Goal: Contribute content: Contribute content

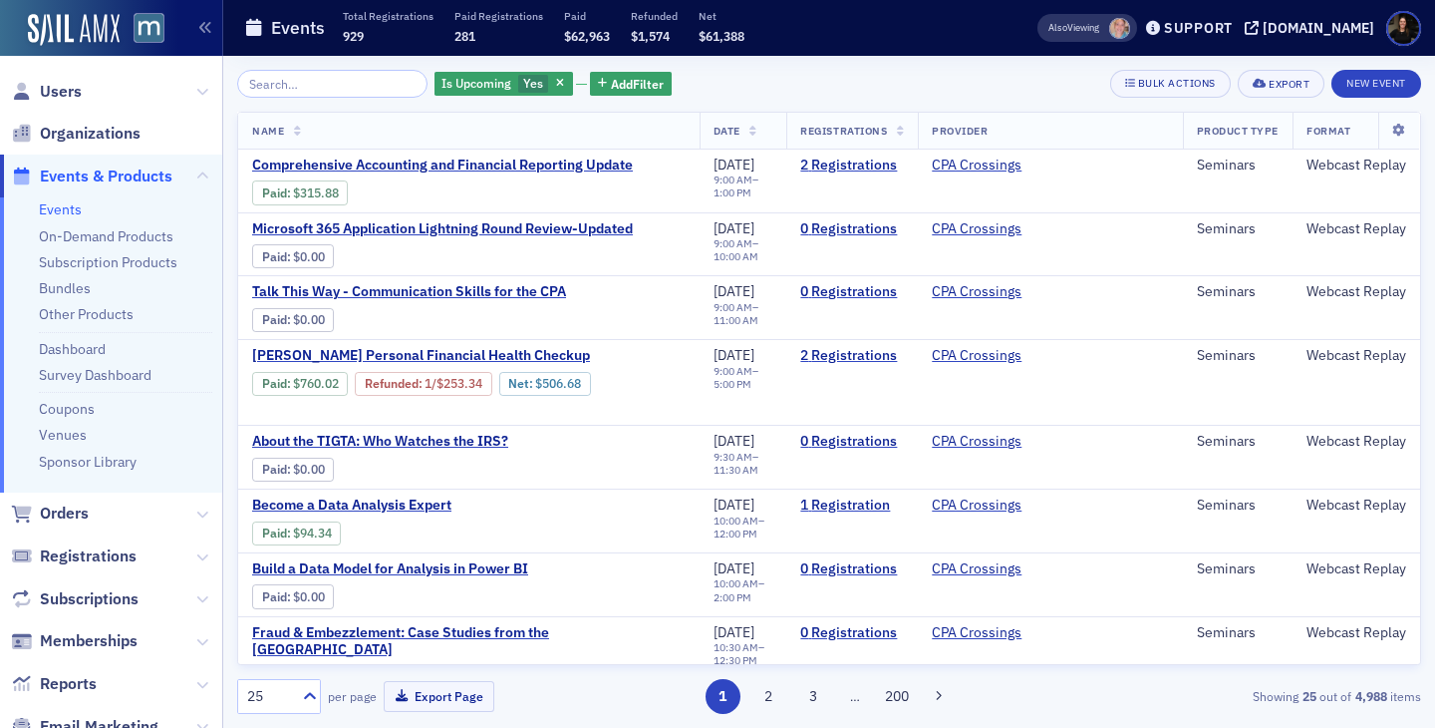
scroll to position [159, 0]
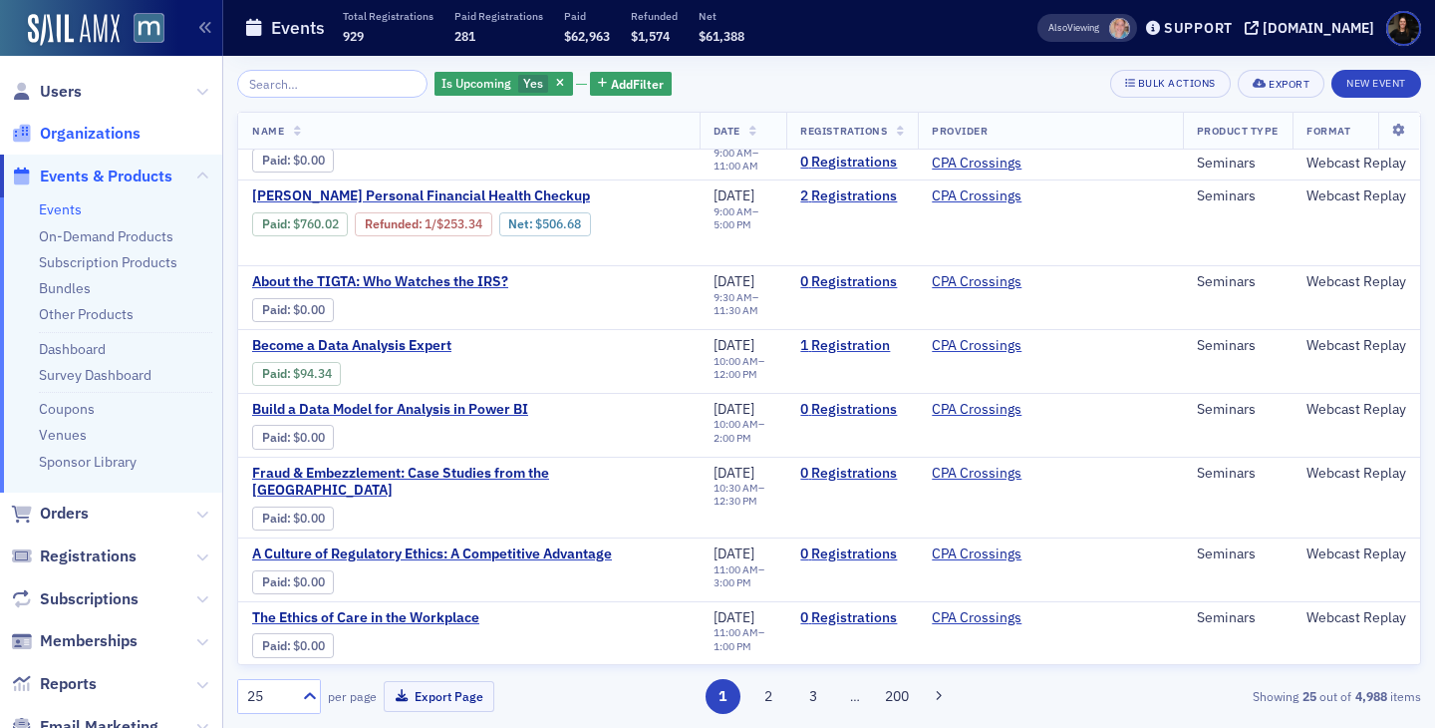
click at [71, 142] on span "Organizations" at bounding box center [90, 134] width 101 height 22
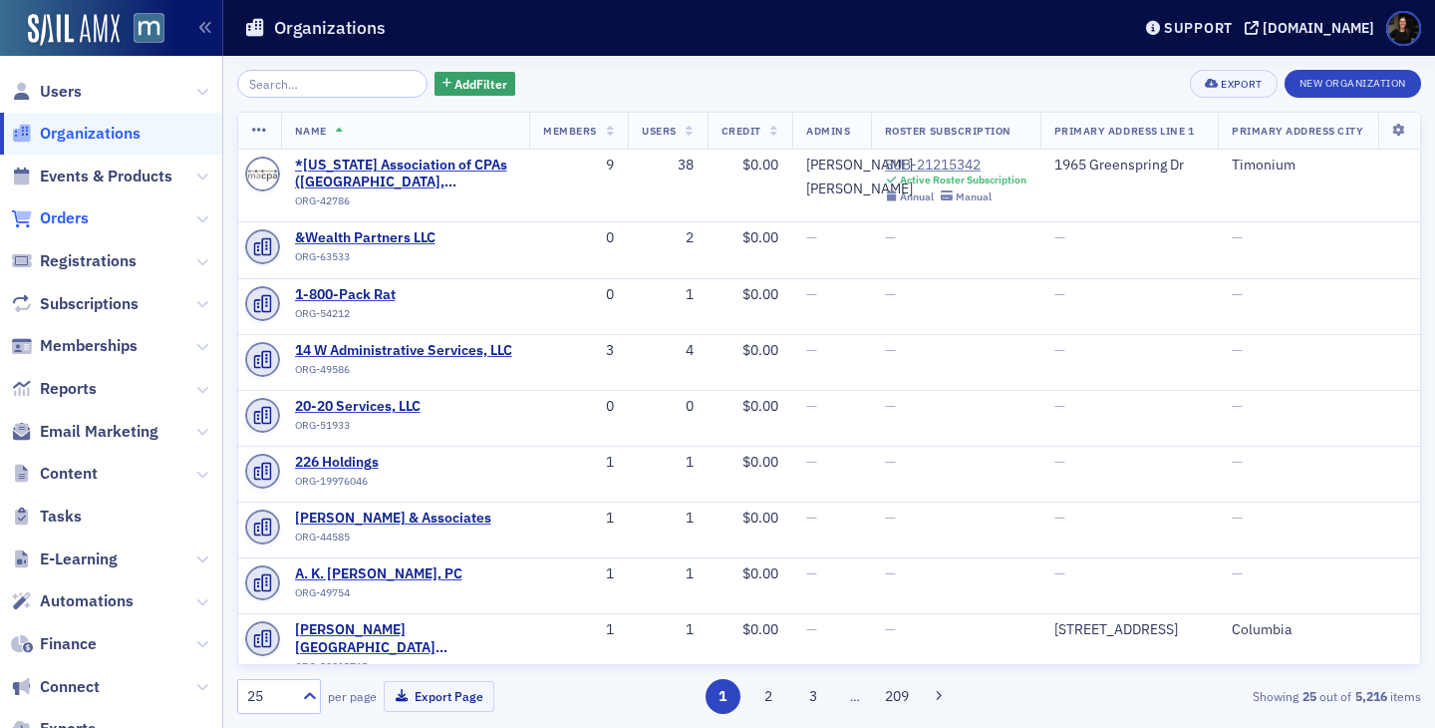
click at [62, 208] on span "Orders" at bounding box center [64, 218] width 49 height 22
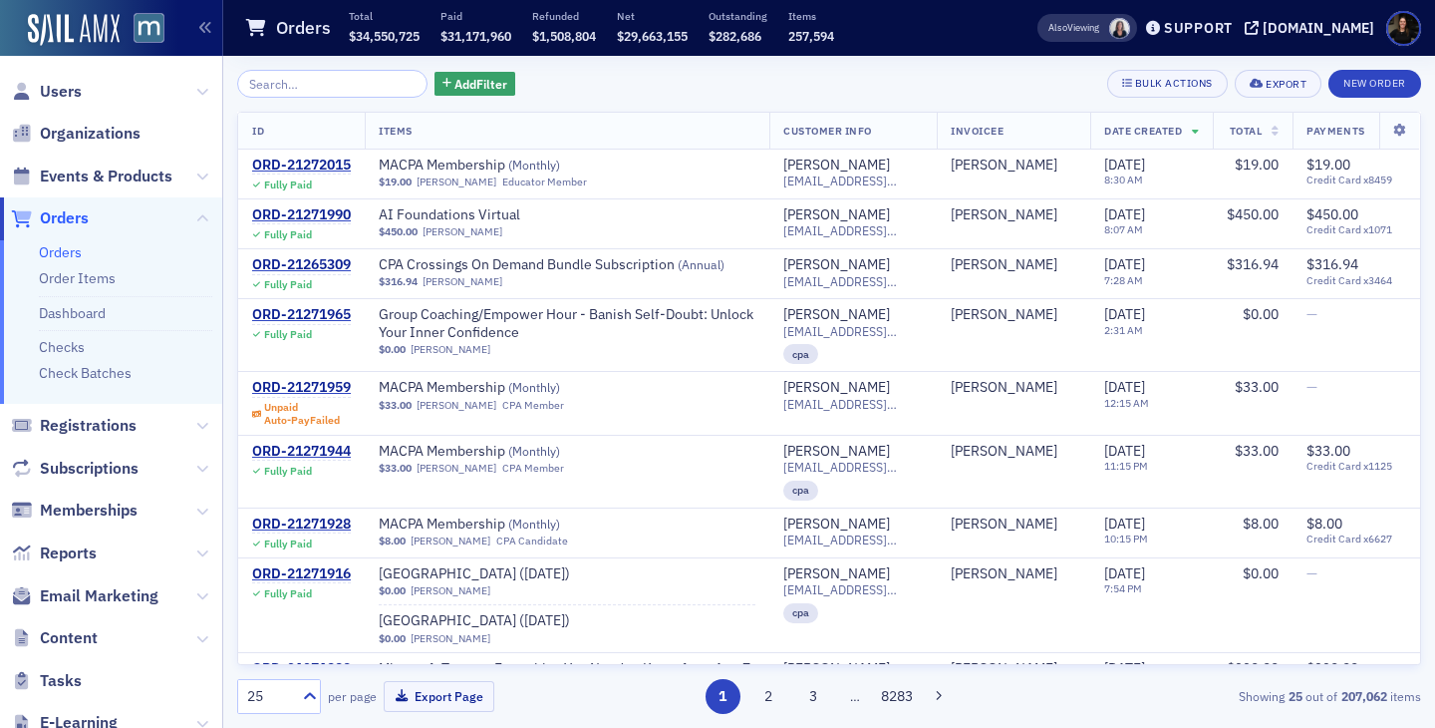
click at [450, 62] on div "Add Filter Bulk Actions Export New Order ID Items Customer Info Invoicee Date C…" at bounding box center [829, 392] width 1184 height 672
click at [455, 75] on span "Add Filter" at bounding box center [481, 84] width 53 height 18
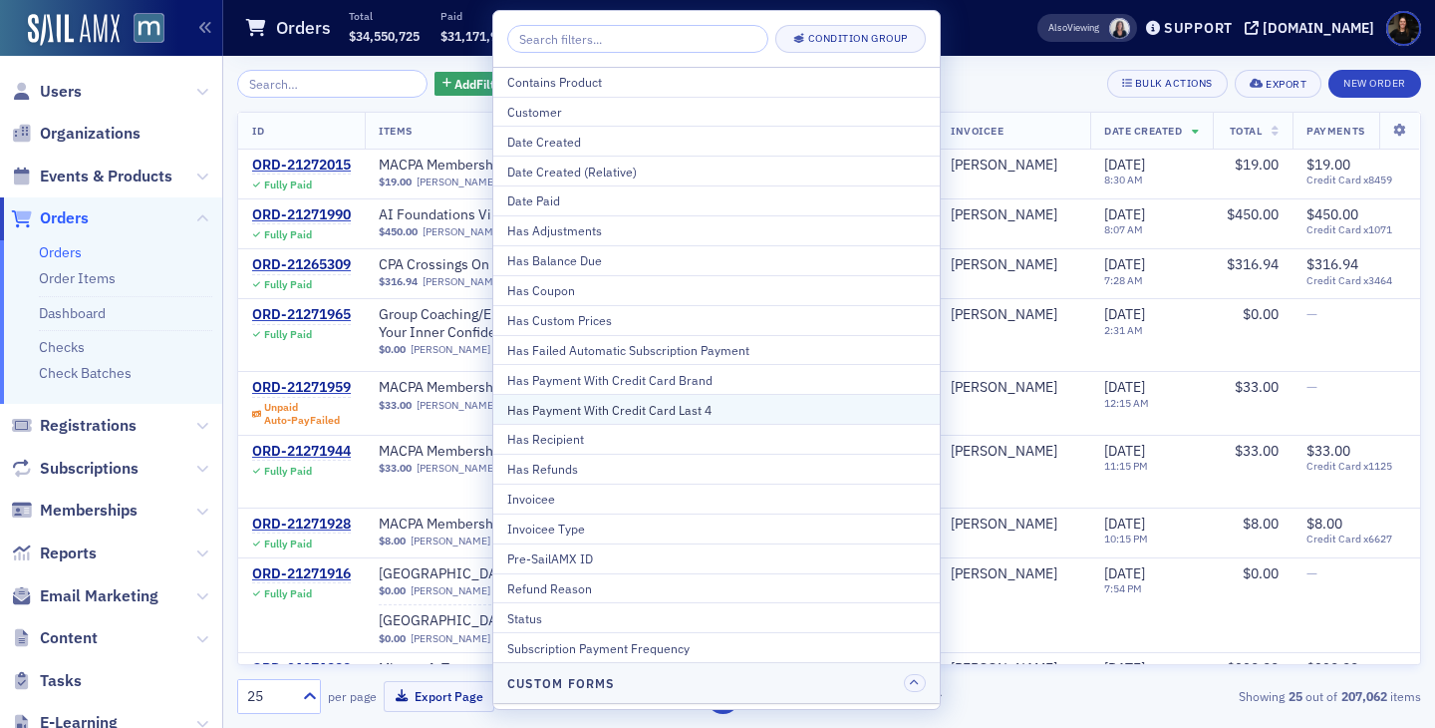
scroll to position [100, 0]
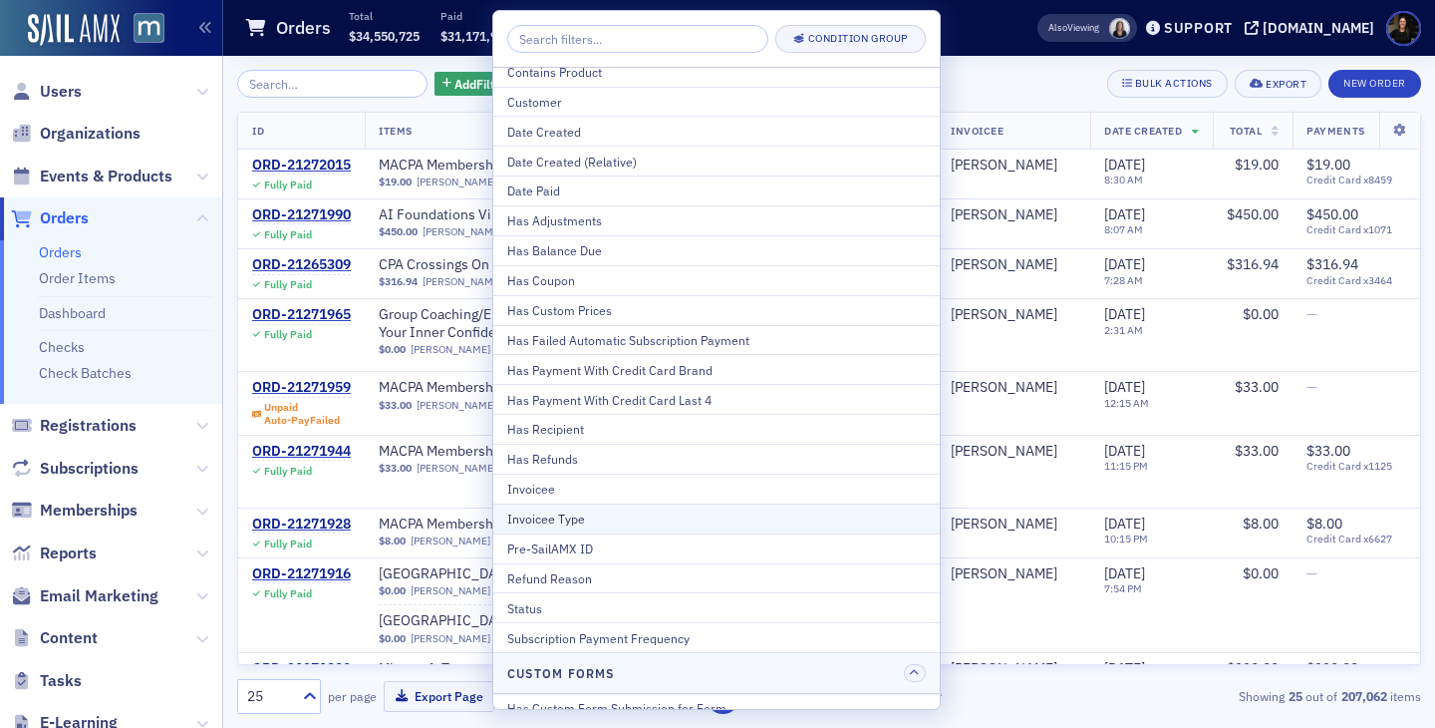
click at [559, 518] on div "Invoicee Type" at bounding box center [716, 518] width 419 height 18
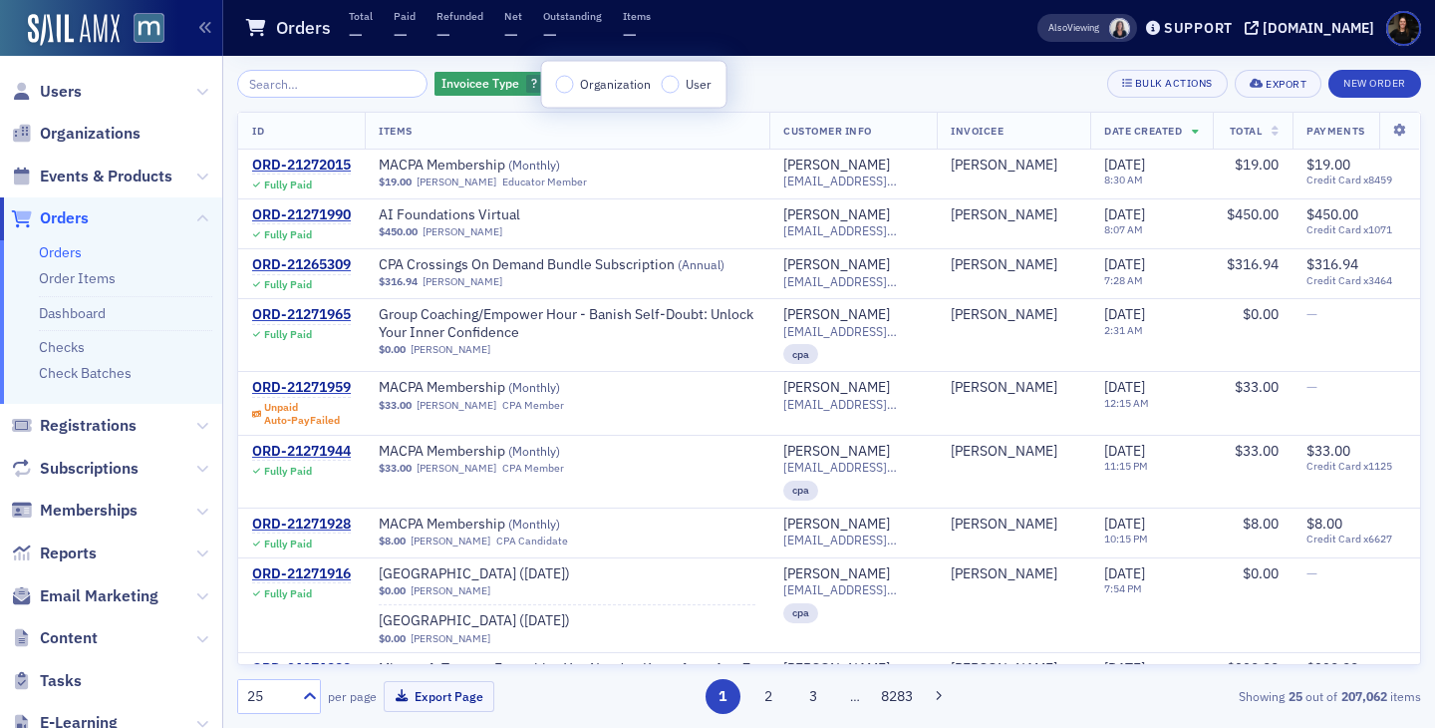
click at [567, 93] on div "Organization User" at bounding box center [634, 85] width 184 height 46
click at [565, 85] on input "Organization" at bounding box center [565, 85] width 18 height 18
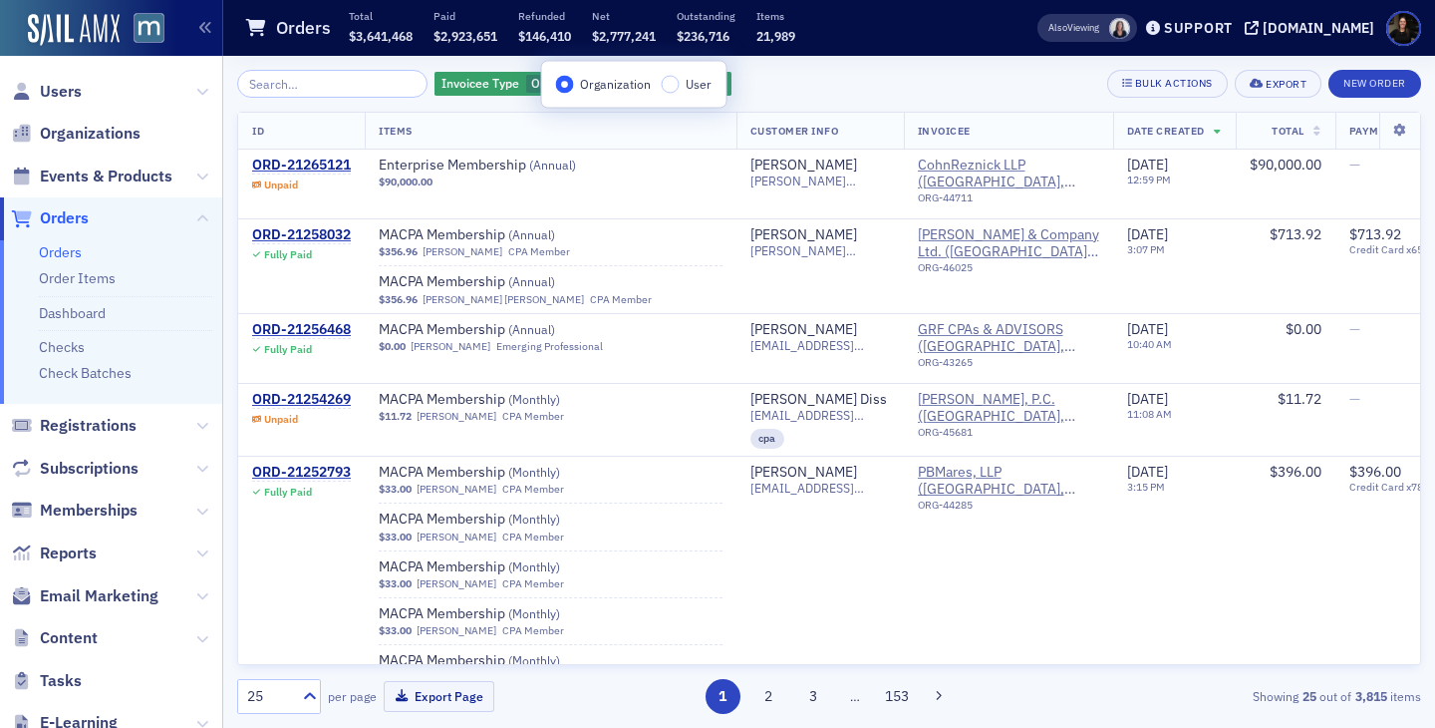
click at [836, 71] on div "Invoicee Type Organization Add Filter Bulk Actions Export New Order" at bounding box center [829, 84] width 1184 height 28
click at [658, 87] on icon "button" at bounding box center [662, 84] width 9 height 11
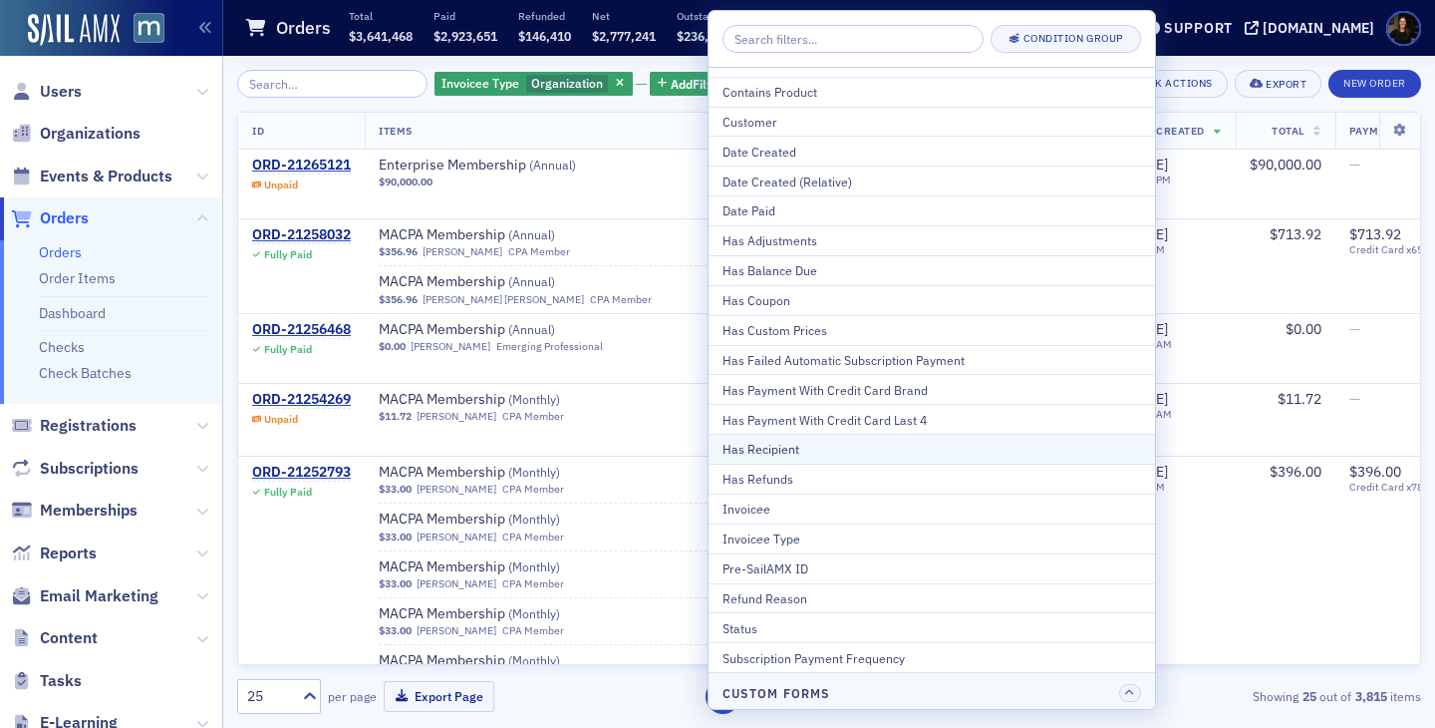
scroll to position [82, 0]
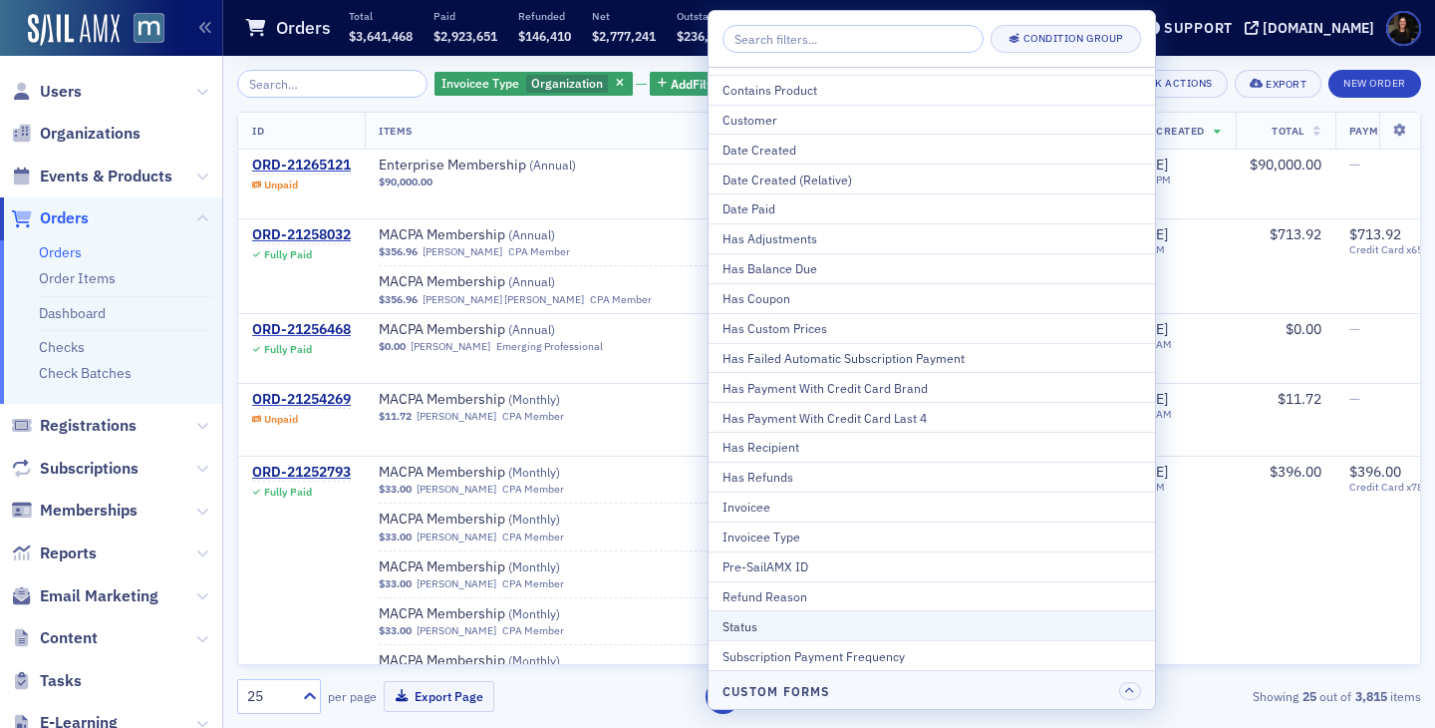
click at [794, 624] on div "Status" at bounding box center [932, 626] width 419 height 18
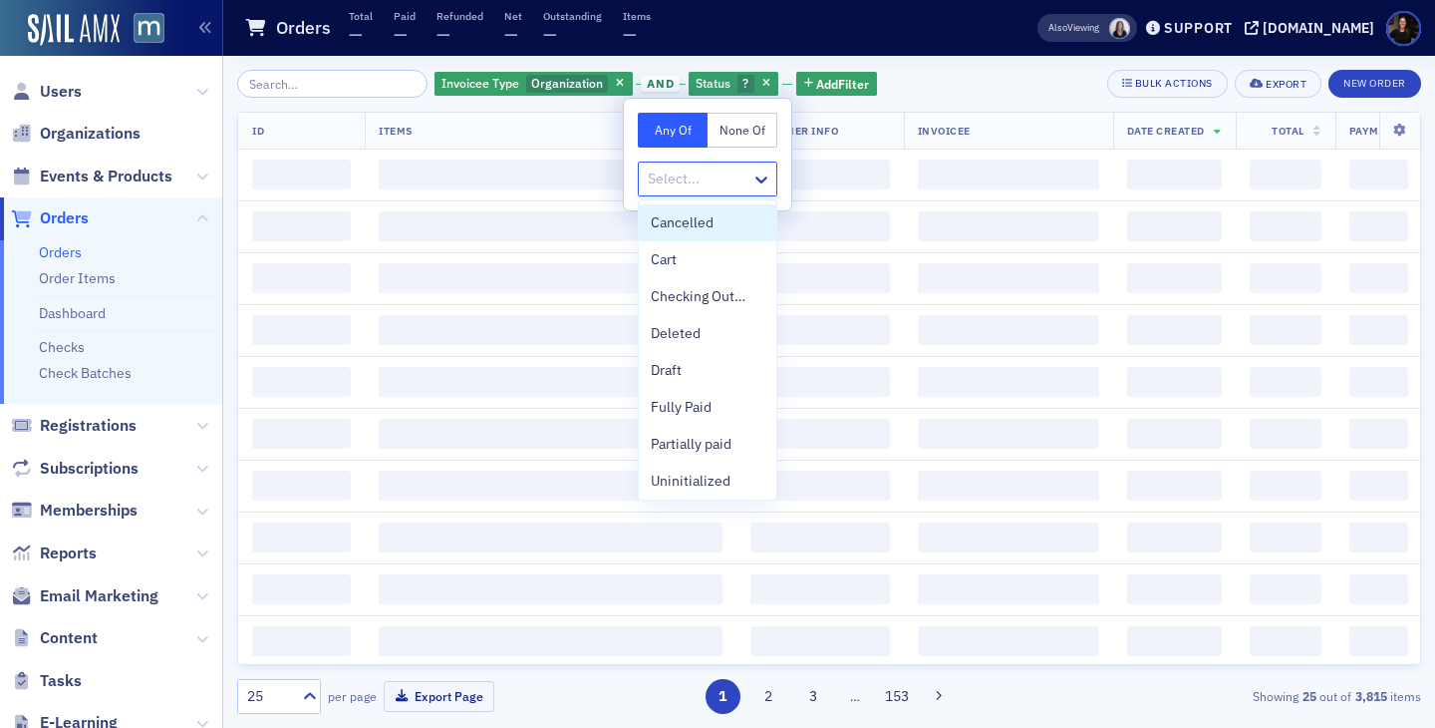
click at [695, 182] on div at bounding box center [698, 178] width 104 height 25
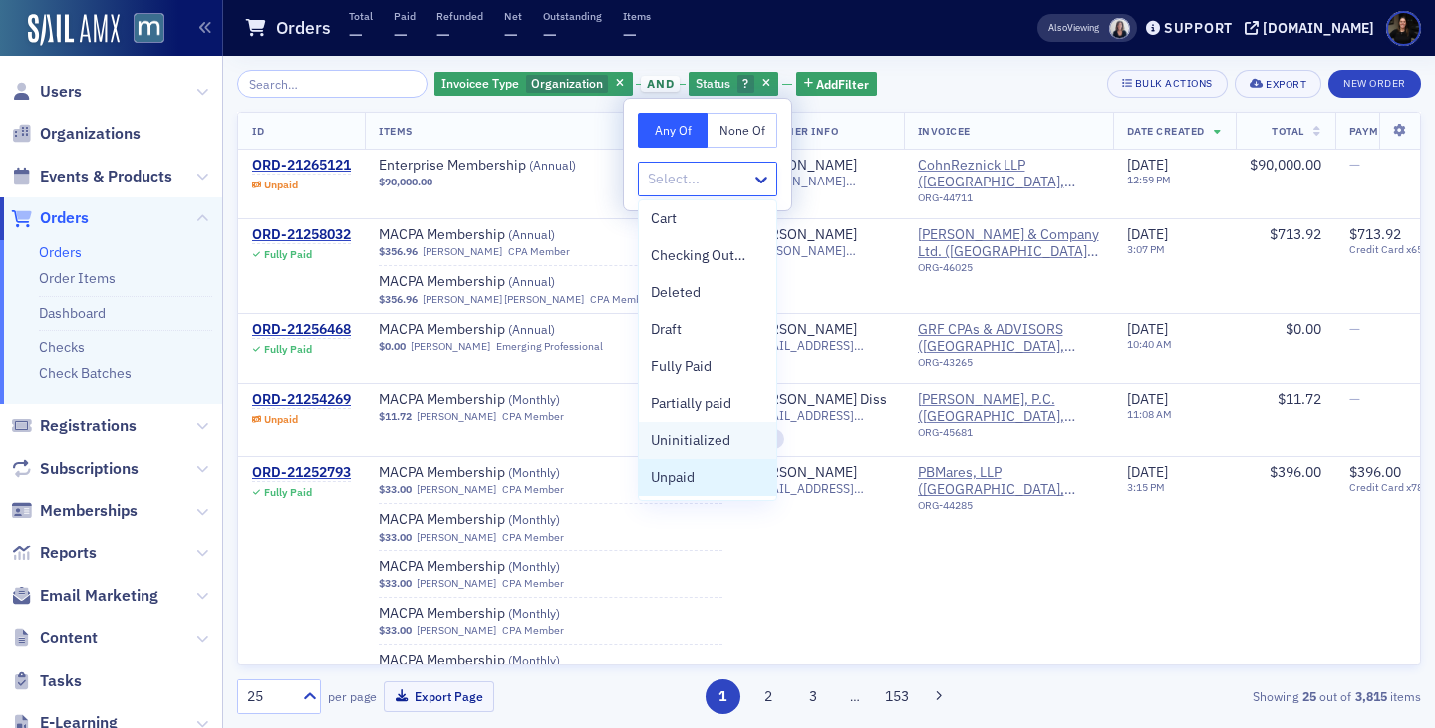
click at [708, 476] on div "Unpaid" at bounding box center [708, 477] width 114 height 21
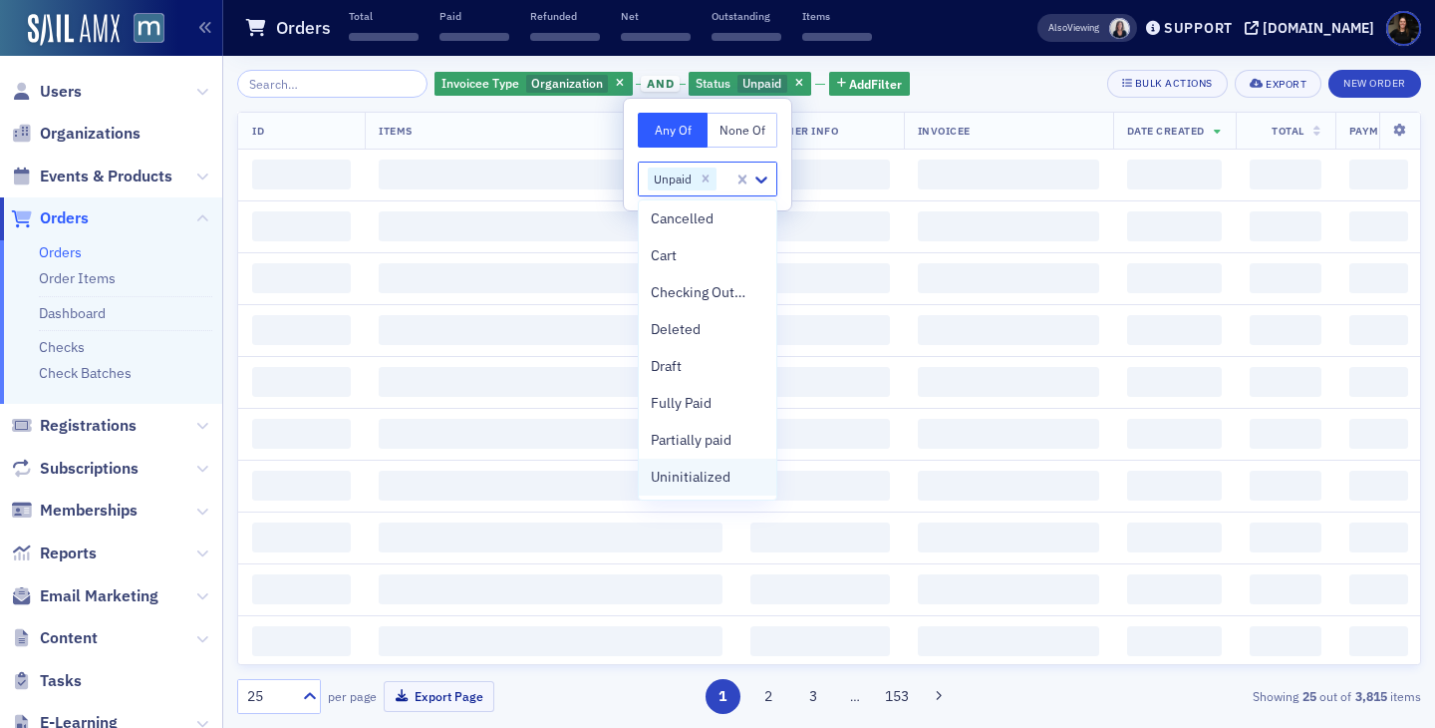
scroll to position [4, 0]
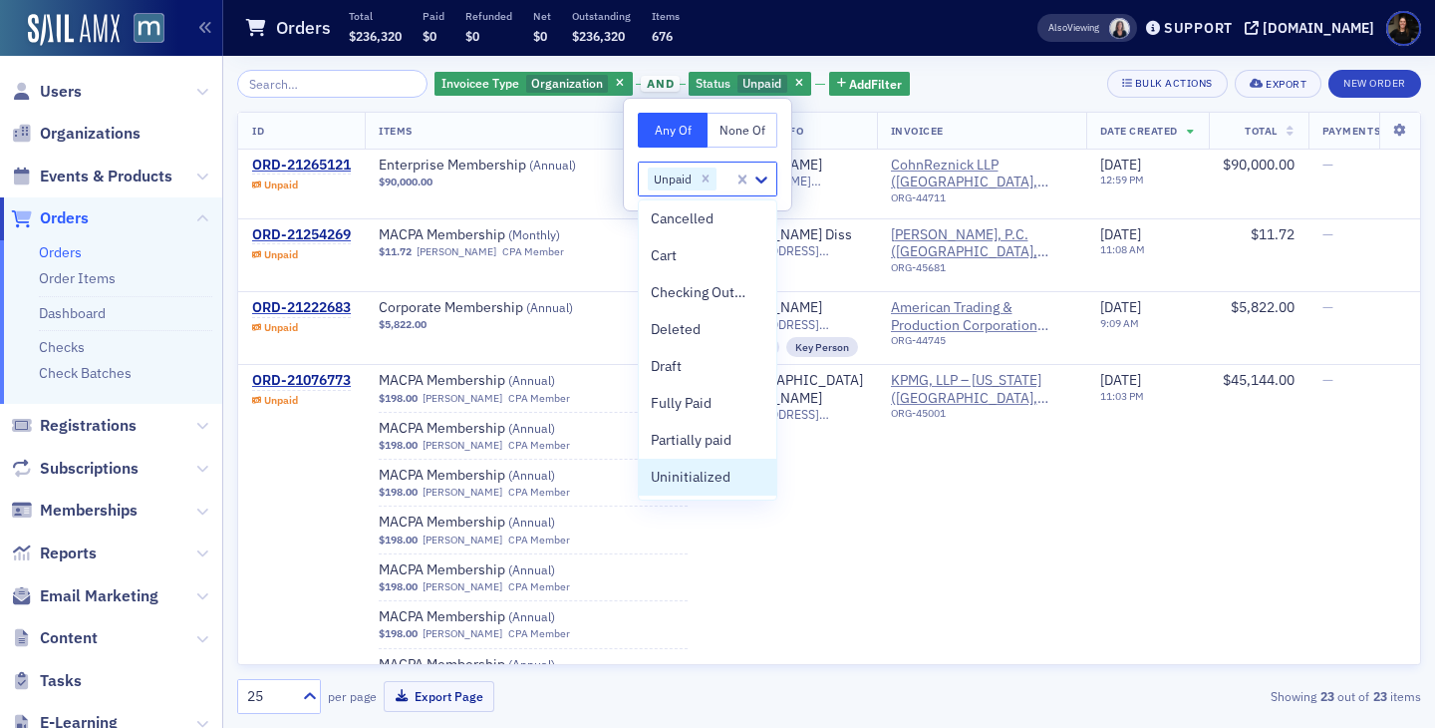
click at [953, 98] on div "Invoicee Type Organization and Status Unpaid Add Filter Bulk Actions Export New…" at bounding box center [829, 392] width 1184 height 644
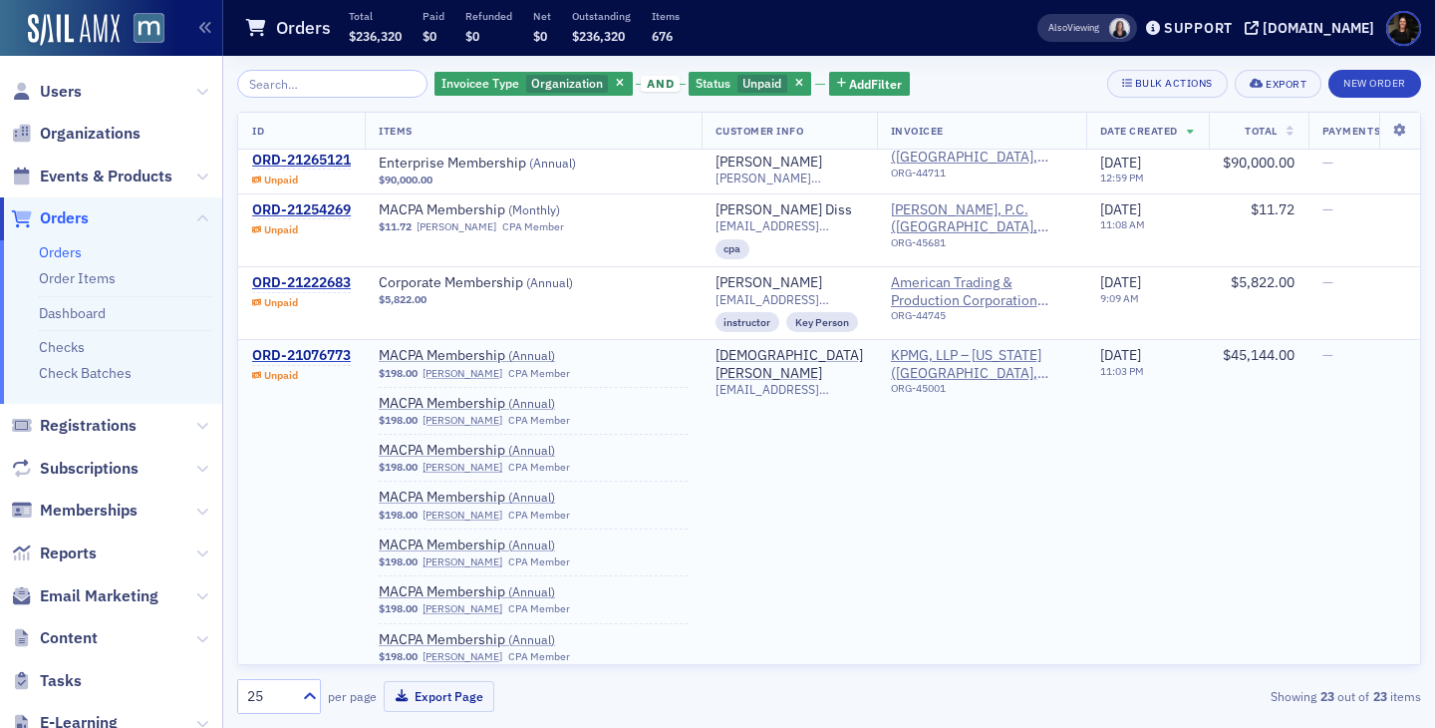
scroll to position [33, 0]
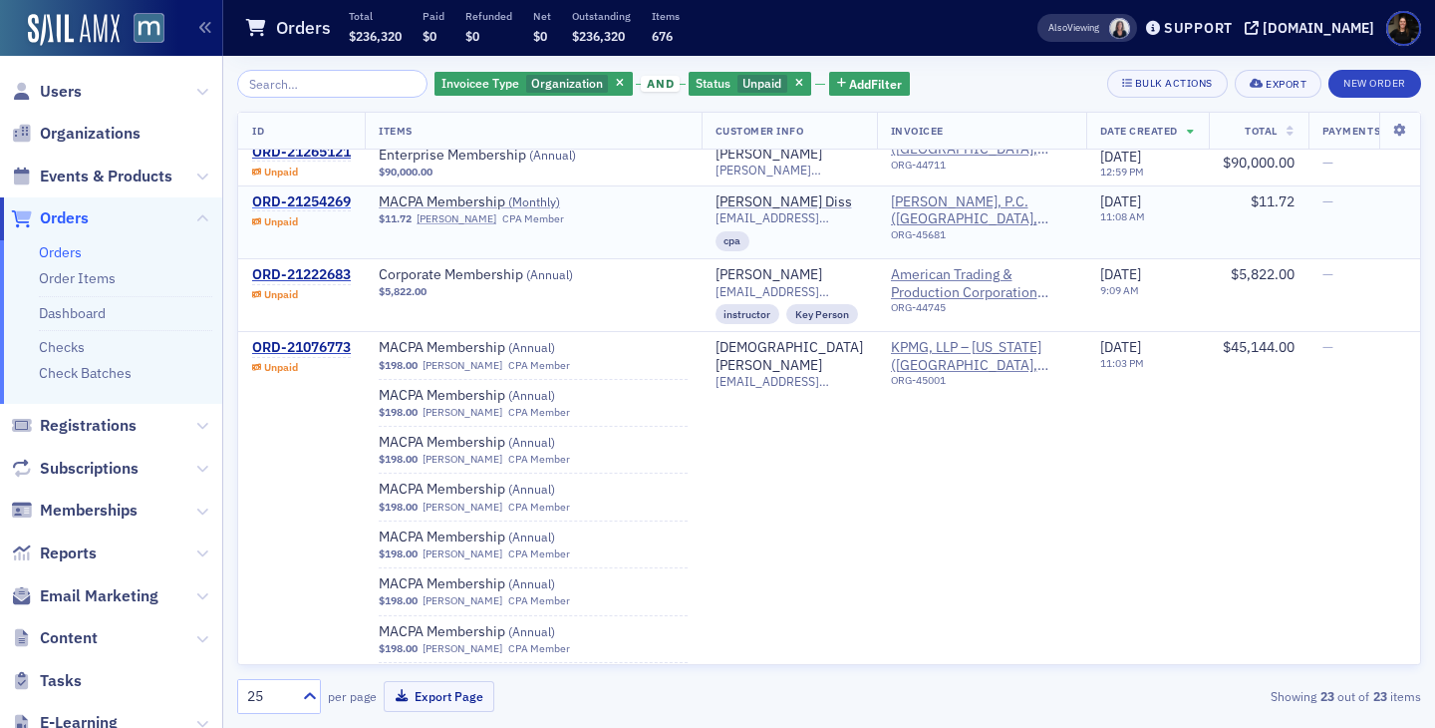
click at [279, 193] on div "ORD-21254269" at bounding box center [301, 202] width 99 height 18
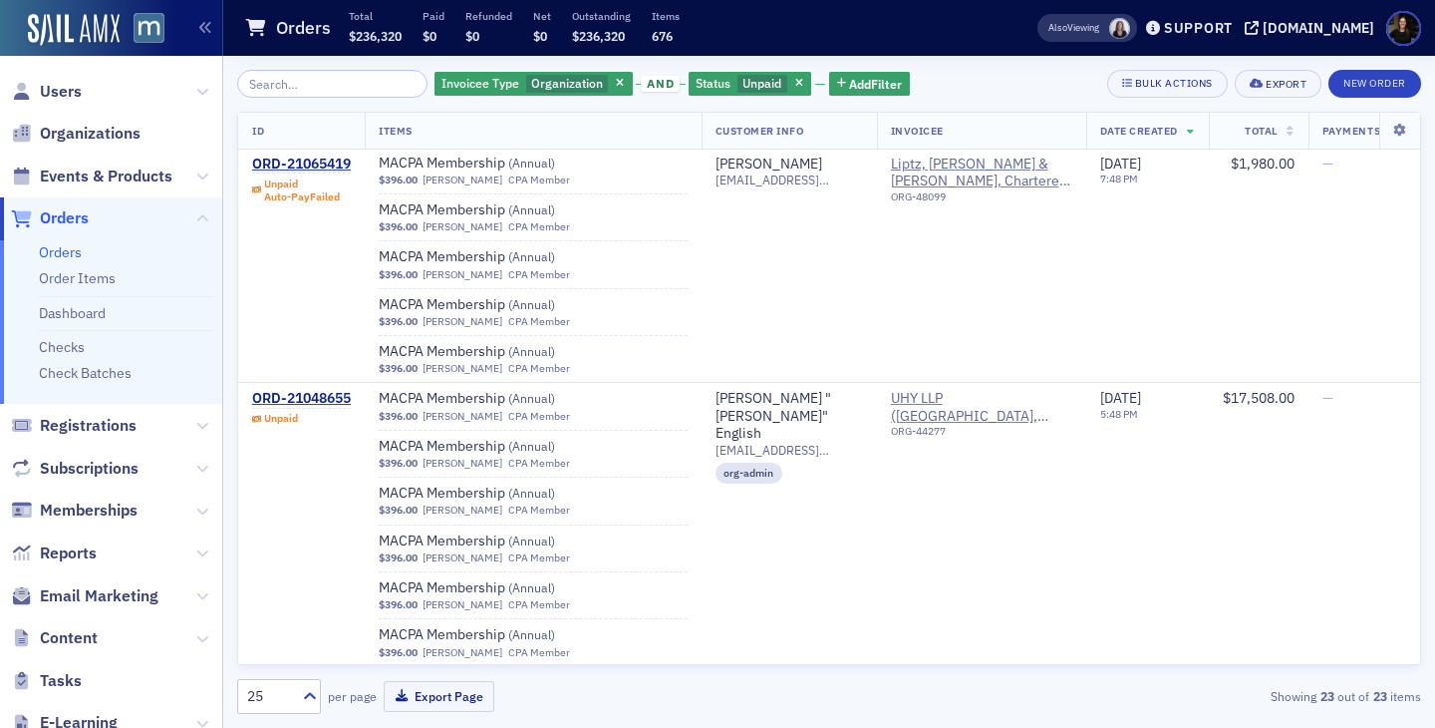
scroll to position [11086, 0]
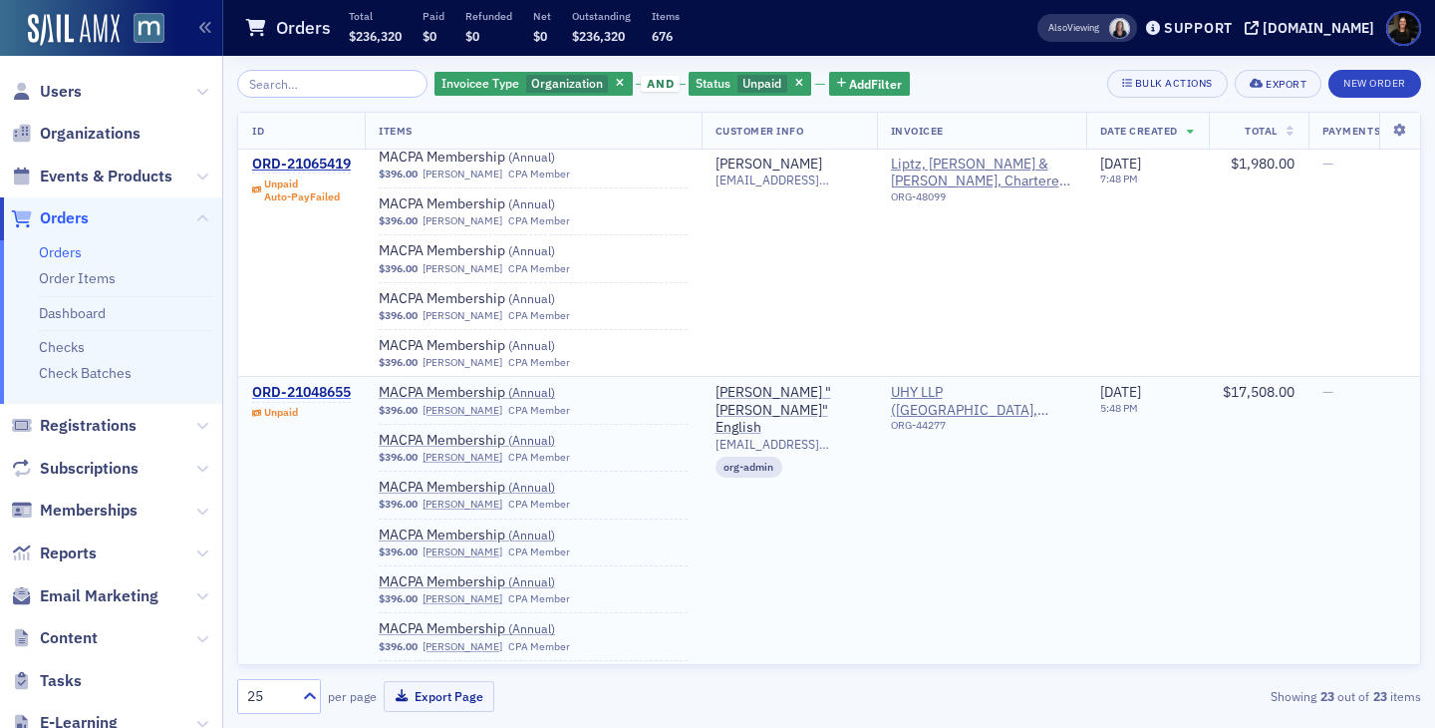
click at [284, 384] on div "ORD-21048655" at bounding box center [301, 393] width 99 height 18
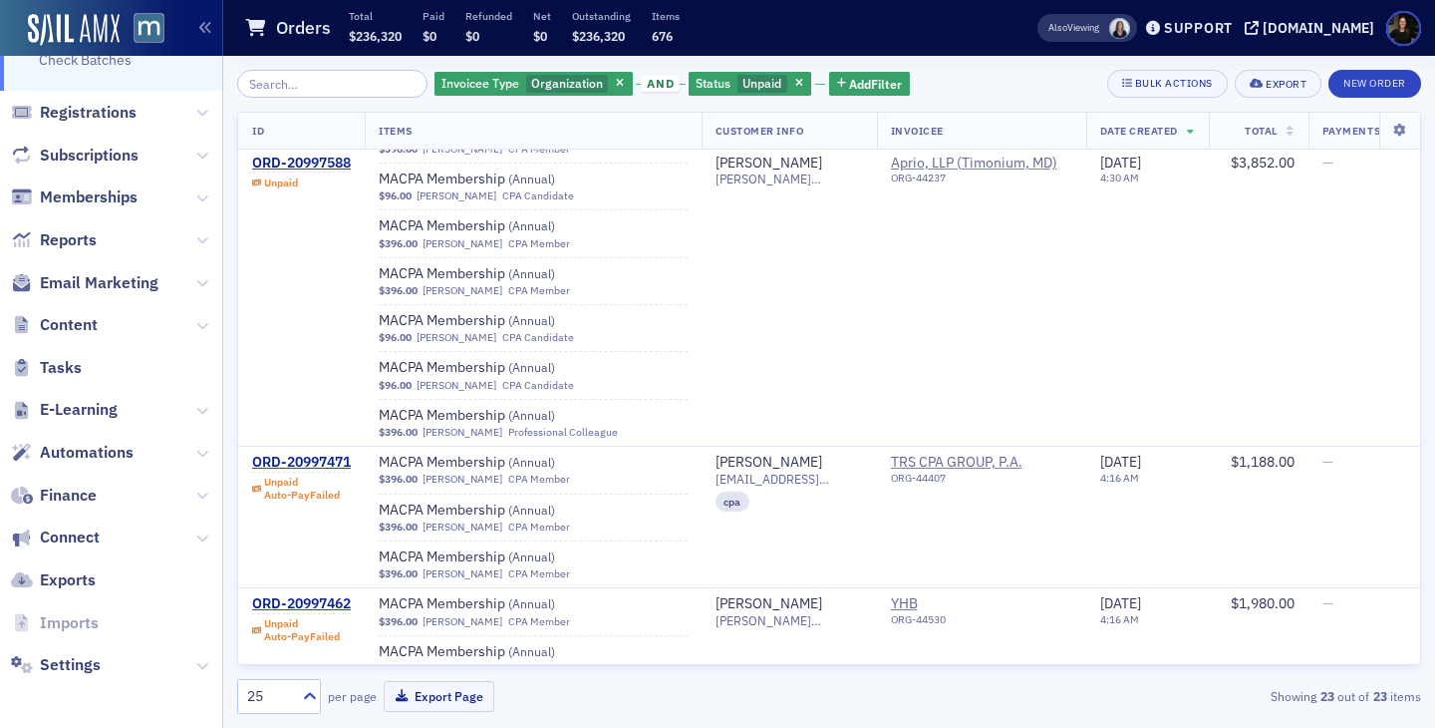
scroll to position [22081, 0]
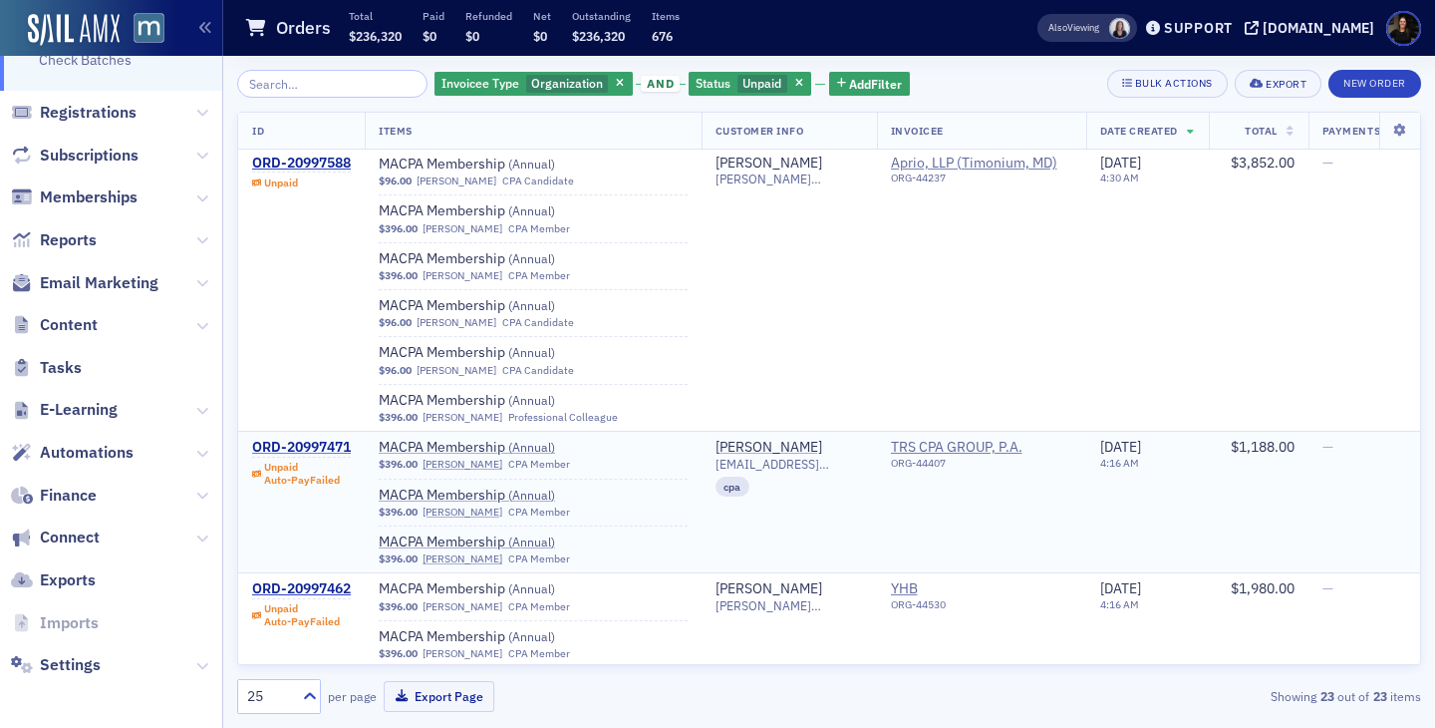
click at [303, 439] on div "ORD-20997471" at bounding box center [301, 448] width 99 height 18
click at [286, 580] on div "ORD-20997462" at bounding box center [301, 589] width 99 height 18
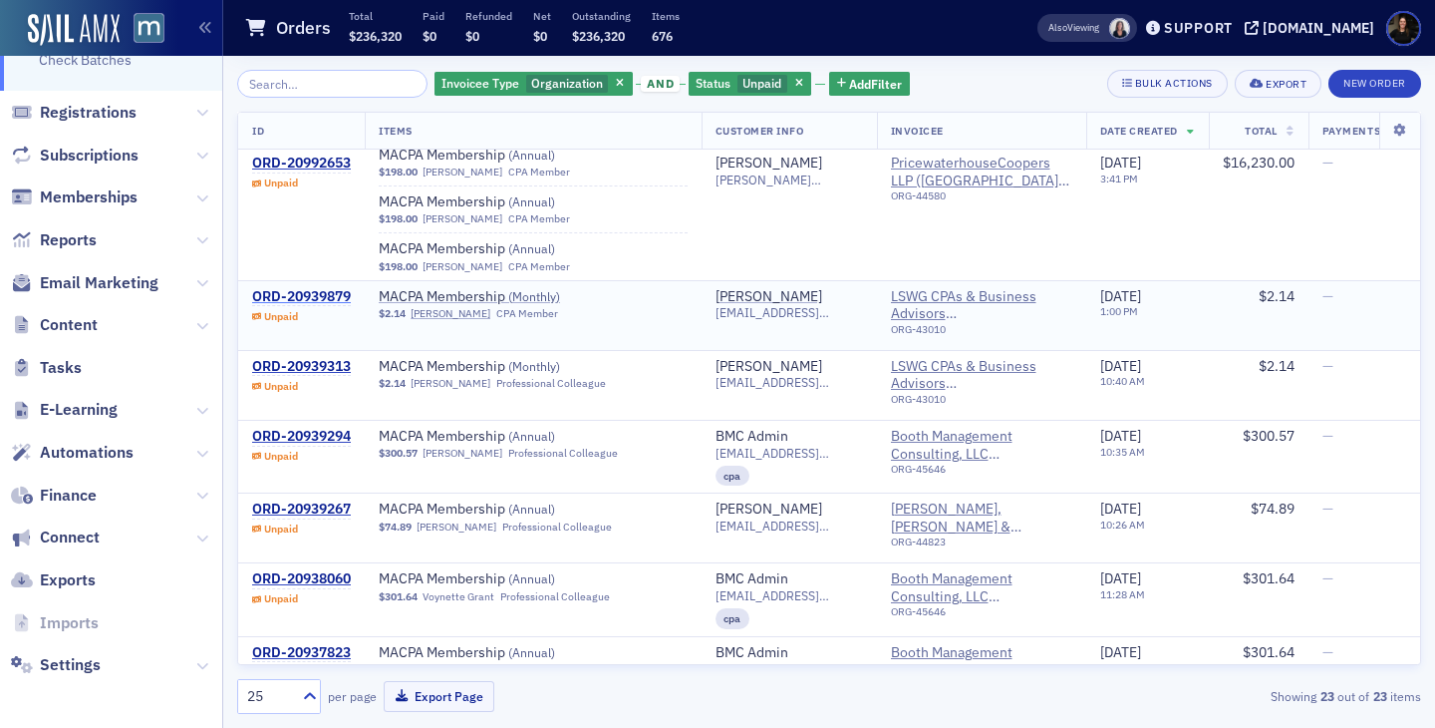
scroll to position [31488, 0]
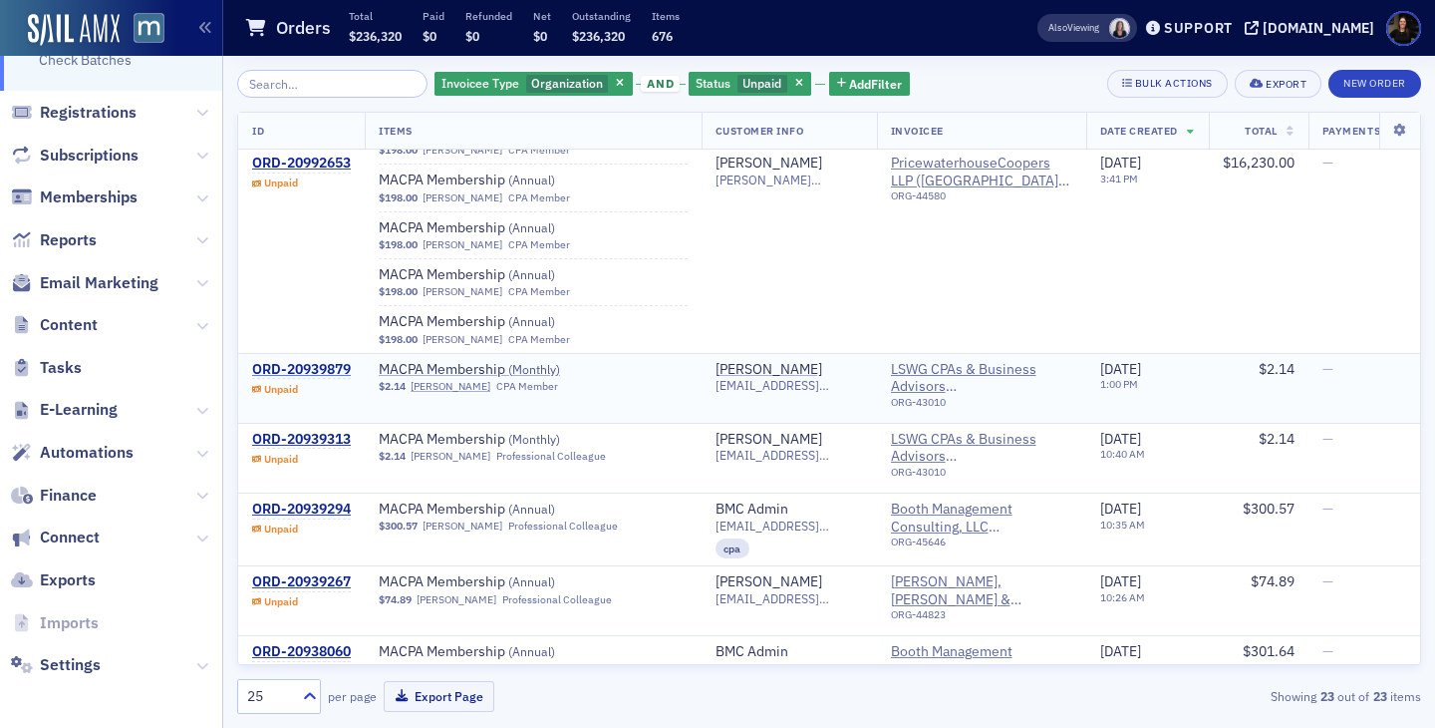
click at [270, 361] on div "ORD-20939879" at bounding box center [301, 370] width 99 height 18
click at [275, 431] on div "ORD-20939313" at bounding box center [301, 440] width 99 height 18
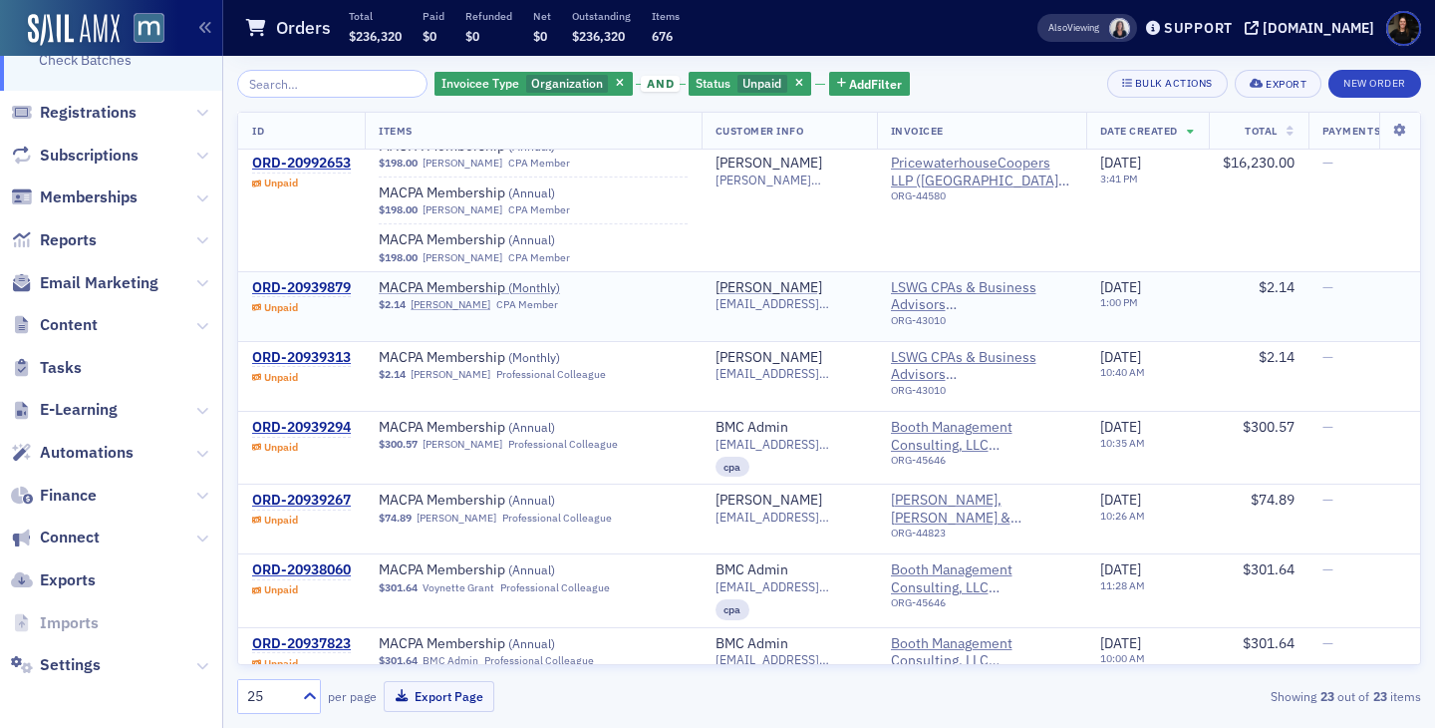
scroll to position [31658, 0]
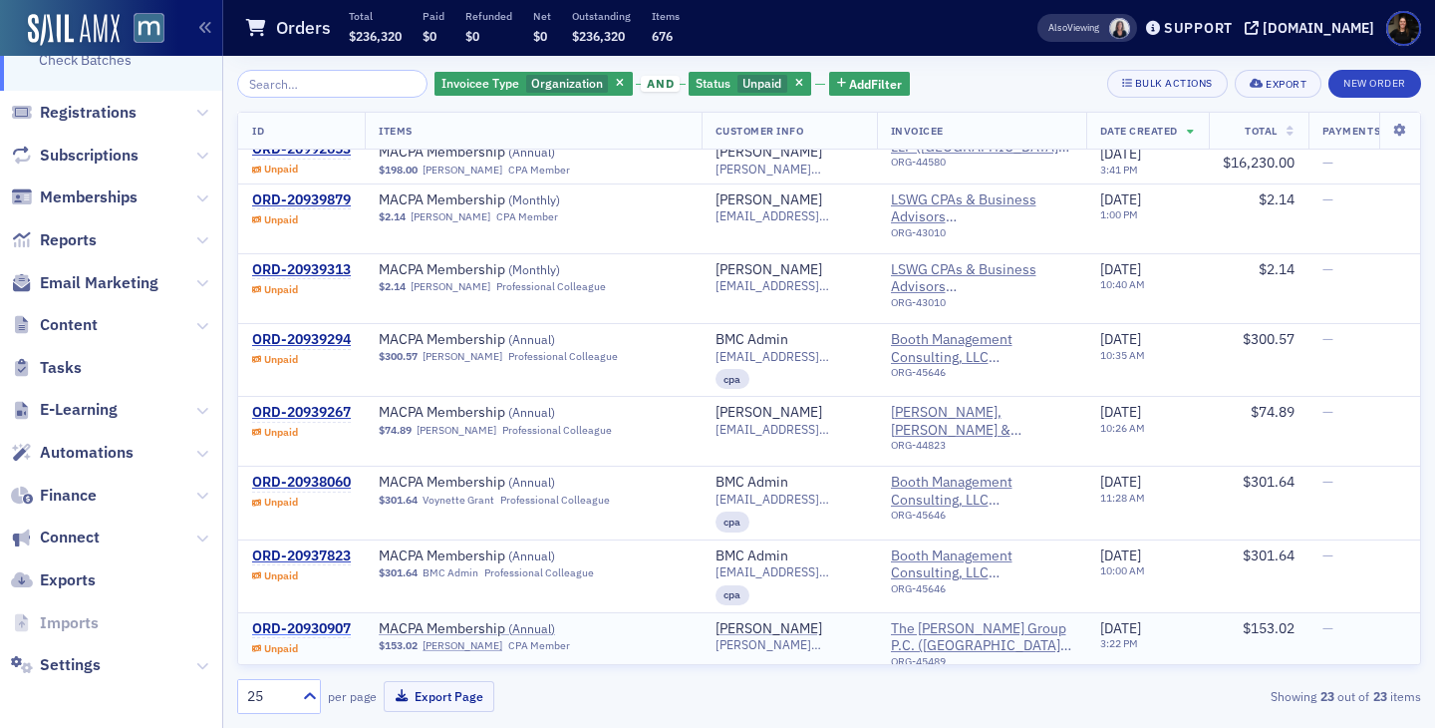
click at [287, 620] on div "ORD-20930907" at bounding box center [301, 629] width 99 height 18
click at [293, 547] on div "ORD-20937823" at bounding box center [301, 556] width 99 height 18
click at [276, 473] on div "ORD-20938060" at bounding box center [301, 482] width 99 height 18
click at [265, 404] on div "ORD-20939267" at bounding box center [301, 413] width 99 height 18
click at [262, 331] on div "ORD-20939294" at bounding box center [301, 340] width 99 height 18
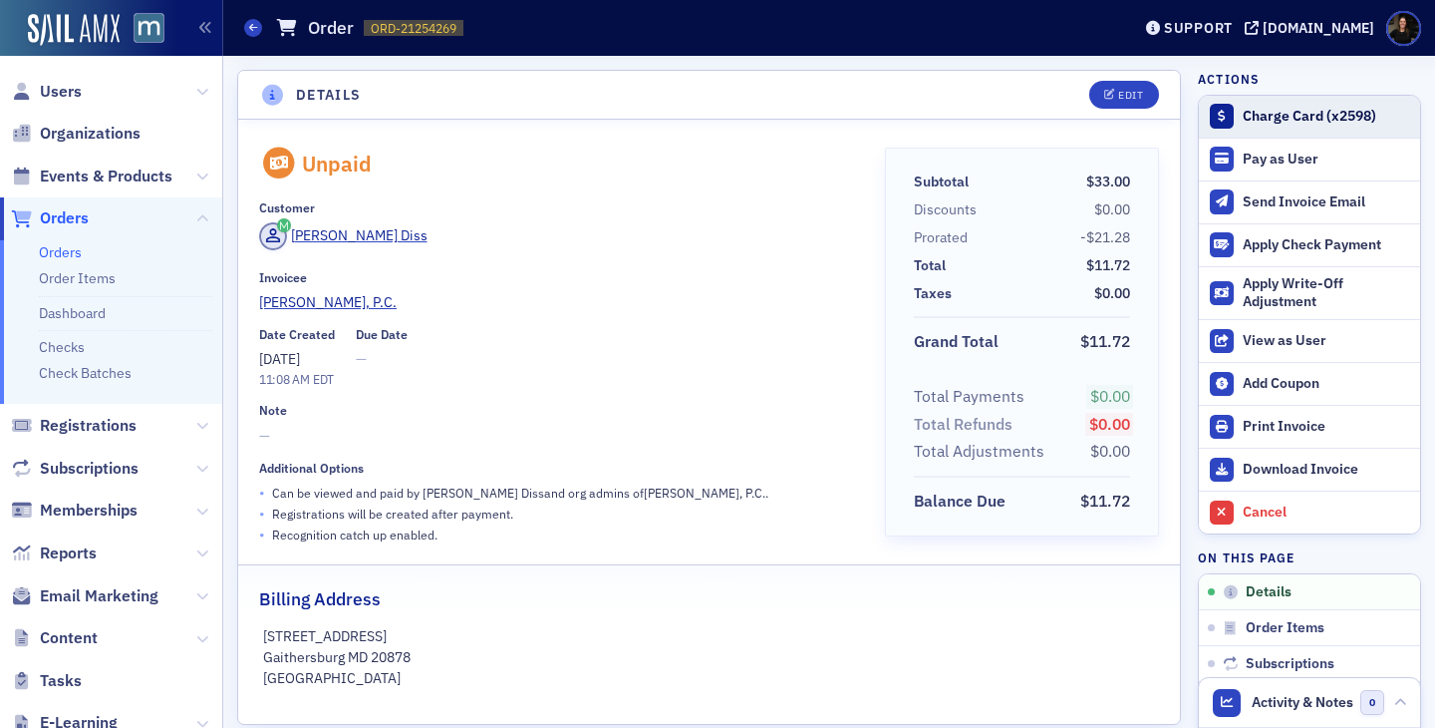
click at [1261, 108] on div "Charge Card (x2598)" at bounding box center [1326, 117] width 167 height 18
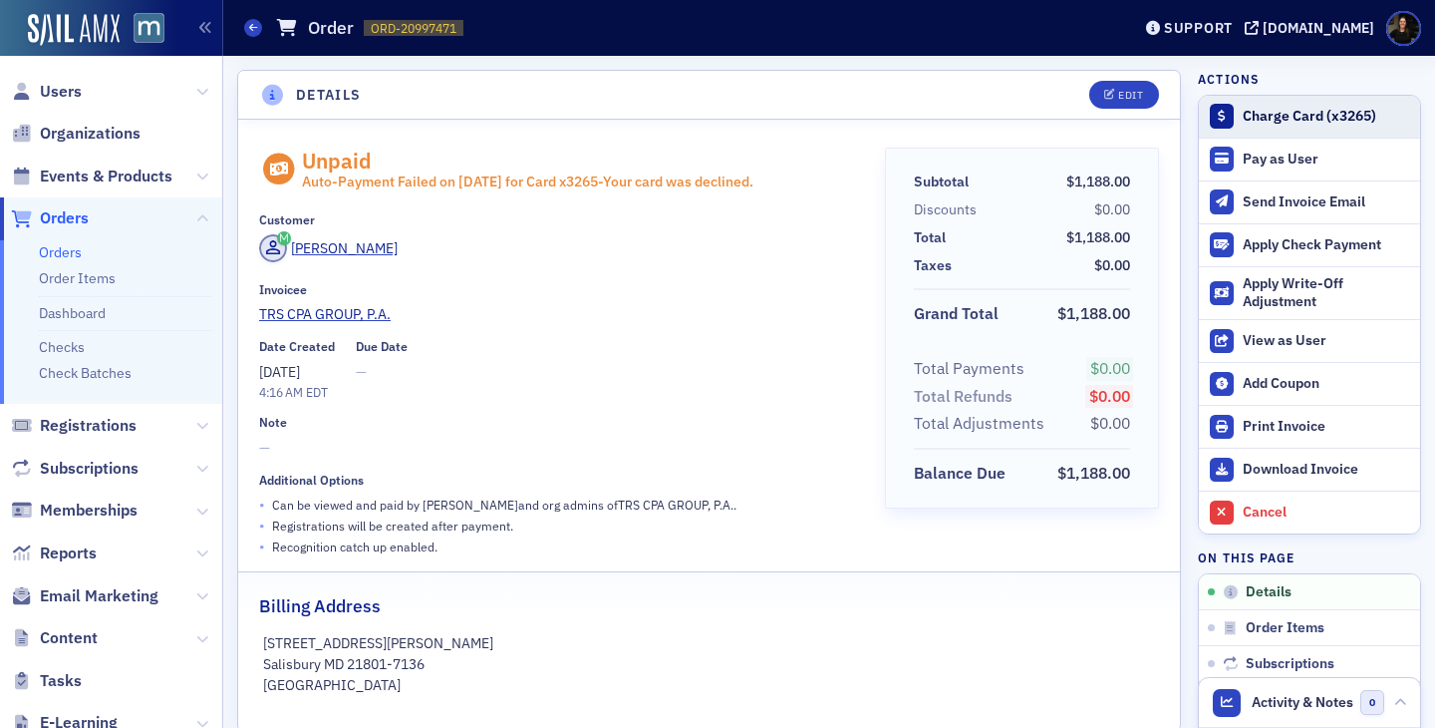
click at [1333, 115] on div "Charge Card (x3265)" at bounding box center [1326, 117] width 167 height 18
click at [1285, 116] on div "Charge Card (x7523)" at bounding box center [1326, 117] width 167 height 18
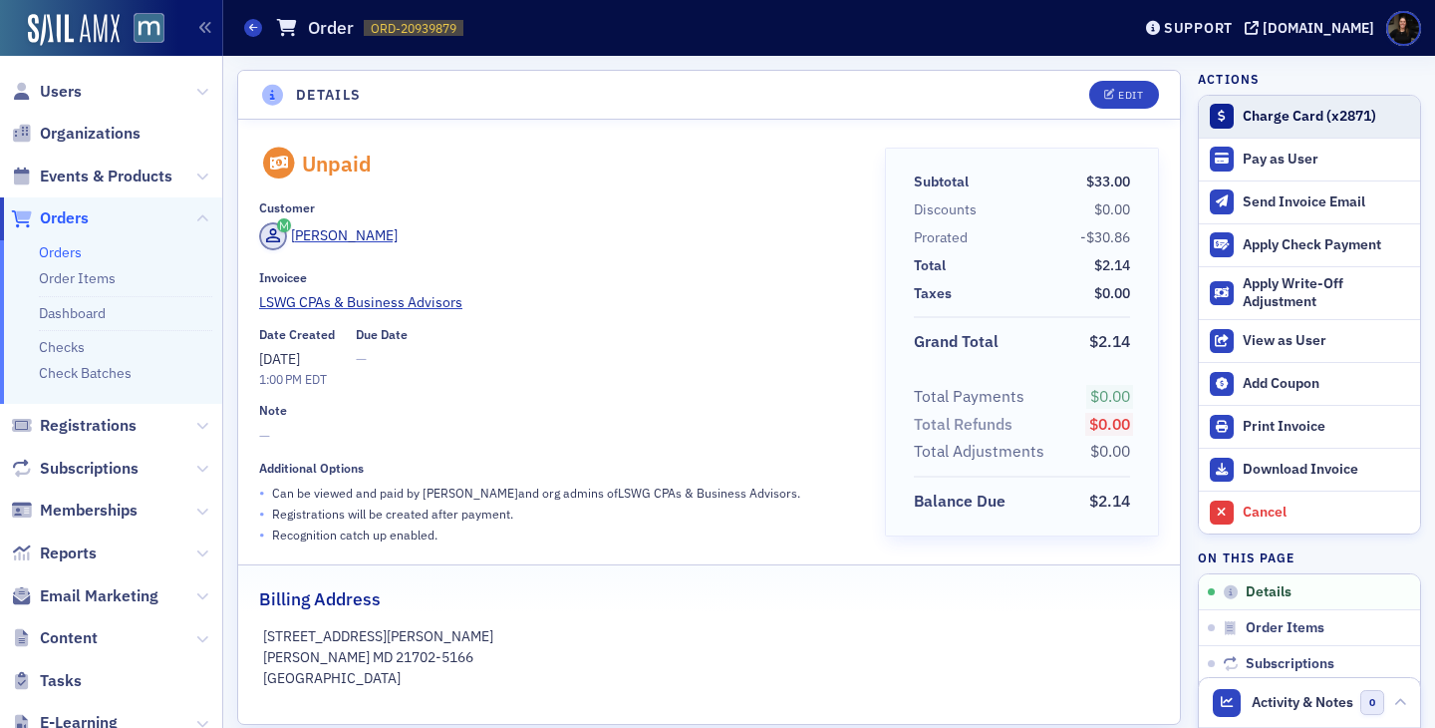
click at [1266, 111] on div "Charge Card (x2871)" at bounding box center [1326, 117] width 167 height 18
click at [1304, 125] on div "Charge Card (x2871)" at bounding box center [1326, 117] width 167 height 18
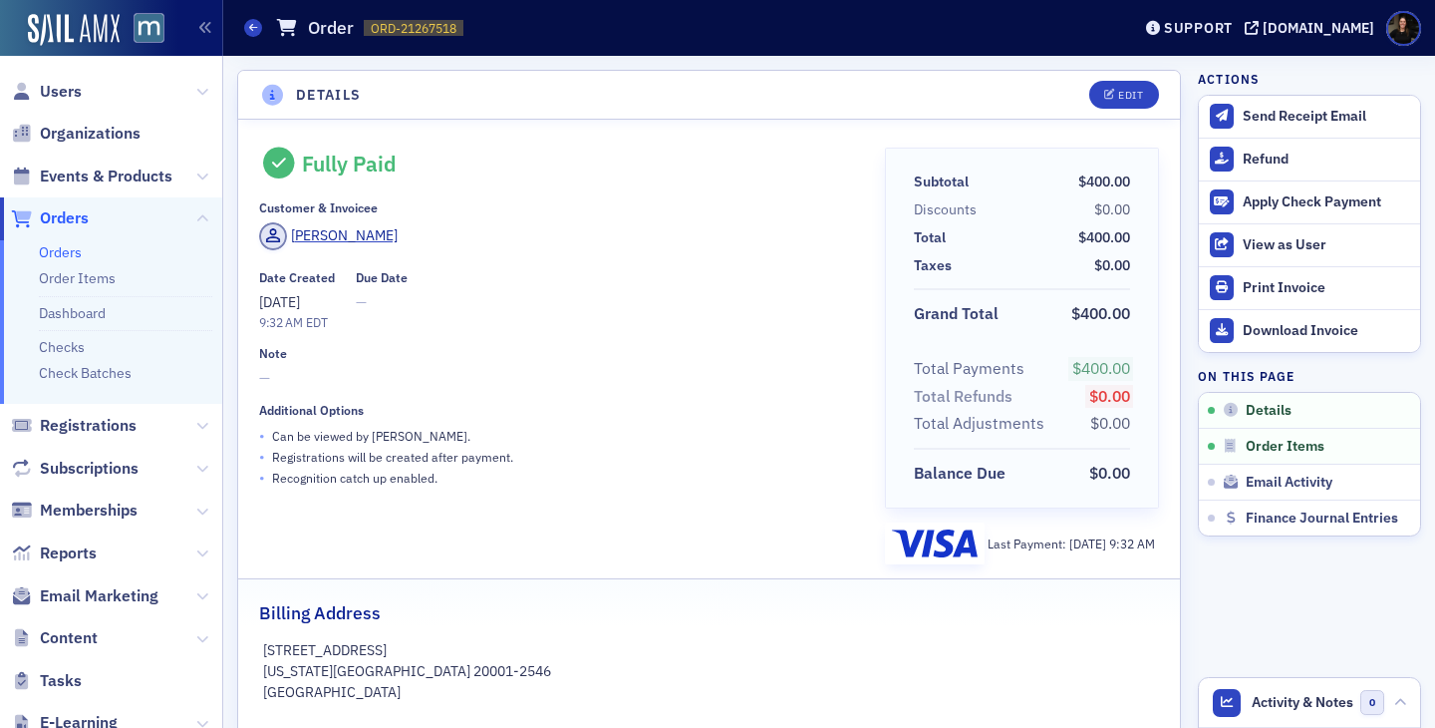
scroll to position [554, 0]
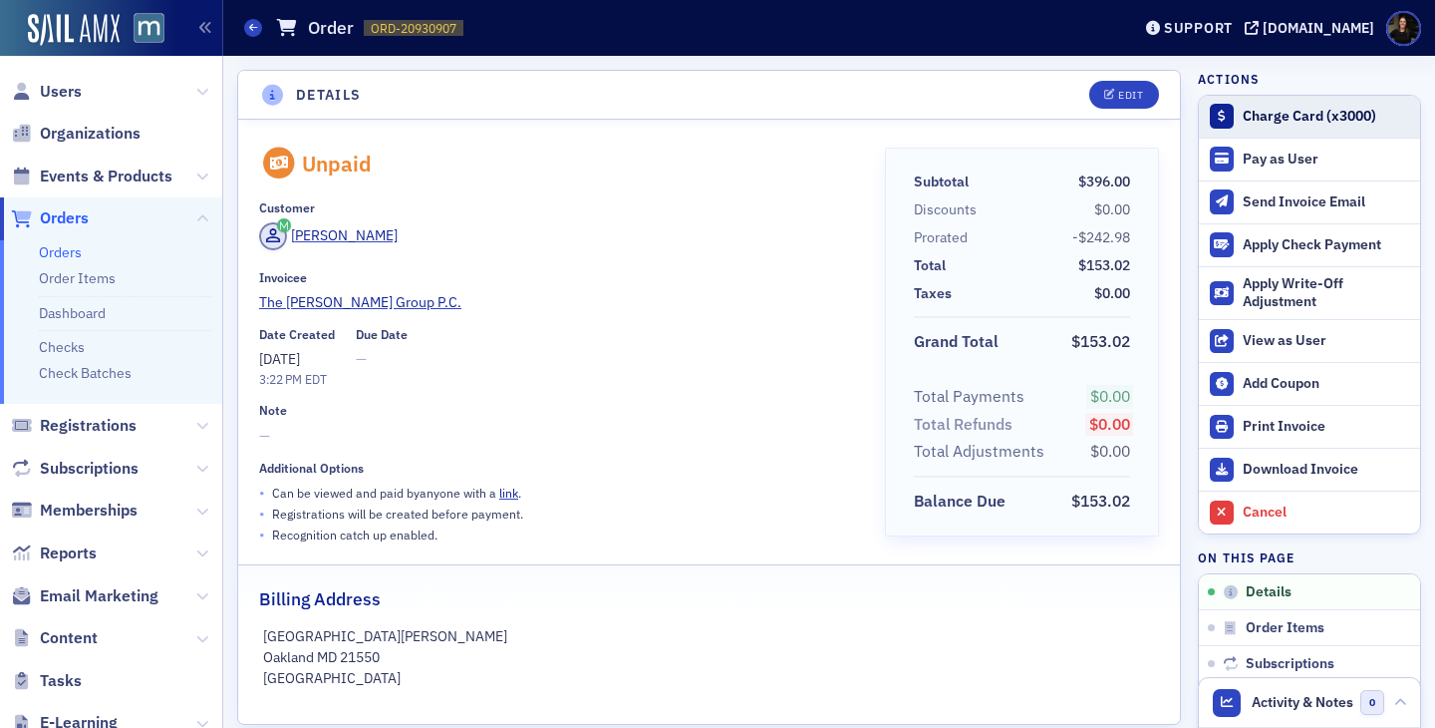
click at [1260, 126] on button "Charge Card (x3000)" at bounding box center [1309, 117] width 221 height 42
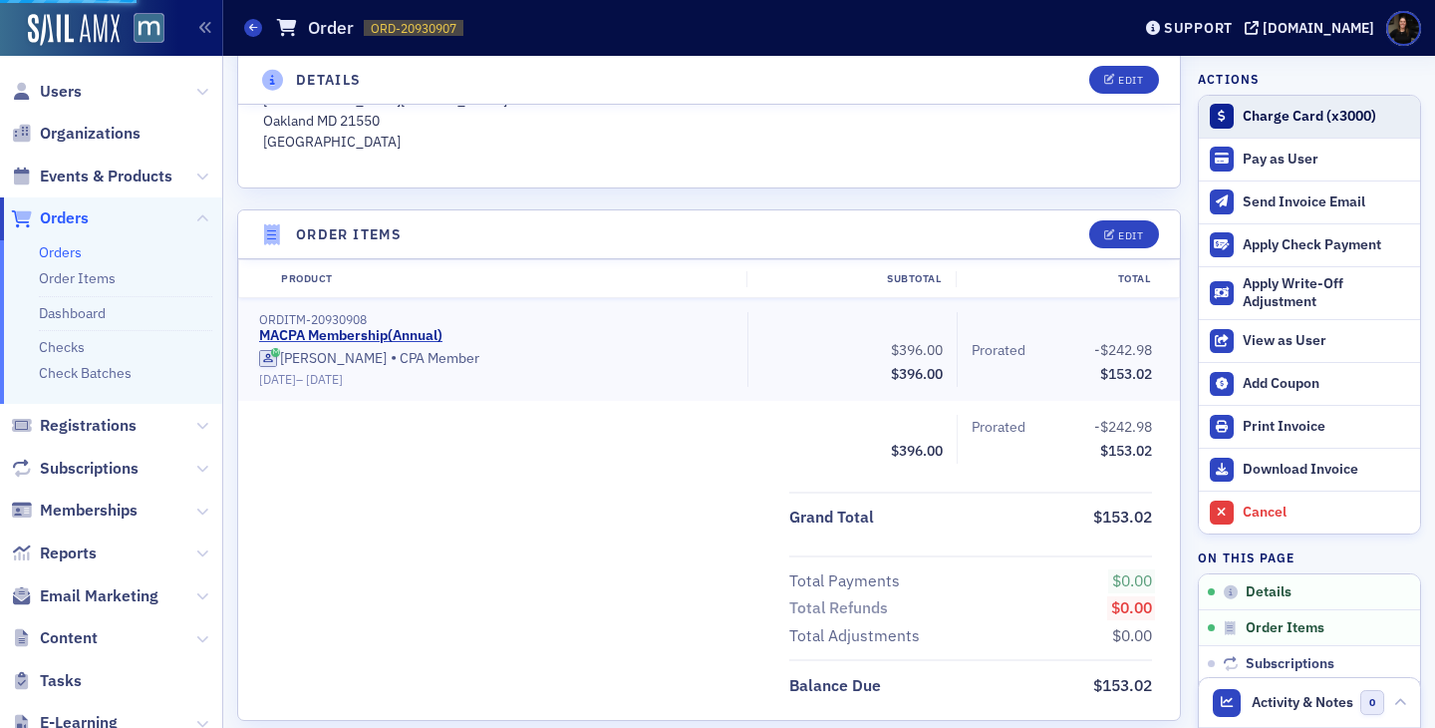
scroll to position [574, 0]
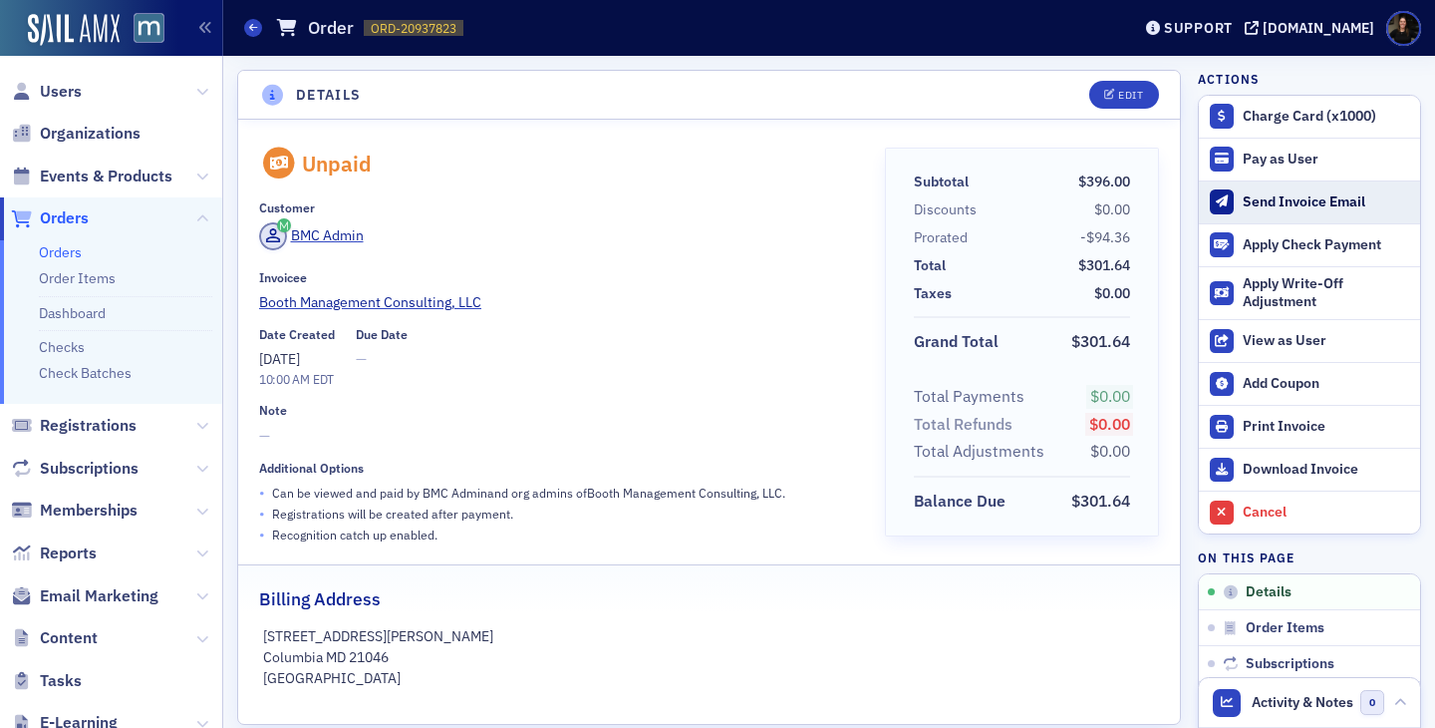
click at [1246, 206] on div "Send Invoice Email" at bounding box center [1326, 202] width 167 height 18
click at [1251, 204] on div "Send Invoice Email" at bounding box center [1326, 202] width 167 height 18
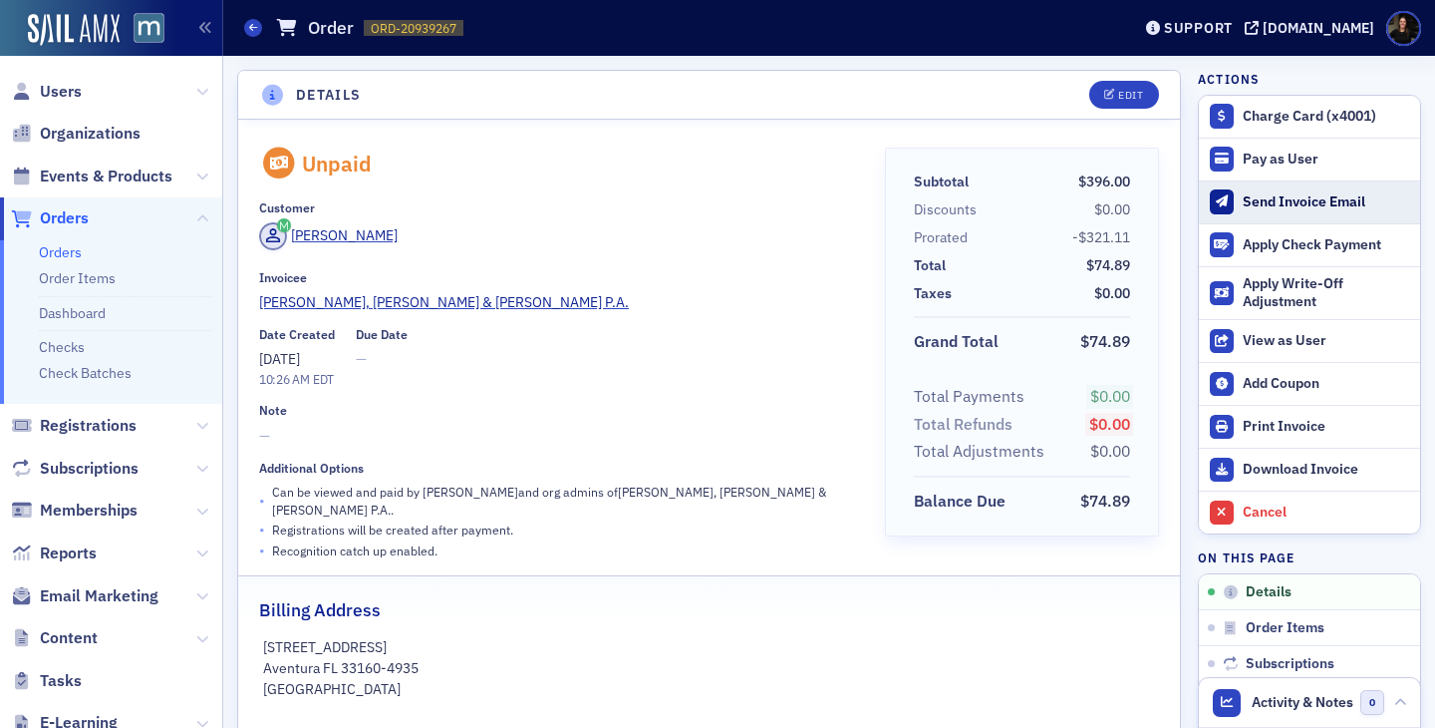
click at [1269, 207] on div "Send Invoice Email" at bounding box center [1326, 202] width 167 height 18
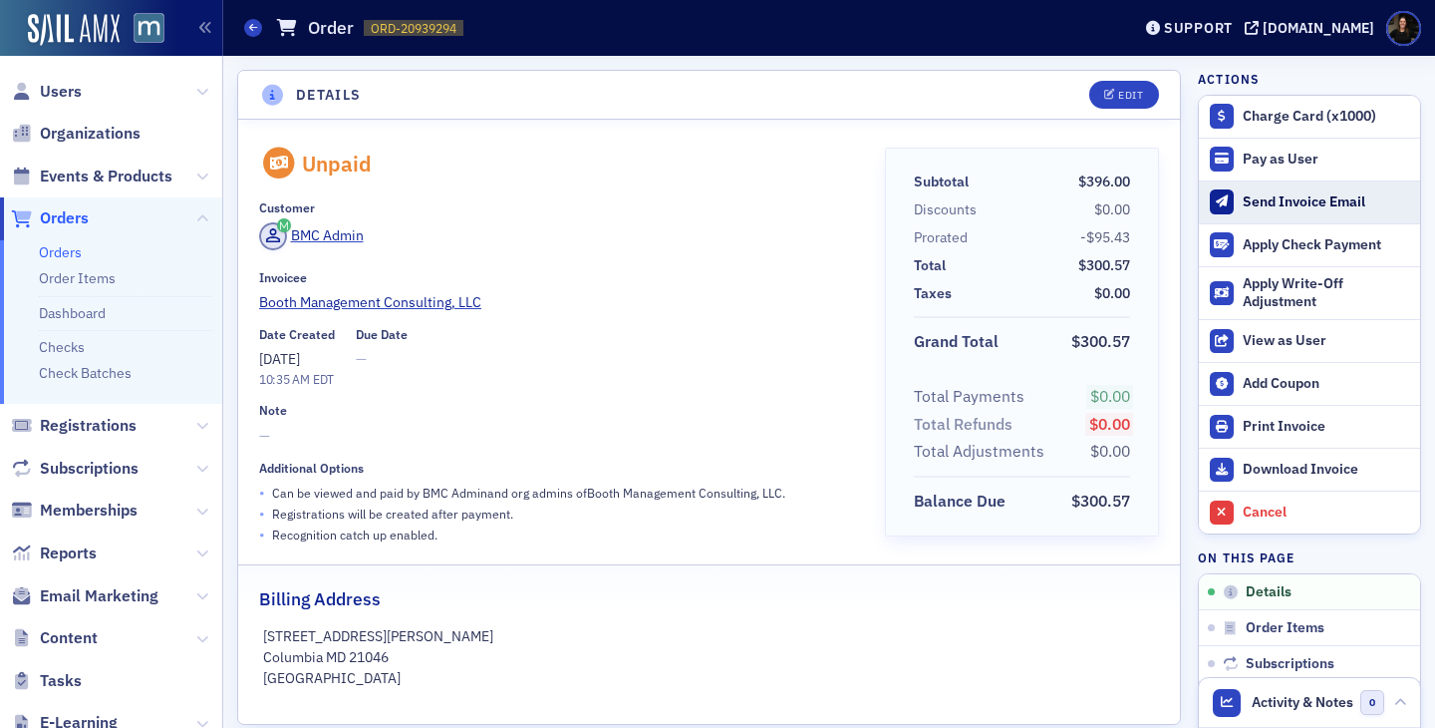
click at [1270, 205] on div "Send Invoice Email" at bounding box center [1326, 202] width 167 height 18
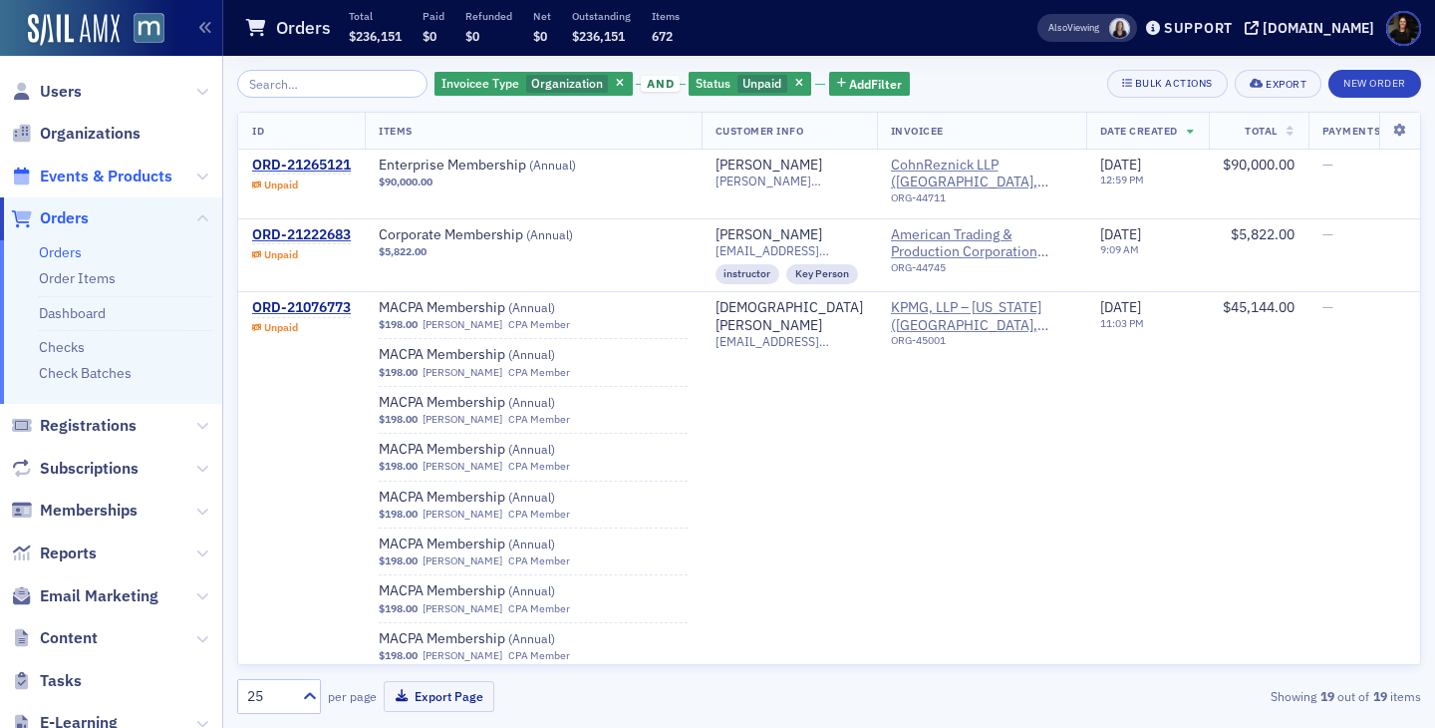
click at [78, 174] on span "Events & Products" at bounding box center [106, 176] width 133 height 22
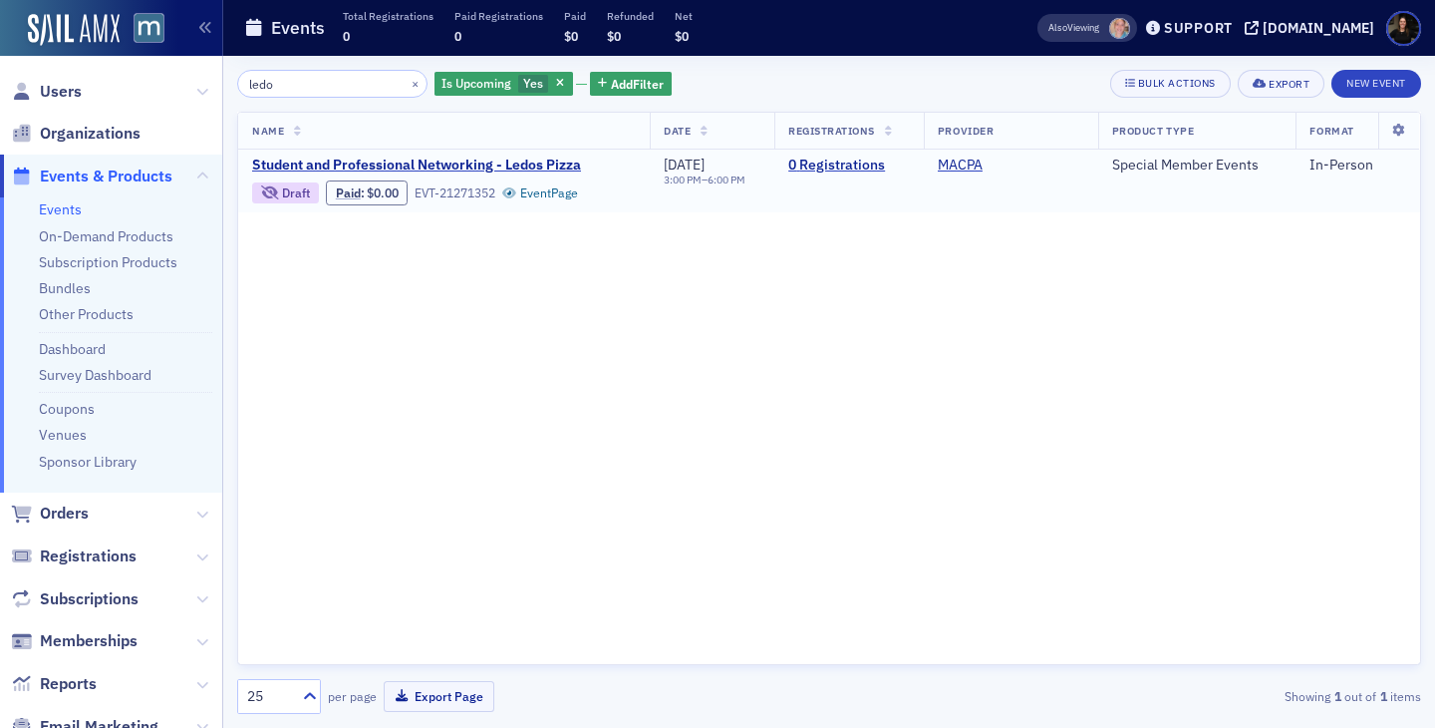
type input "ledo"
click at [300, 187] on div "Draft" at bounding box center [296, 192] width 28 height 11
click at [455, 160] on span "Student and Professional Networking - Ledos Pizza" at bounding box center [419, 165] width 335 height 18
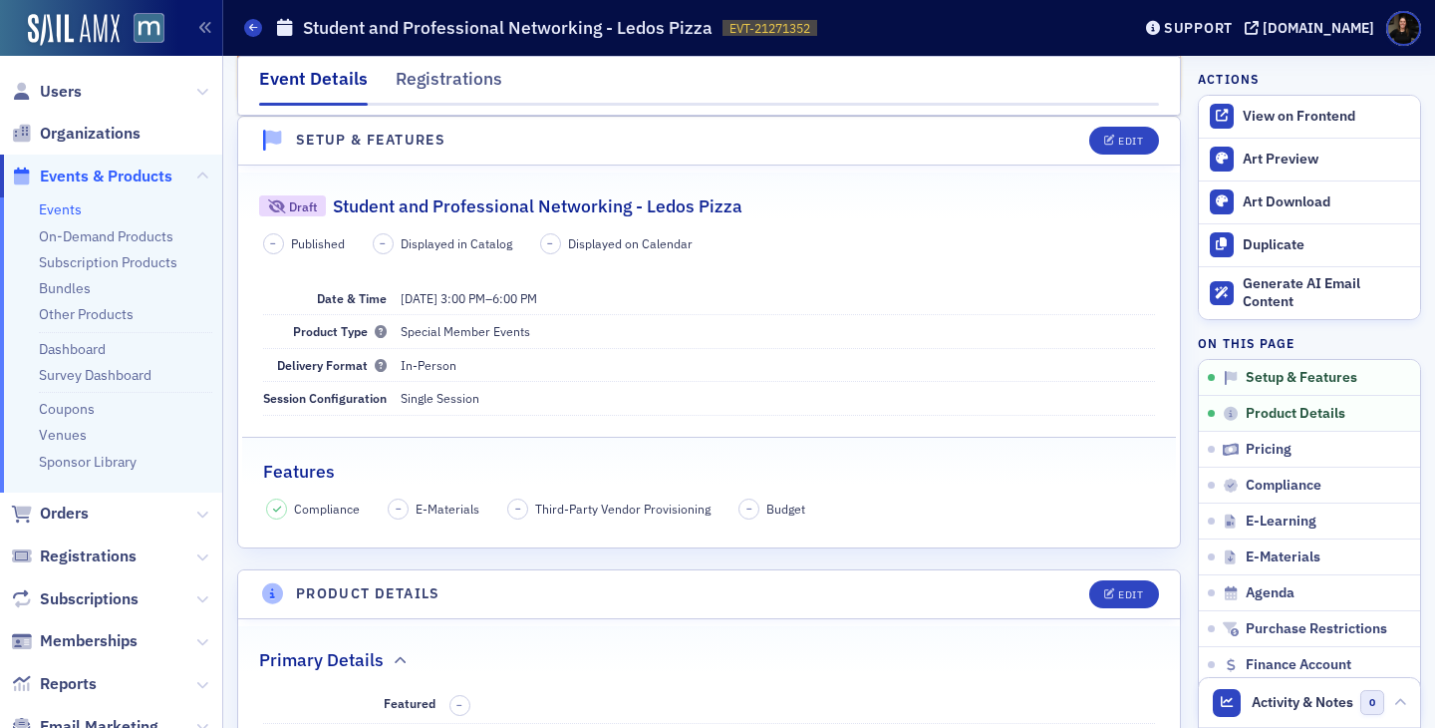
scroll to position [237, 0]
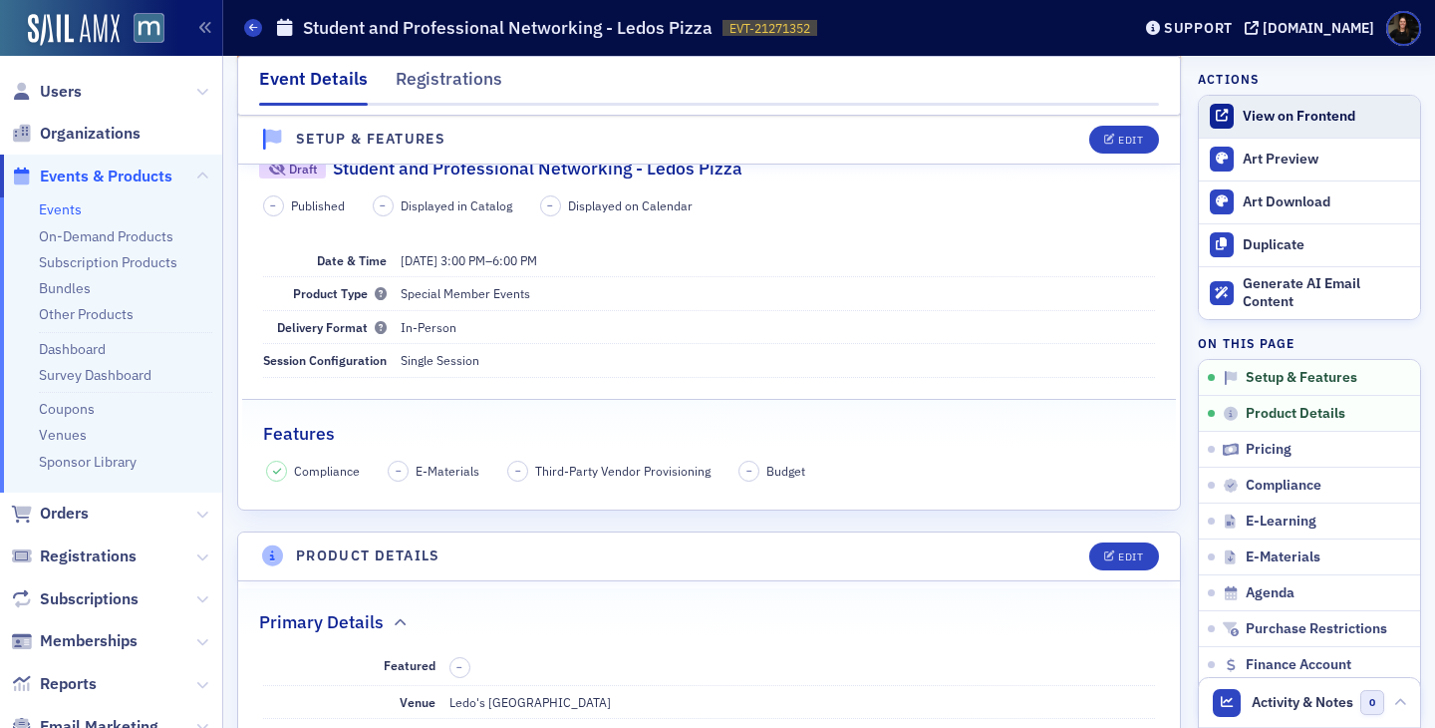
click at [1293, 130] on link "View on Frontend" at bounding box center [1309, 117] width 221 height 42
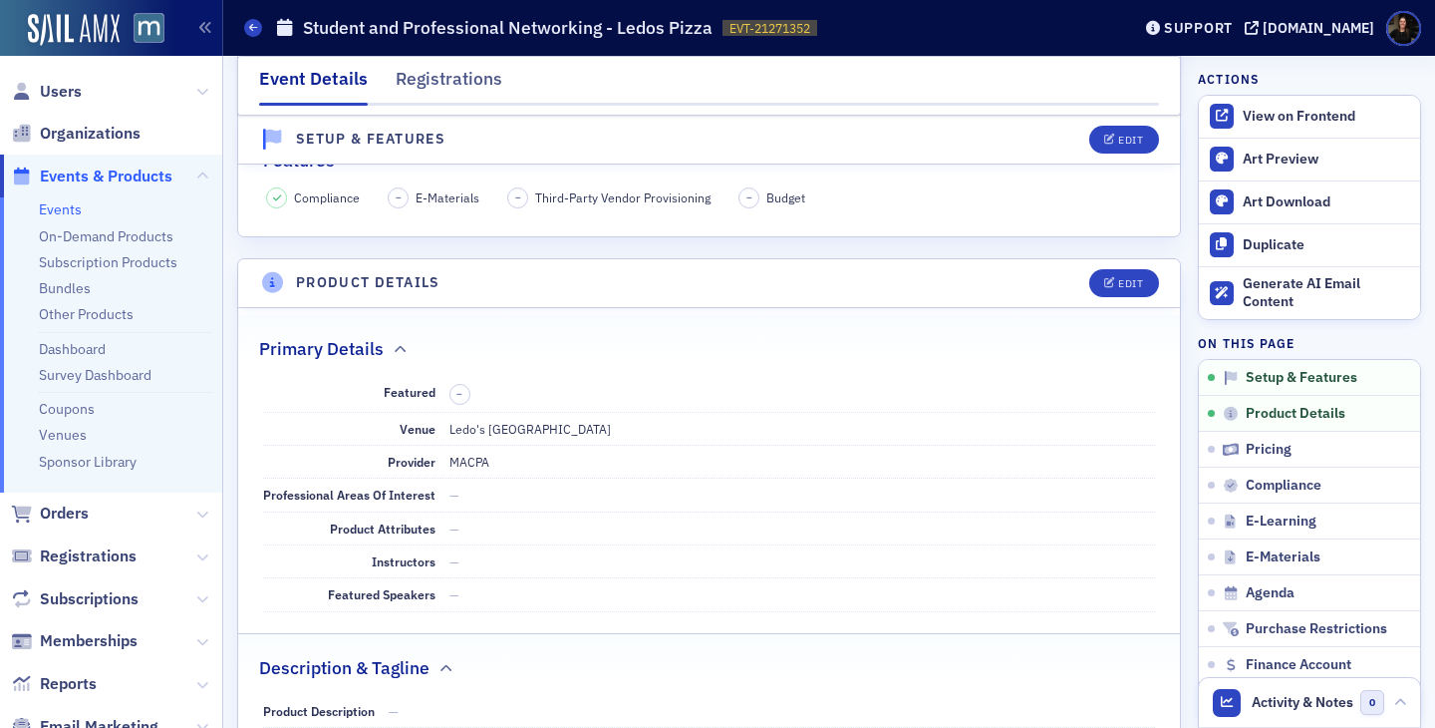
scroll to position [498, 0]
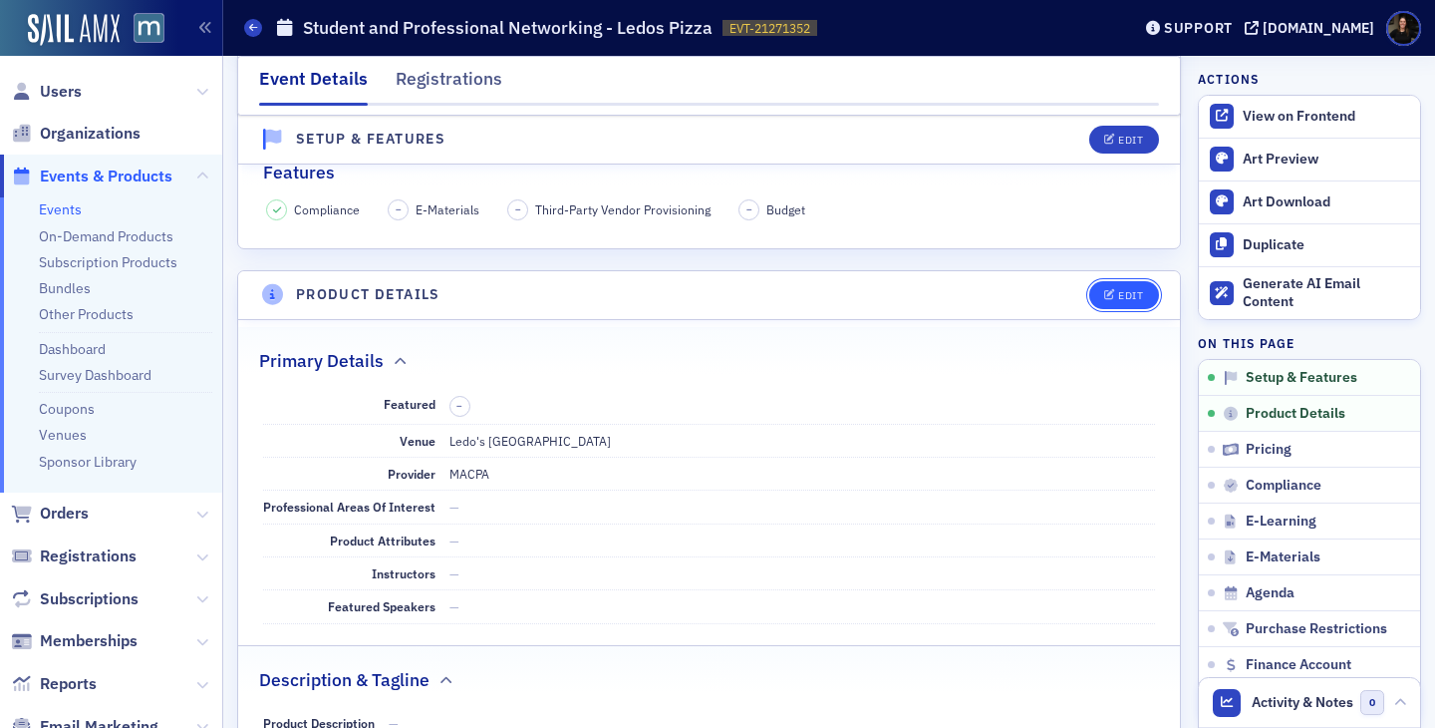
click at [1127, 297] on div "Edit" at bounding box center [1130, 295] width 25 height 11
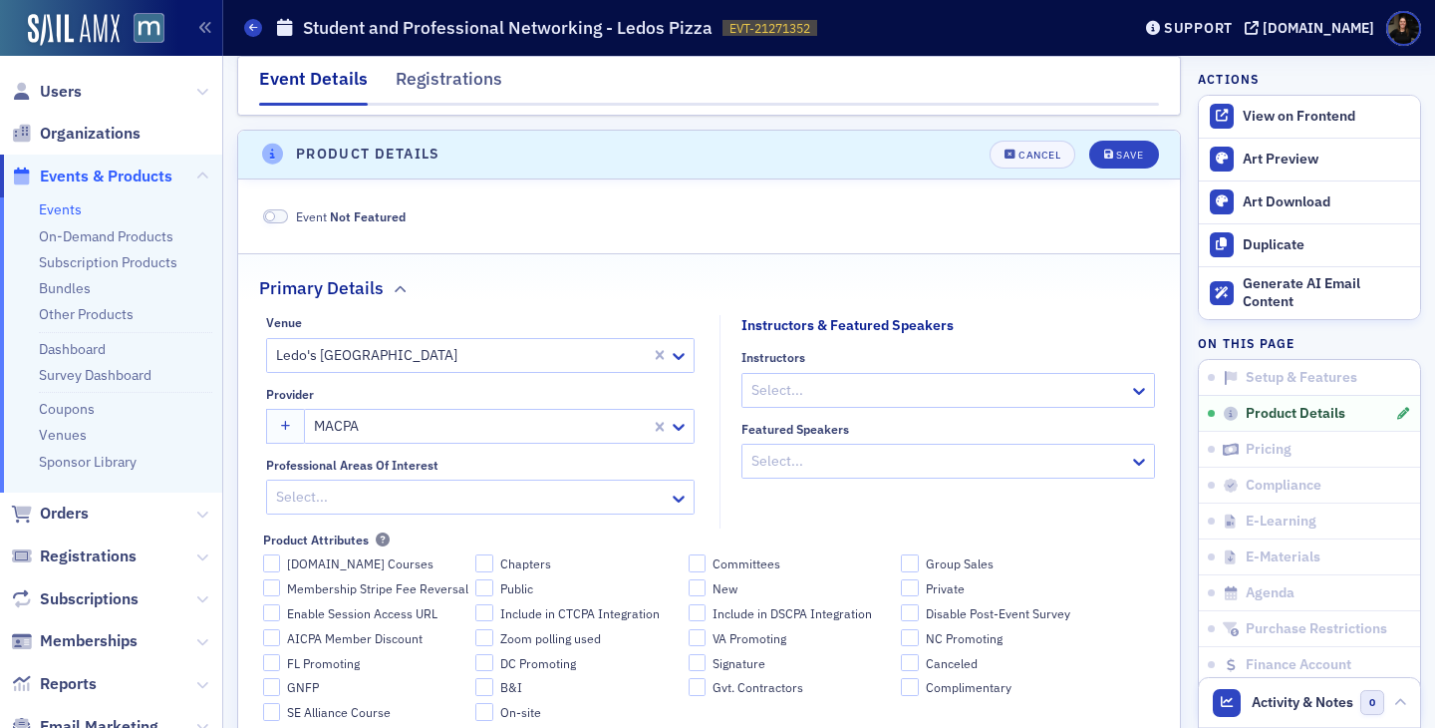
scroll to position [653, 0]
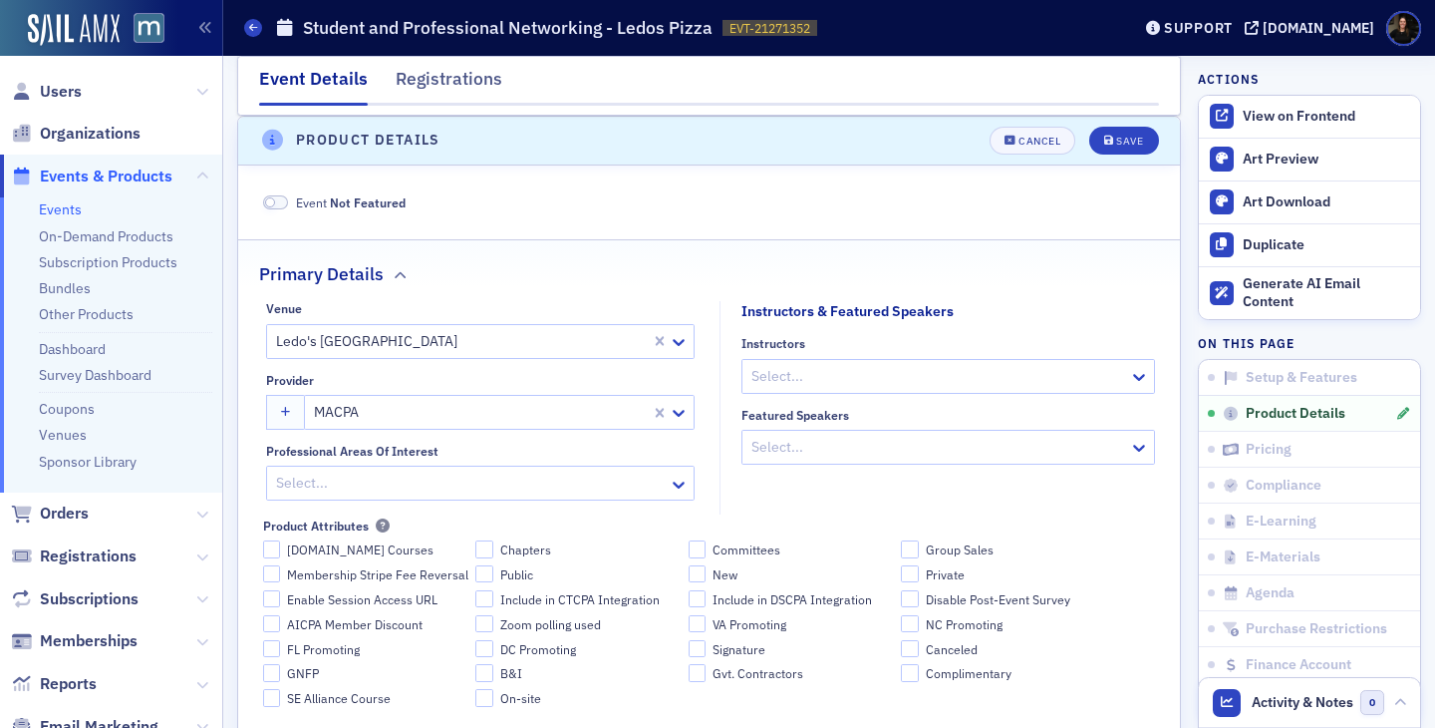
click at [1056, 156] on header "Product Details Cancel Save" at bounding box center [709, 141] width 942 height 49
click at [1039, 147] on div "Cancel" at bounding box center [1040, 141] width 42 height 11
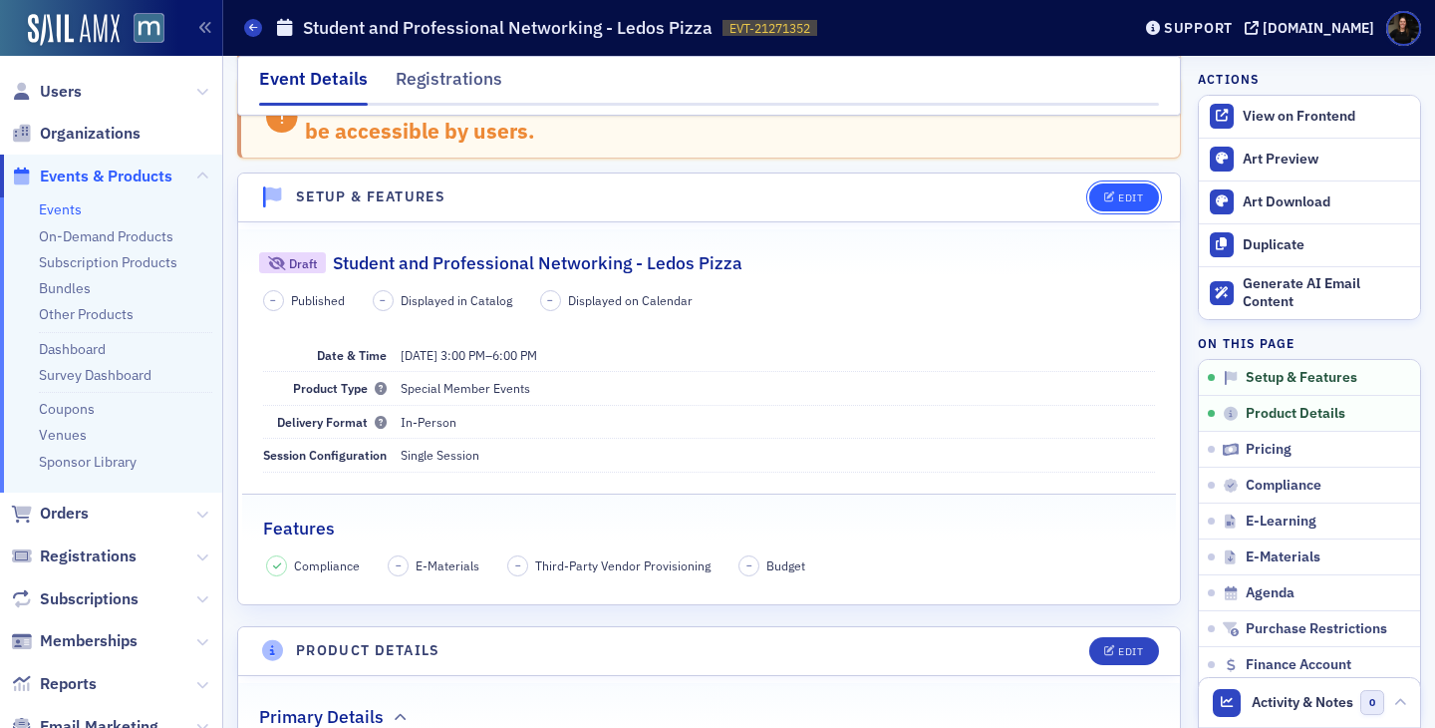
click at [1129, 200] on div "Edit" at bounding box center [1130, 197] width 25 height 11
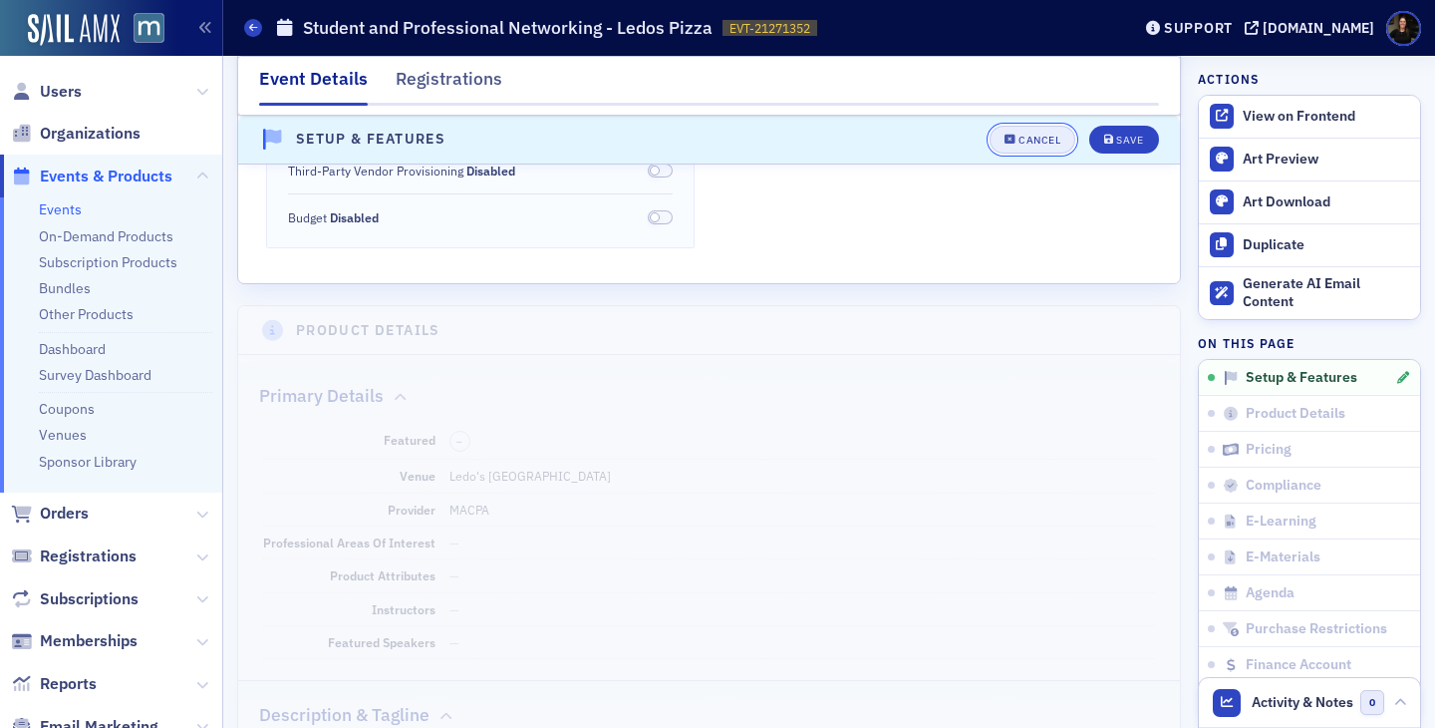
click at [1047, 145] on div "Cancel" at bounding box center [1040, 140] width 42 height 11
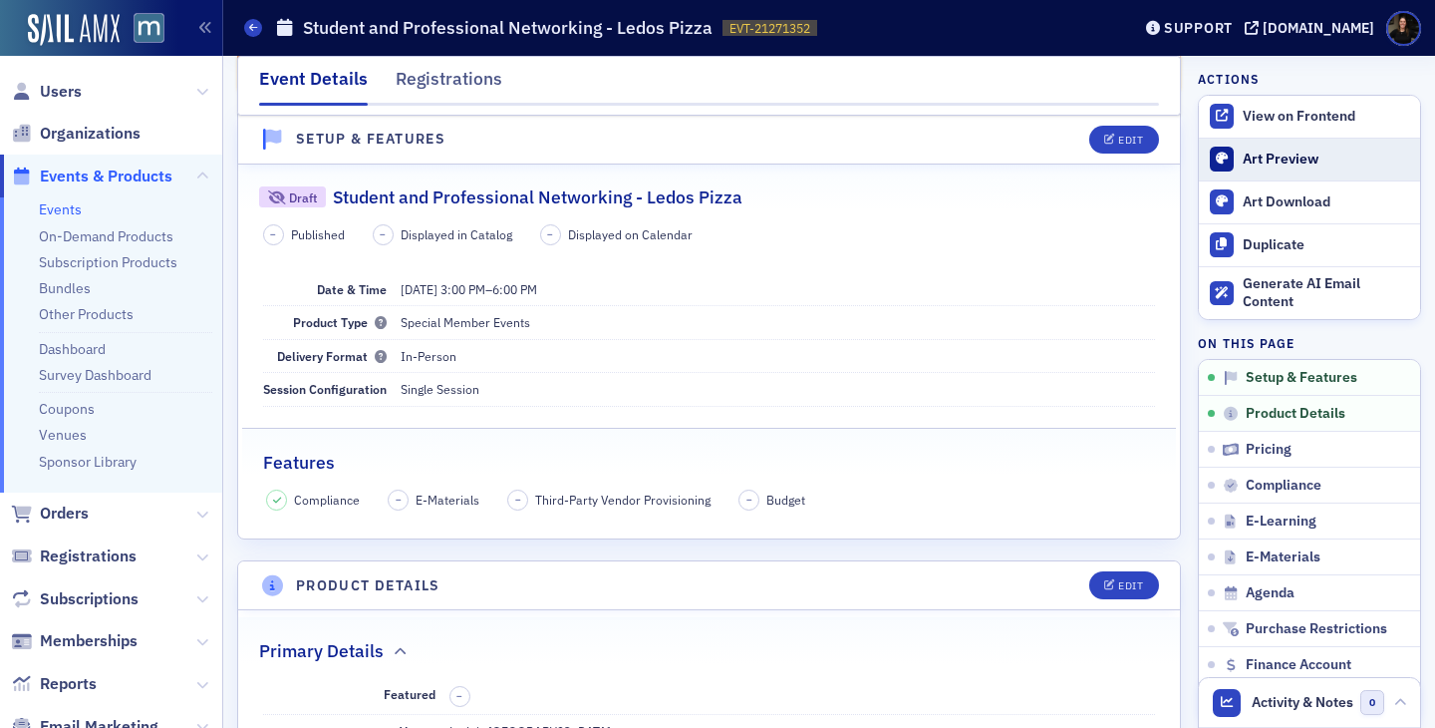
scroll to position [199, 0]
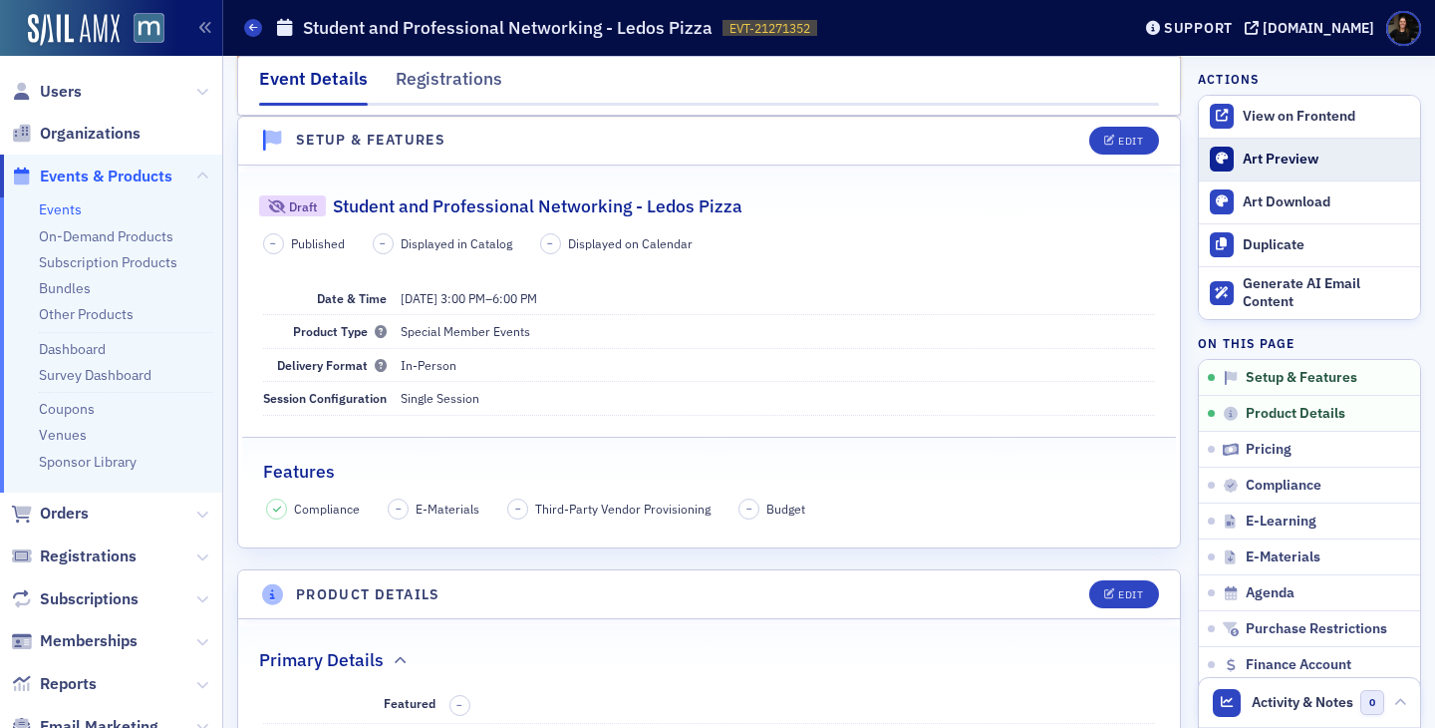
click at [1303, 158] on div "Art Preview" at bounding box center [1326, 160] width 167 height 18
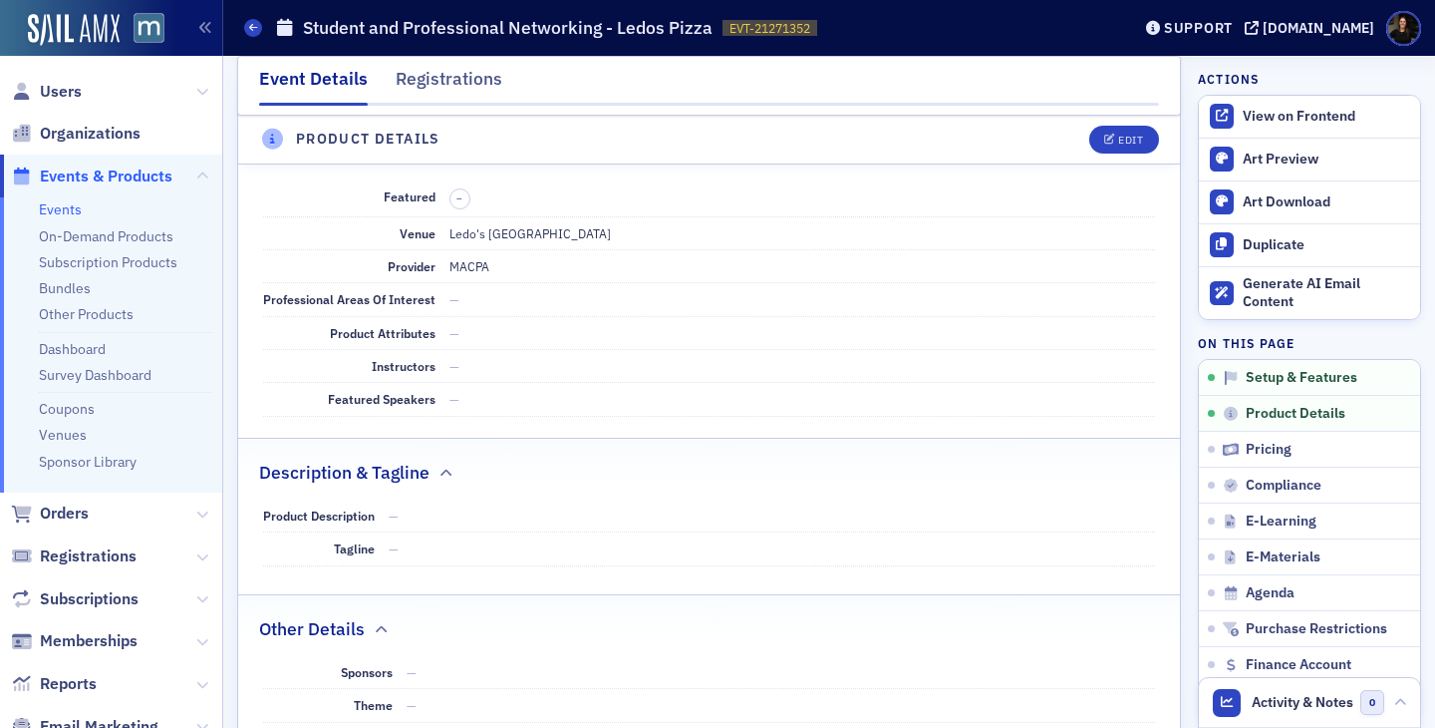
scroll to position [649, 0]
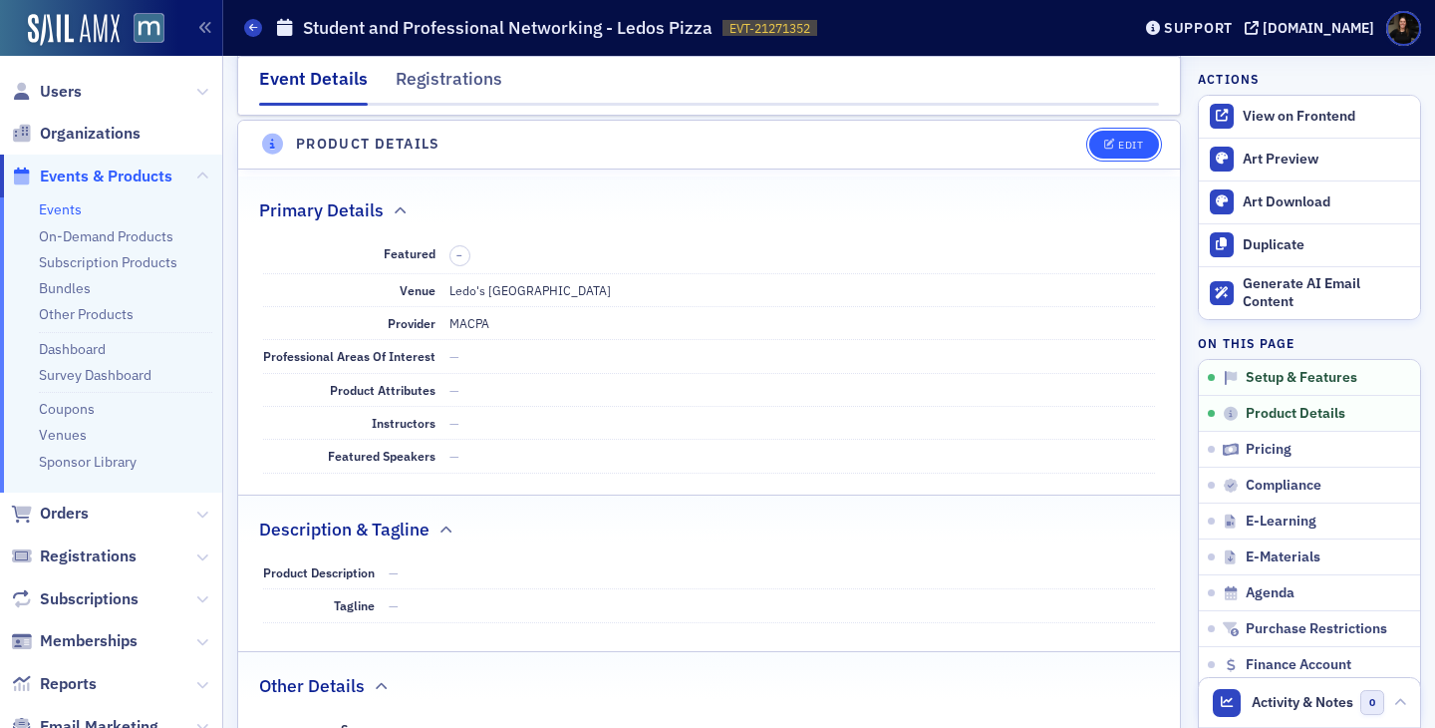
click at [1128, 148] on div "Edit" at bounding box center [1130, 145] width 25 height 11
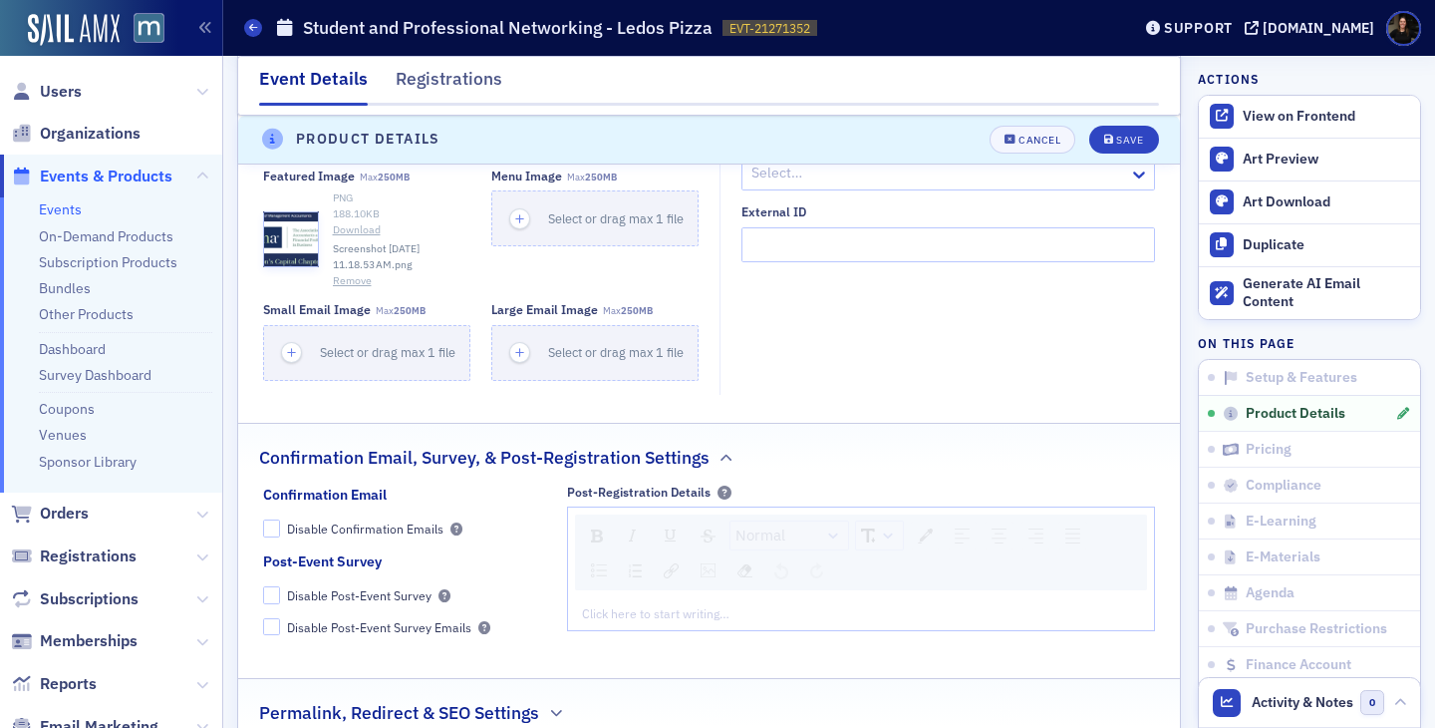
scroll to position [1701, 0]
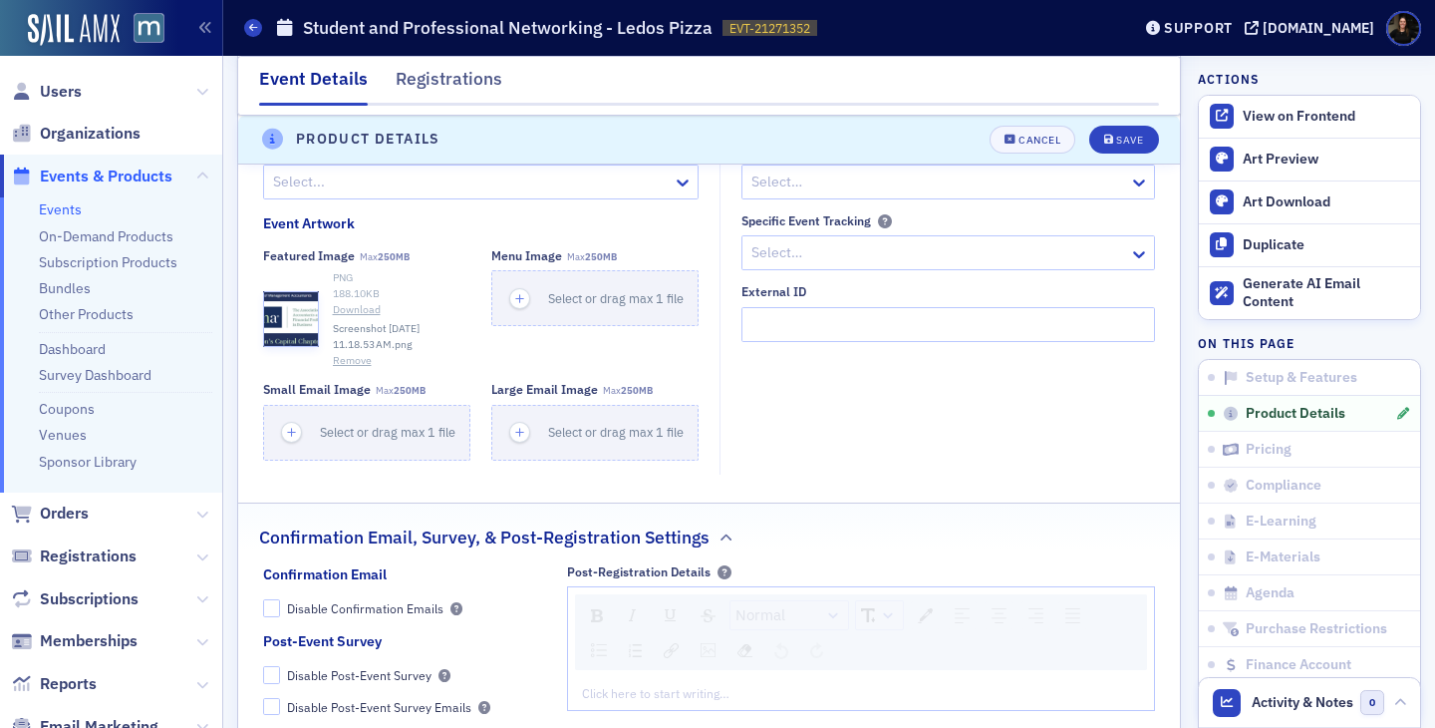
click at [338, 359] on button "Remove" at bounding box center [352, 361] width 39 height 16
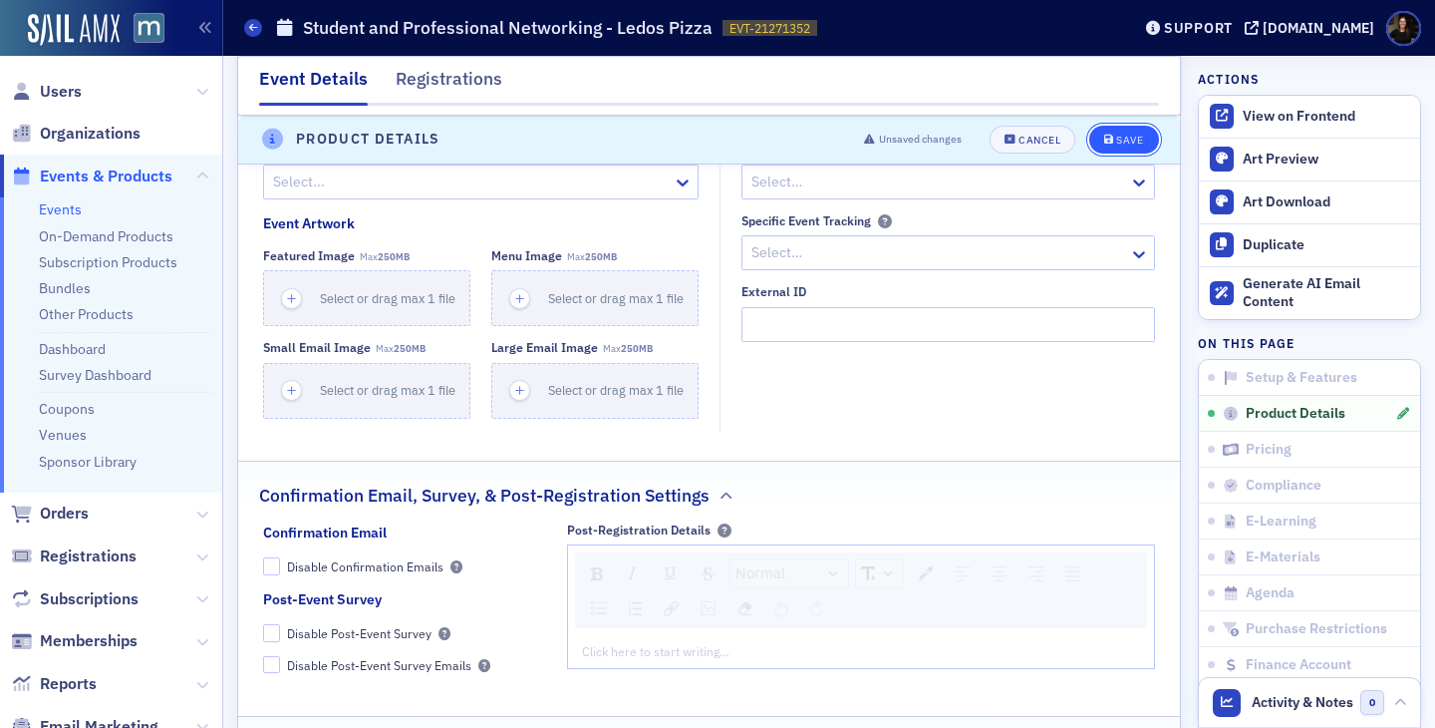
click at [1125, 139] on div "Save" at bounding box center [1129, 140] width 27 height 11
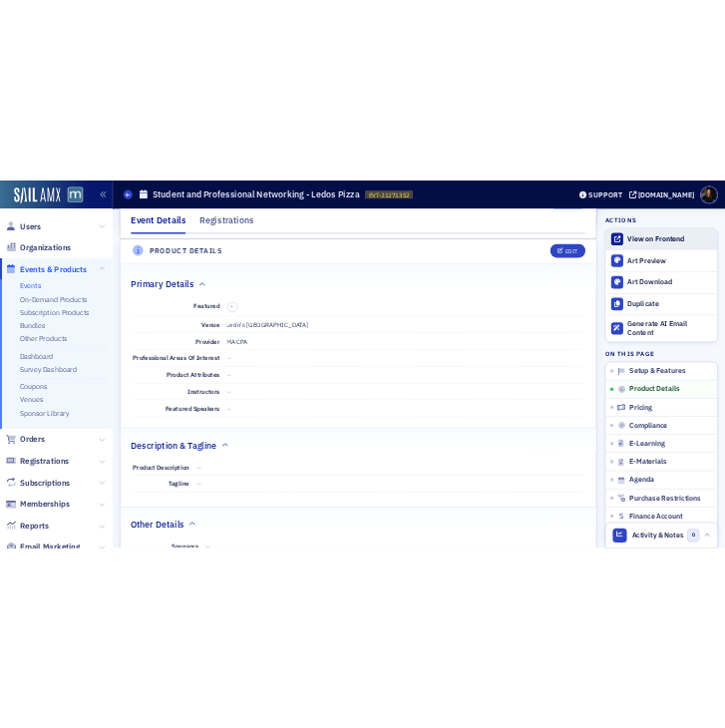
scroll to position [653, 0]
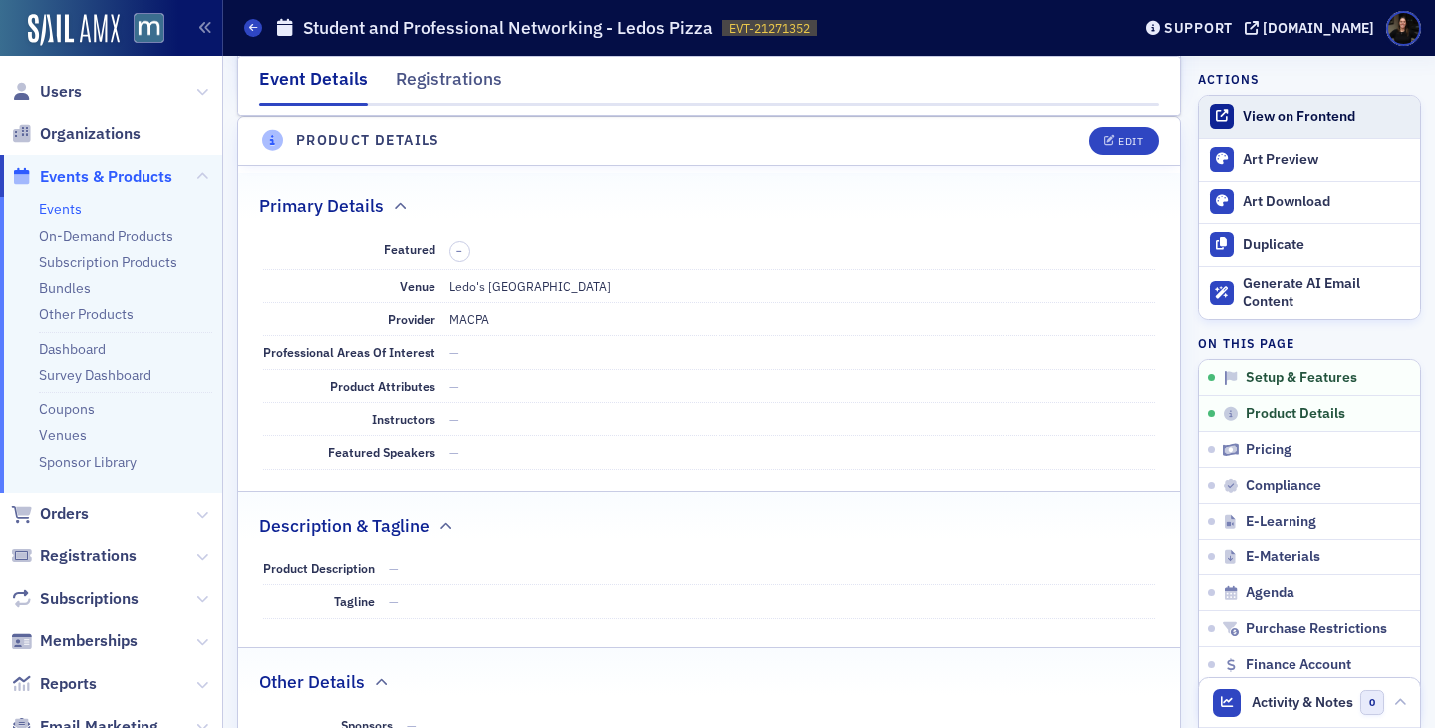
click at [1286, 113] on div "View on Frontend" at bounding box center [1326, 117] width 167 height 18
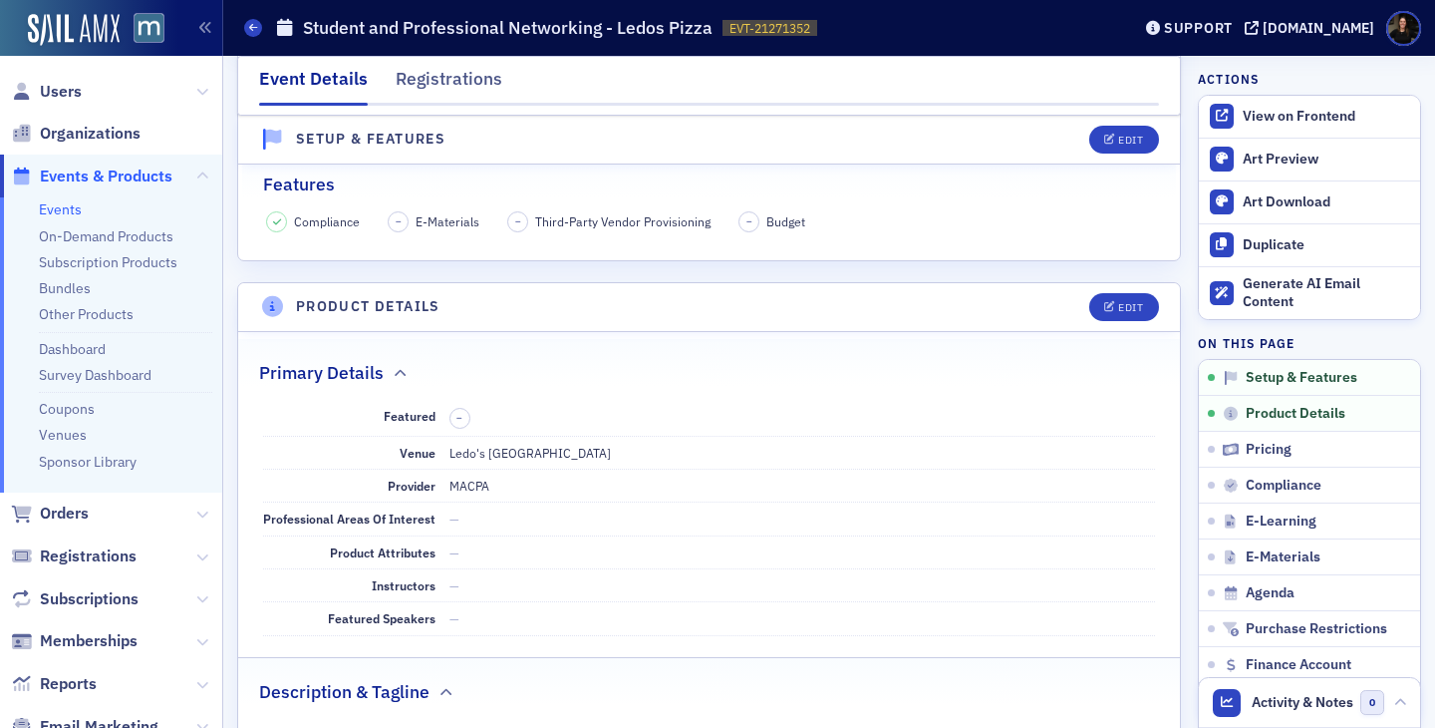
scroll to position [492, 0]
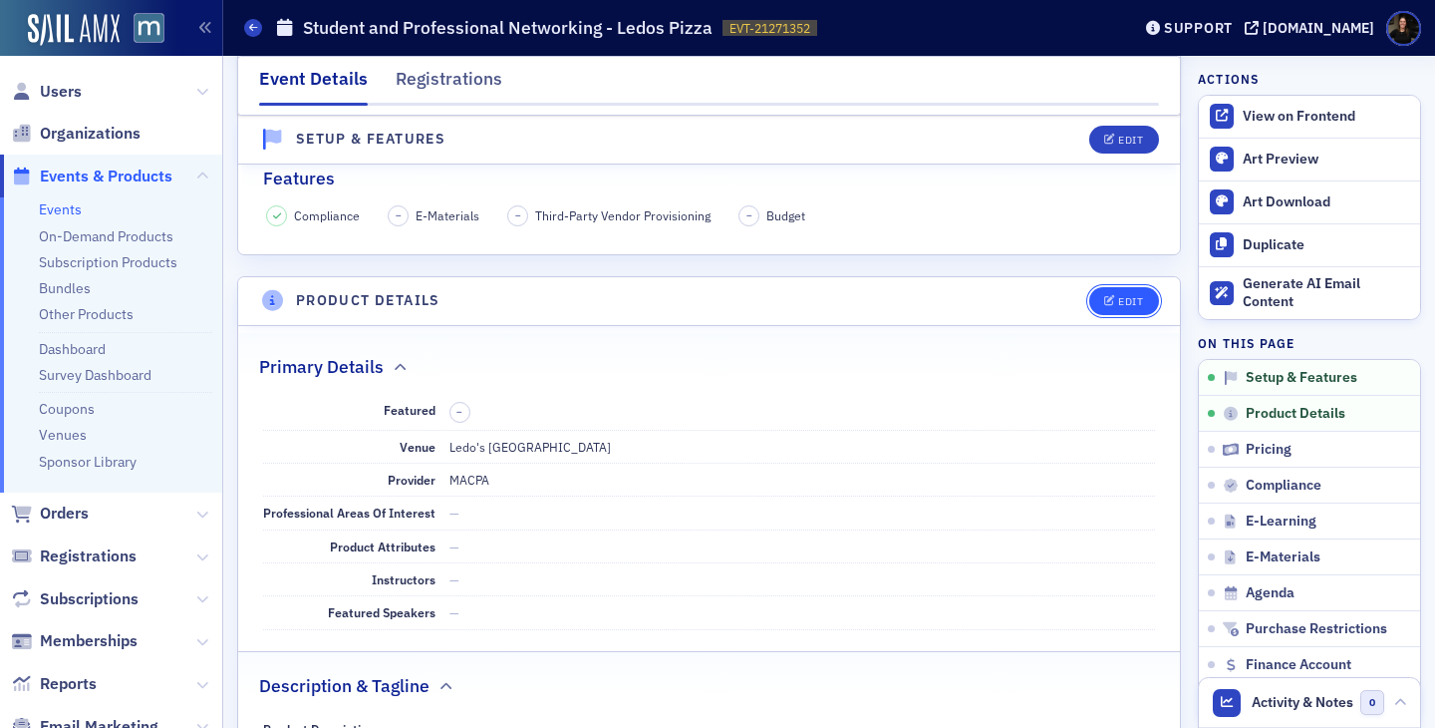
click at [1121, 304] on div "Edit" at bounding box center [1130, 301] width 25 height 11
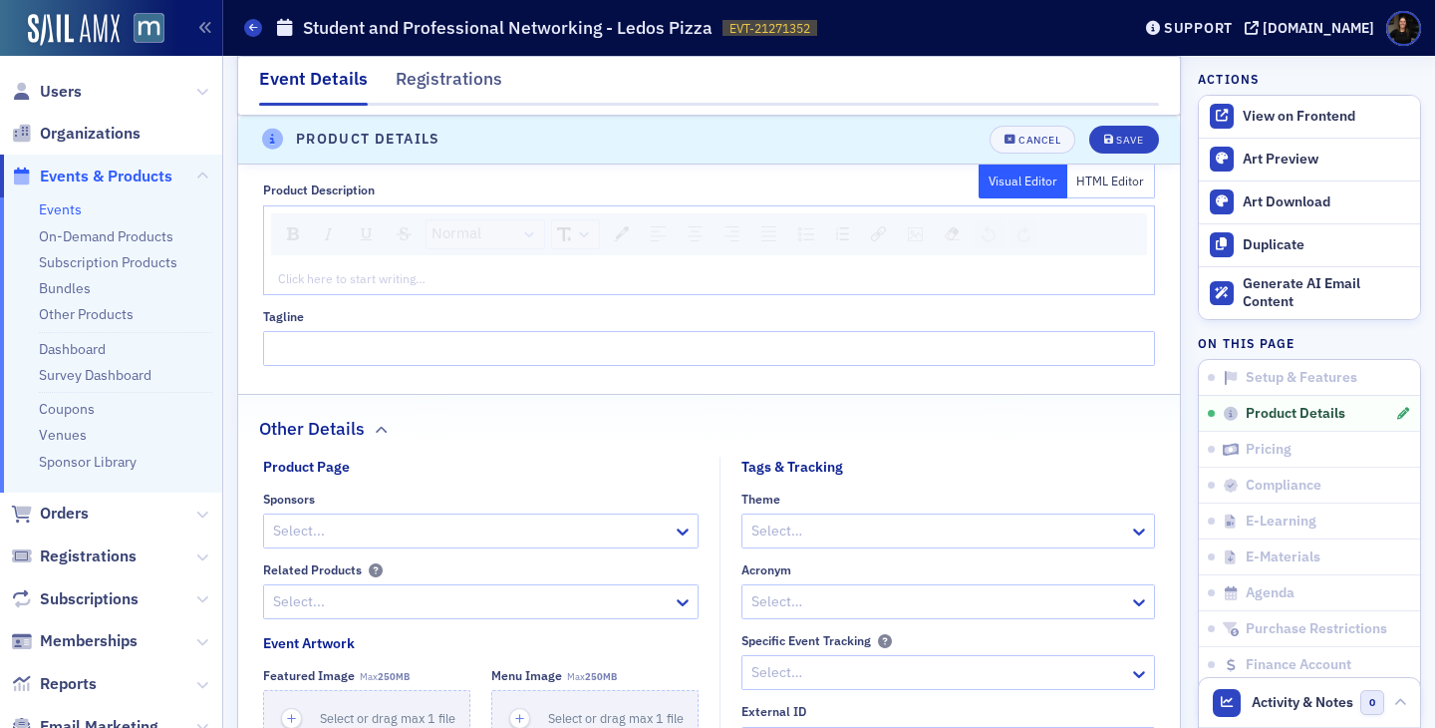
scroll to position [1277, 0]
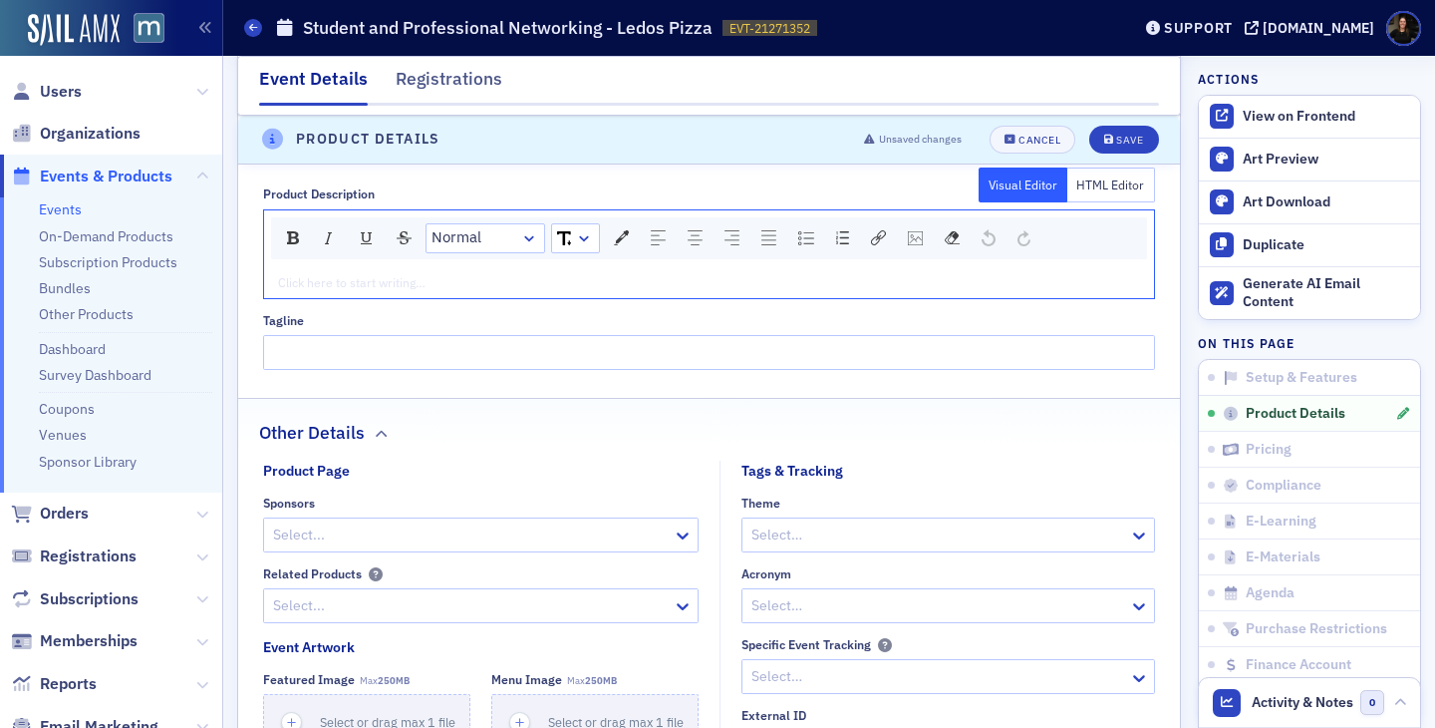
click at [313, 284] on div "rdw-editor" at bounding box center [710, 282] width 862 height 18
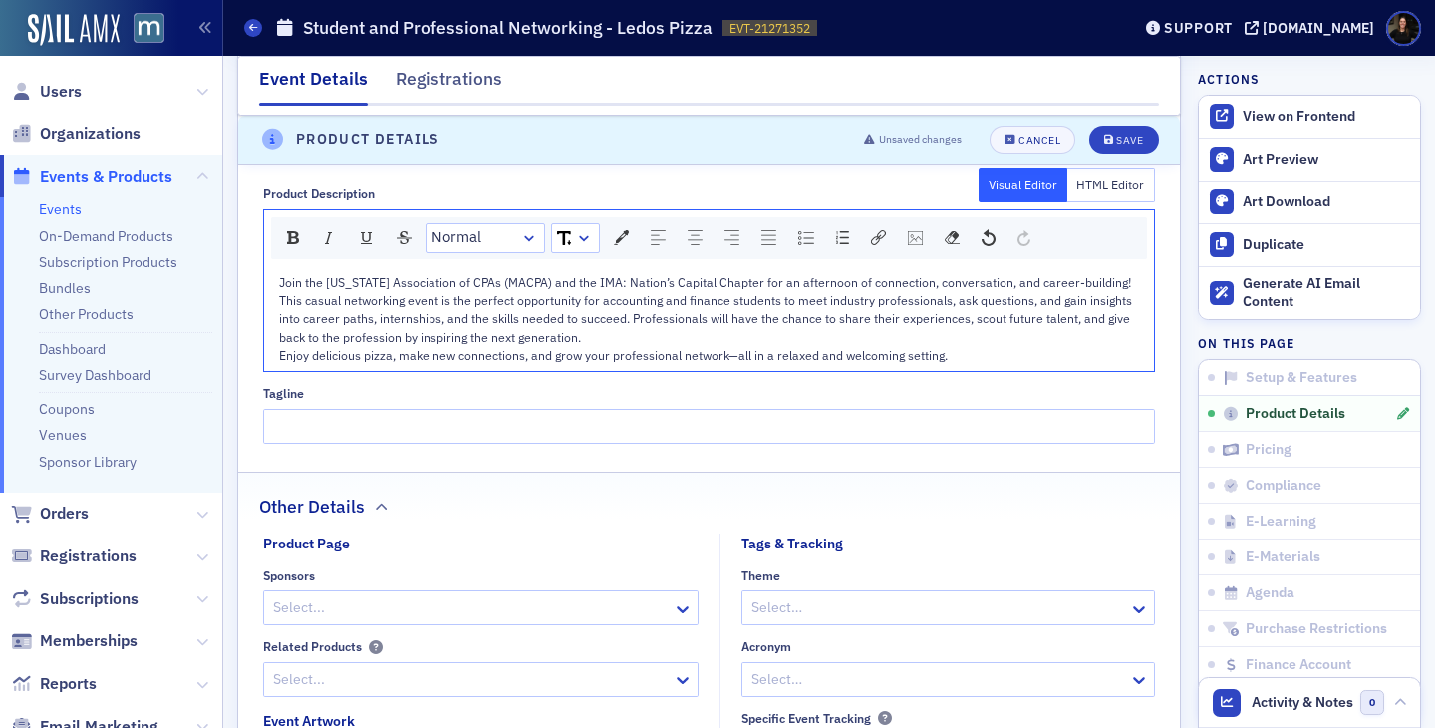
click at [583, 339] on div "This casual networking event is the perfect opportunity for accounting and fina…" at bounding box center [710, 318] width 862 height 55
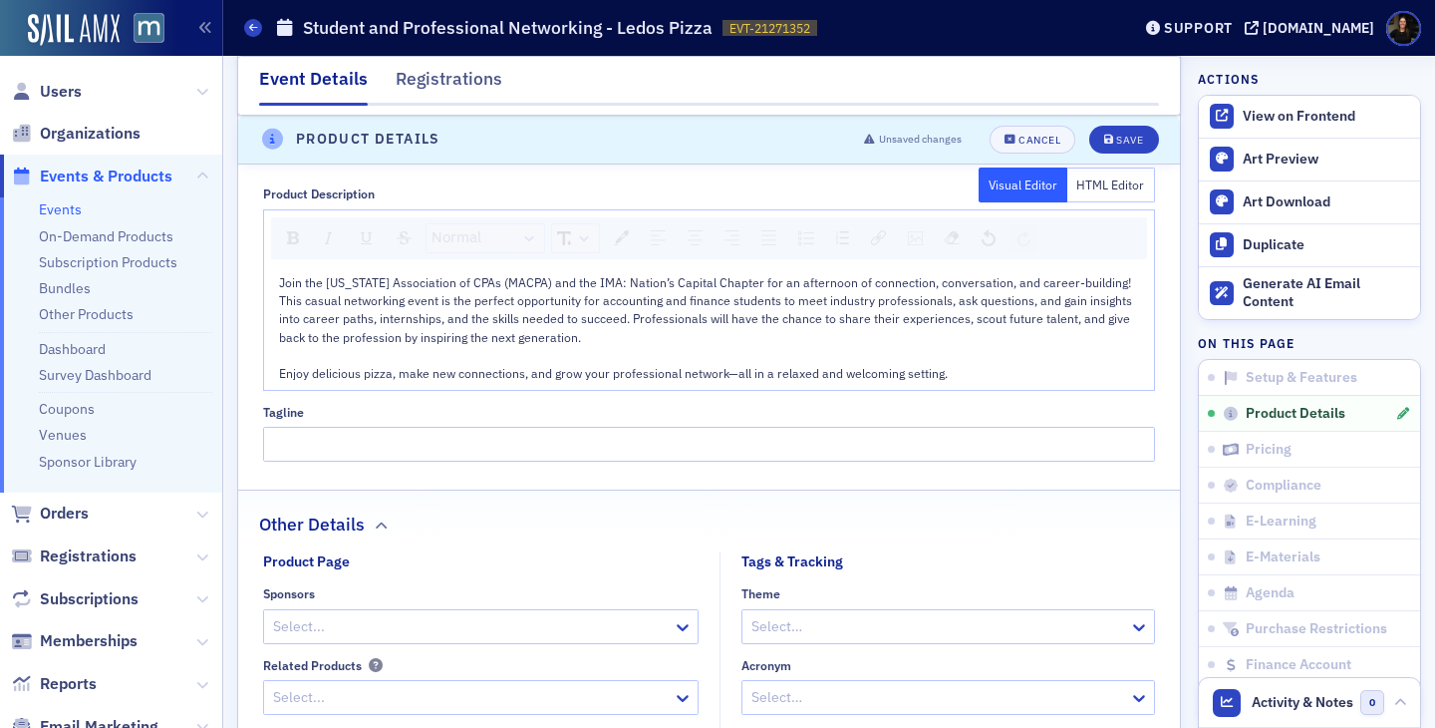
click at [275, 299] on div "Join the Maryland Association of CPAs (MACPA) and the IMA: Nation’s Capital Cha…" at bounding box center [709, 328] width 891 height 124
click at [281, 297] on span "This casual networking event is the perfect opportunity for accounting and fina…" at bounding box center [707, 318] width 856 height 53
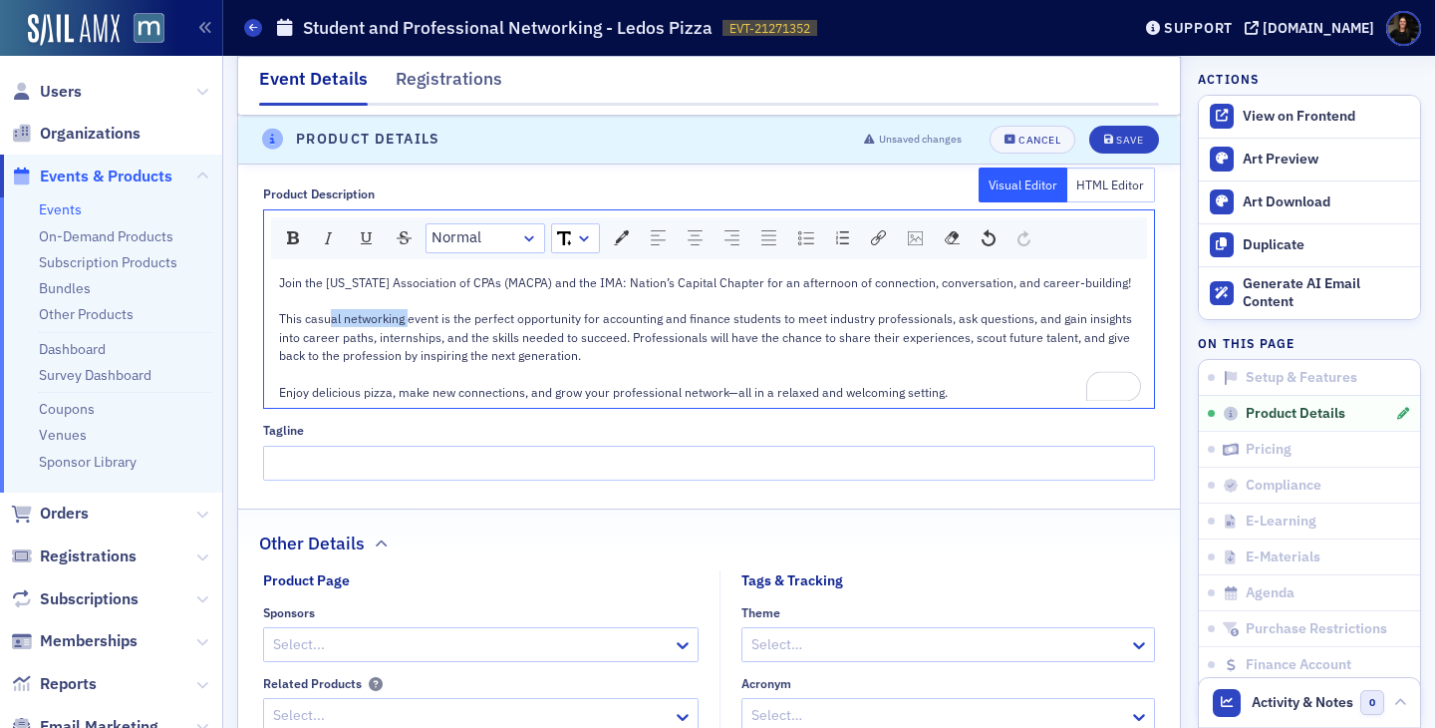
drag, startPoint x: 332, startPoint y: 324, endPoint x: 831, endPoint y: 339, distance: 499.6
click at [831, 339] on span "This casual networking event is the perfect opportunity for accounting and fina…" at bounding box center [707, 336] width 856 height 53
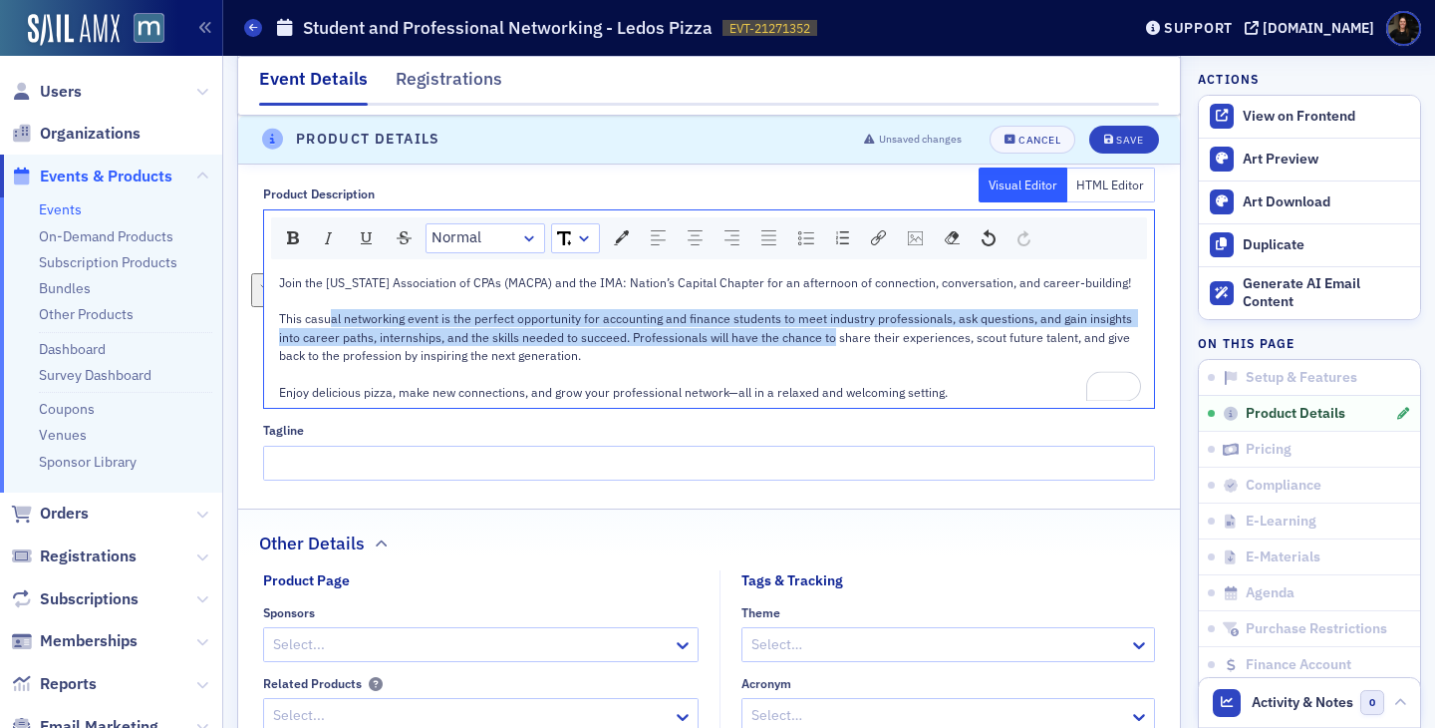
click at [831, 339] on span "This casual networking event is the perfect opportunity for accounting and fina…" at bounding box center [707, 336] width 856 height 53
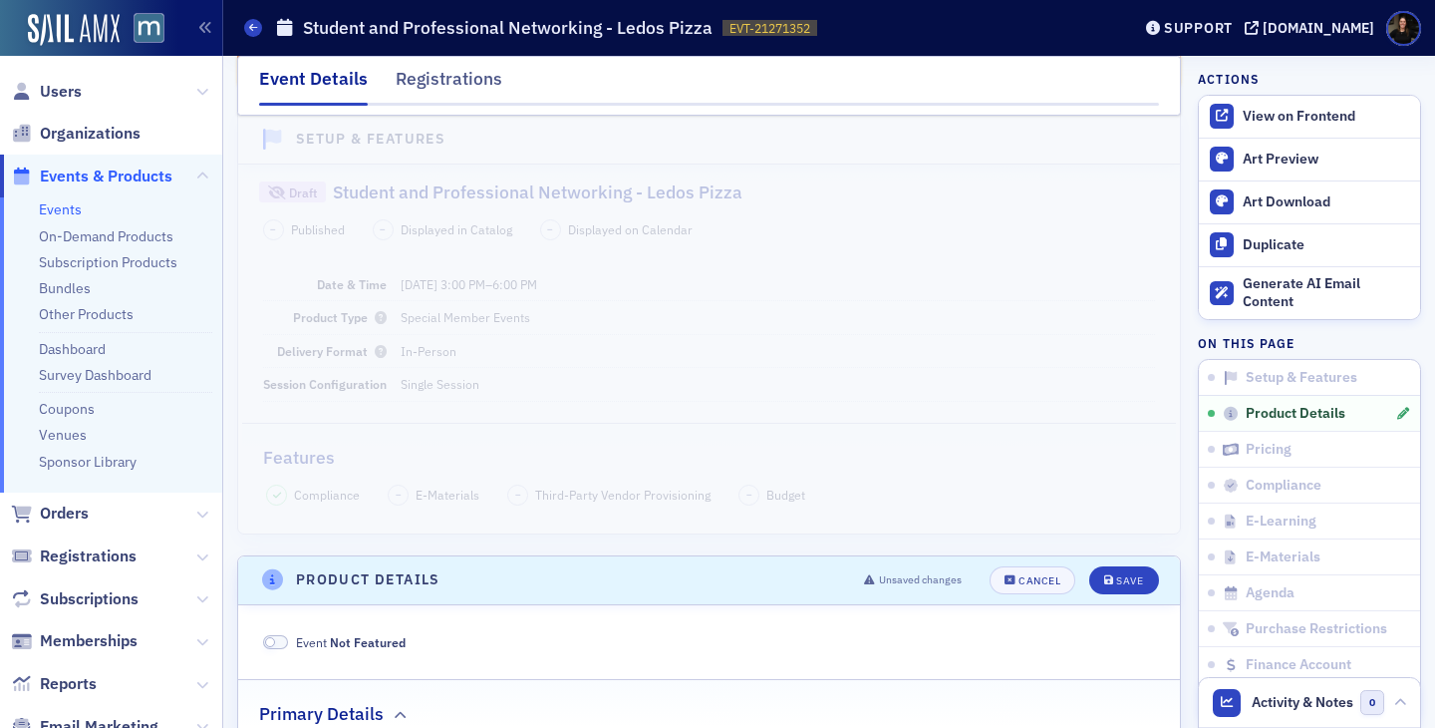
scroll to position [658, 0]
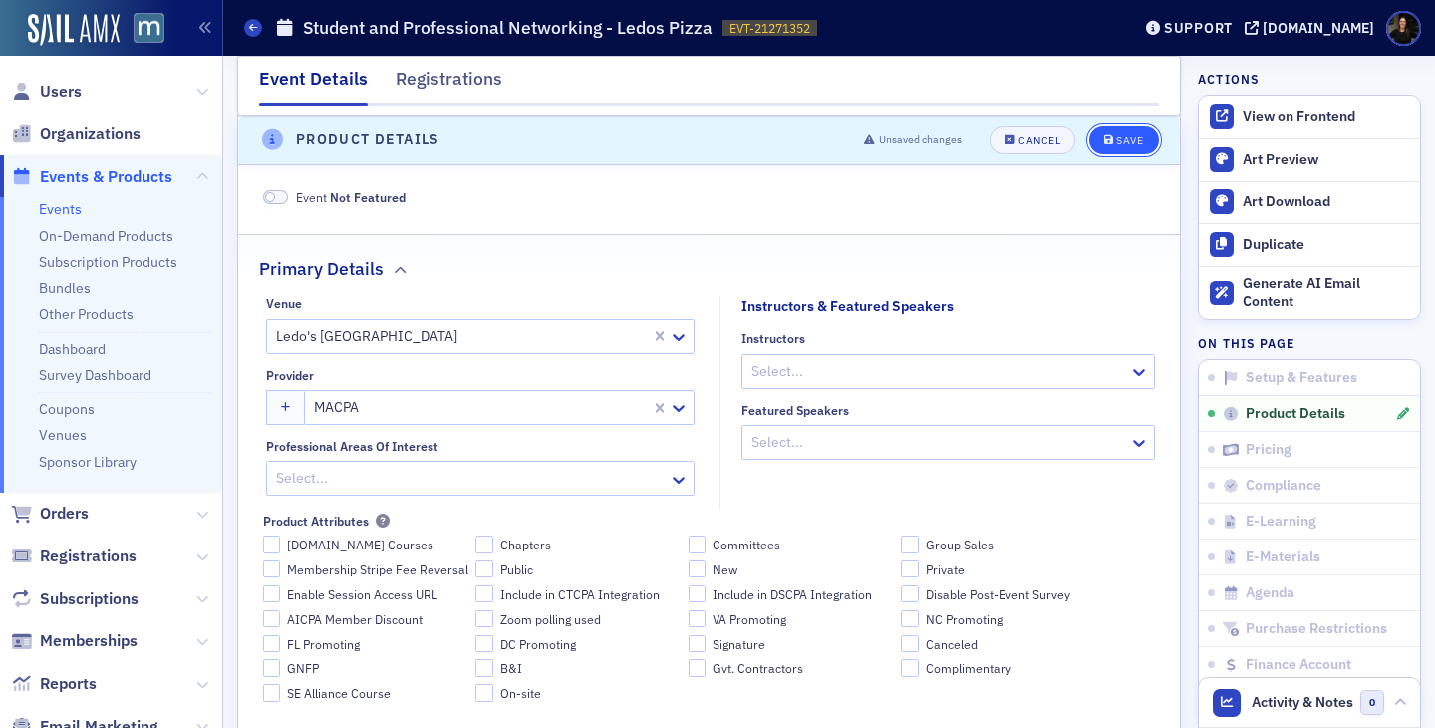
click at [1111, 142] on icon "submit" at bounding box center [1109, 140] width 10 height 11
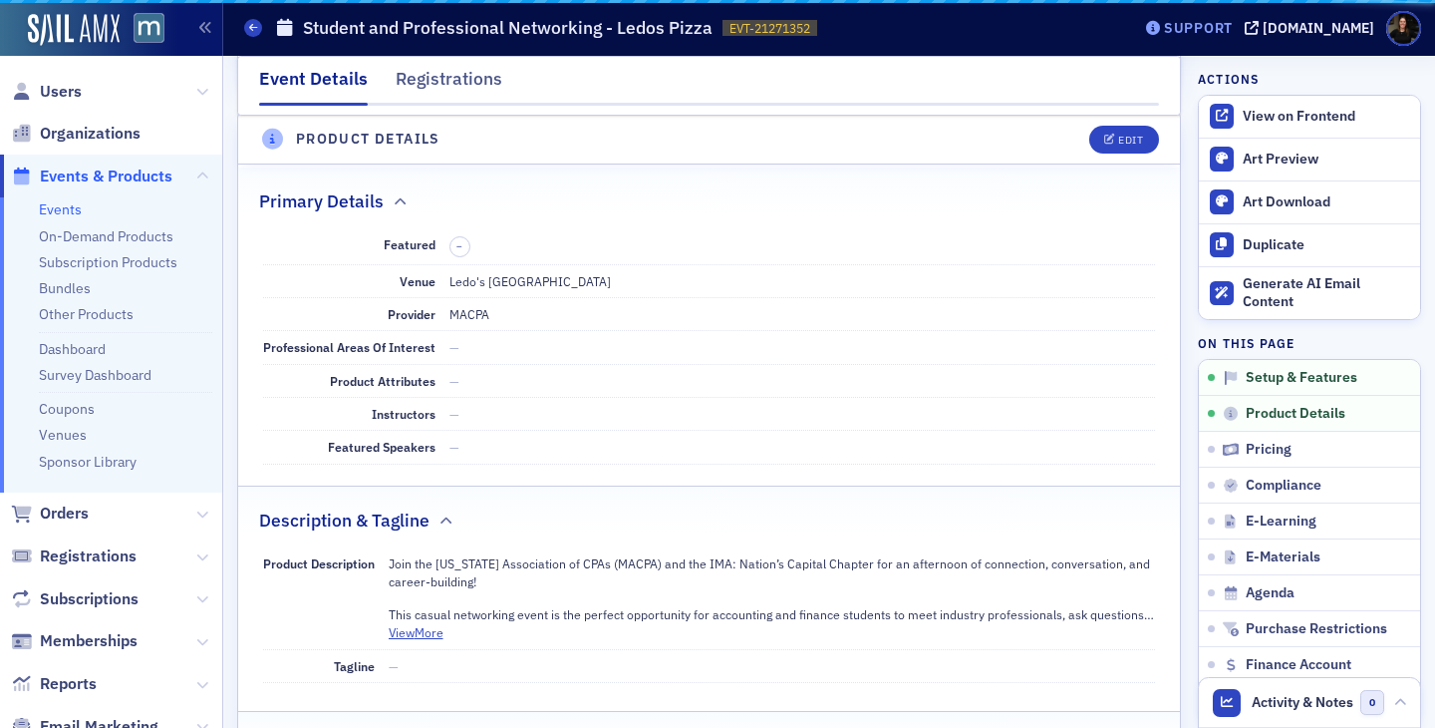
scroll to position [653, 0]
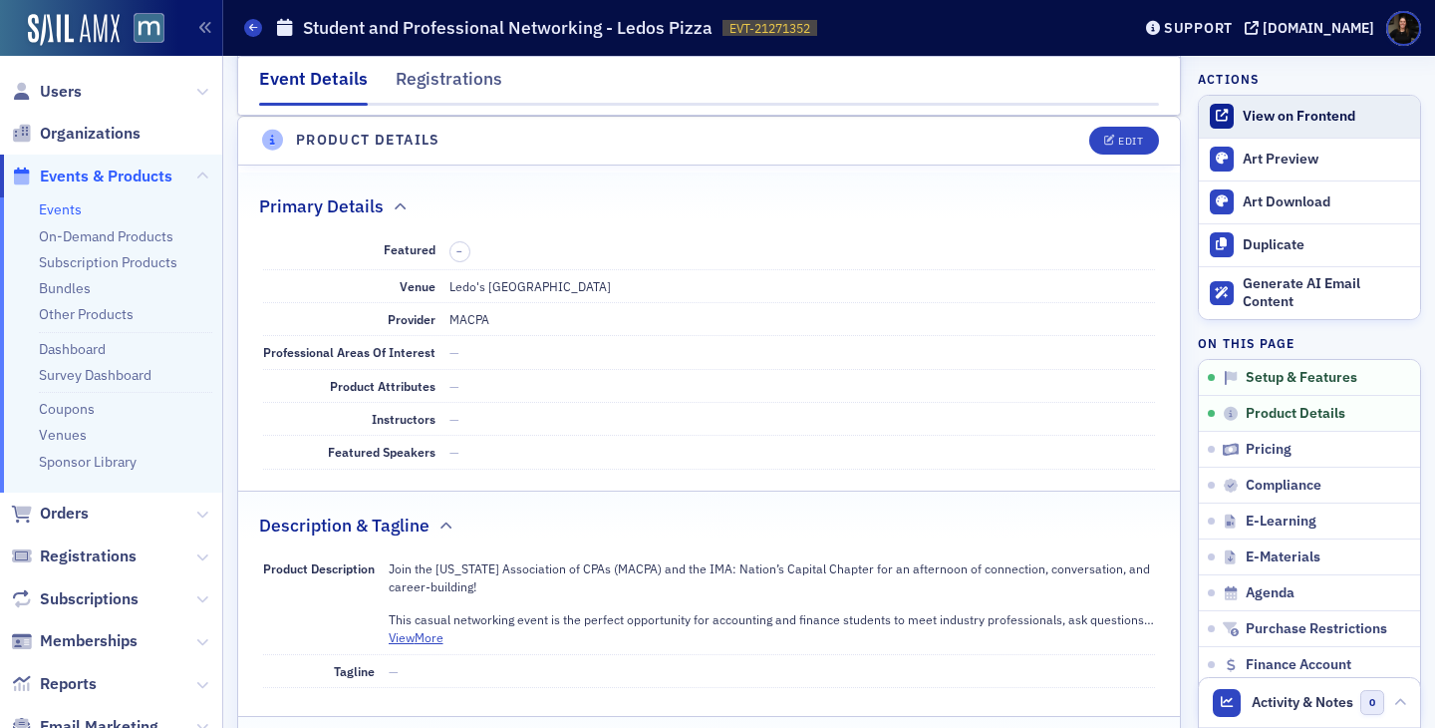
click at [1266, 128] on link "View on Frontend" at bounding box center [1309, 117] width 221 height 42
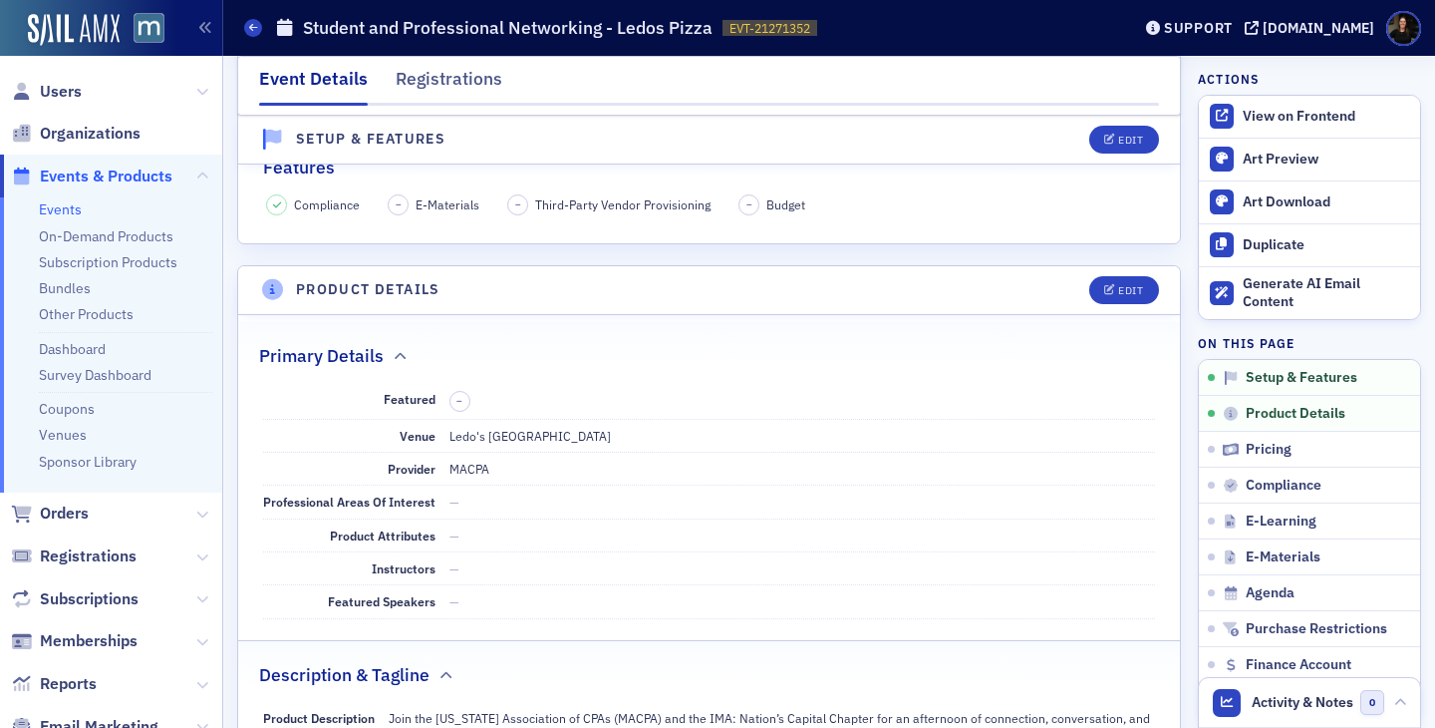
scroll to position [492, 0]
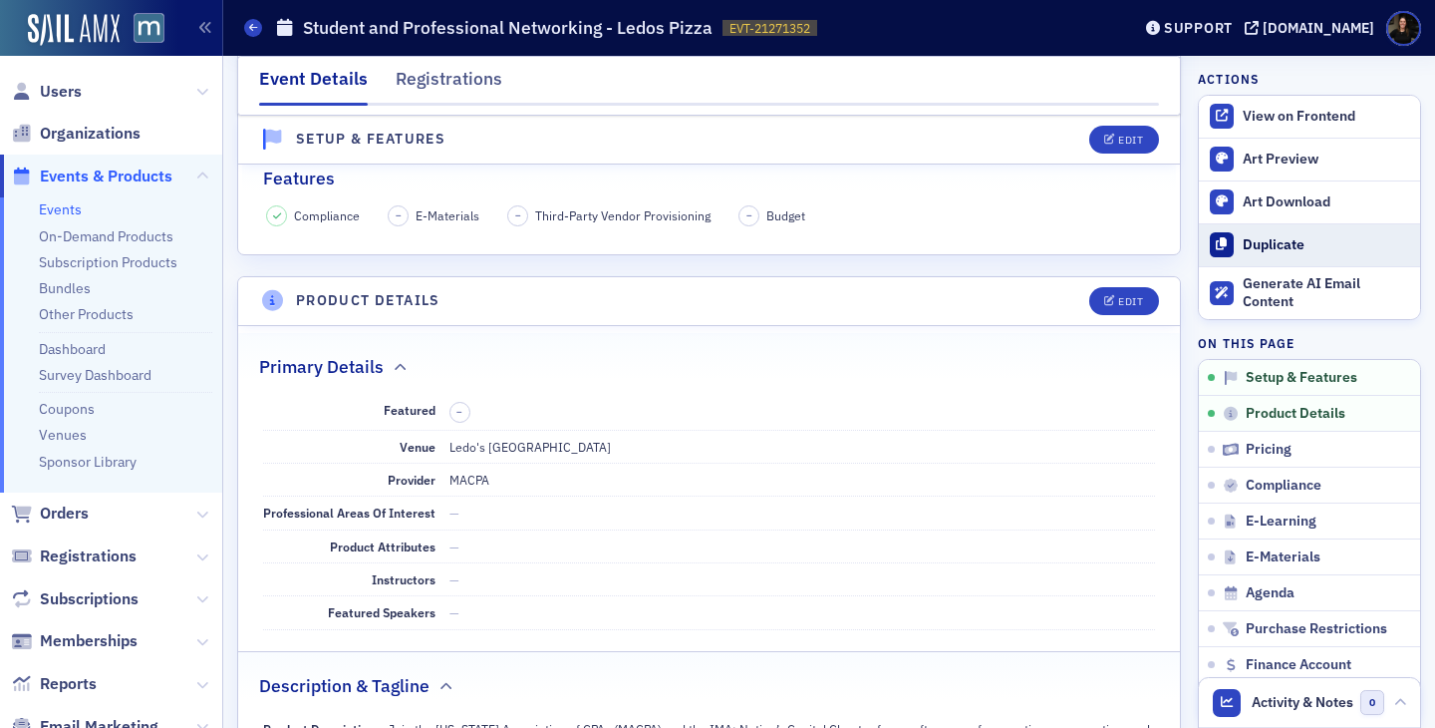
click at [1294, 247] on div "Duplicate" at bounding box center [1326, 245] width 167 height 18
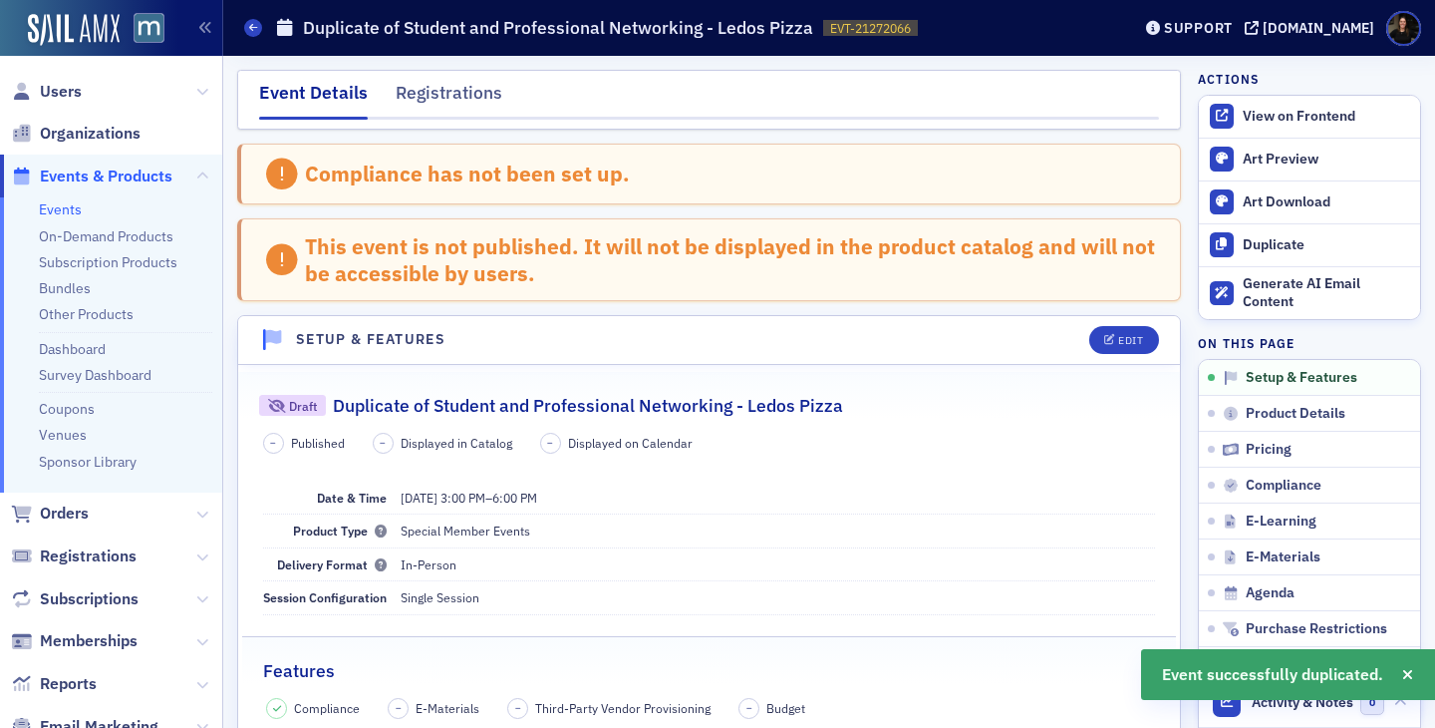
click at [281, 94] on div "Event Details" at bounding box center [313, 100] width 109 height 40
click at [1117, 333] on button "Edit" at bounding box center [1124, 340] width 69 height 28
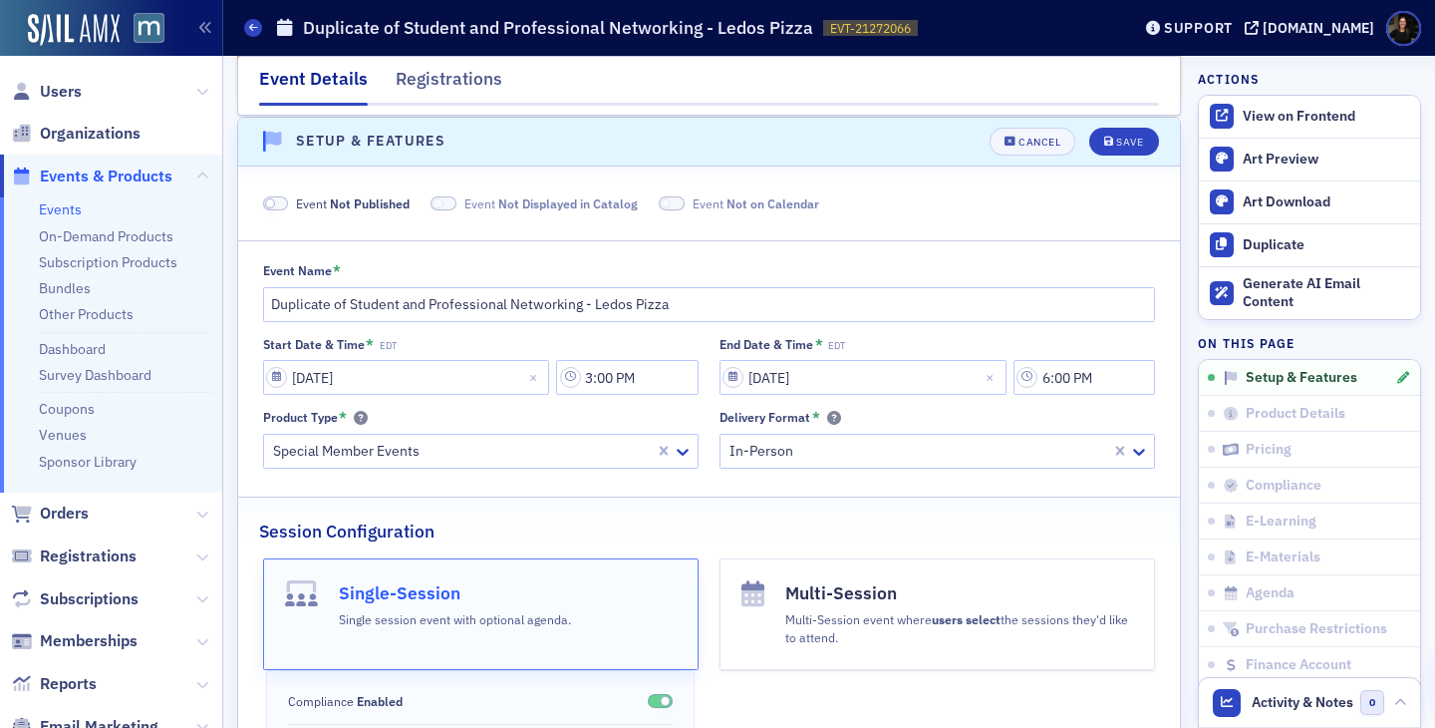
scroll to position [199, 0]
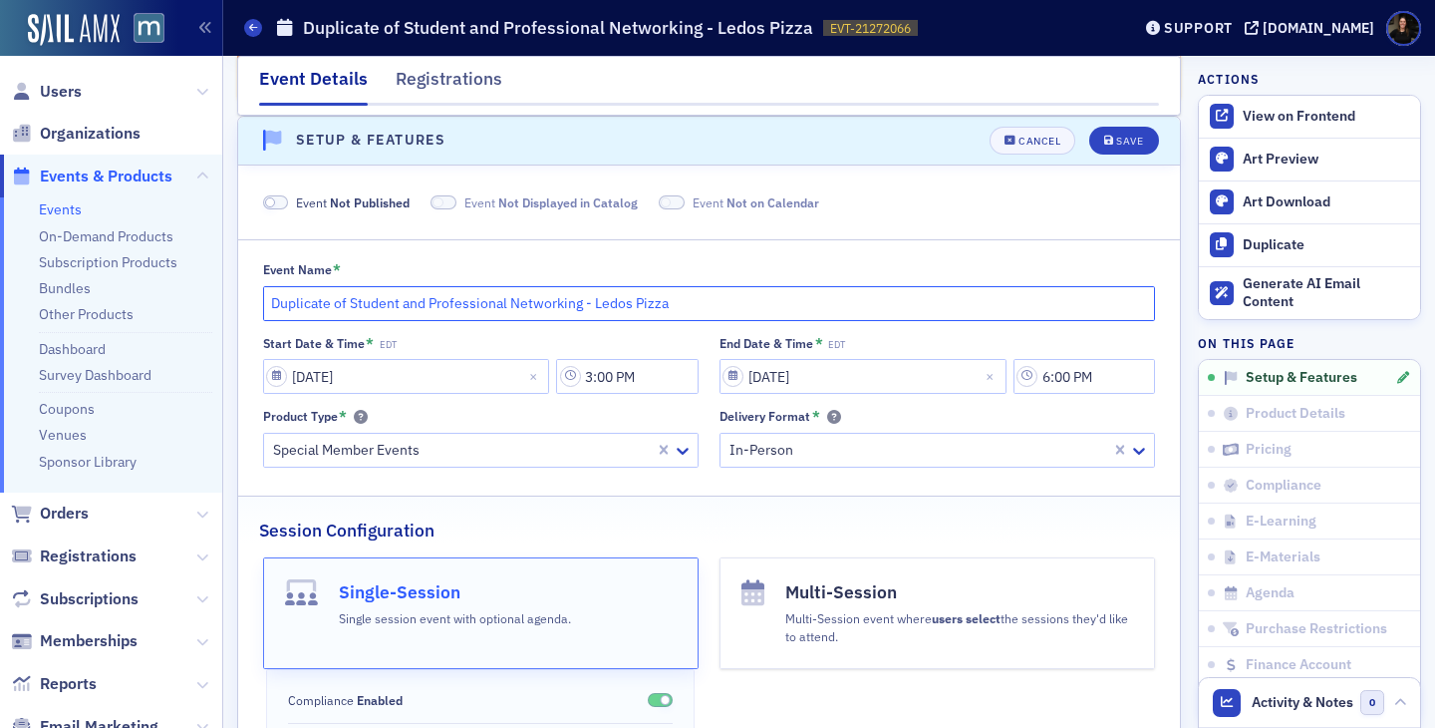
drag, startPoint x: 426, startPoint y: 302, endPoint x: 197, endPoint y: 291, distance: 228.5
click at [206, 289] on div "Users Organizations Events & Products Events On-Demand Products Subscription Pr…" at bounding box center [717, 364] width 1435 height 728
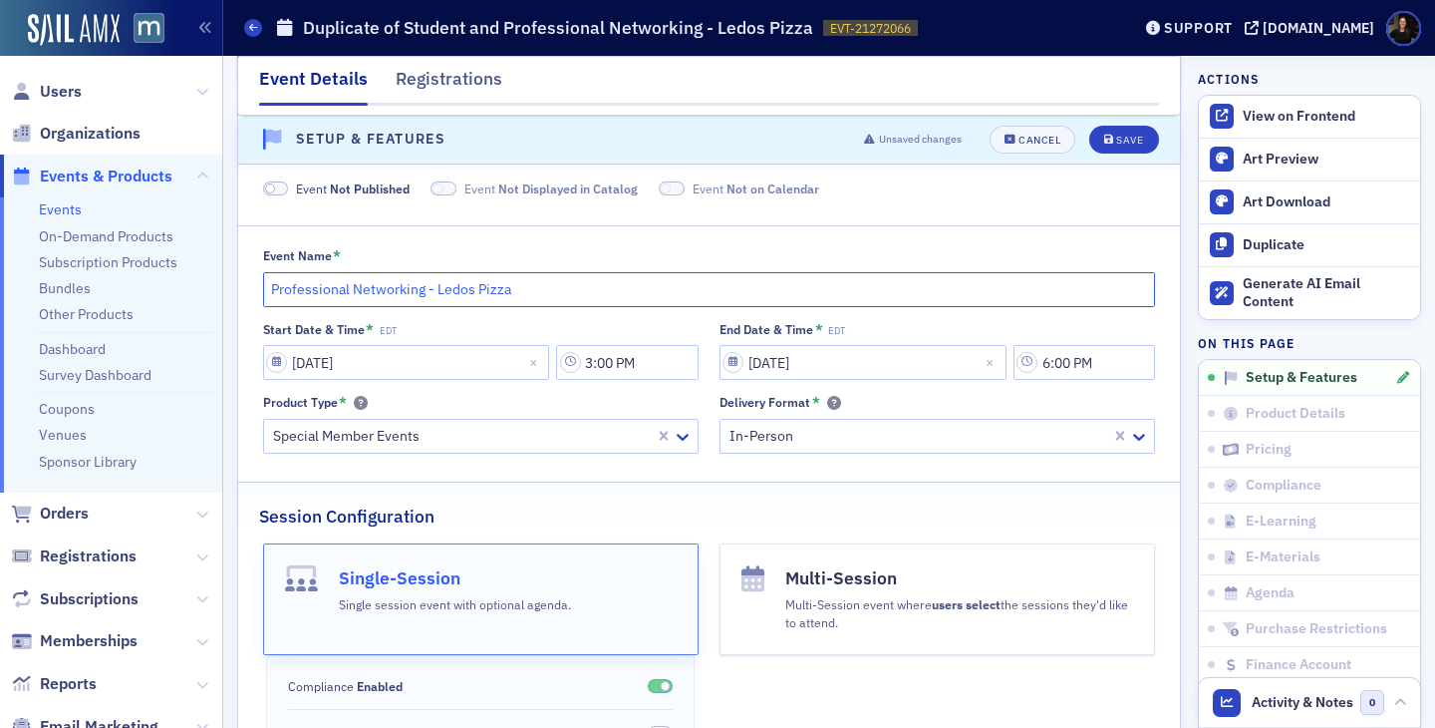
drag, startPoint x: 351, startPoint y: 291, endPoint x: 188, endPoint y: 270, distance: 163.8
click at [189, 269] on div "Users Organizations Events & Products Events On-Demand Products Subscription Pr…" at bounding box center [717, 364] width 1435 height 728
drag, startPoint x: 343, startPoint y: 289, endPoint x: 328, endPoint y: 293, distance: 15.5
click at [328, 293] on input "Networking - Ledos Pizza" at bounding box center [709, 289] width 893 height 35
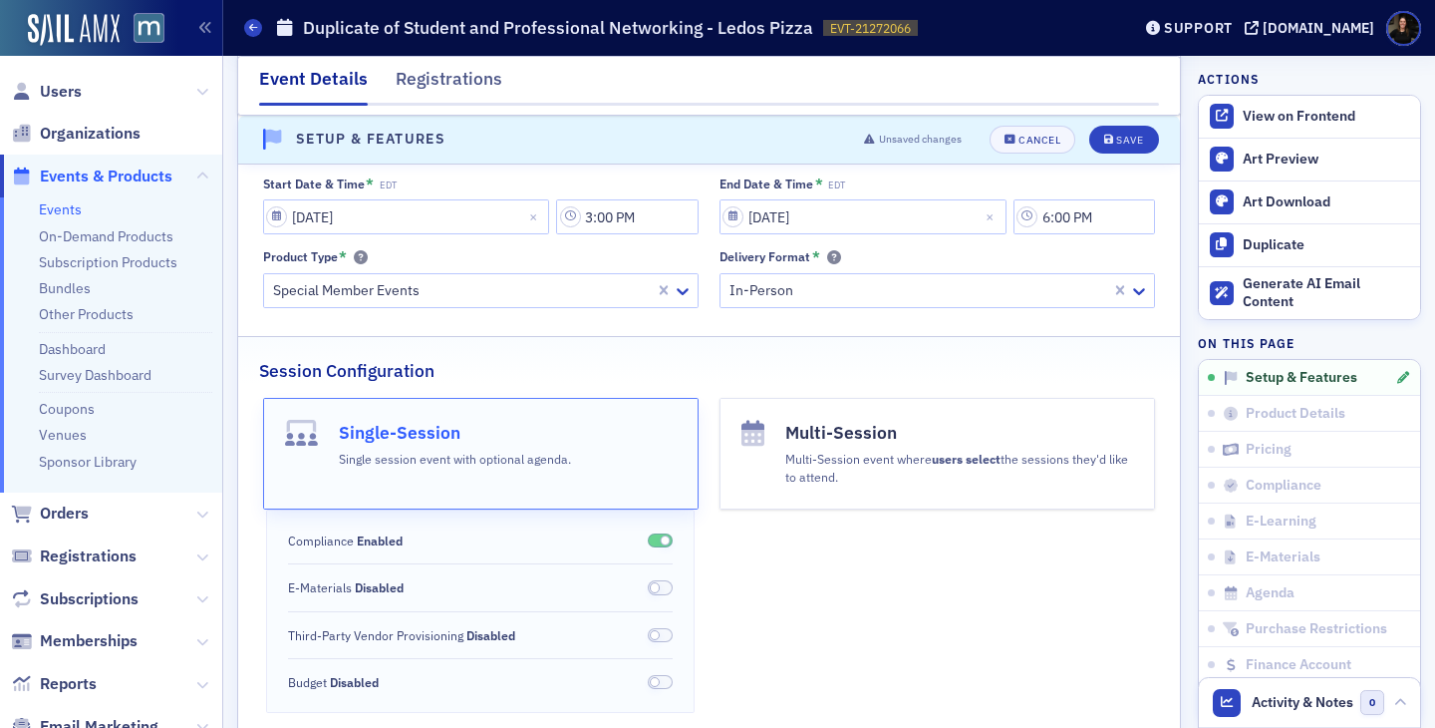
scroll to position [186, 0]
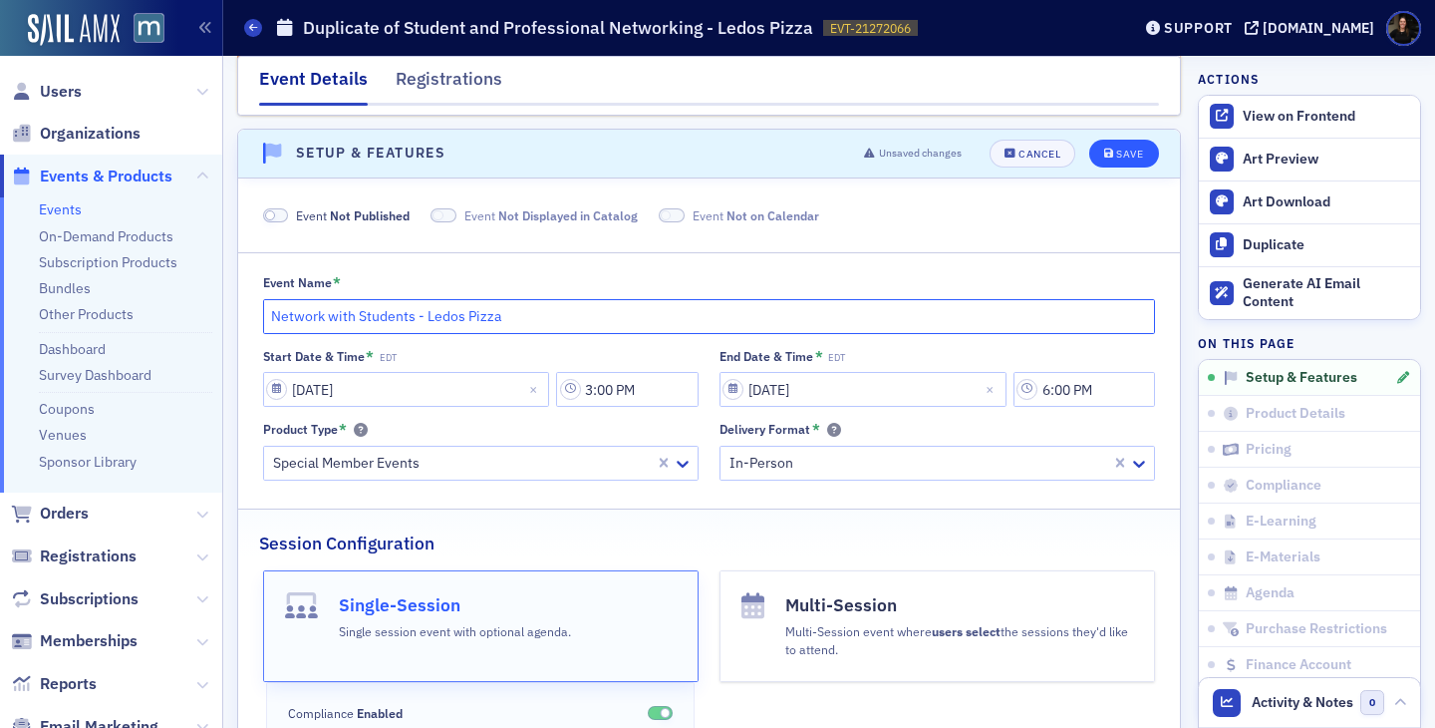
type input "Network with Students - Ledos Pizza"
click at [1115, 159] on button "Save" at bounding box center [1124, 154] width 69 height 28
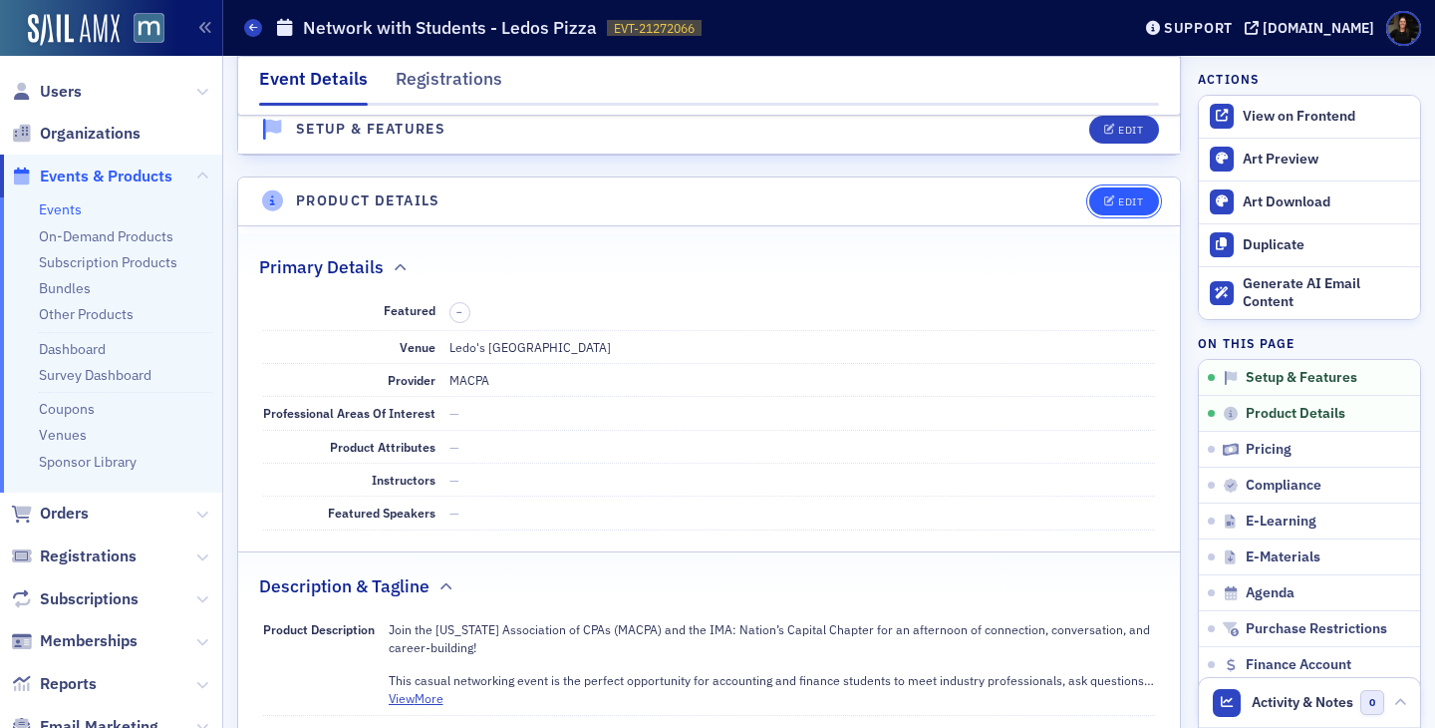
click at [1129, 205] on div "Edit" at bounding box center [1130, 201] width 25 height 11
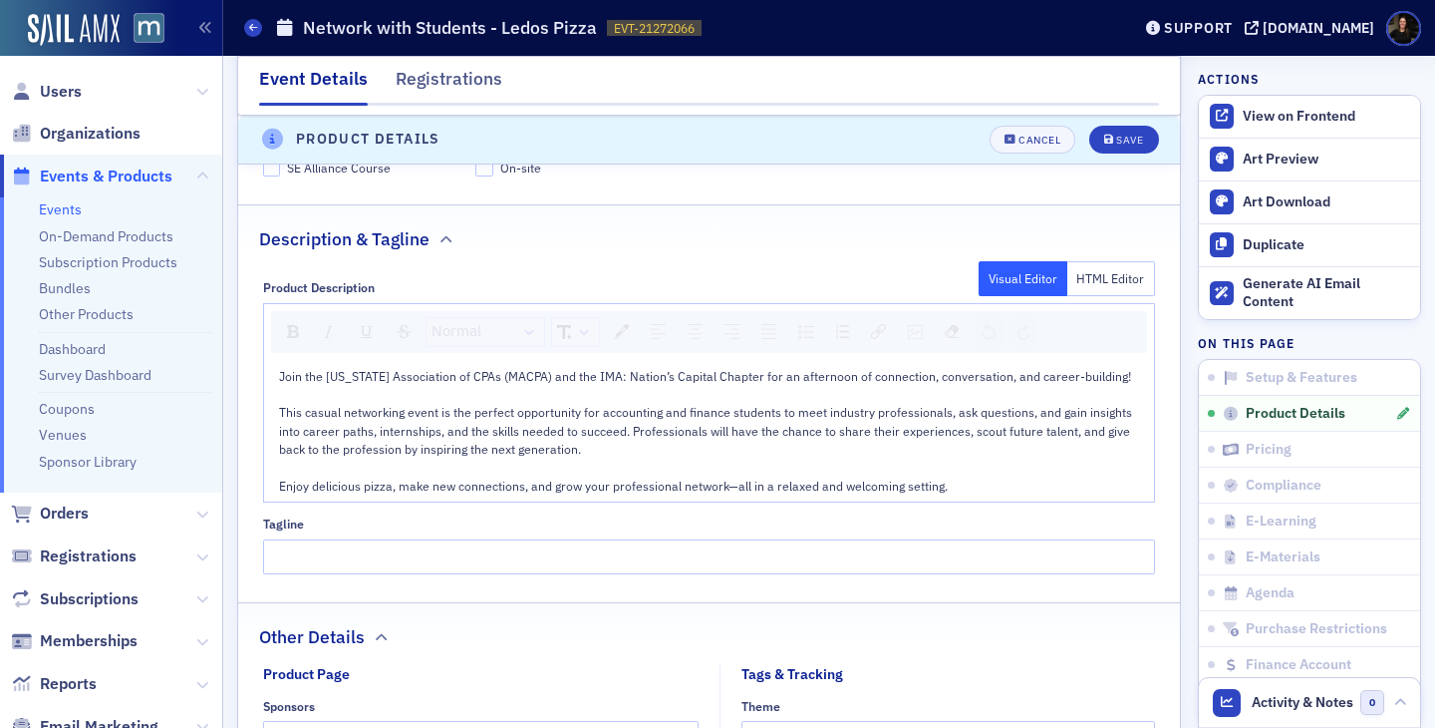
scroll to position [1194, 0]
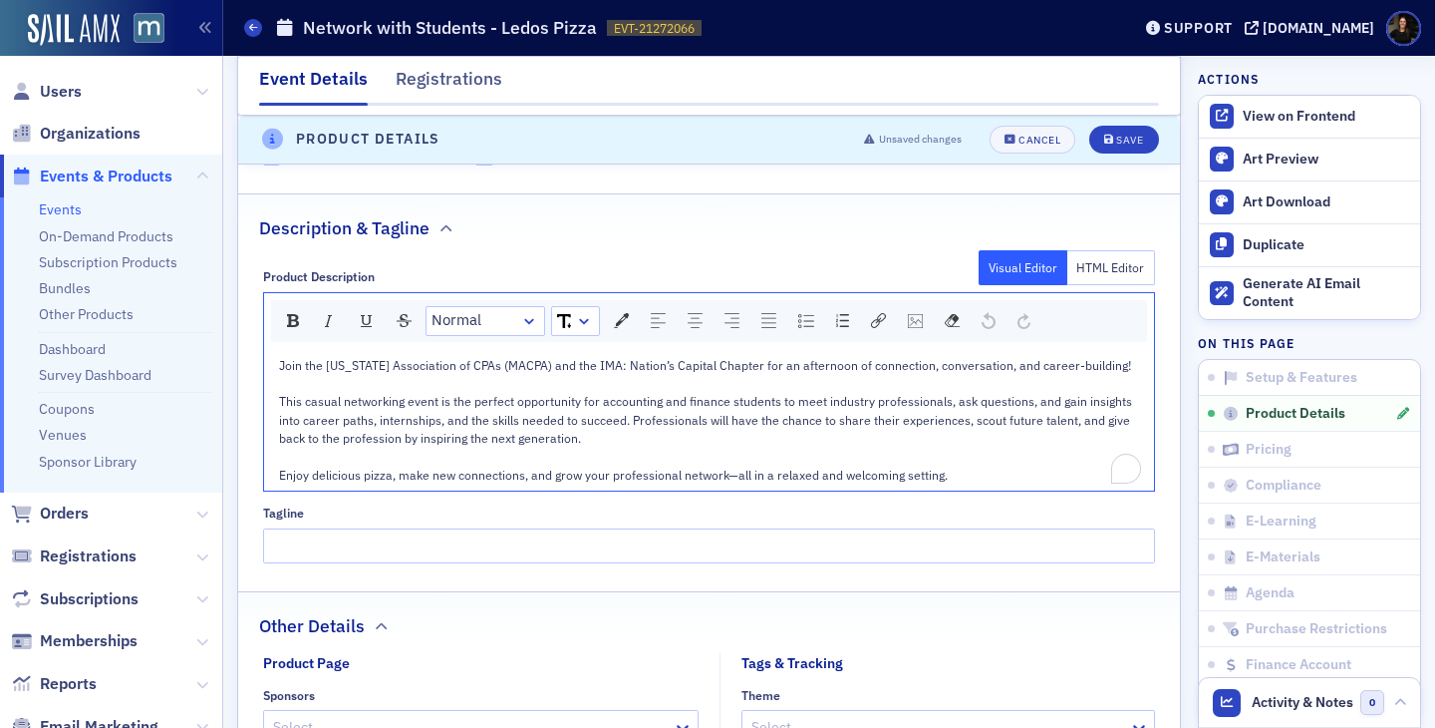
click at [551, 401] on span "This casual networking event is the perfect opportunity for accounting and fina…" at bounding box center [707, 419] width 856 height 53
click at [592, 395] on span "This casual networking event is the perfect opportunity for accounting and fina…" at bounding box center [707, 419] width 856 height 53
drag, startPoint x: 806, startPoint y: 402, endPoint x: 852, endPoint y: 399, distance: 46.0
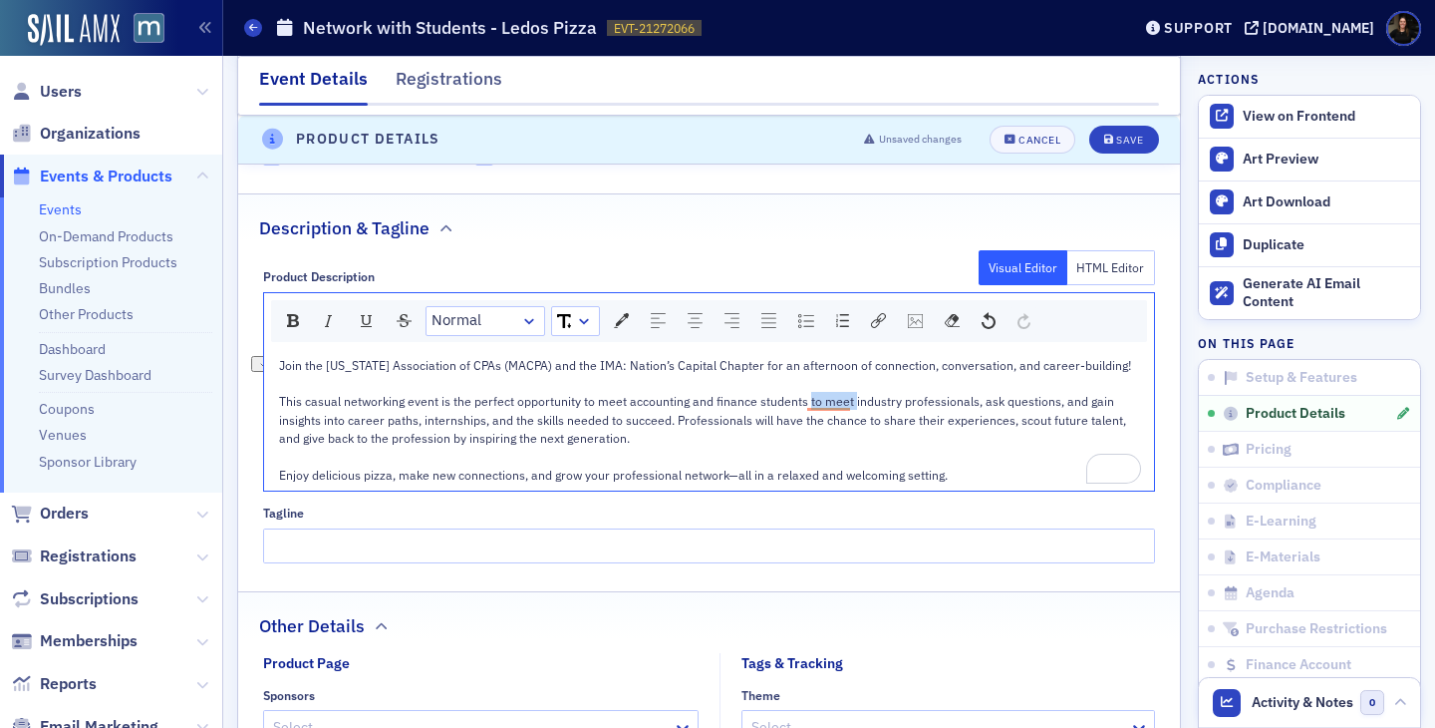
click at [852, 399] on span "This casual networking event is the perfect opportunity to meet accounting and …" at bounding box center [704, 419] width 850 height 53
click at [321, 422] on span "This casual networking event is the perfect opportunity to meet accounting and …" at bounding box center [705, 419] width 852 height 53
click at [601, 421] on span "This casual networking event is the perfect opportunity to meet accounting and …" at bounding box center [703, 419] width 848 height 53
drag, startPoint x: 408, startPoint y: 419, endPoint x: 599, endPoint y: 415, distance: 191.4
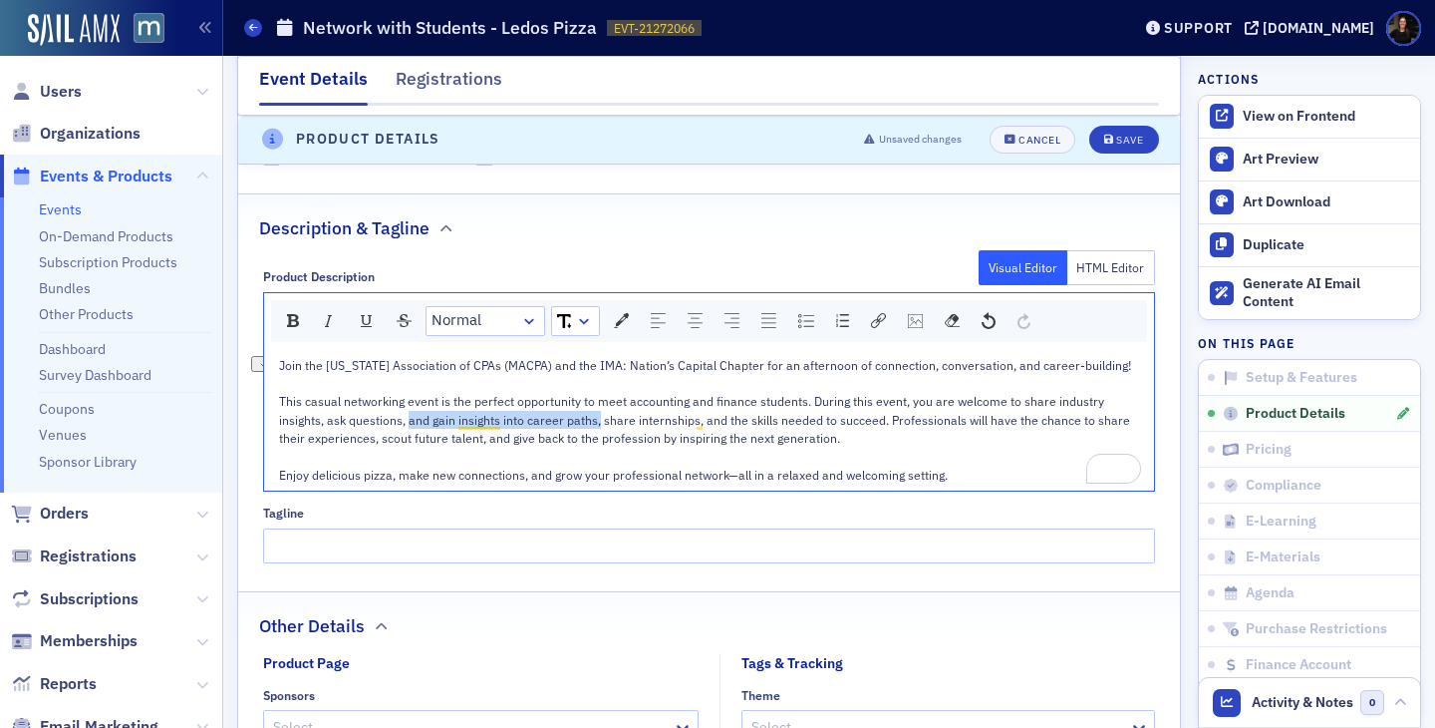
click at [599, 415] on span "This casual networking event is the perfect opportunity to meet accounting and …" at bounding box center [706, 419] width 854 height 53
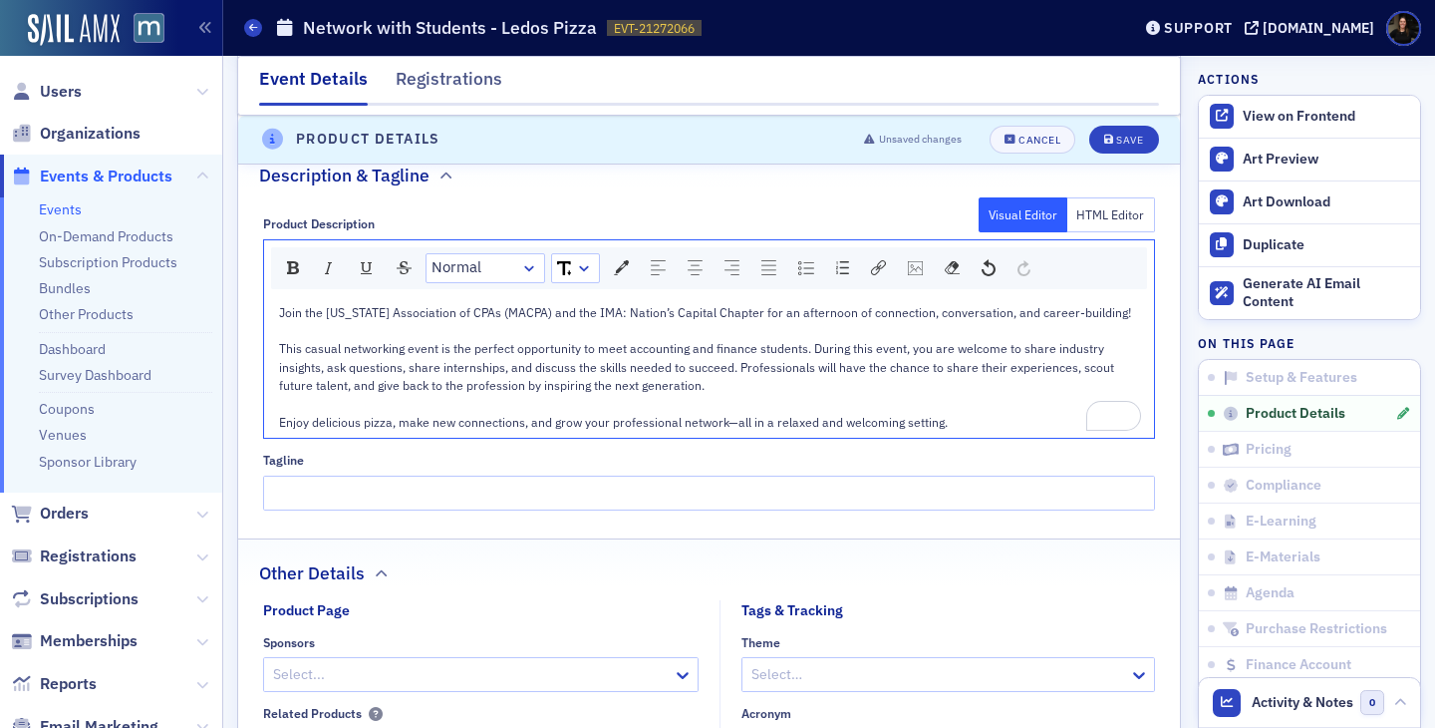
scroll to position [1251, 0]
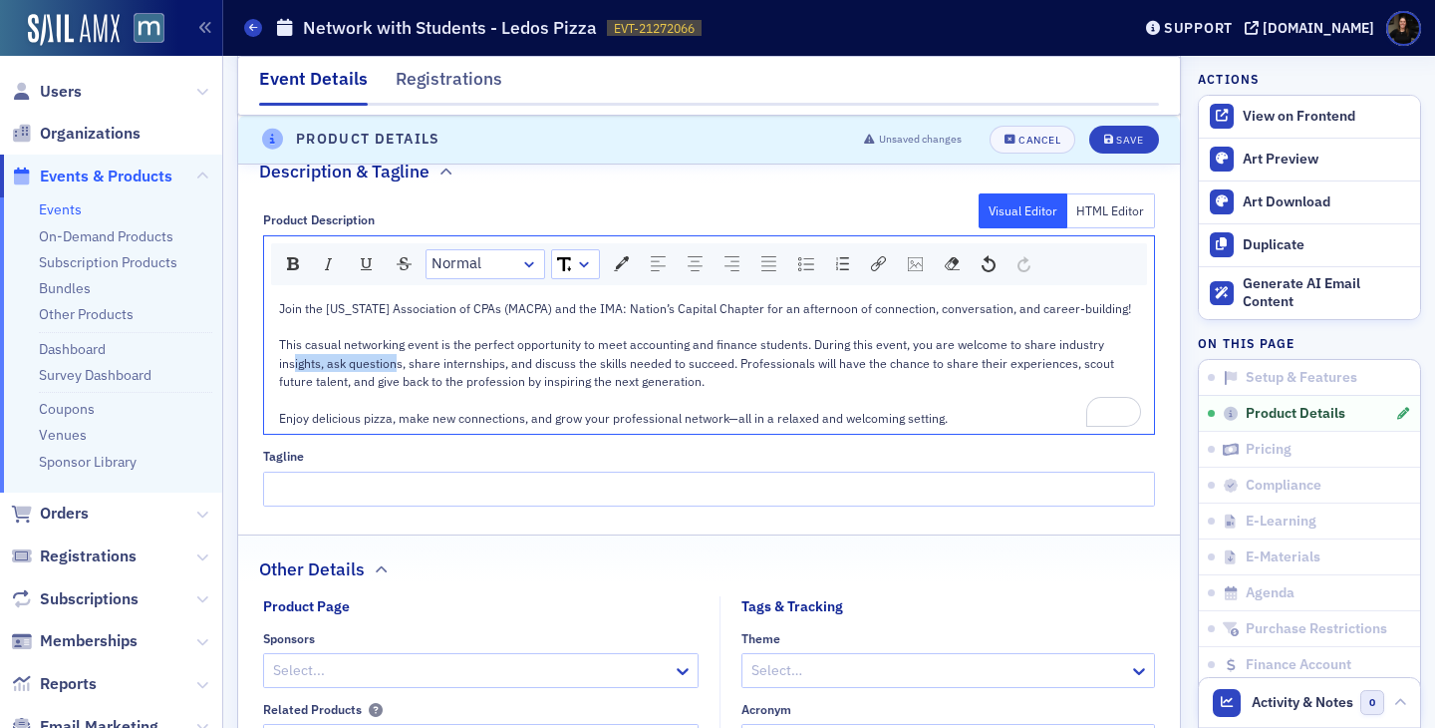
drag, startPoint x: 291, startPoint y: 357, endPoint x: 489, endPoint y: 355, distance: 198.4
click at [480, 354] on span "This casual networking event is the perfect opportunity to meet accounting and …" at bounding box center [698, 362] width 838 height 53
click at [489, 355] on span "This casual networking event is the perfect opportunity to meet accounting and …" at bounding box center [698, 362] width 838 height 53
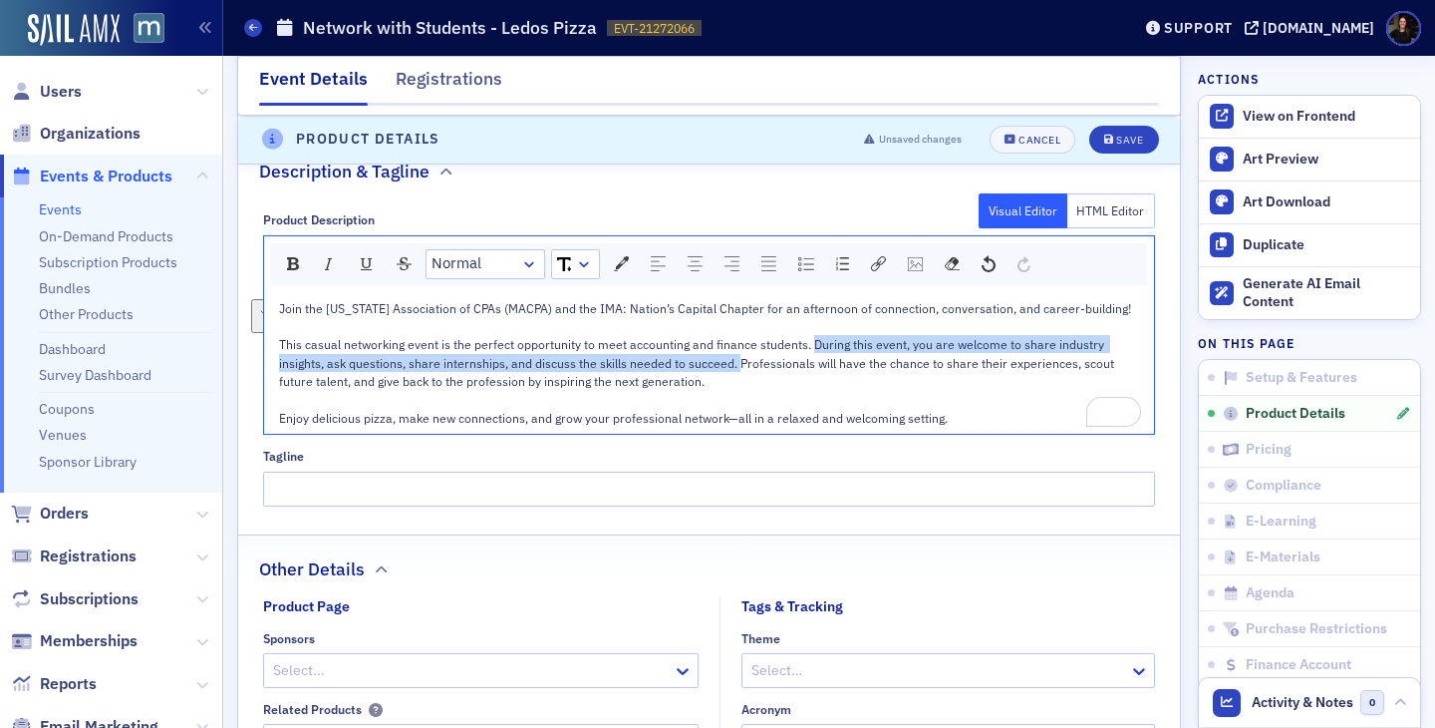
drag, startPoint x: 739, startPoint y: 366, endPoint x: 811, endPoint y: 339, distance: 77.6
click at [811, 339] on span "This casual networking event is the perfect opportunity to meet accounting and …" at bounding box center [698, 362] width 838 height 53
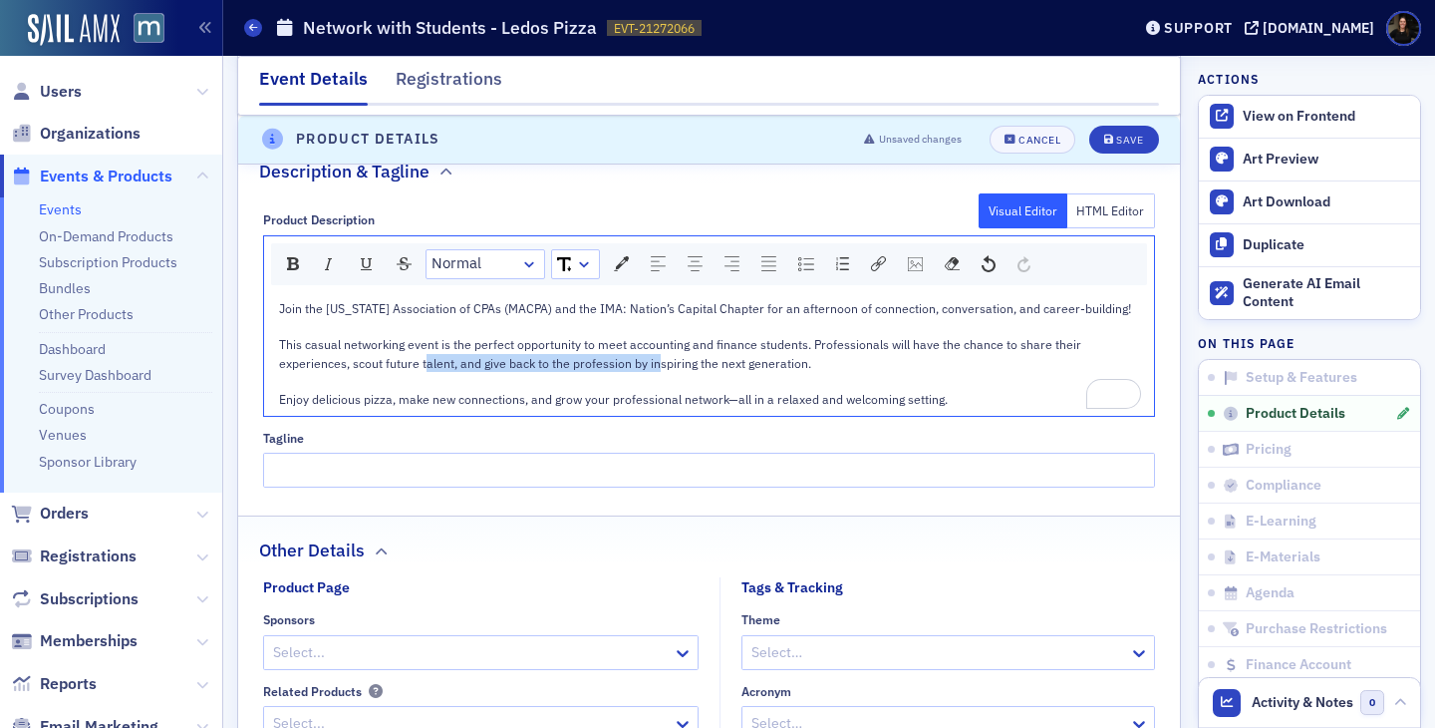
drag, startPoint x: 427, startPoint y: 365, endPoint x: 738, endPoint y: 368, distance: 311.0
click at [730, 368] on span "This casual networking event is the perfect opportunity to meet accounting and …" at bounding box center [681, 353] width 805 height 34
click at [738, 368] on span "This casual networking event is the perfect opportunity to meet accounting and …" at bounding box center [681, 353] width 805 height 34
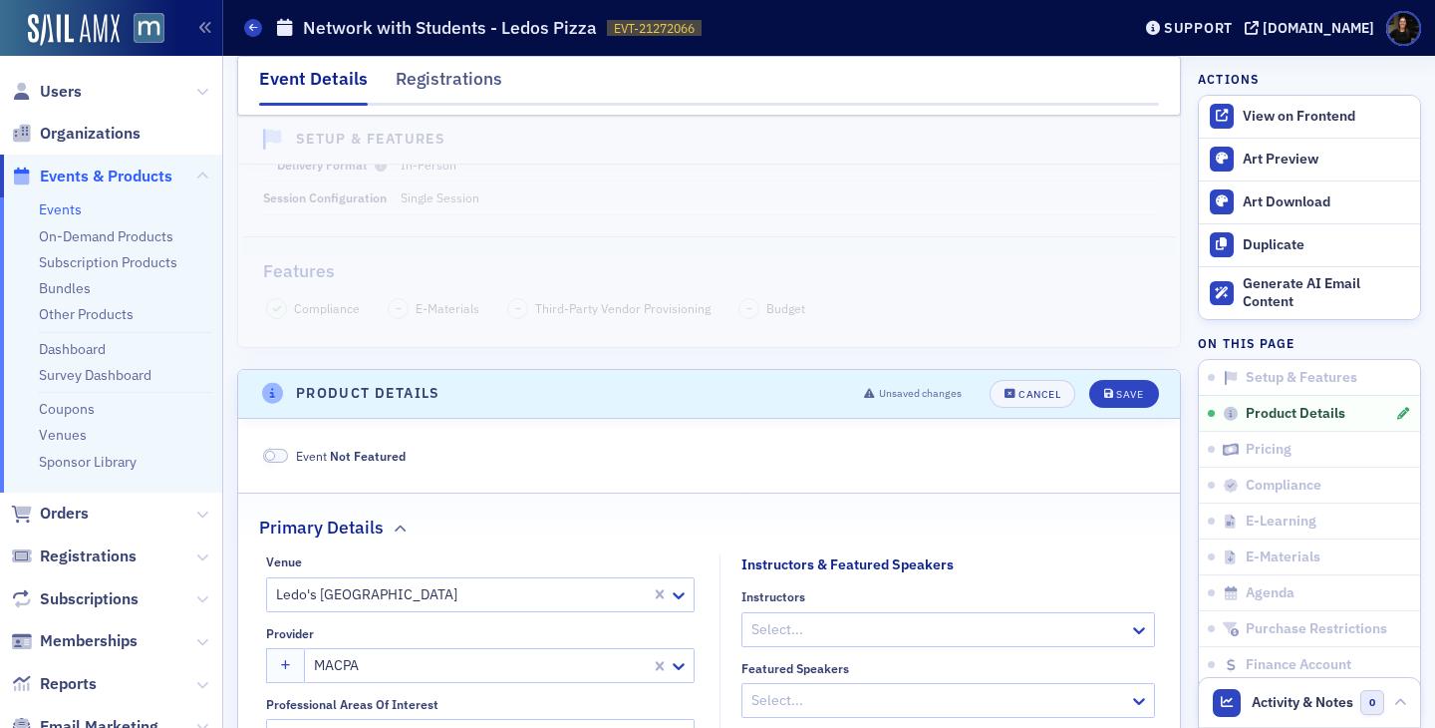
scroll to position [404, 0]
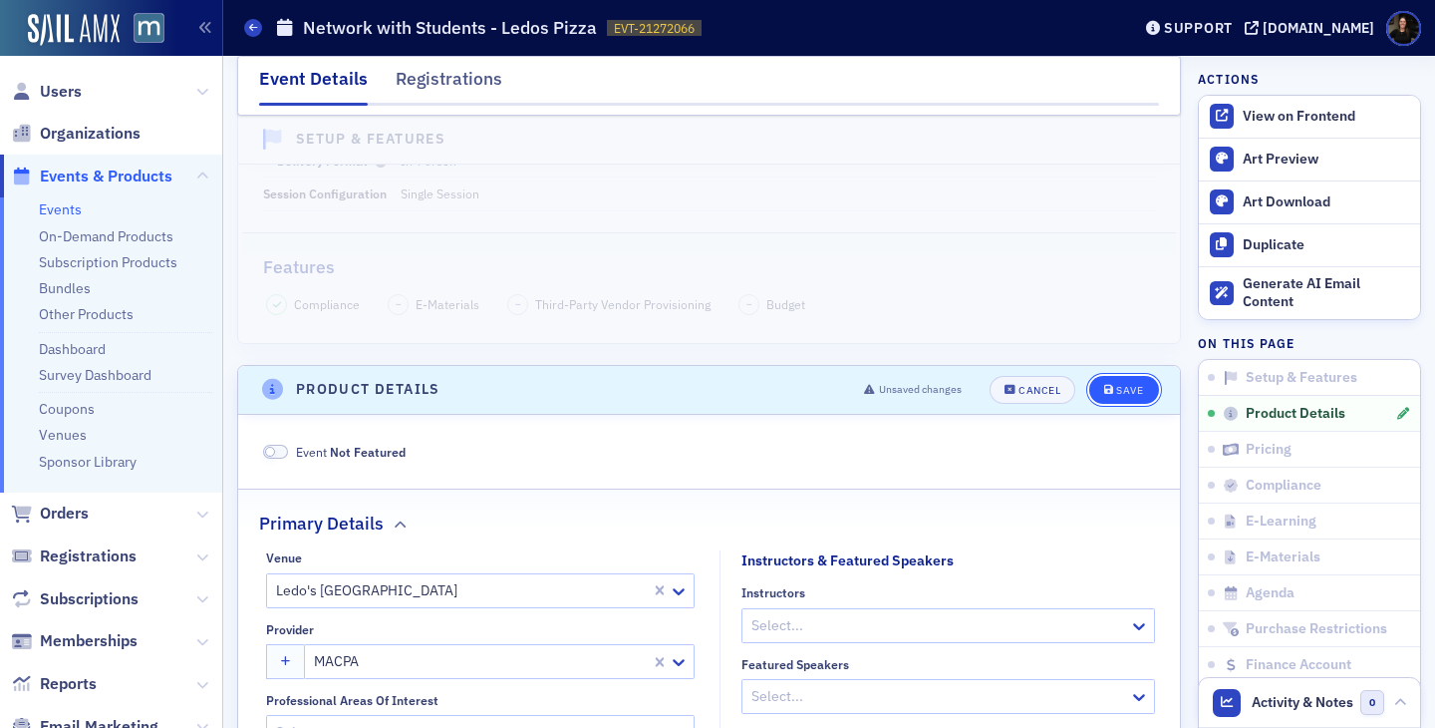
click at [1094, 393] on button "Save" at bounding box center [1124, 390] width 69 height 28
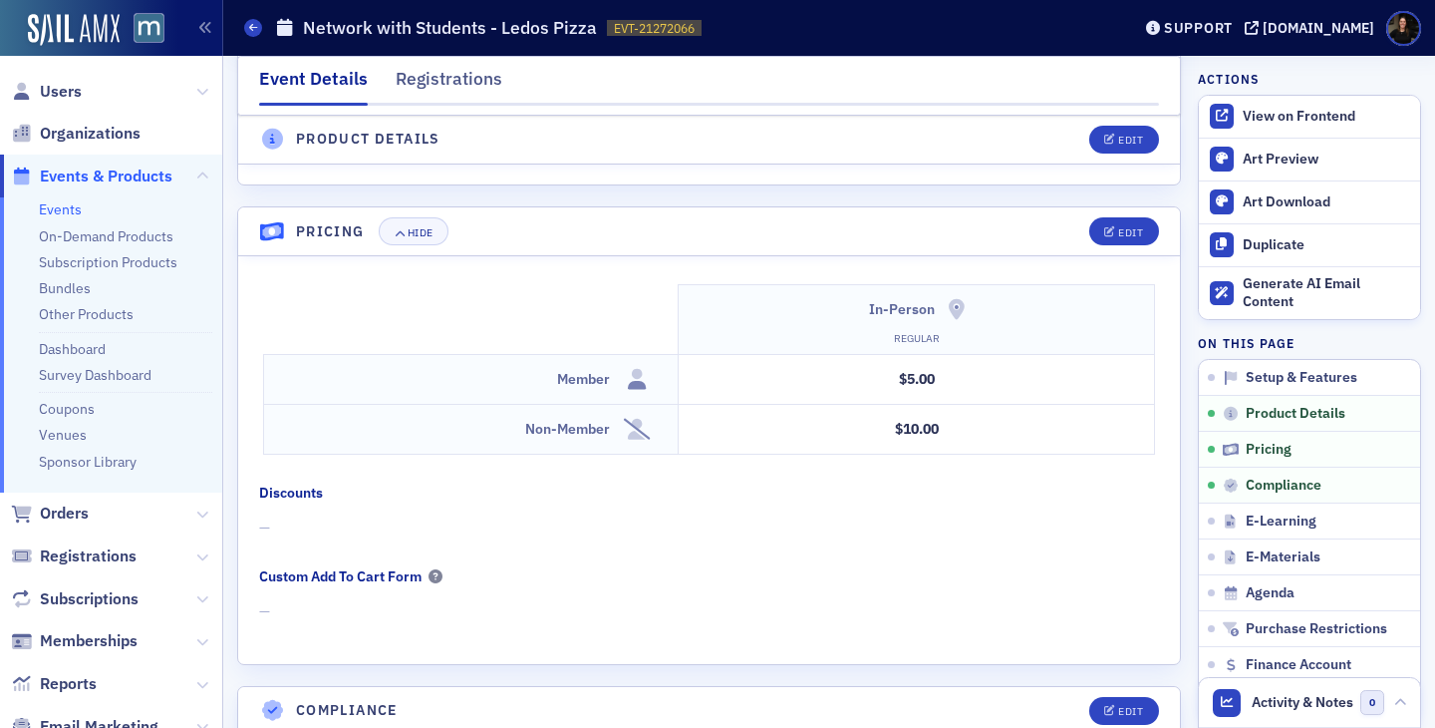
scroll to position [1783, 0]
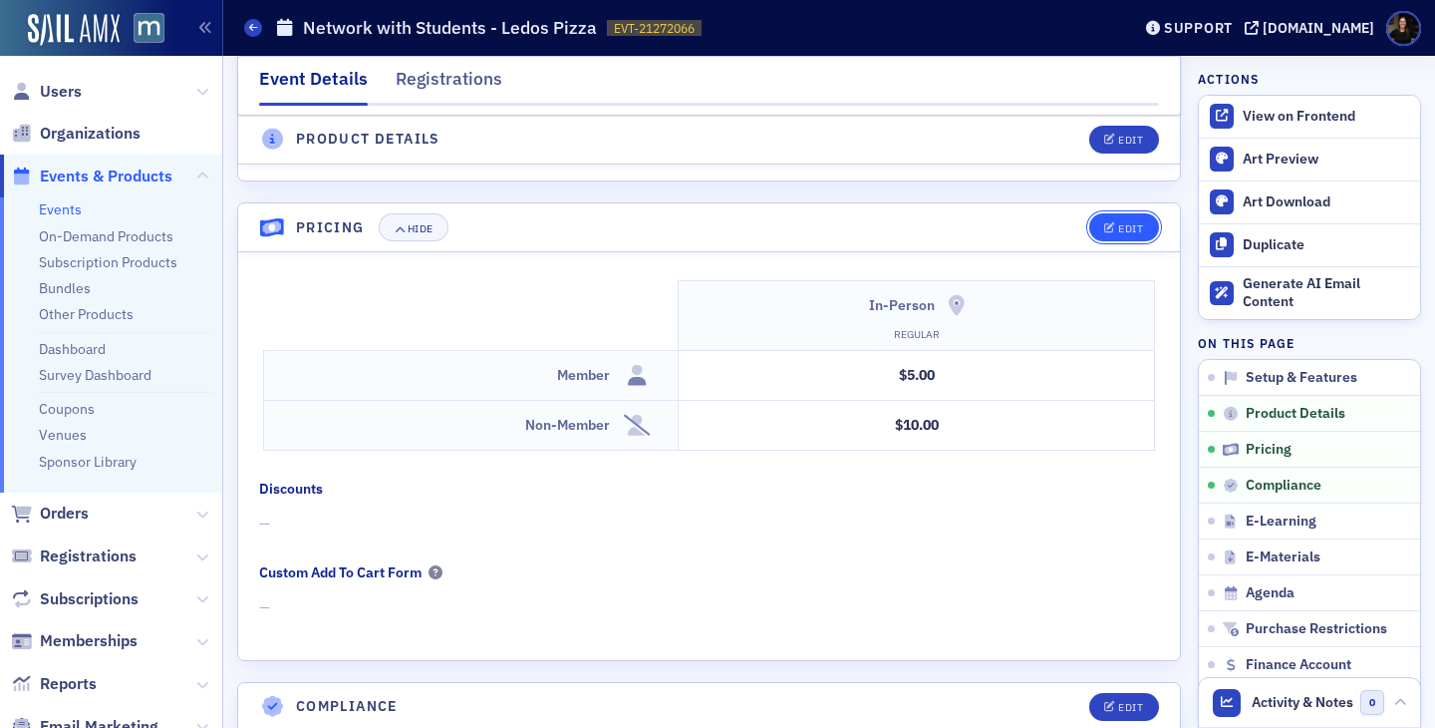
click at [1122, 228] on div "Edit" at bounding box center [1130, 228] width 25 height 11
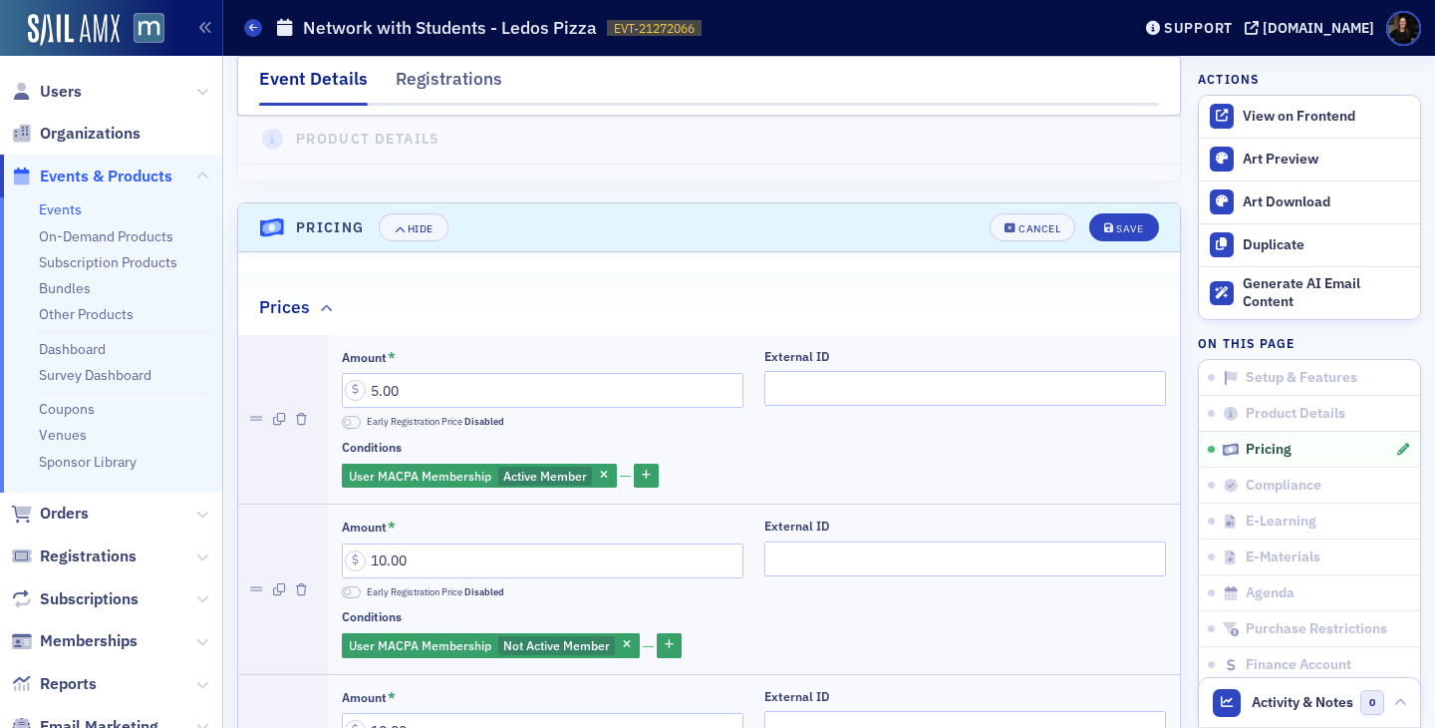
scroll to position [1870, 0]
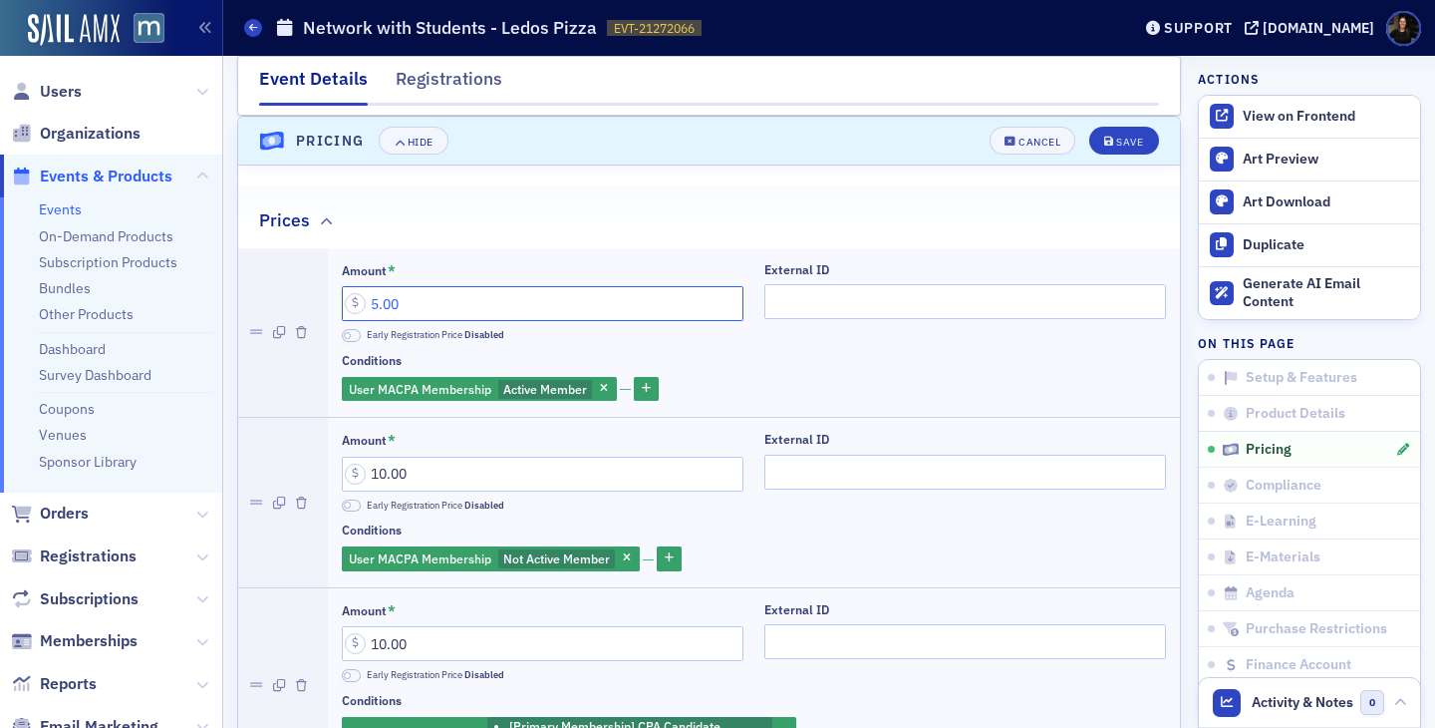
click at [379, 308] on input "5.00" at bounding box center [543, 303] width 402 height 35
type input "10.00"
click at [1105, 148] on button "Save" at bounding box center [1124, 141] width 69 height 28
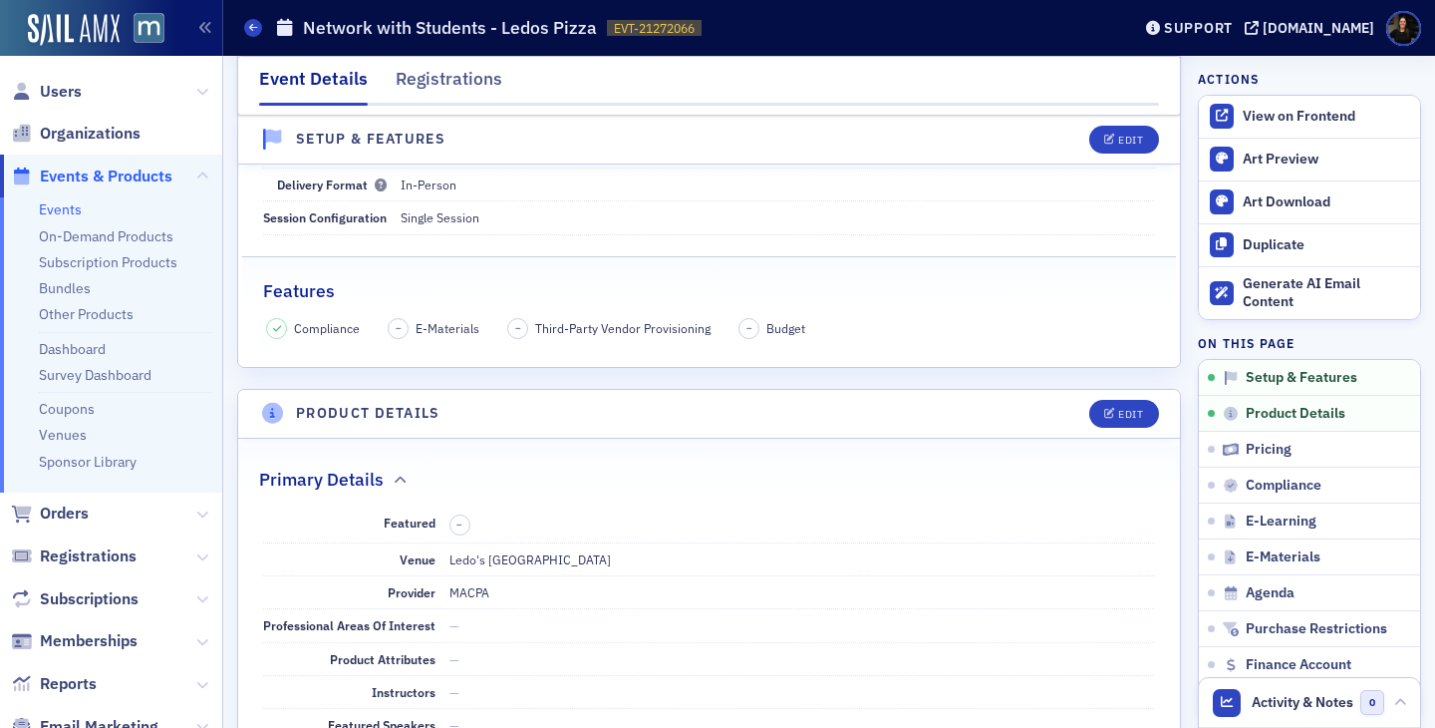
scroll to position [0, 0]
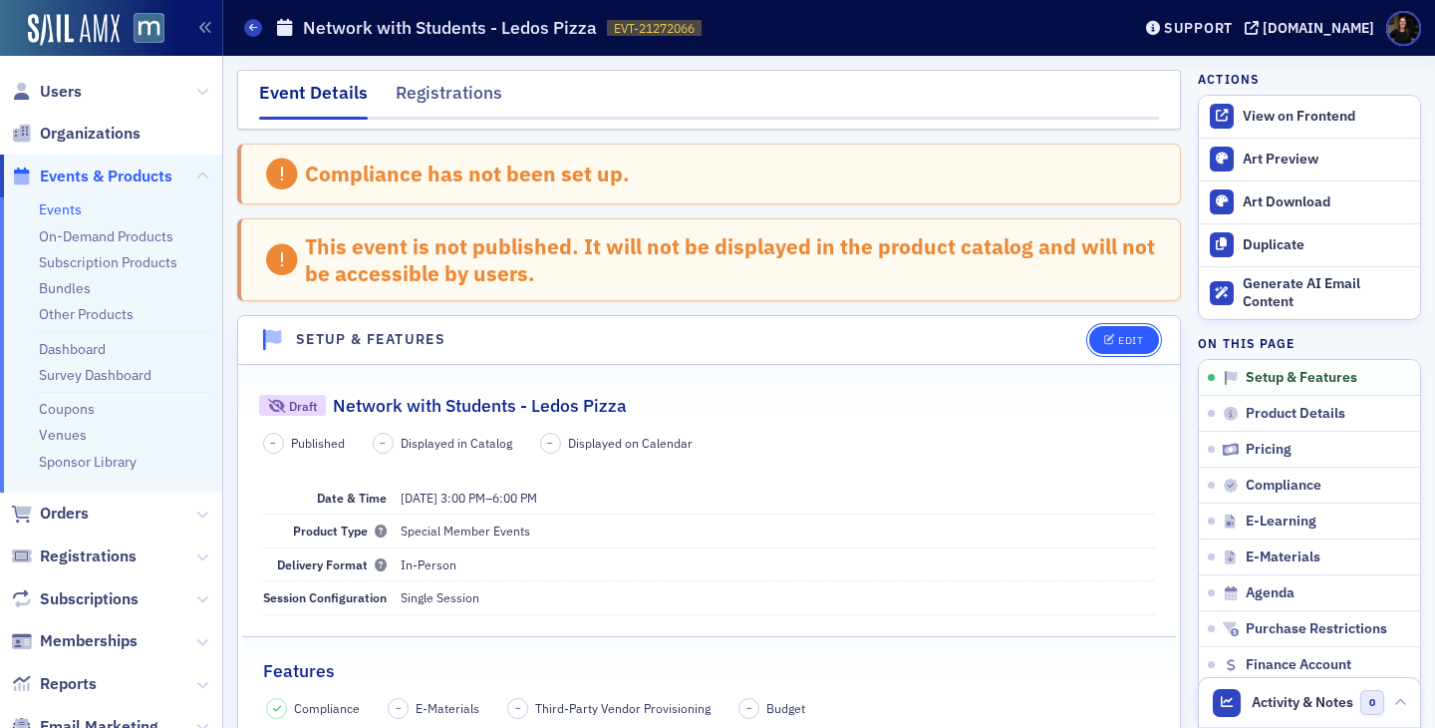
click at [1091, 336] on button "Edit" at bounding box center [1124, 340] width 69 height 28
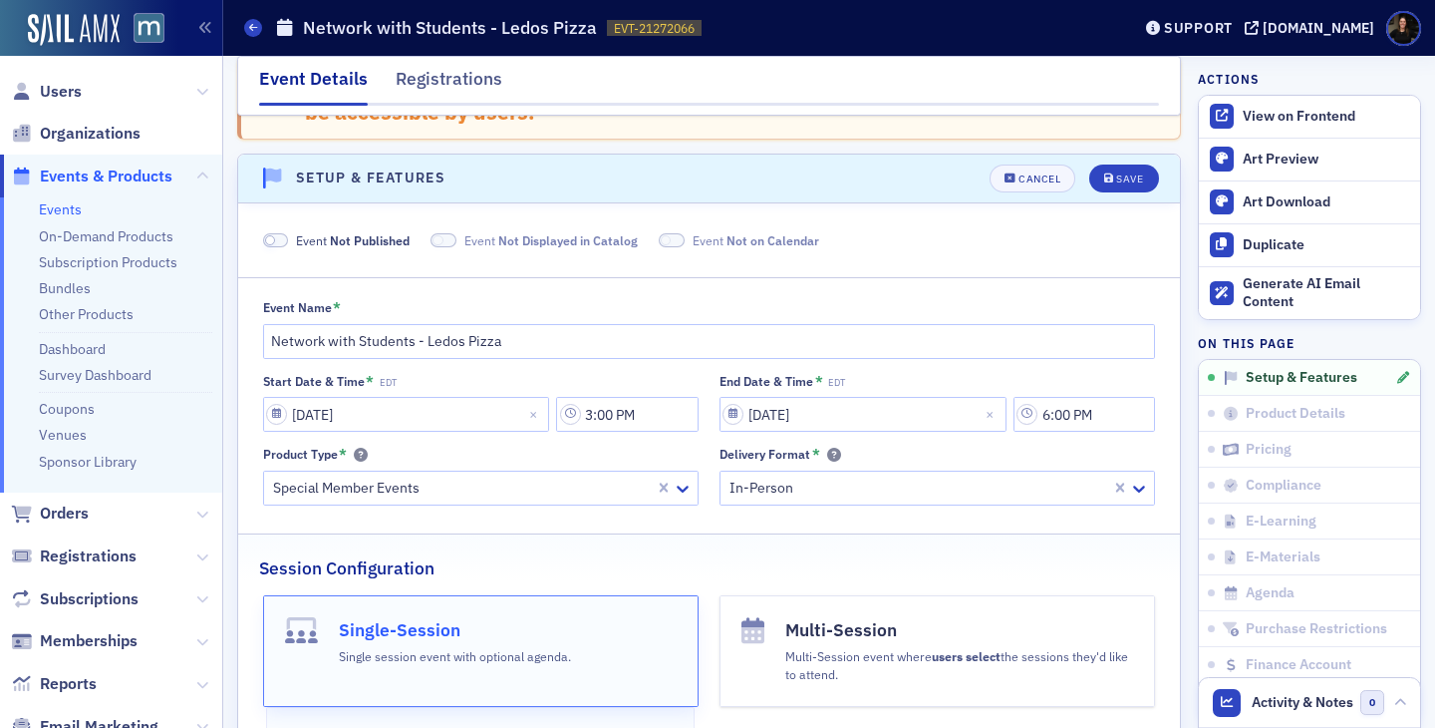
scroll to position [199, 0]
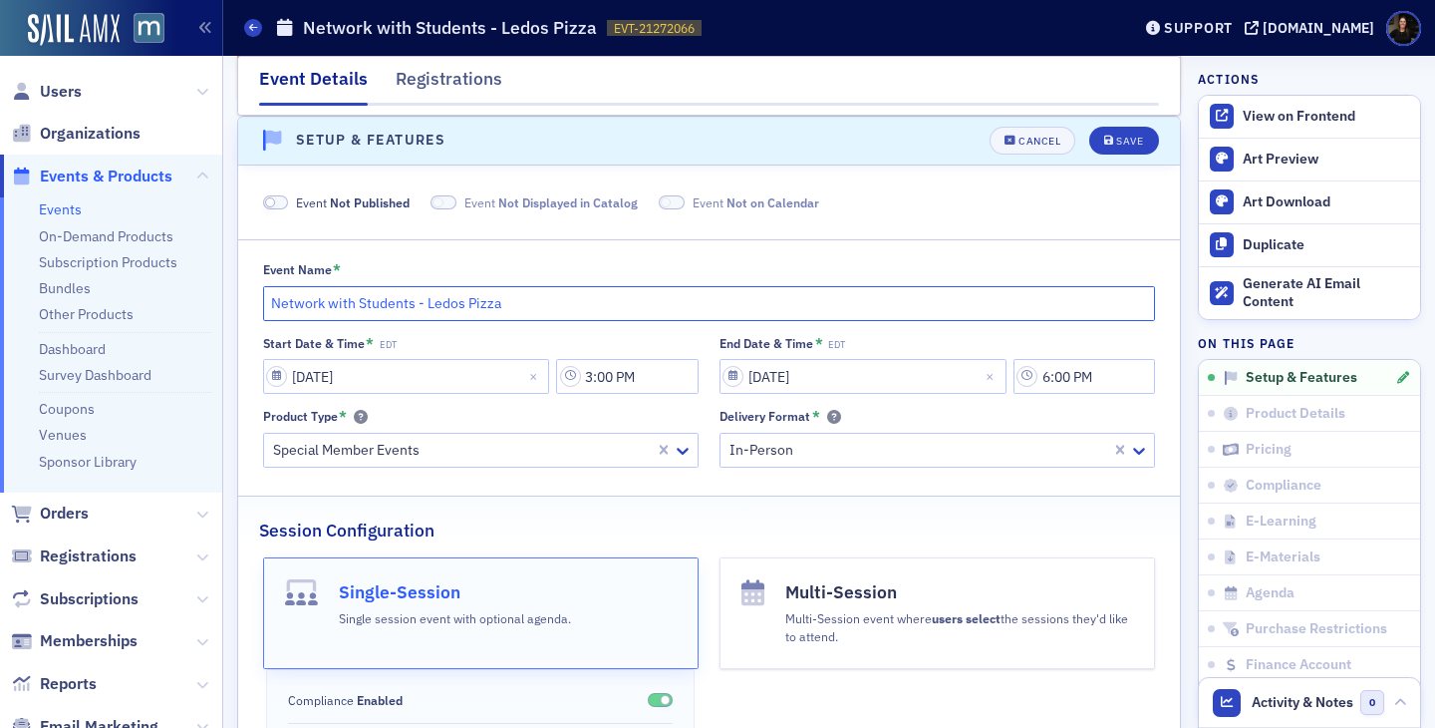
click at [561, 314] on input "Network with Students - Ledos Pizza" at bounding box center [709, 303] width 893 height 35
type input "Network with Students - Ledos Pizza (Professionals Registration)"
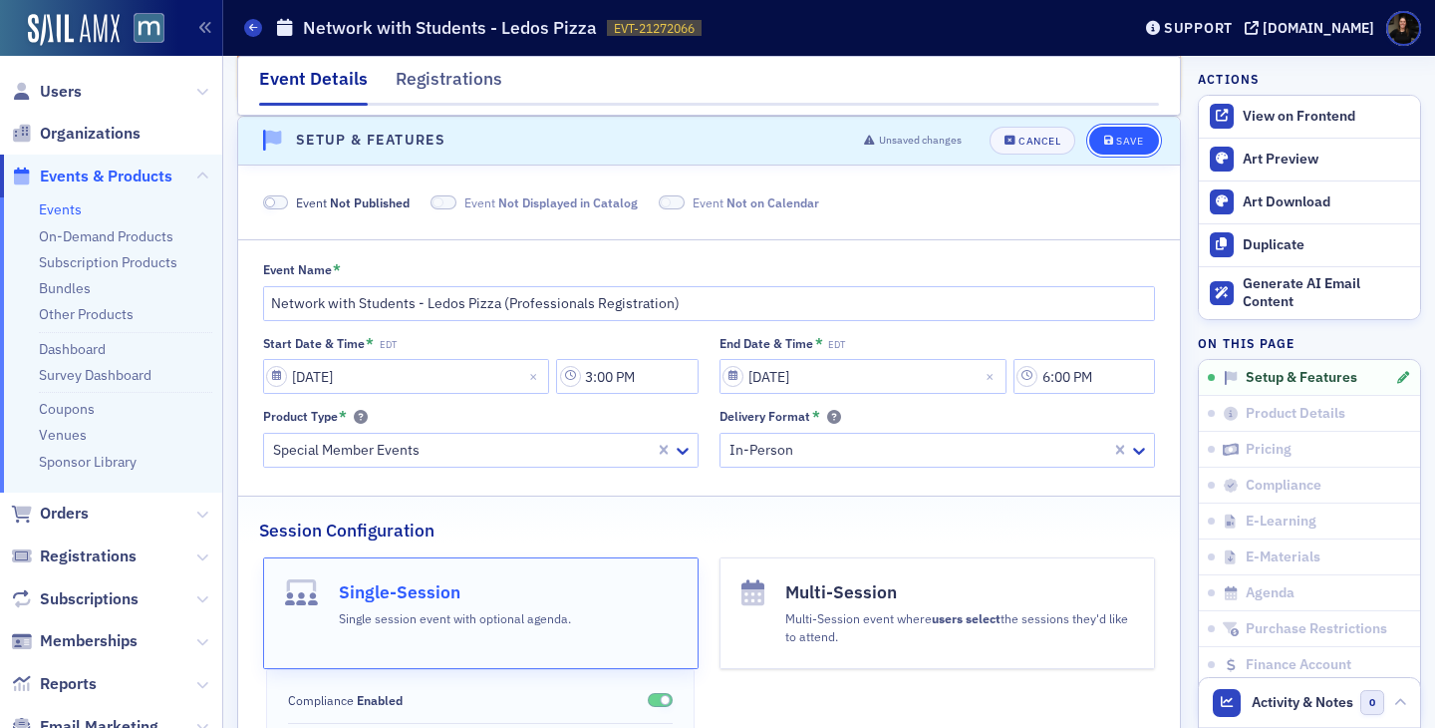
click at [1105, 147] on button "Save" at bounding box center [1124, 141] width 69 height 28
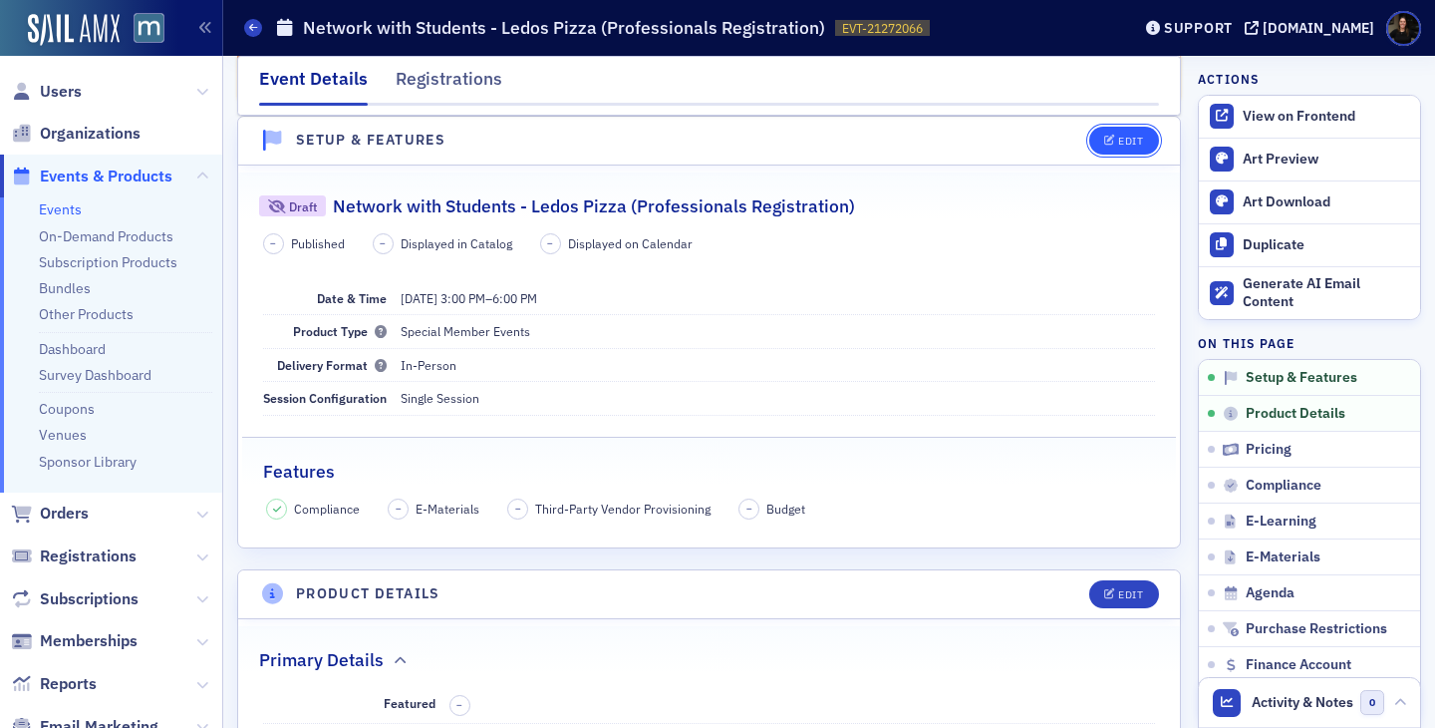
click at [1130, 146] on div "Edit" at bounding box center [1130, 141] width 25 height 11
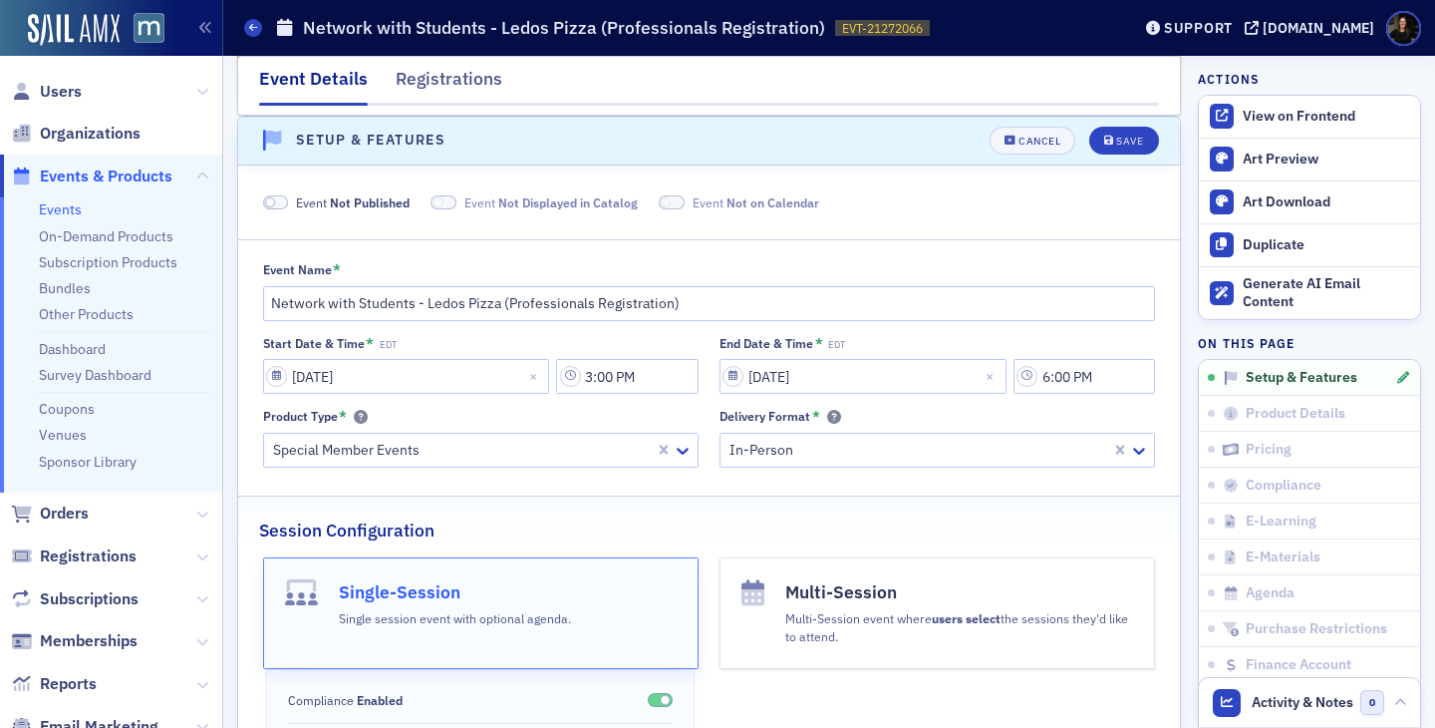
click at [273, 200] on span at bounding box center [270, 202] width 11 height 11
click at [1131, 144] on div "Save" at bounding box center [1129, 141] width 27 height 11
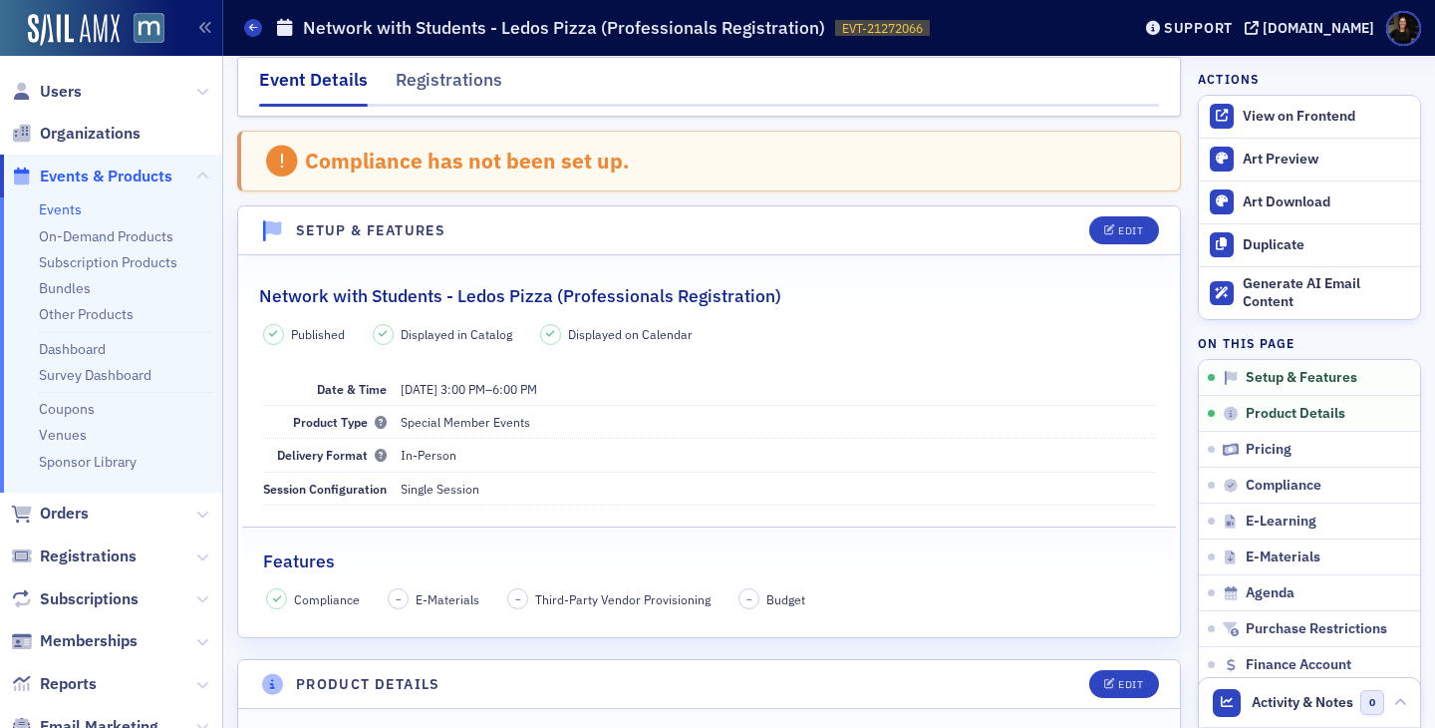
scroll to position [0, 0]
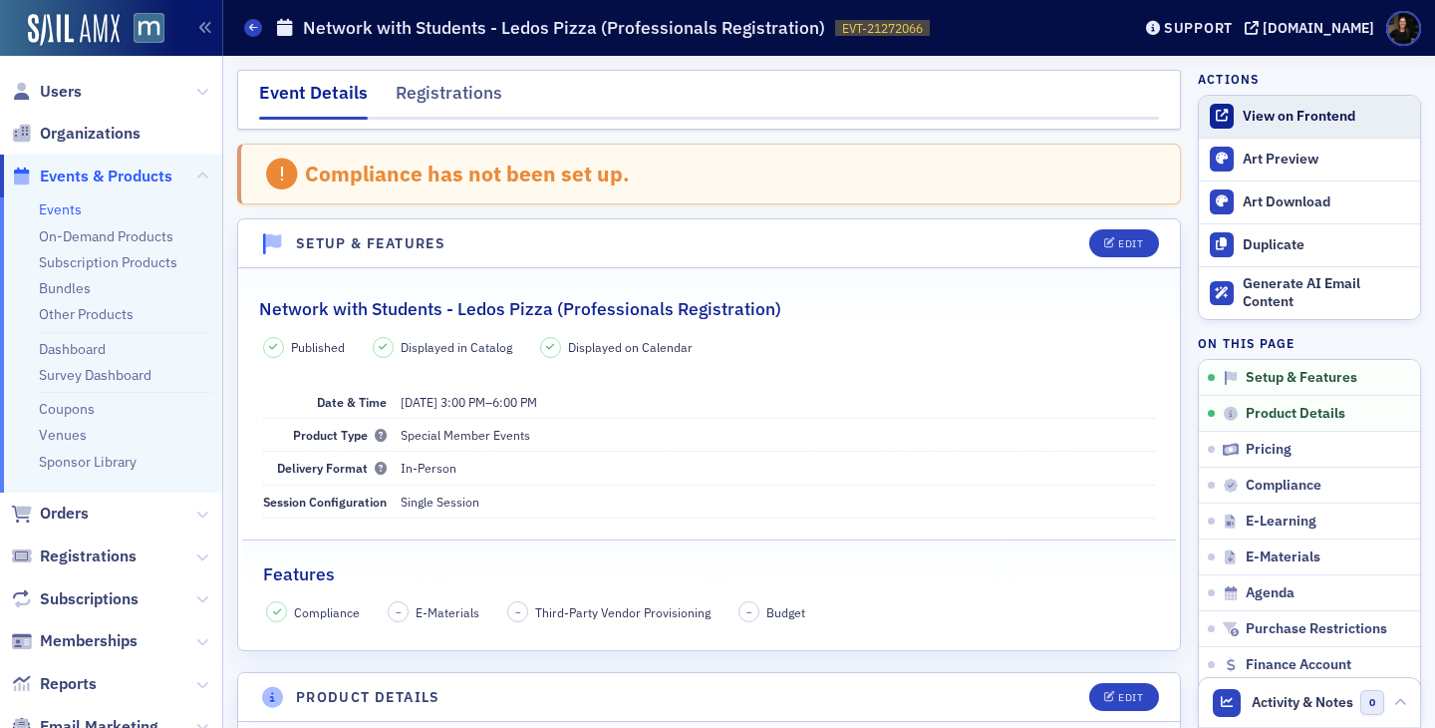
click at [1277, 119] on div "View on Frontend" at bounding box center [1326, 117] width 167 height 18
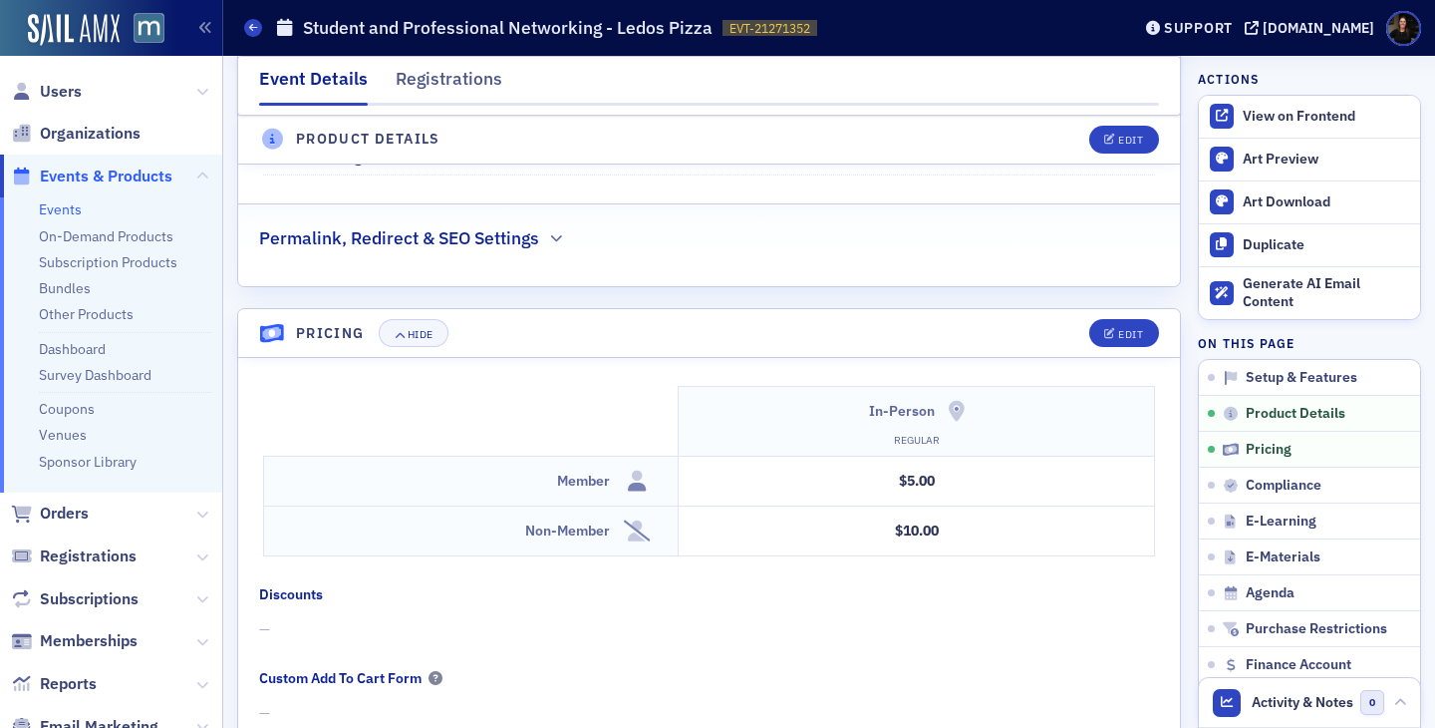
scroll to position [1679, 0]
click at [1148, 329] on button "Edit" at bounding box center [1124, 332] width 69 height 28
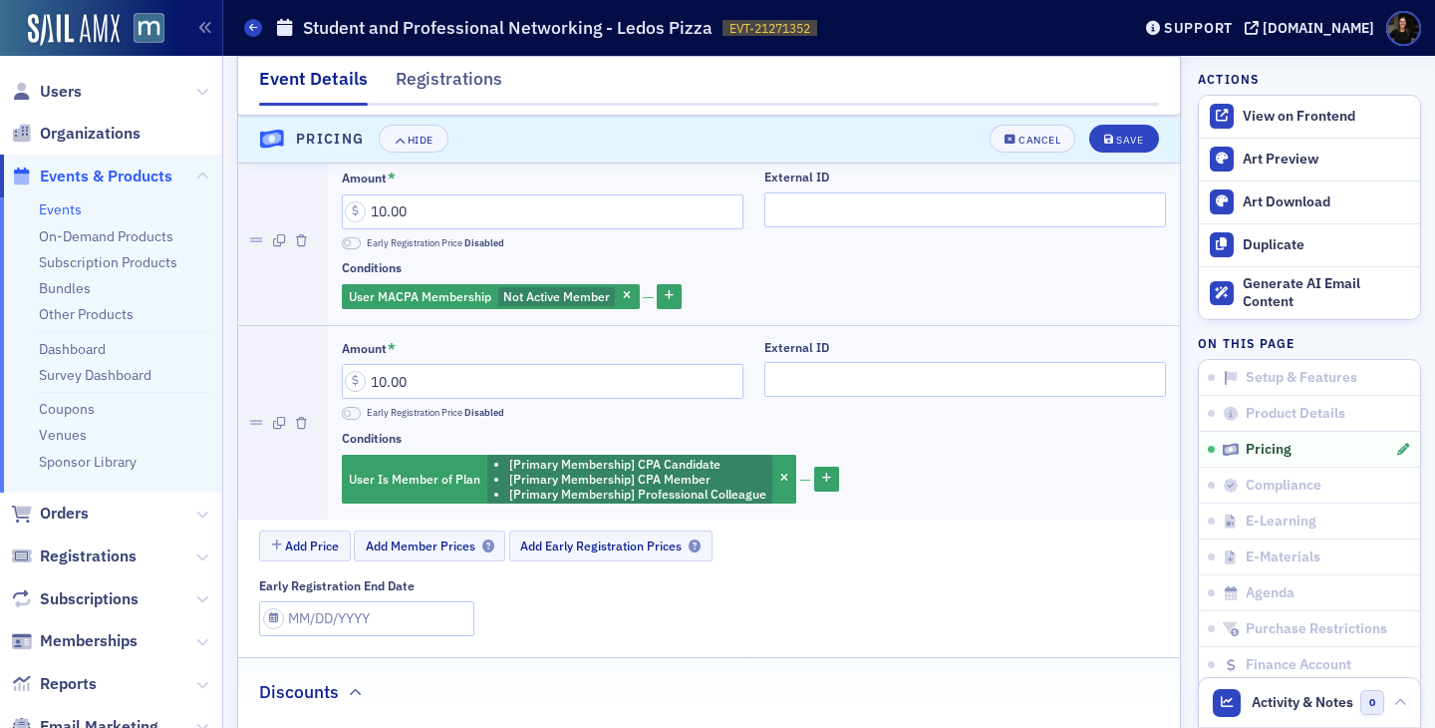
scroll to position [2150, 0]
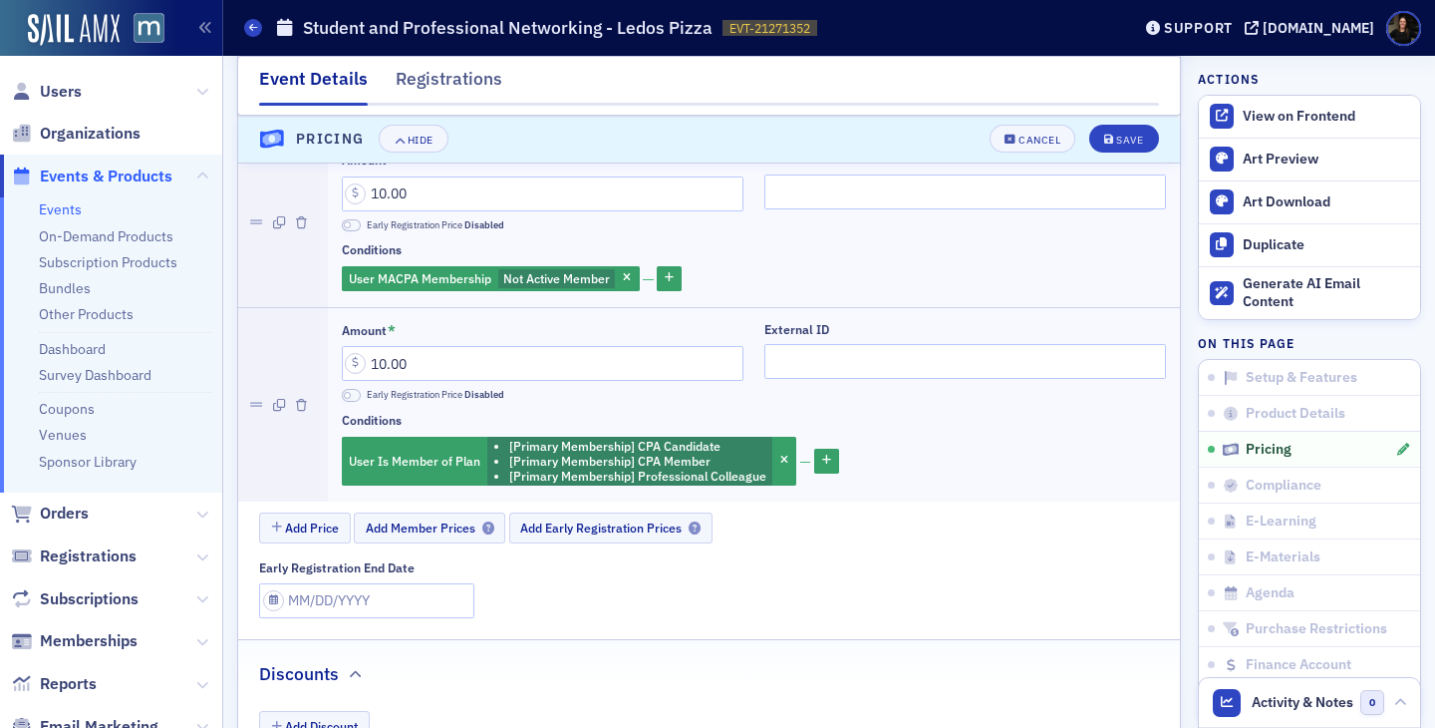
click at [308, 404] on div at bounding box center [283, 404] width 90 height 193
click at [295, 408] on div at bounding box center [283, 404] width 90 height 193
click at [297, 407] on icon "button" at bounding box center [301, 406] width 11 height 12
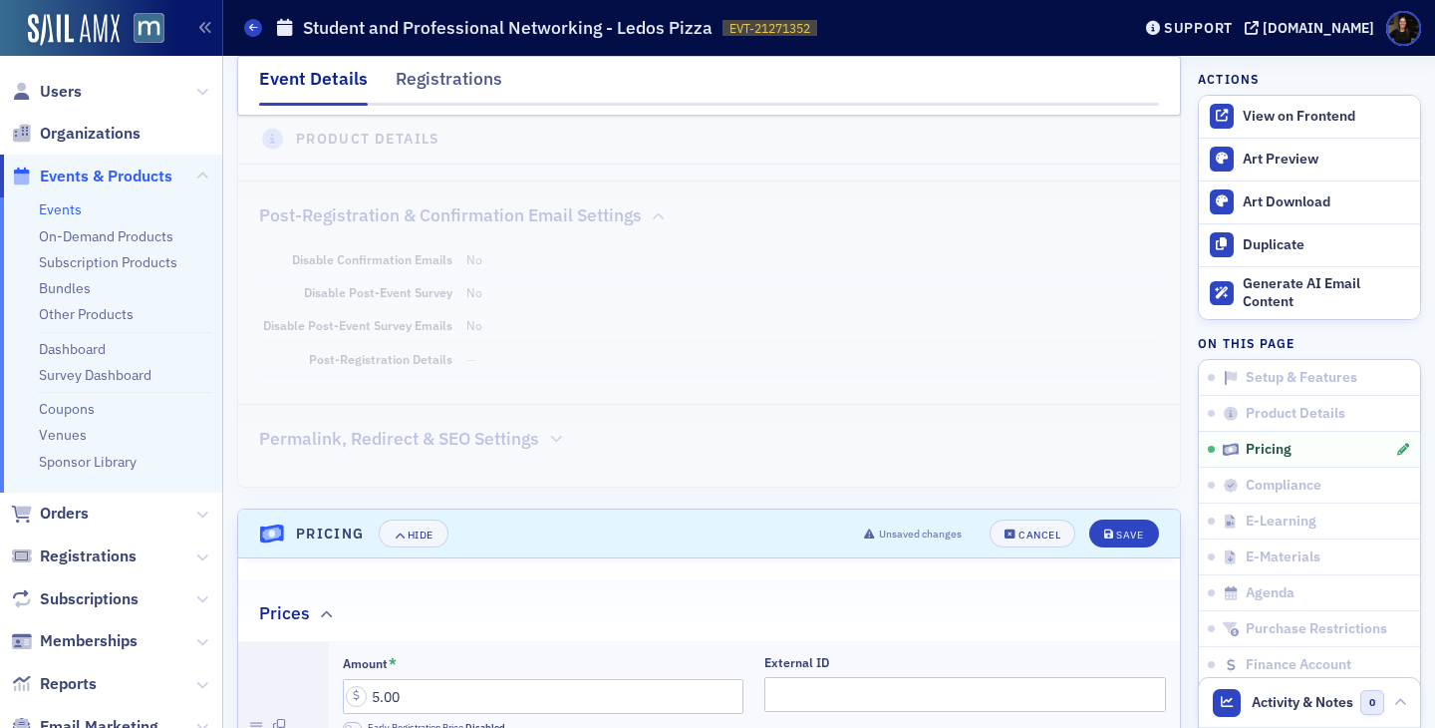
scroll to position [1549, 0]
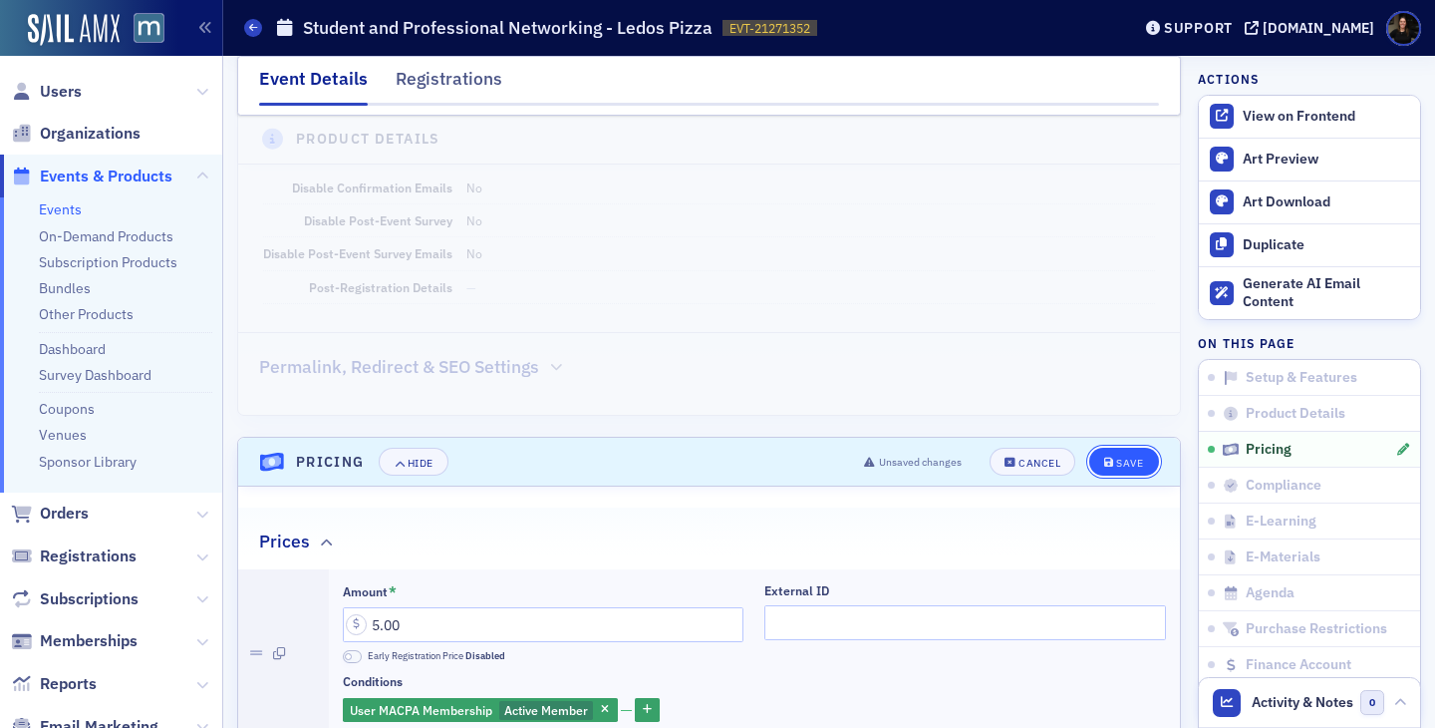
click at [1114, 470] on button "Save" at bounding box center [1124, 462] width 69 height 28
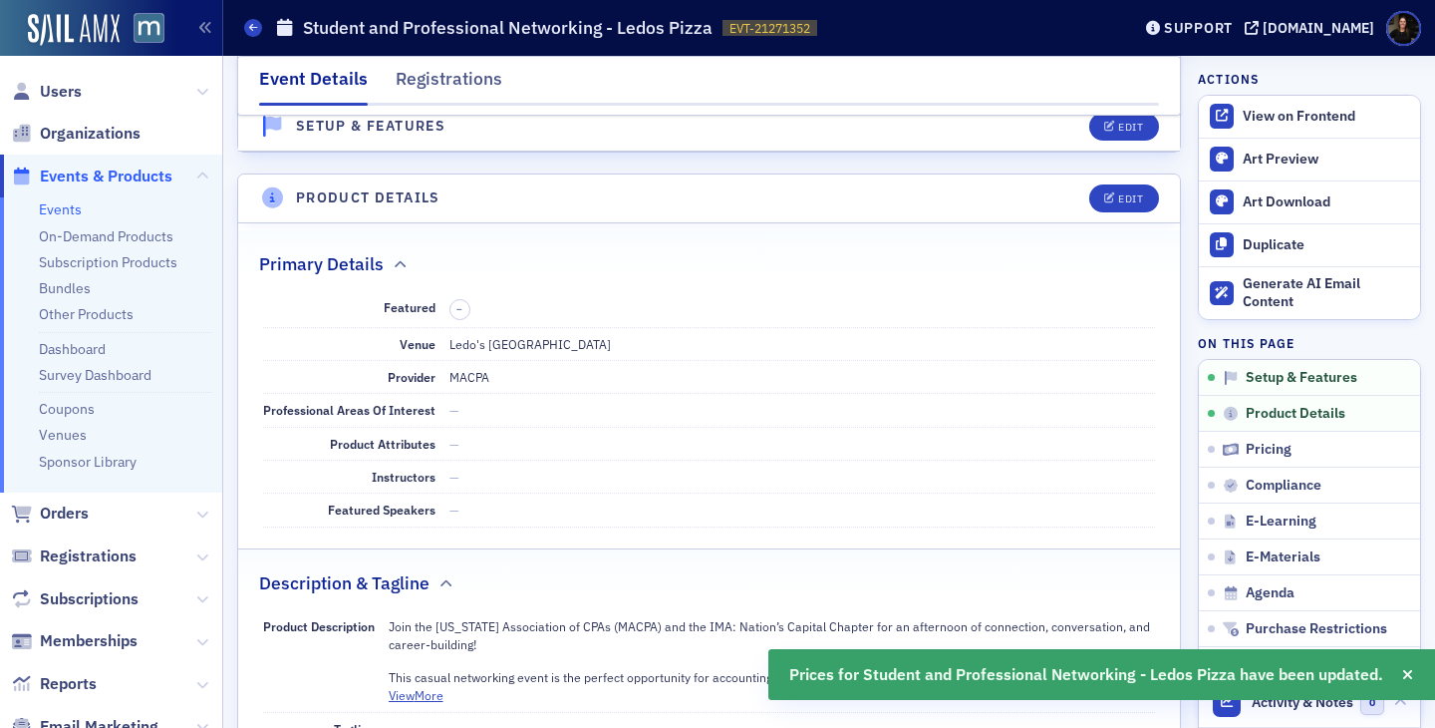
scroll to position [0, 0]
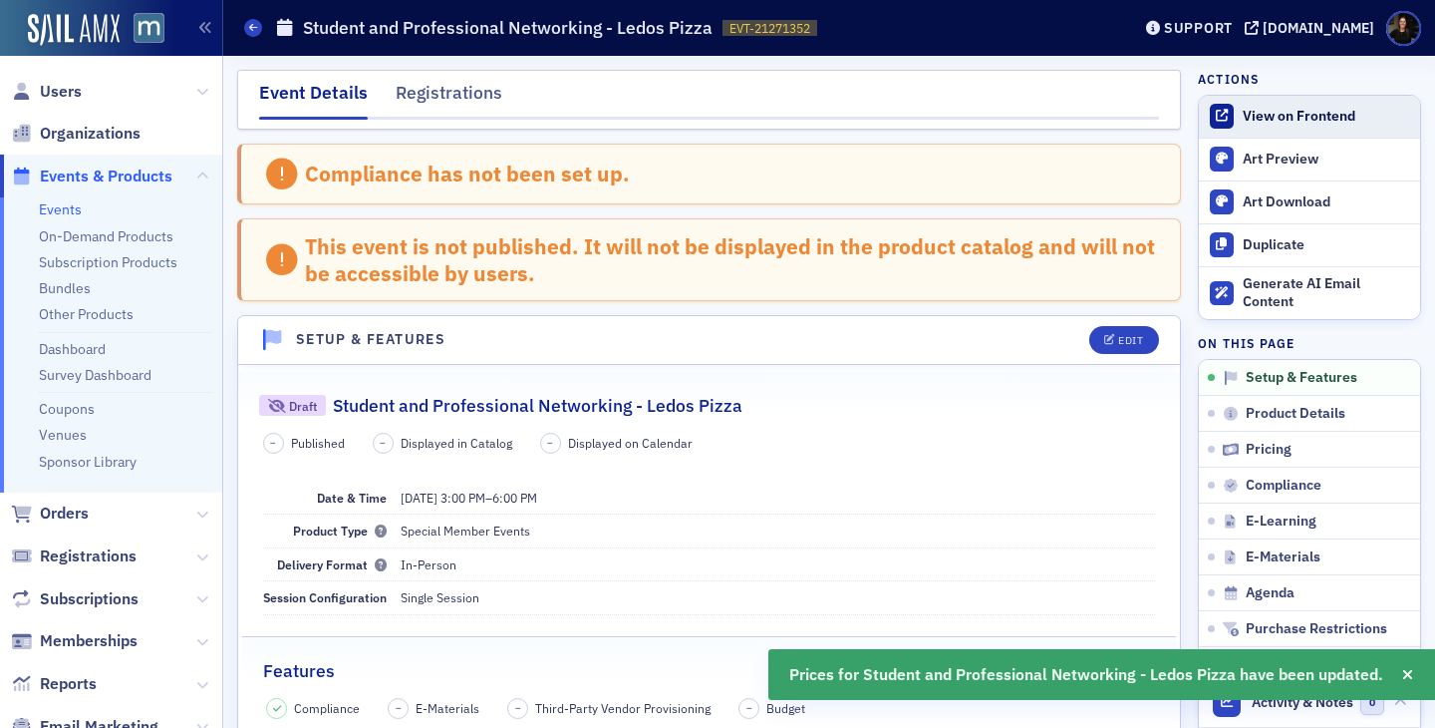
click at [1301, 125] on div "View on Frontend" at bounding box center [1326, 117] width 167 height 18
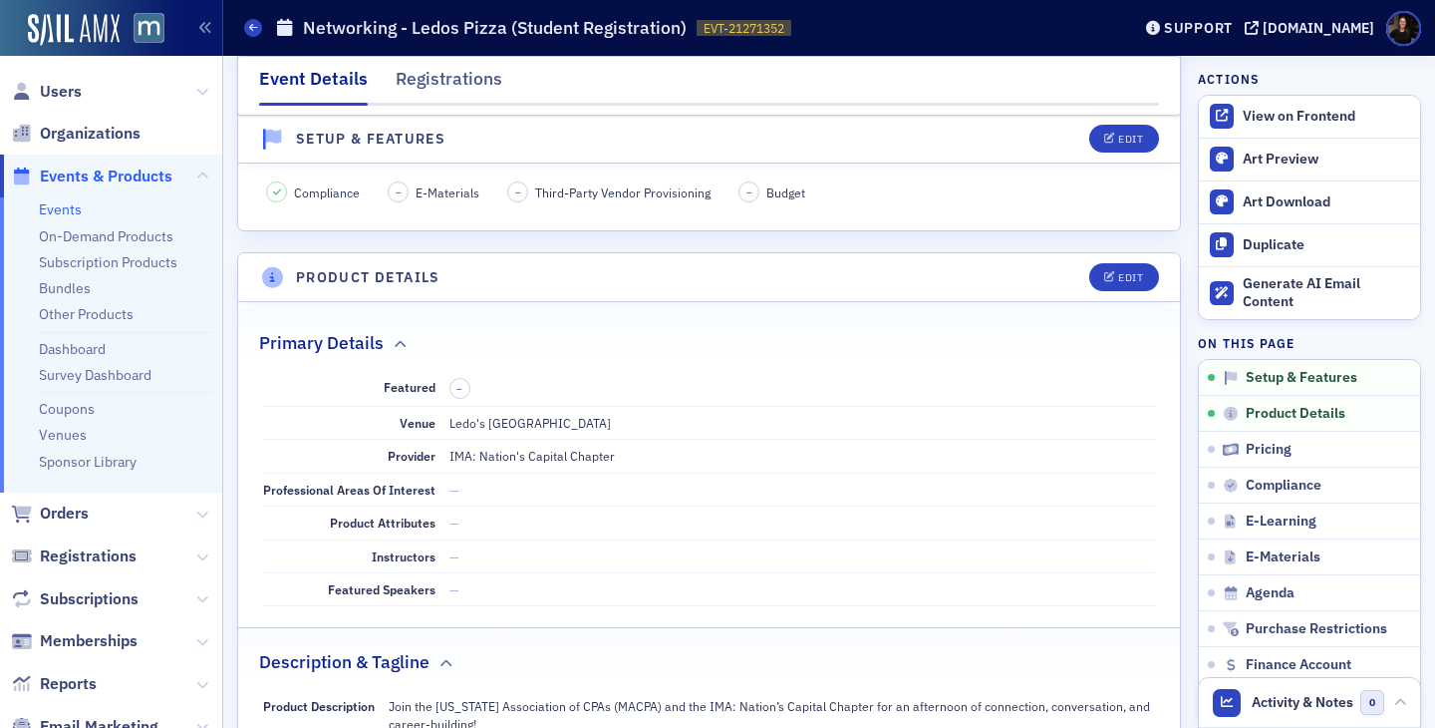
scroll to position [410, 0]
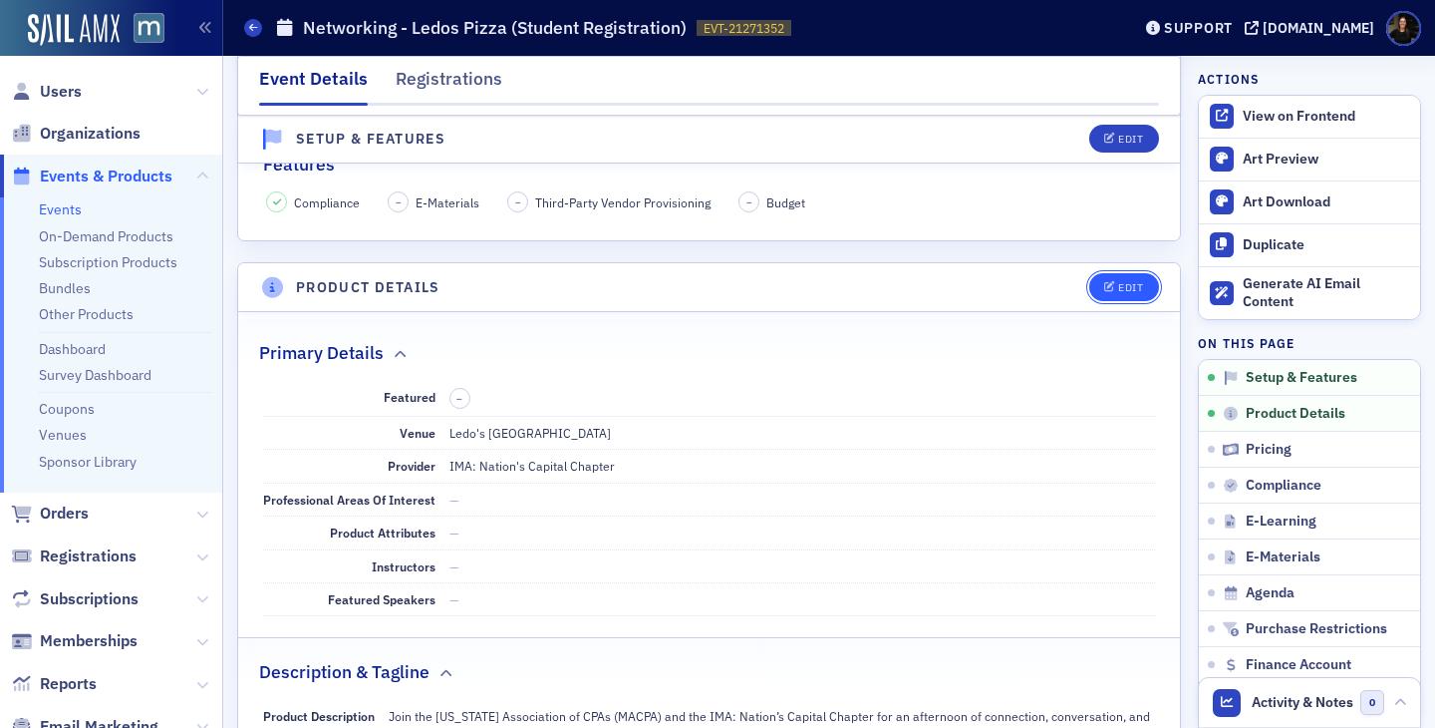
click at [1116, 279] on button "Edit" at bounding box center [1124, 287] width 69 height 28
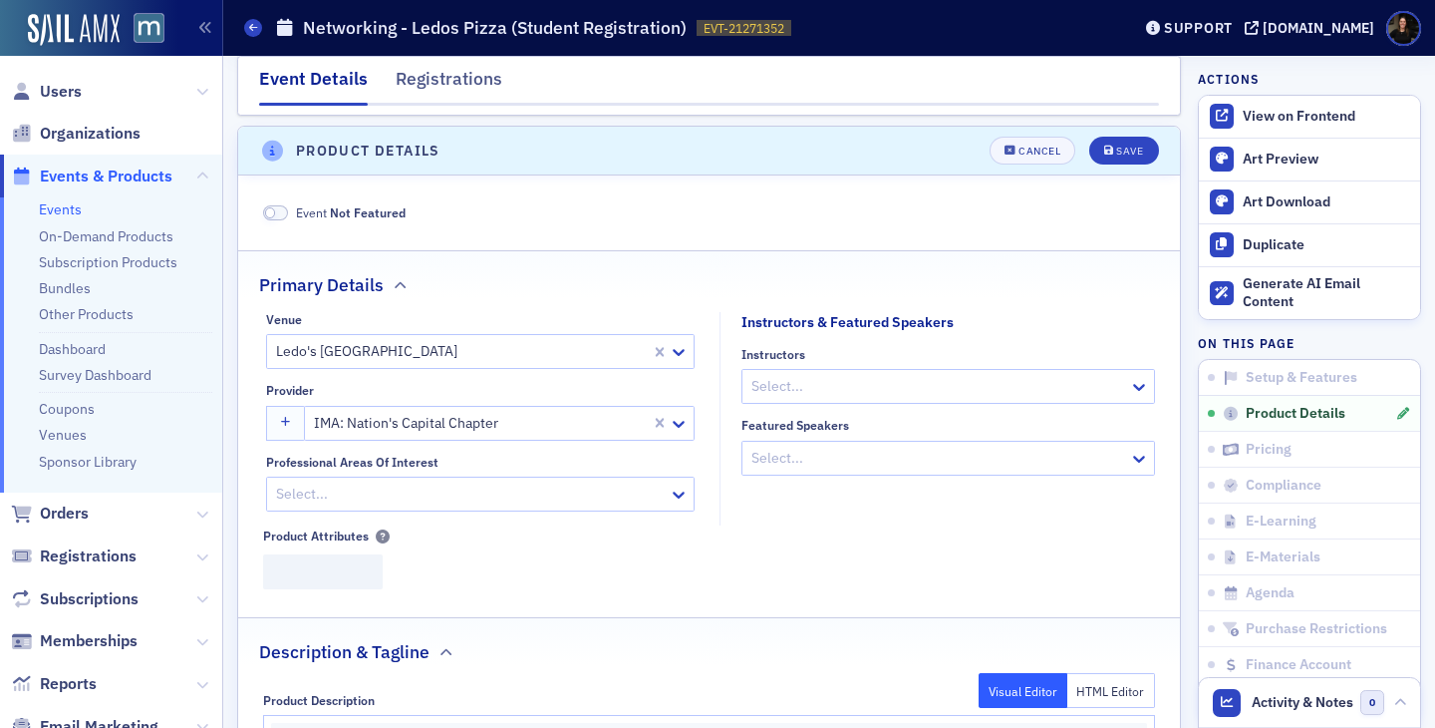
scroll to position [556, 0]
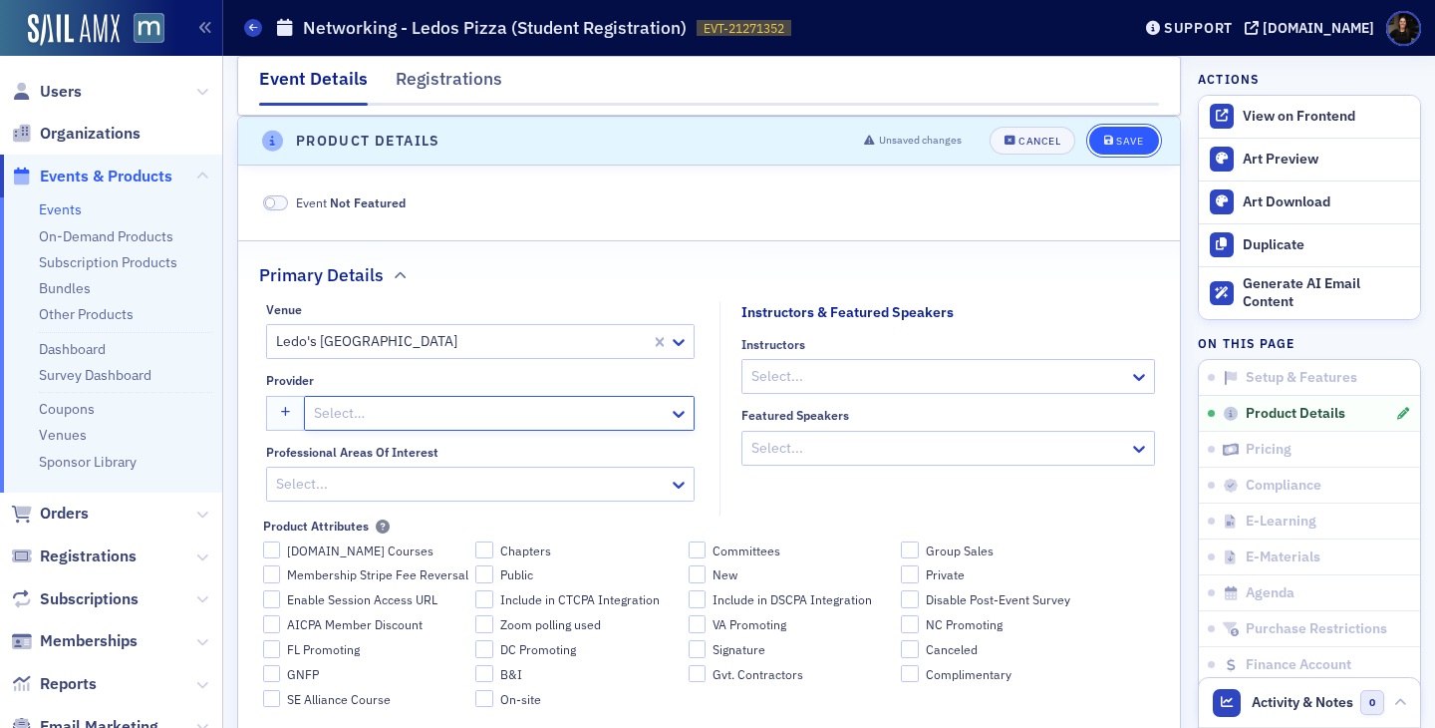
click at [1115, 139] on span "Save" at bounding box center [1123, 141] width 39 height 11
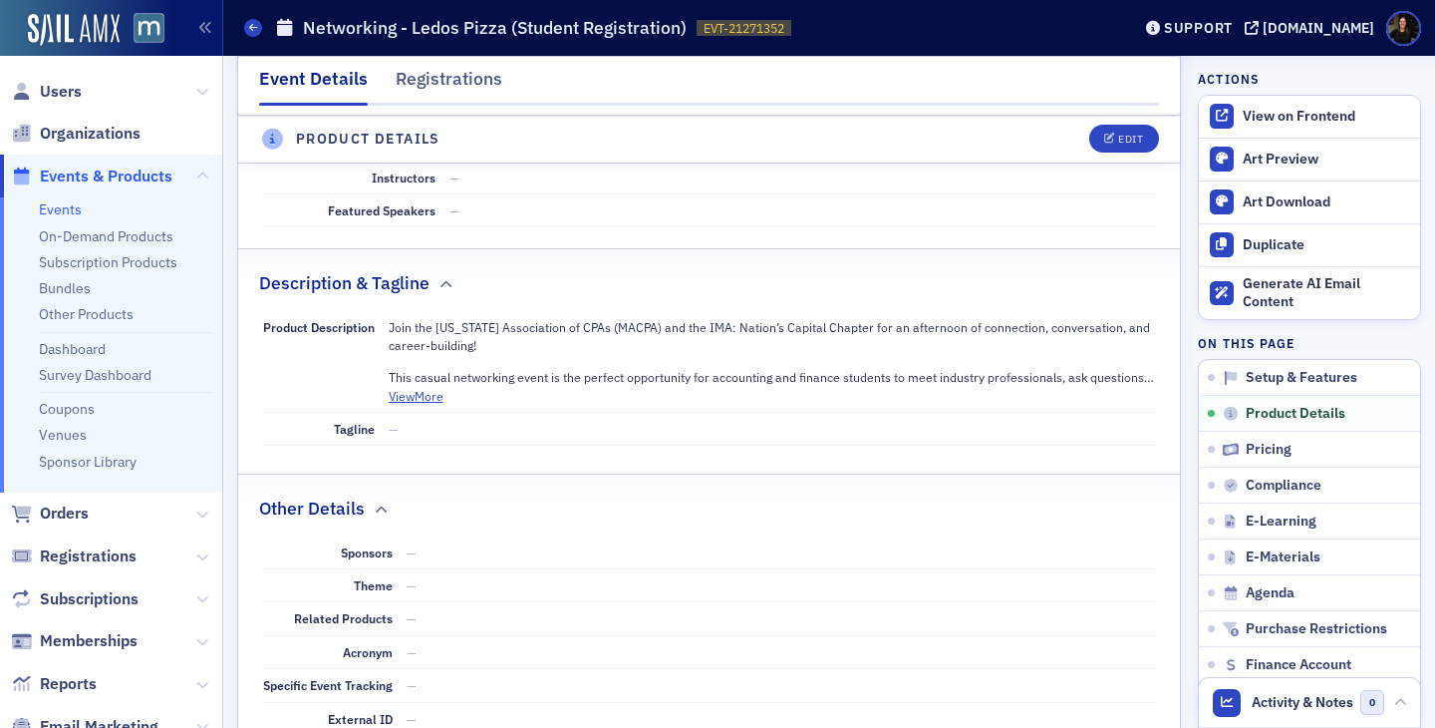
scroll to position [855, 0]
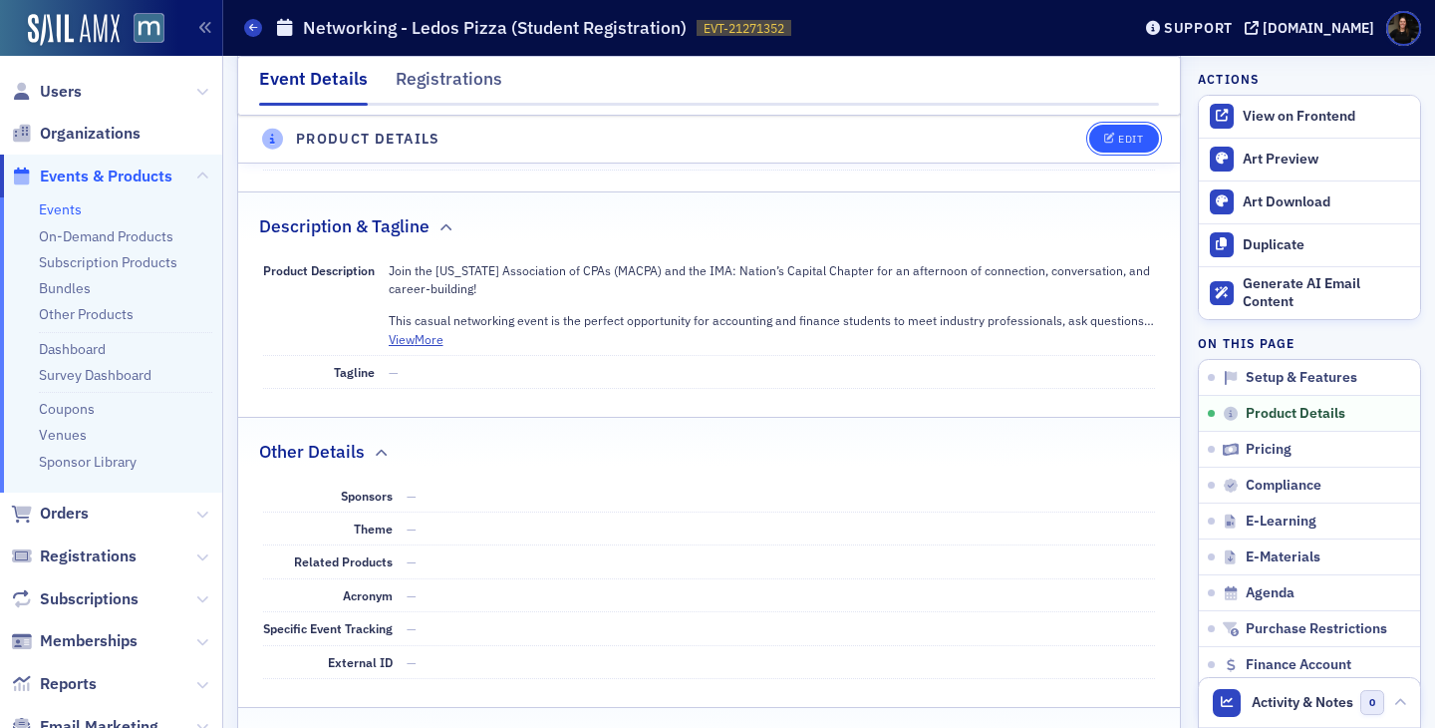
click at [1134, 145] on div "Edit" at bounding box center [1130, 140] width 25 height 11
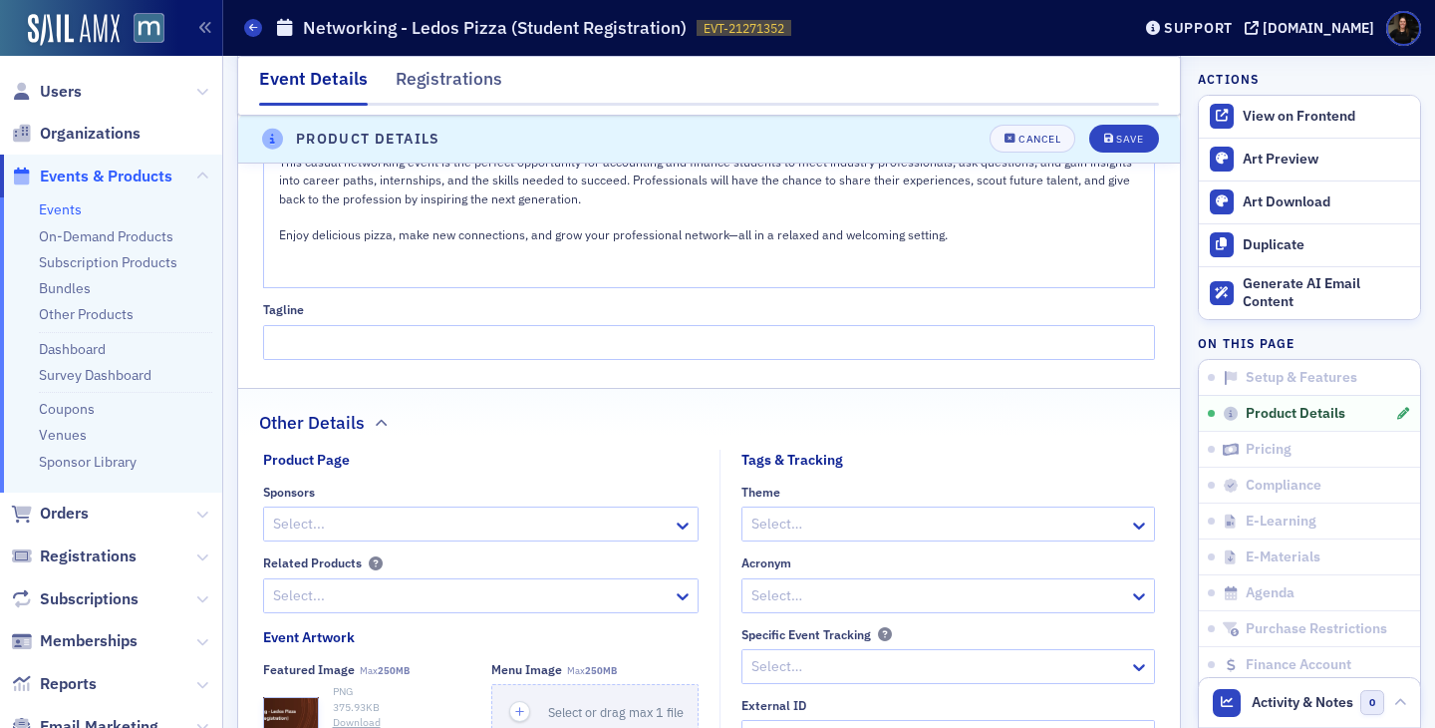
scroll to position [1343, 0]
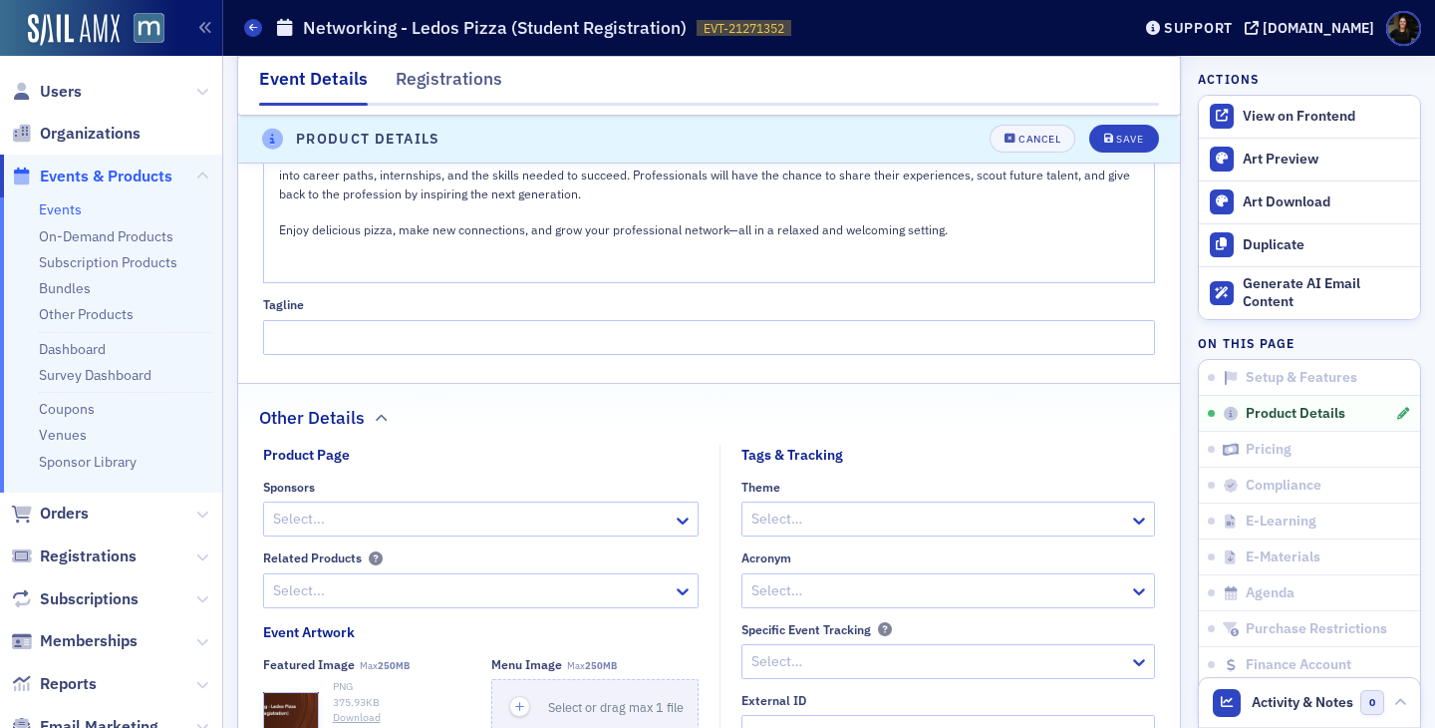
click at [536, 530] on div at bounding box center [471, 518] width 400 height 25
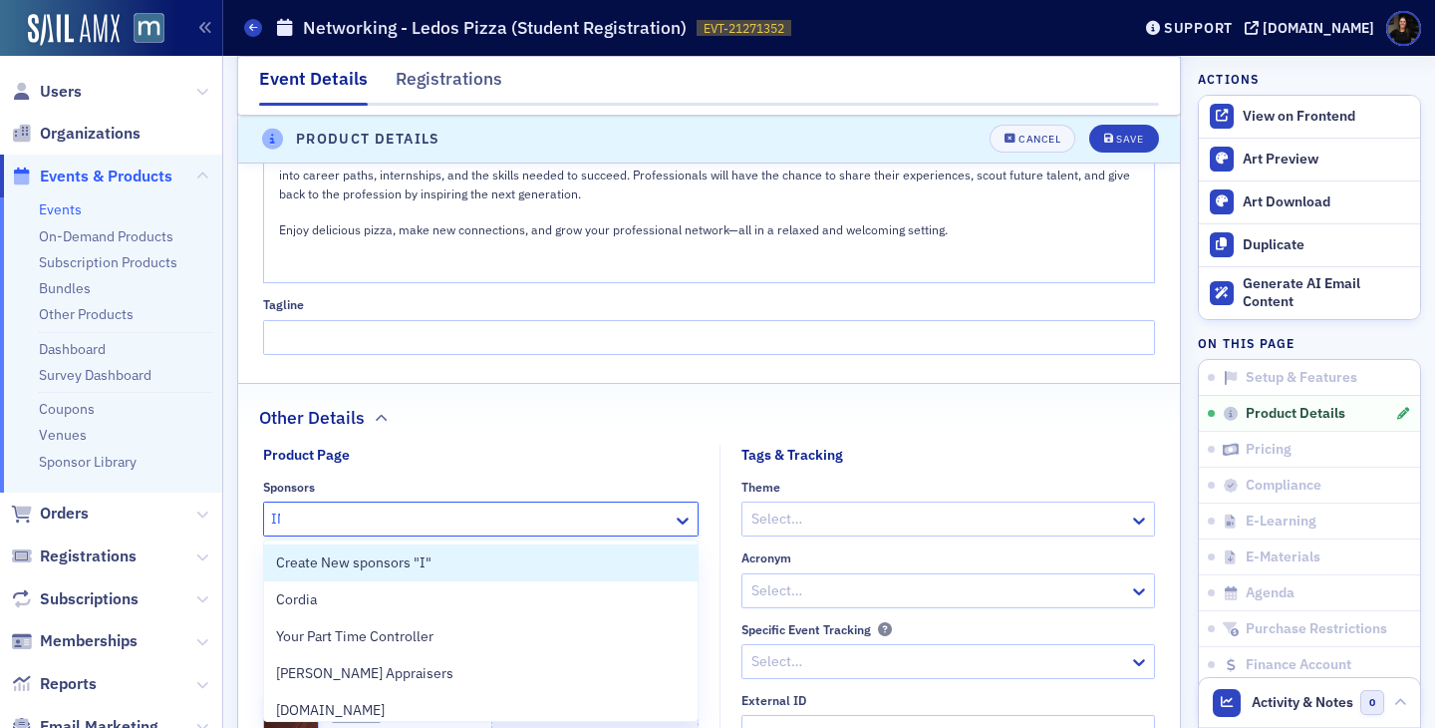
type input "IMA"
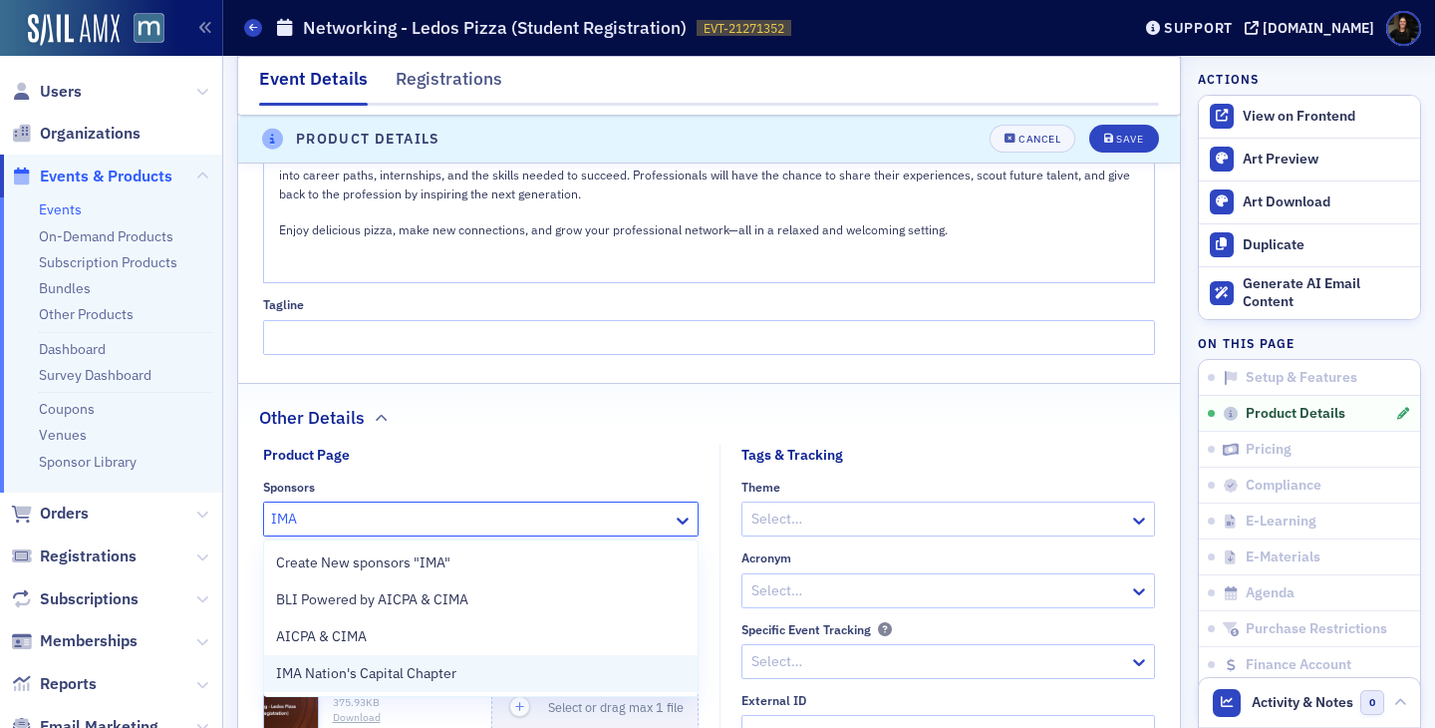
click at [428, 668] on span "IMA Nation's Capital Chapter" at bounding box center [366, 673] width 180 height 21
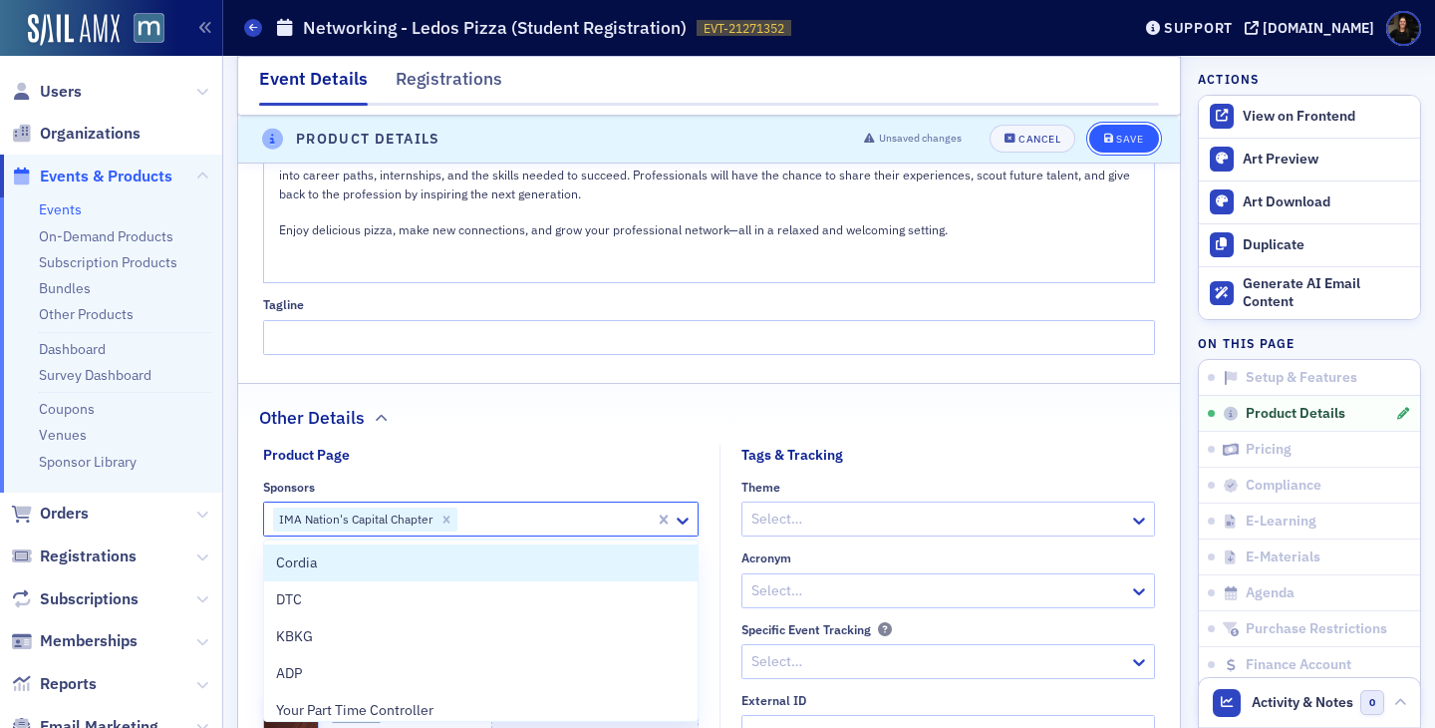
click at [1107, 150] on button "Save" at bounding box center [1124, 140] width 69 height 28
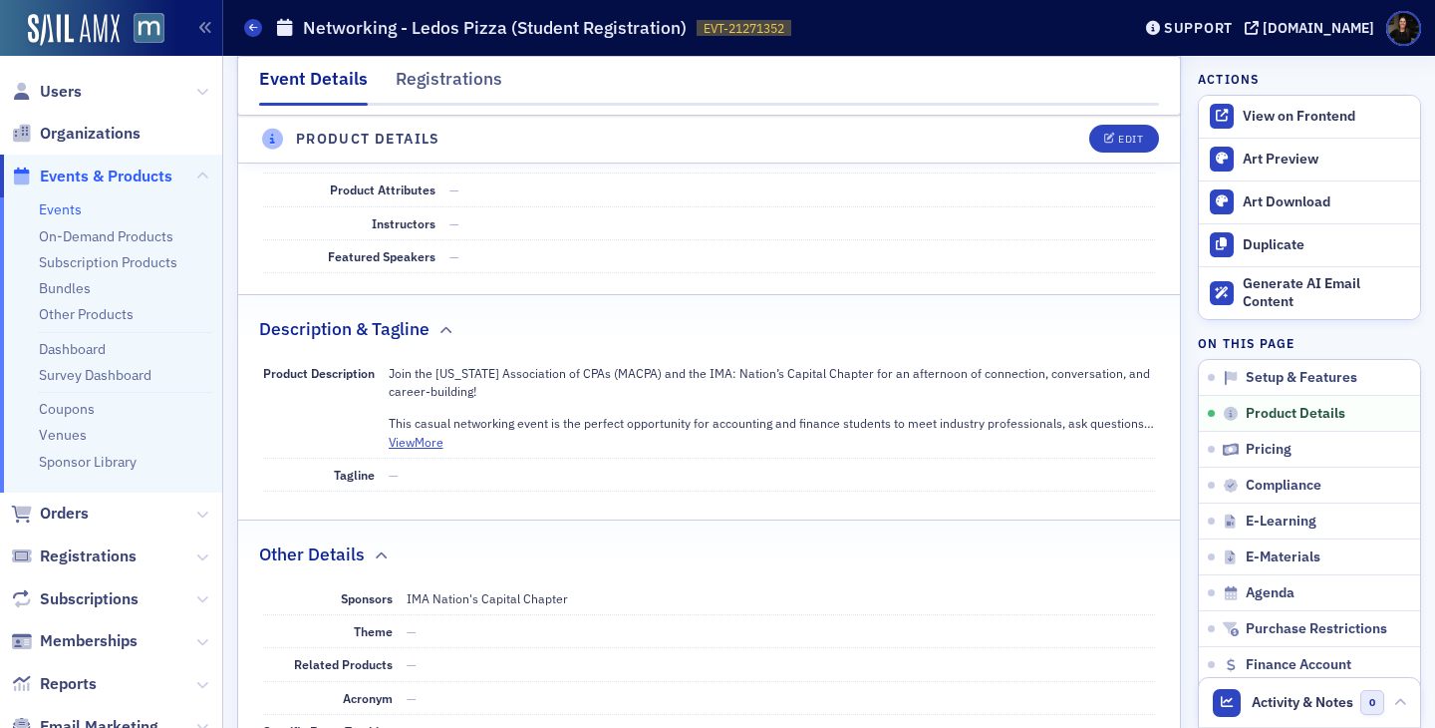
scroll to position [556, 0]
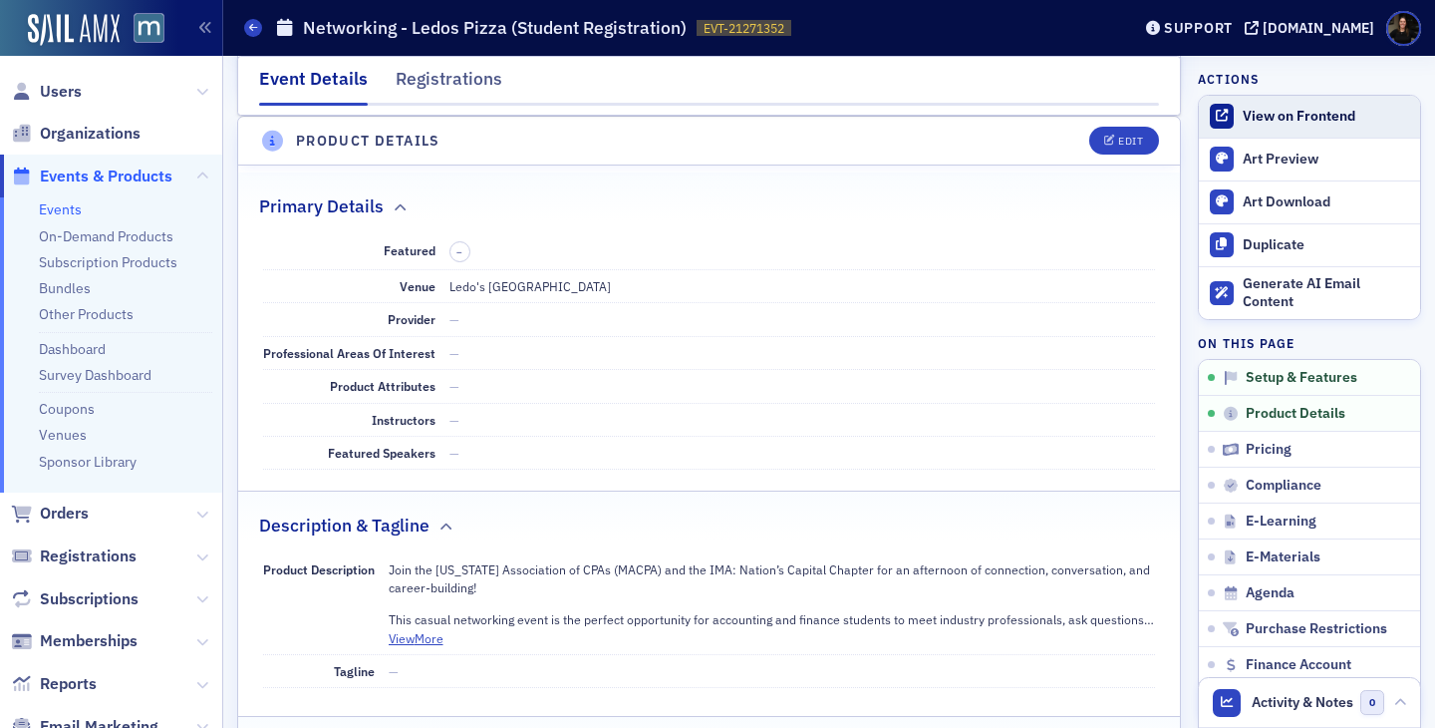
click at [1343, 121] on div "View on Frontend" at bounding box center [1326, 117] width 167 height 18
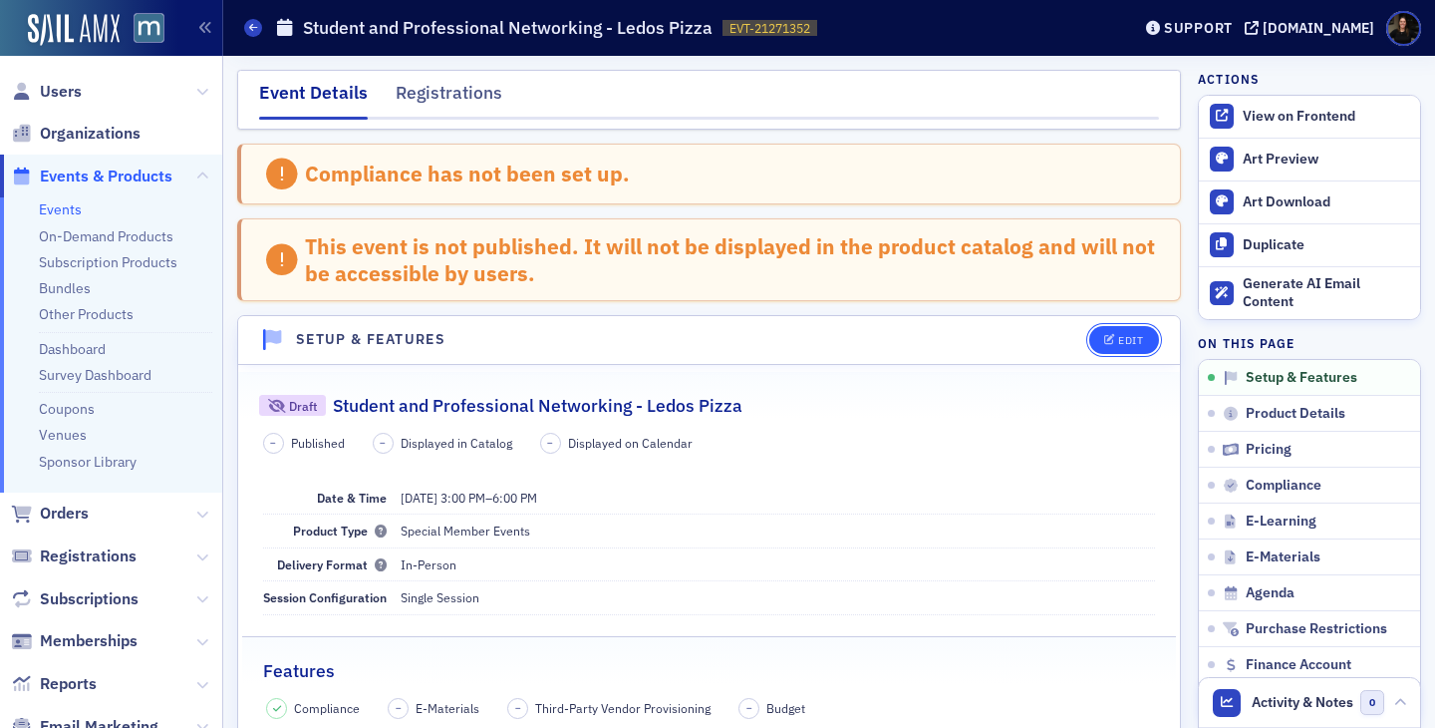
click at [1116, 334] on button "Edit" at bounding box center [1124, 340] width 69 height 28
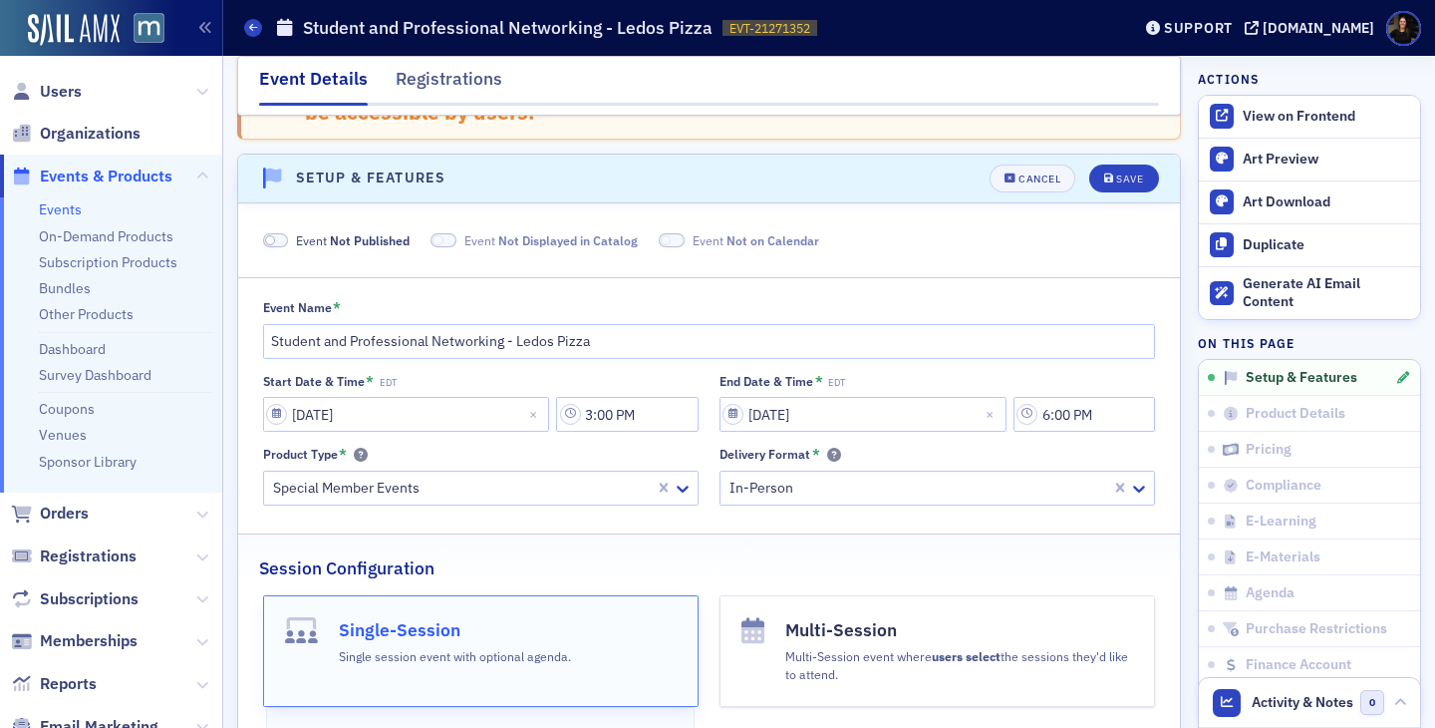
scroll to position [199, 0]
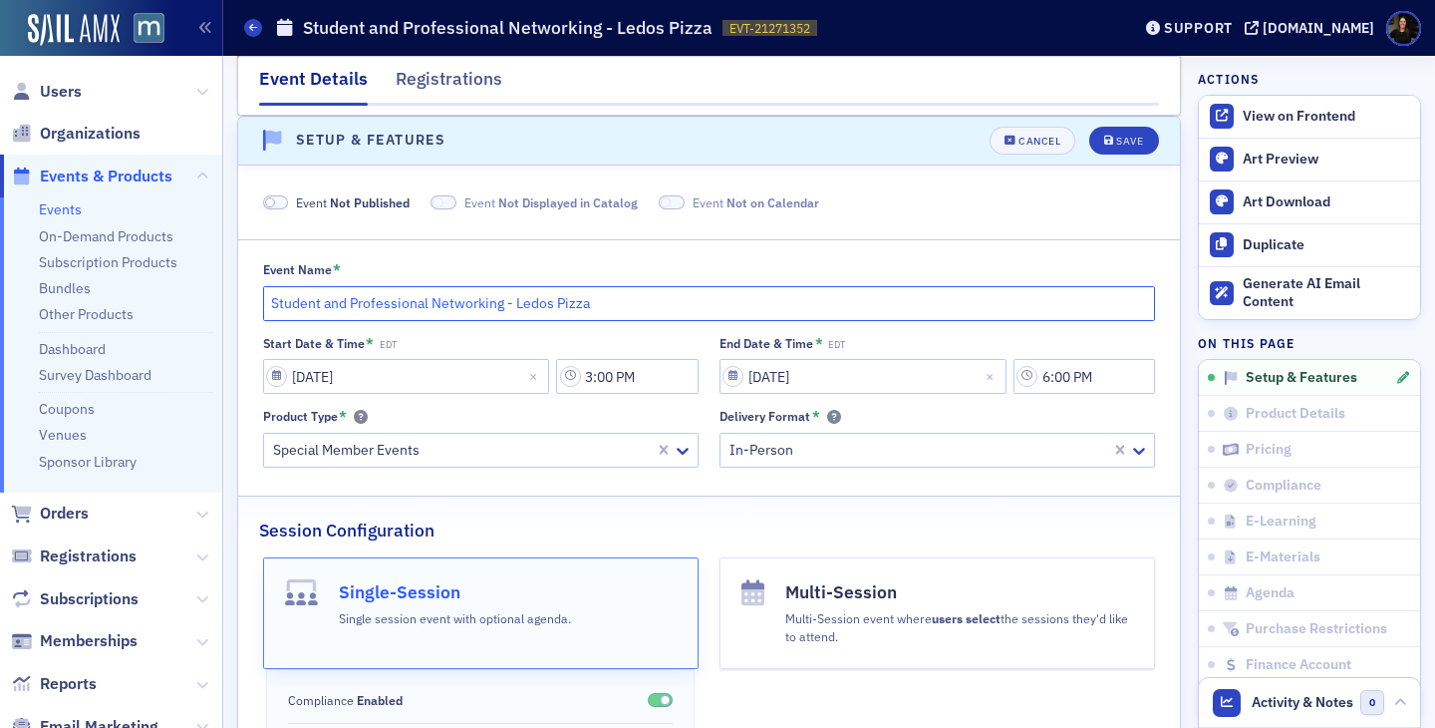
drag, startPoint x: 503, startPoint y: 304, endPoint x: 331, endPoint y: 305, distance: 172.5
click at [331, 306] on input "Student and Professional Networking - Ledos Pizza" at bounding box center [709, 303] width 893 height 35
click at [333, 305] on input "Student and Professional Networking - Ledos Pizza" at bounding box center [709, 303] width 893 height 35
drag, startPoint x: 432, startPoint y: 303, endPoint x: 327, endPoint y: 308, distance: 104.8
click at [327, 308] on input "Student and Professional Networking - Ledos Pizza" at bounding box center [709, 303] width 893 height 35
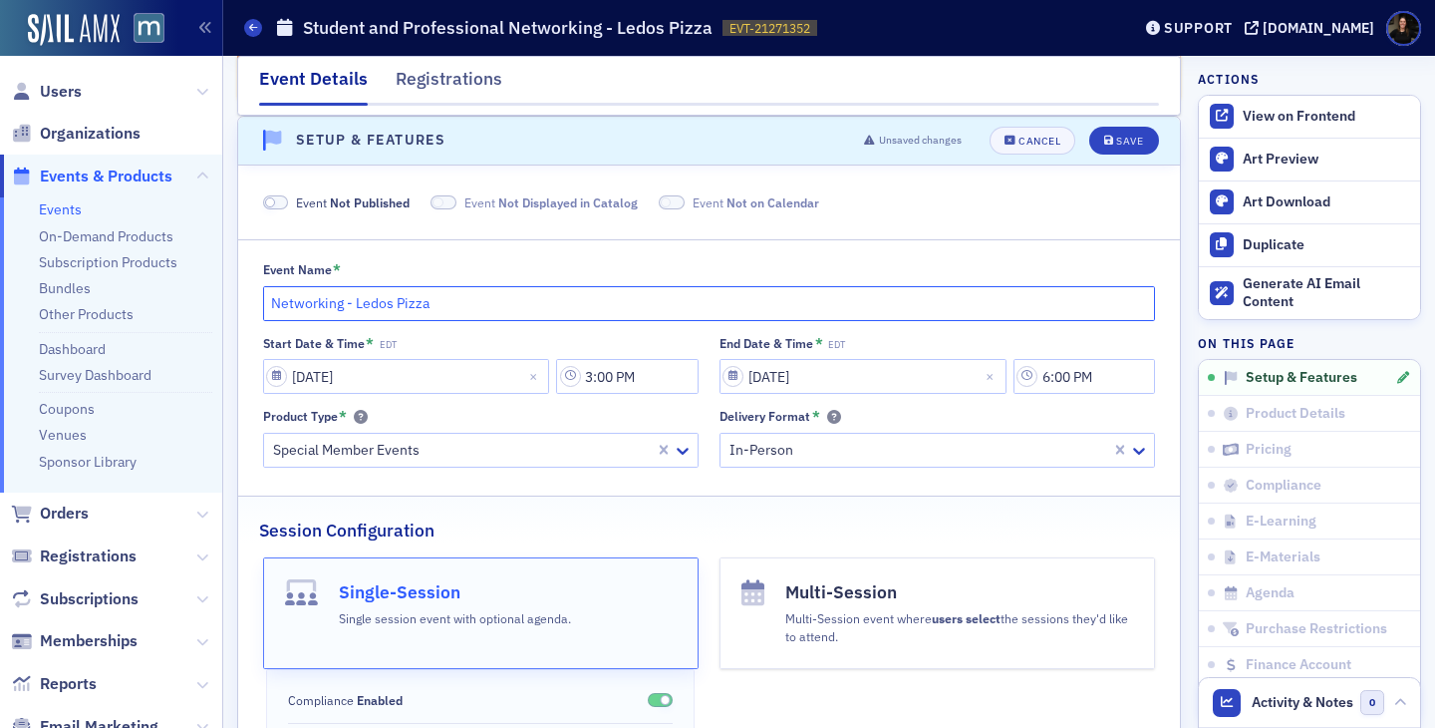
click at [448, 298] on input "Networking - Ledos Pizza" at bounding box center [709, 303] width 893 height 35
type input "Networking - Ledos Pizza (Student Registration)"
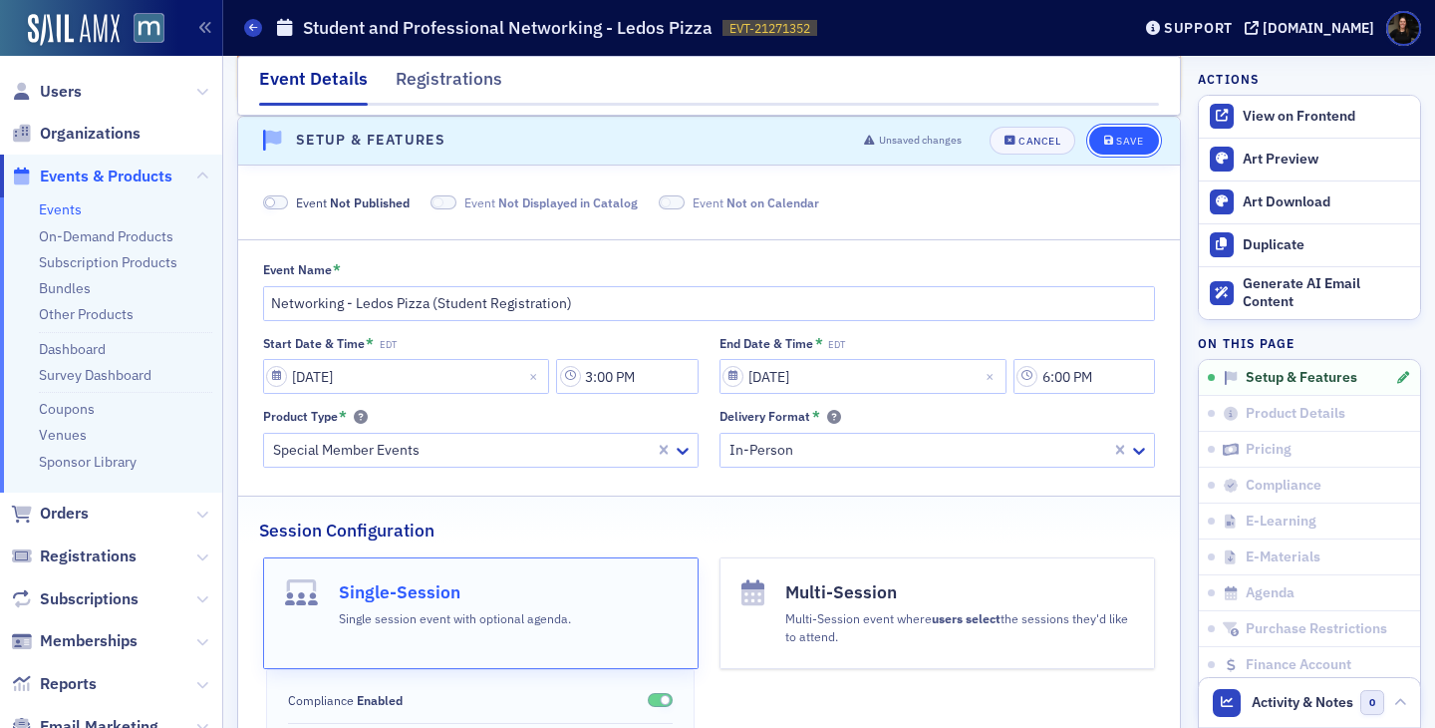
click at [1128, 149] on button "Save" at bounding box center [1124, 141] width 69 height 28
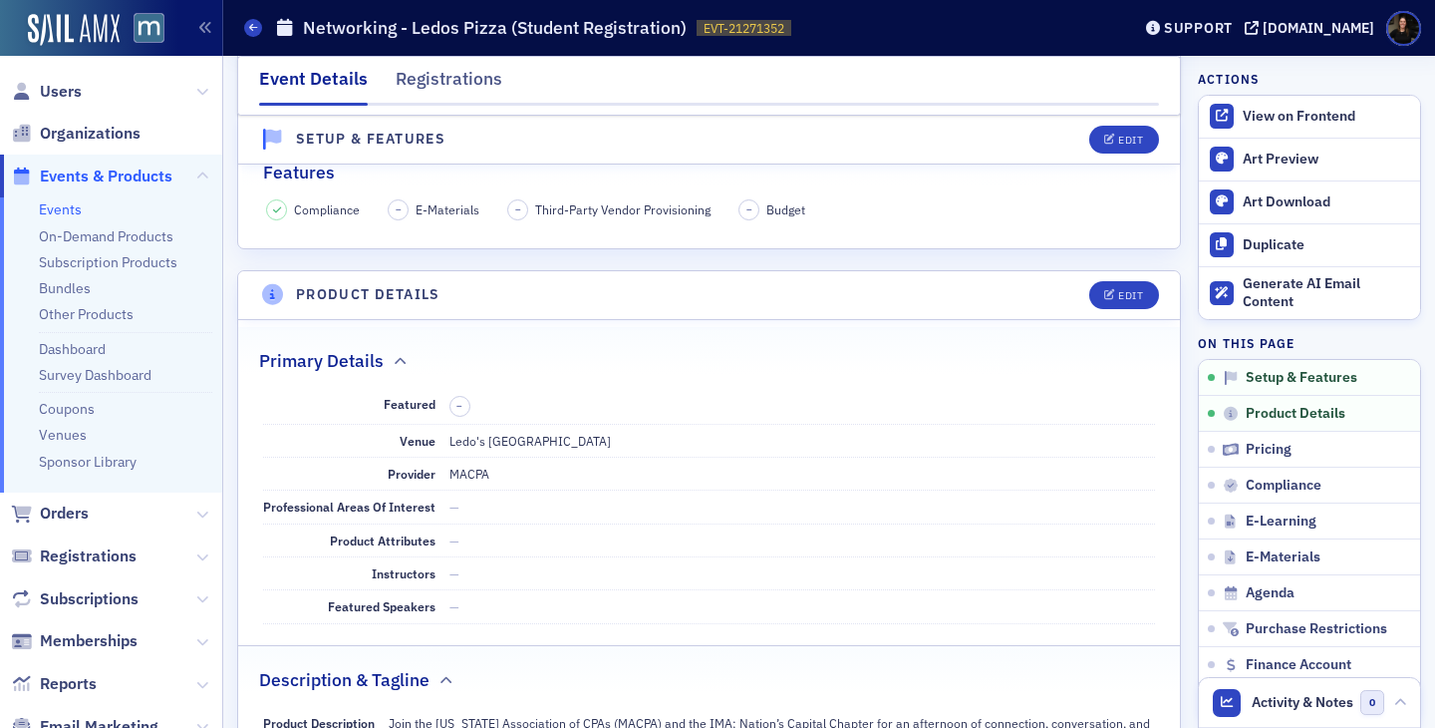
scroll to position [491, 0]
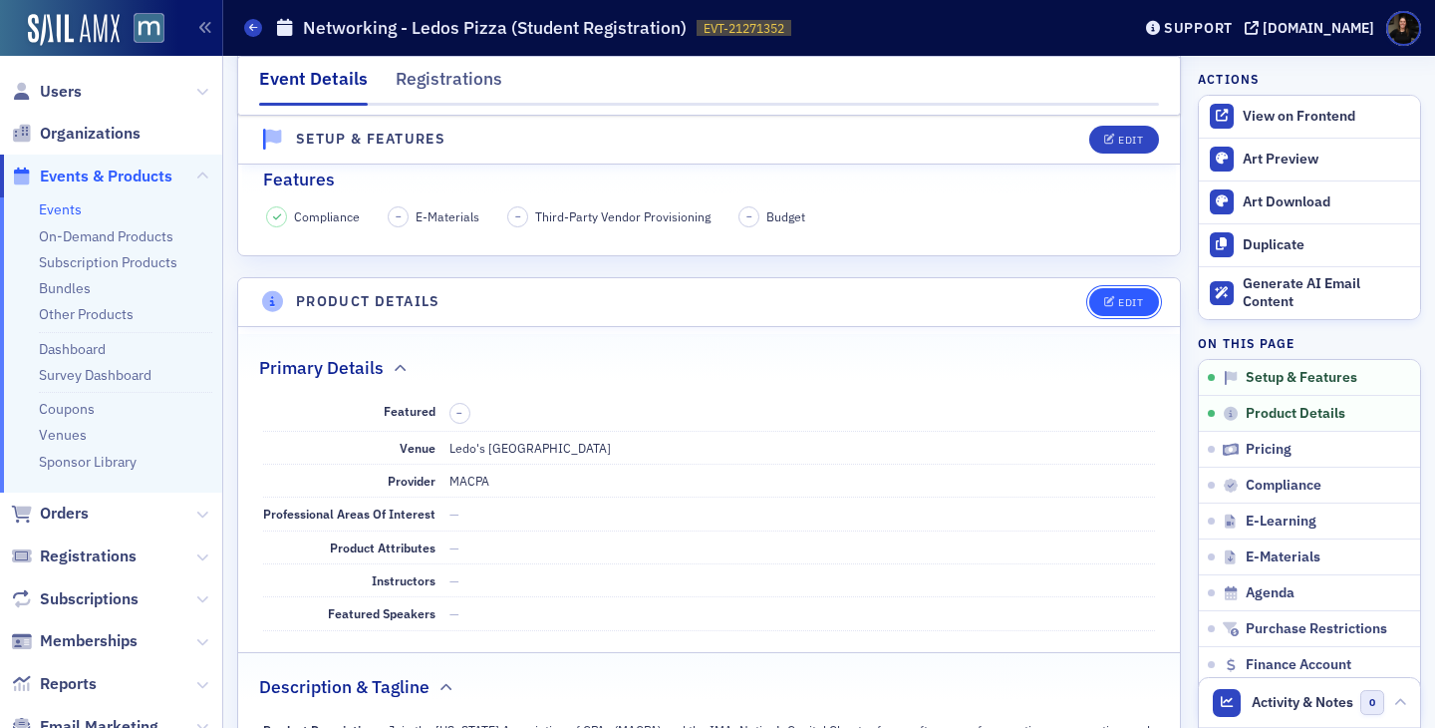
click at [1122, 309] on button "Edit" at bounding box center [1124, 302] width 69 height 28
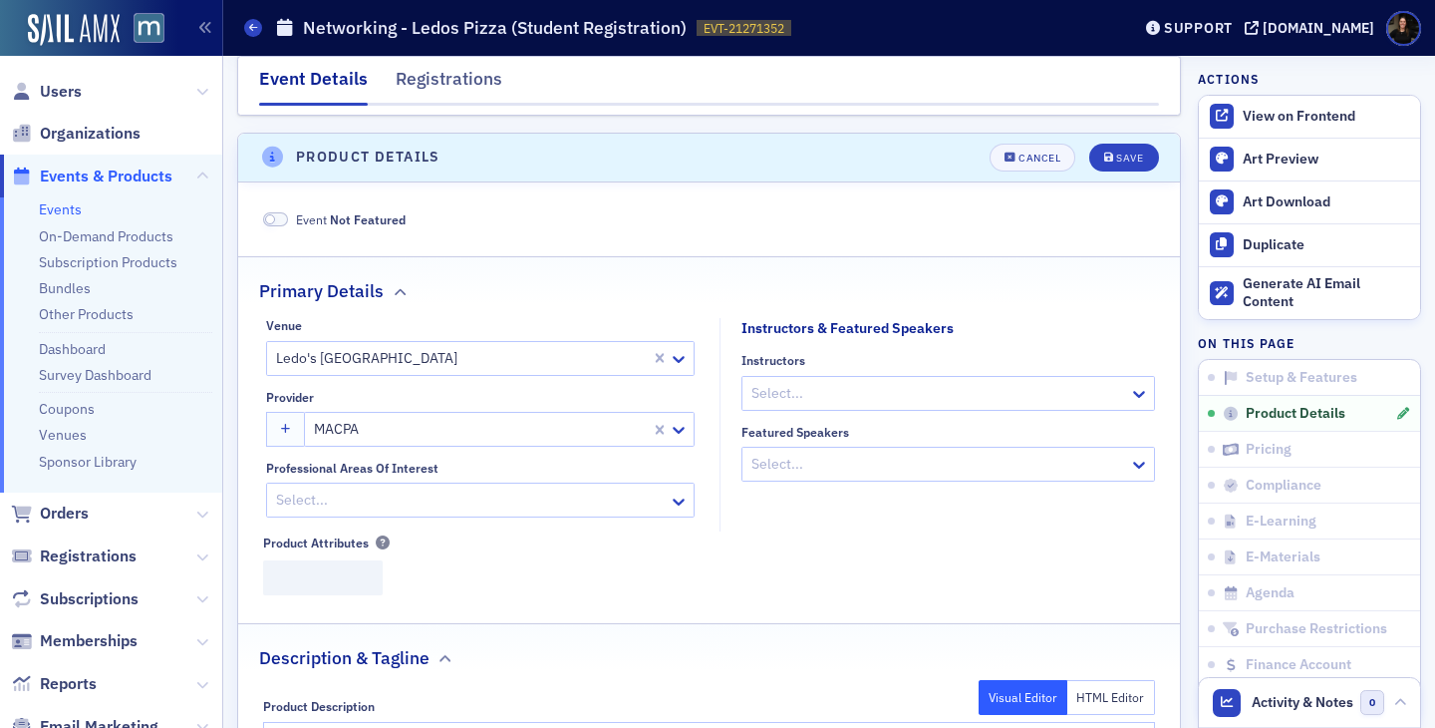
scroll to position [653, 0]
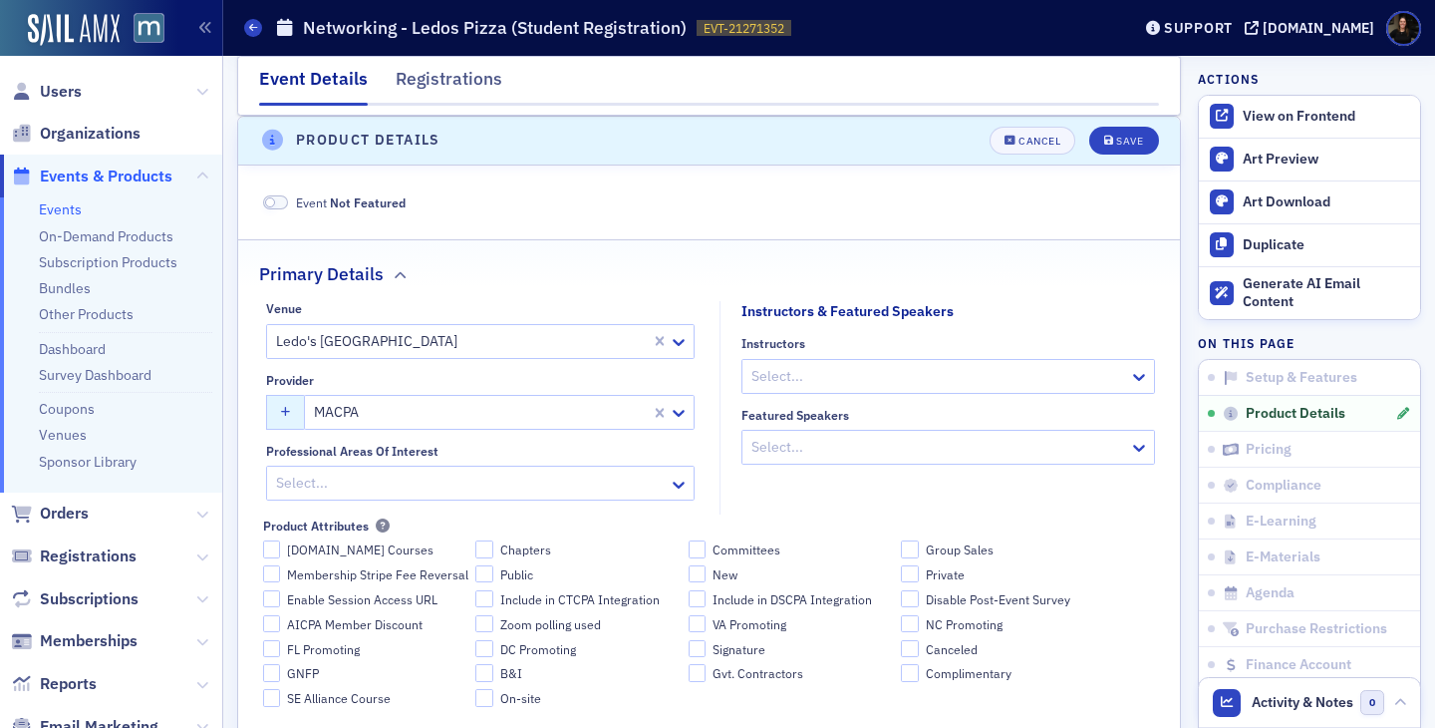
click at [281, 422] on button "button" at bounding box center [285, 412] width 39 height 35
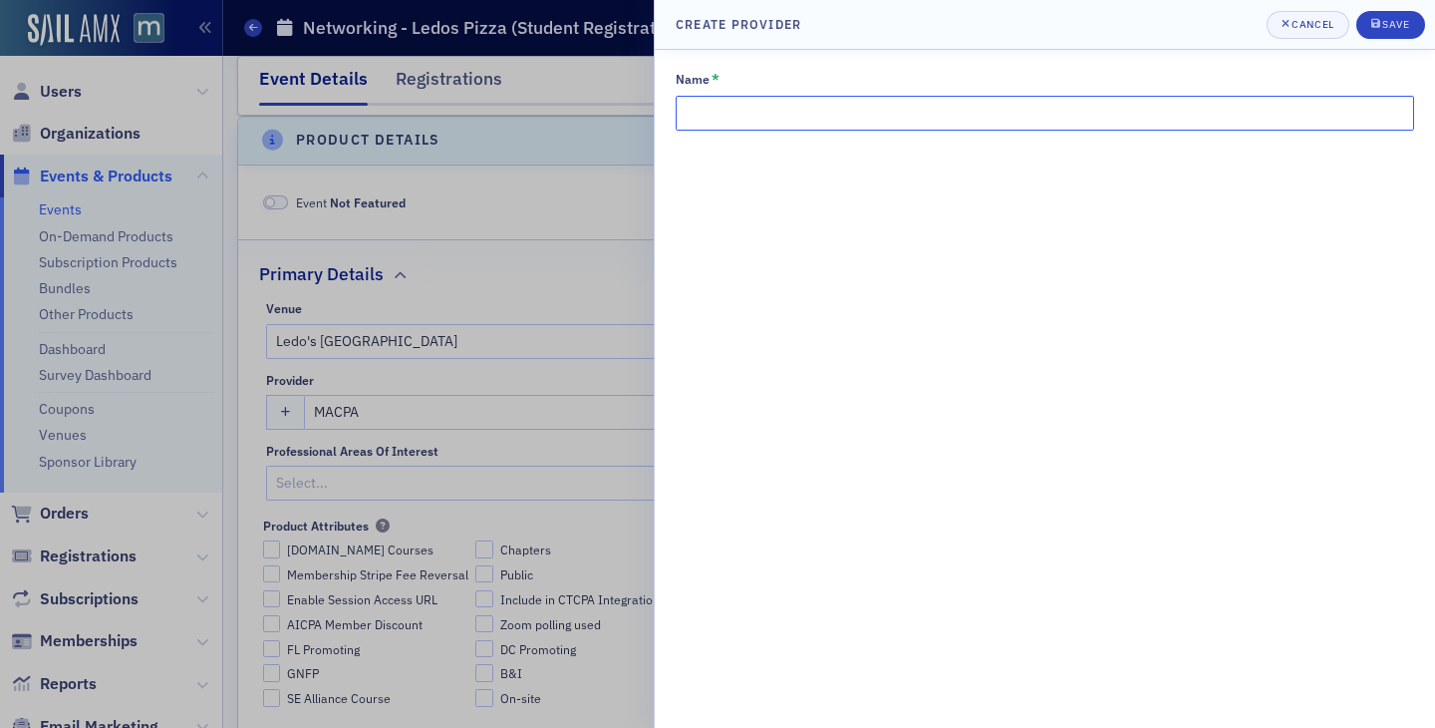
click at [748, 128] on input "Name *" at bounding box center [1045, 113] width 739 height 35
type input "IMA"
click at [1389, 26] on div "Save" at bounding box center [1396, 24] width 27 height 11
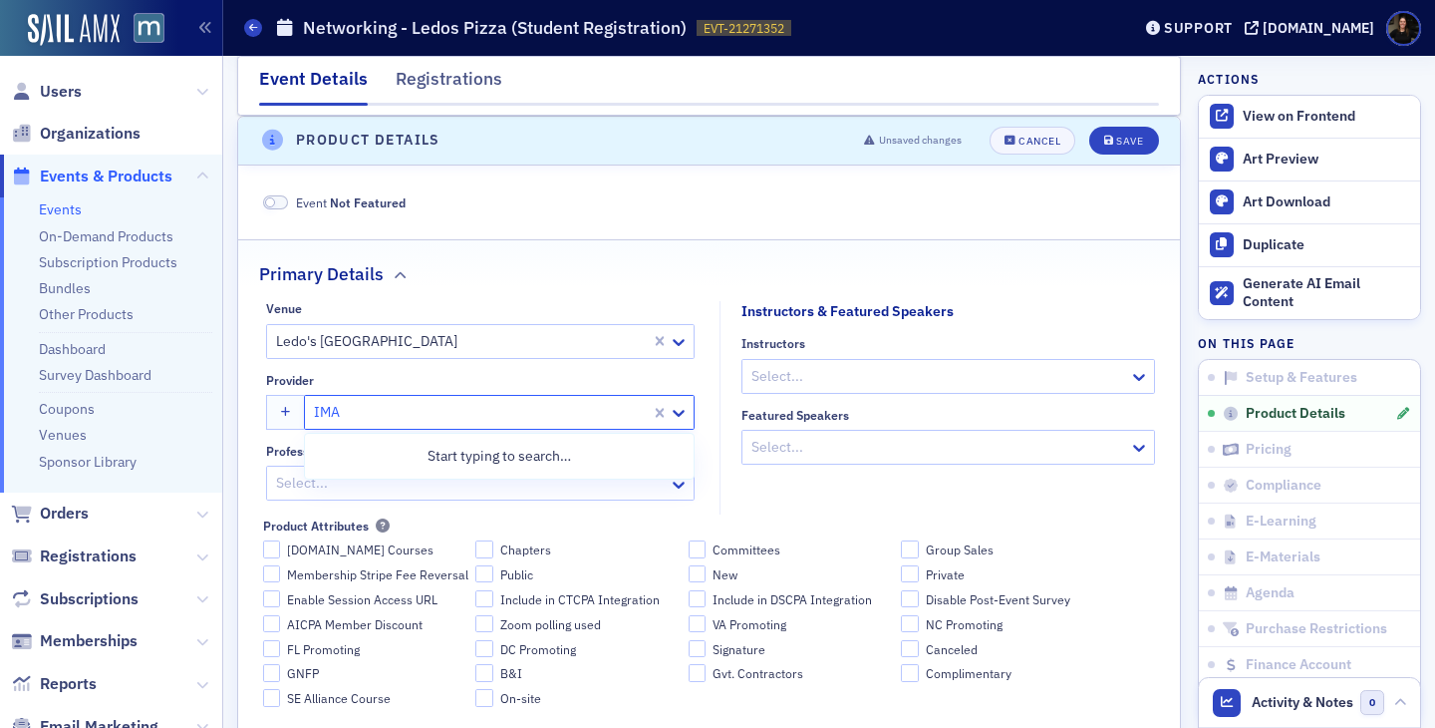
click at [416, 414] on div at bounding box center [481, 412] width 338 height 25
type input "MACPA"
click at [367, 488] on span "MACPA" at bounding box center [407, 492] width 181 height 21
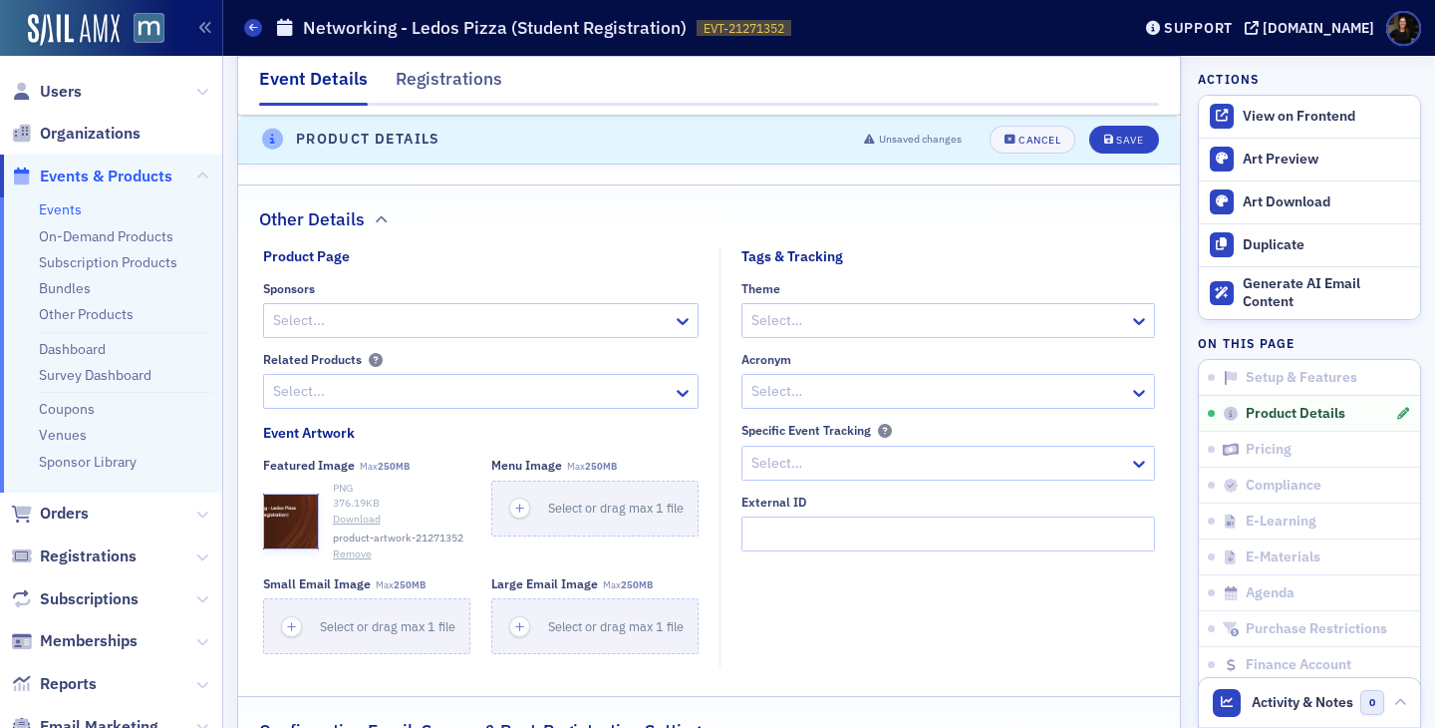
scroll to position [1592, 0]
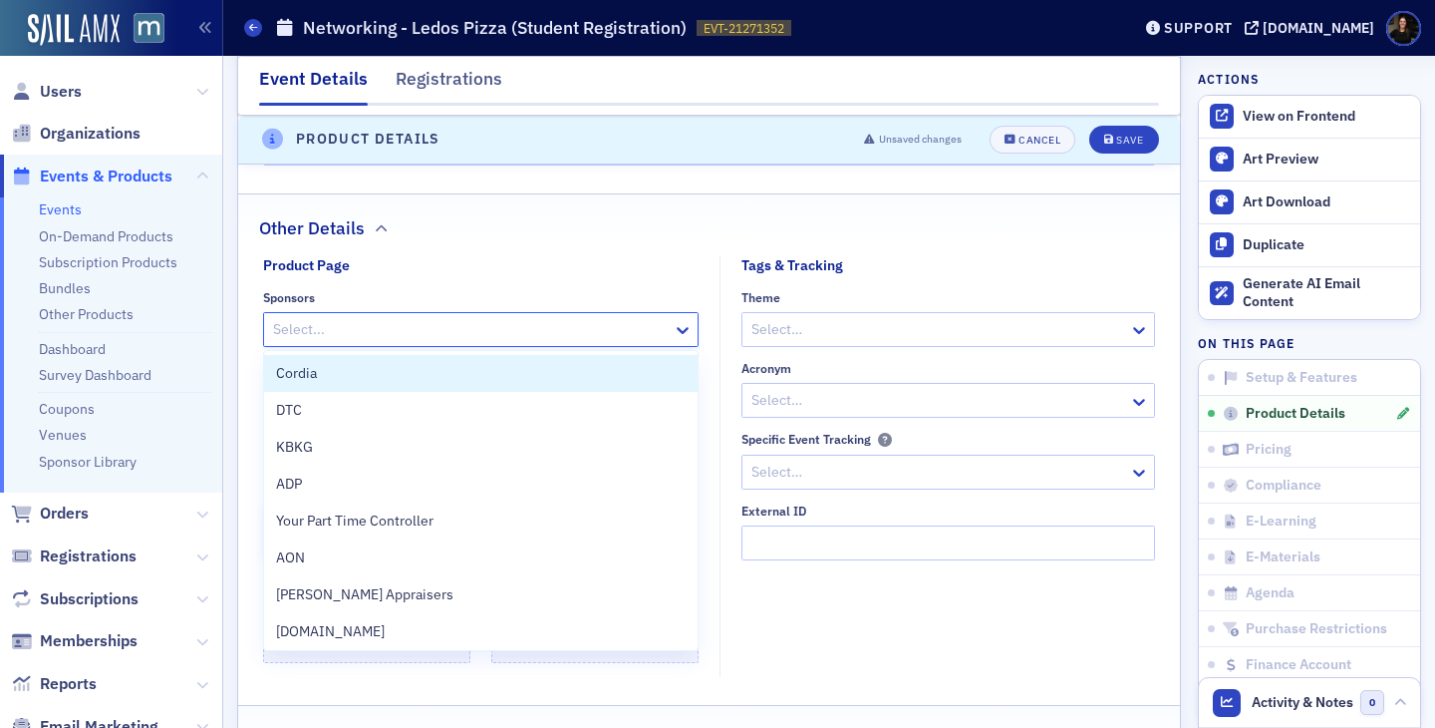
click at [473, 331] on div at bounding box center [471, 329] width 400 height 25
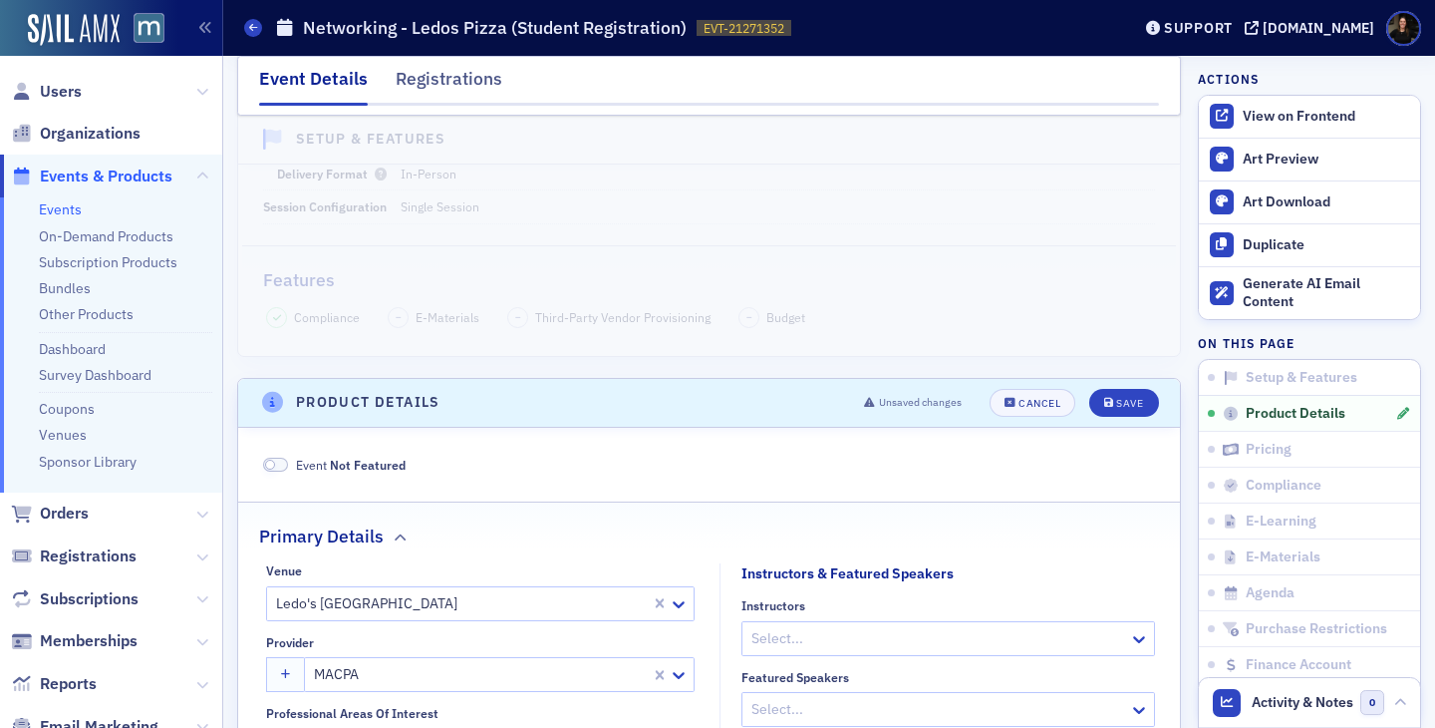
scroll to position [400, 0]
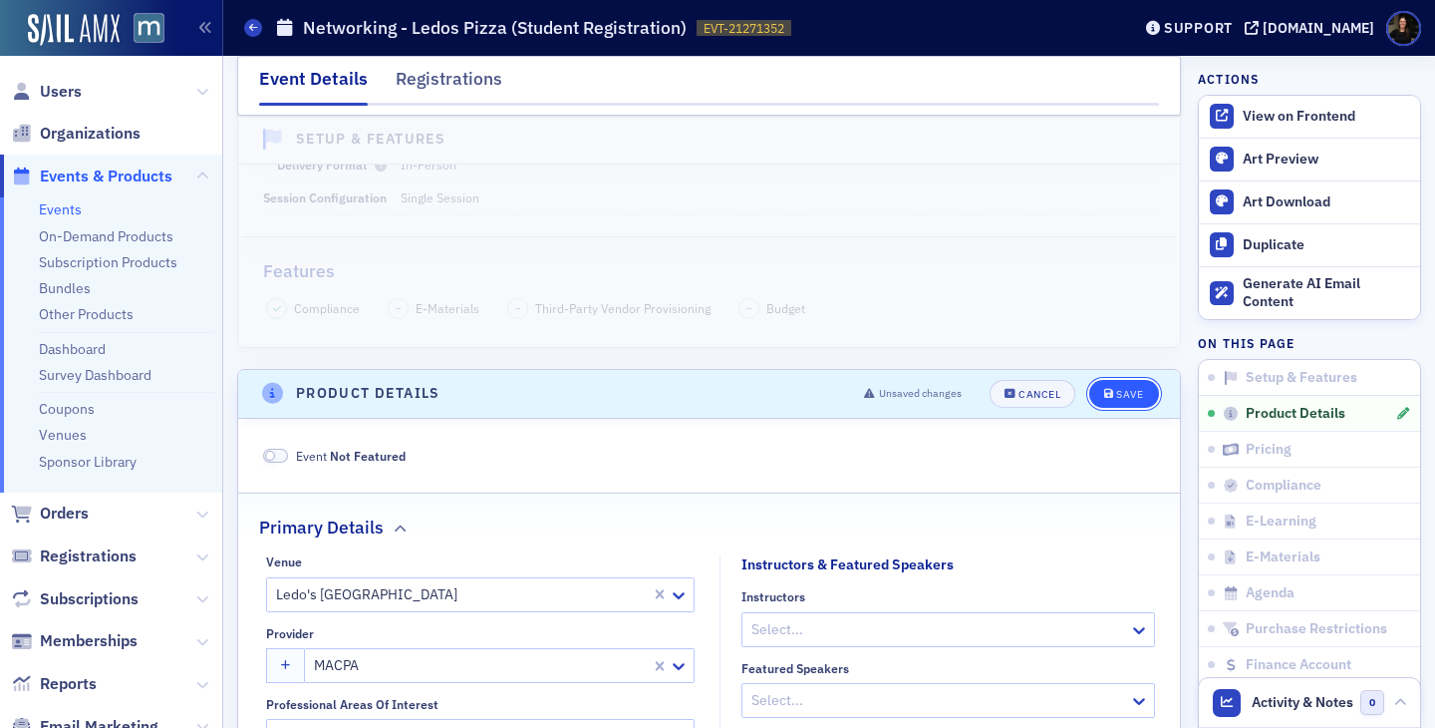
click at [1135, 380] on button "Save" at bounding box center [1124, 394] width 69 height 28
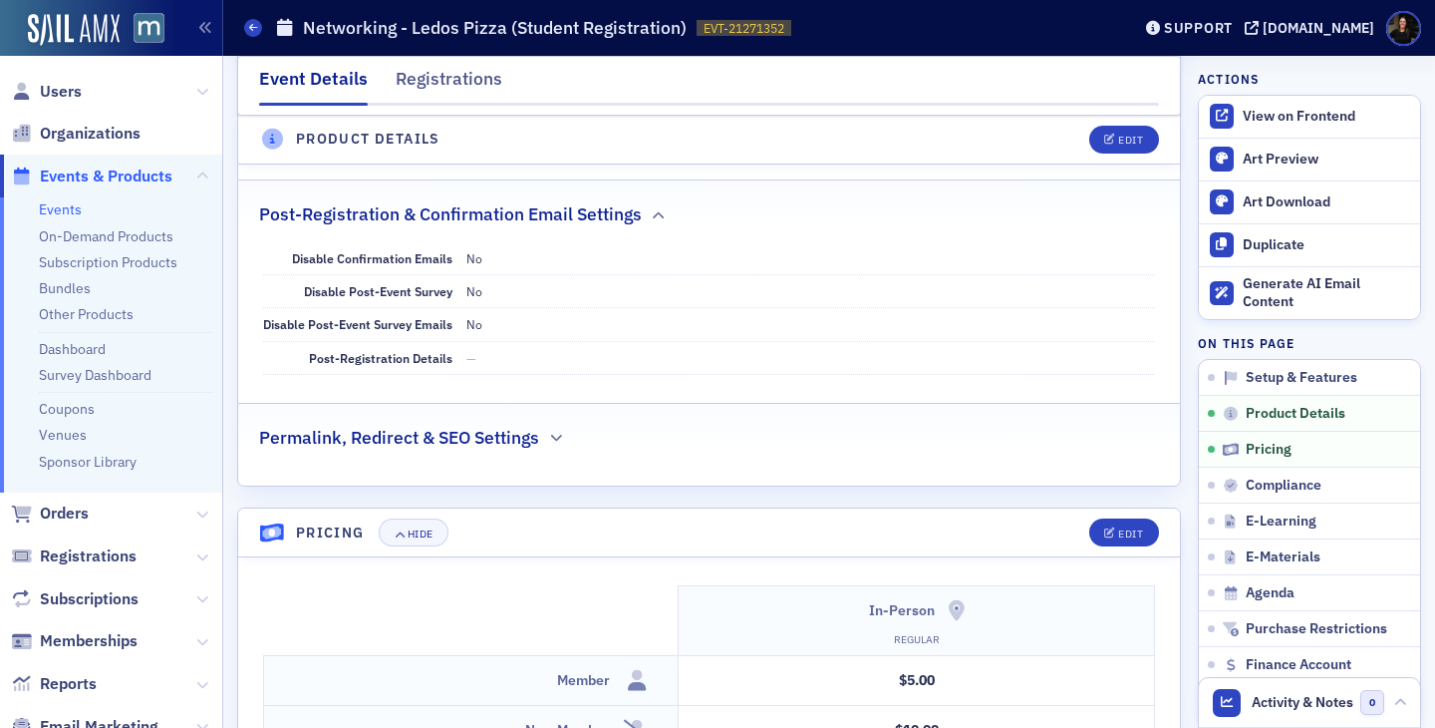
scroll to position [1499, 0]
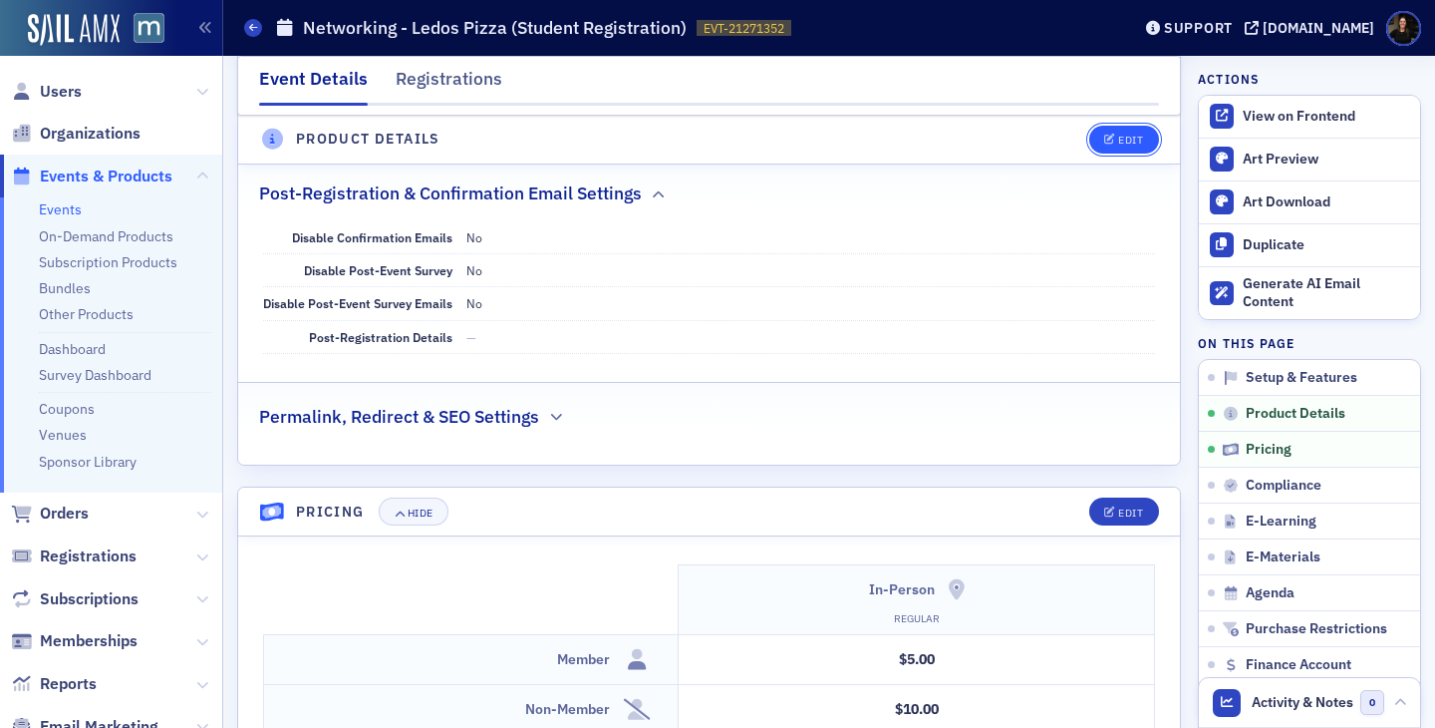
click at [1118, 147] on button "Edit" at bounding box center [1124, 140] width 69 height 28
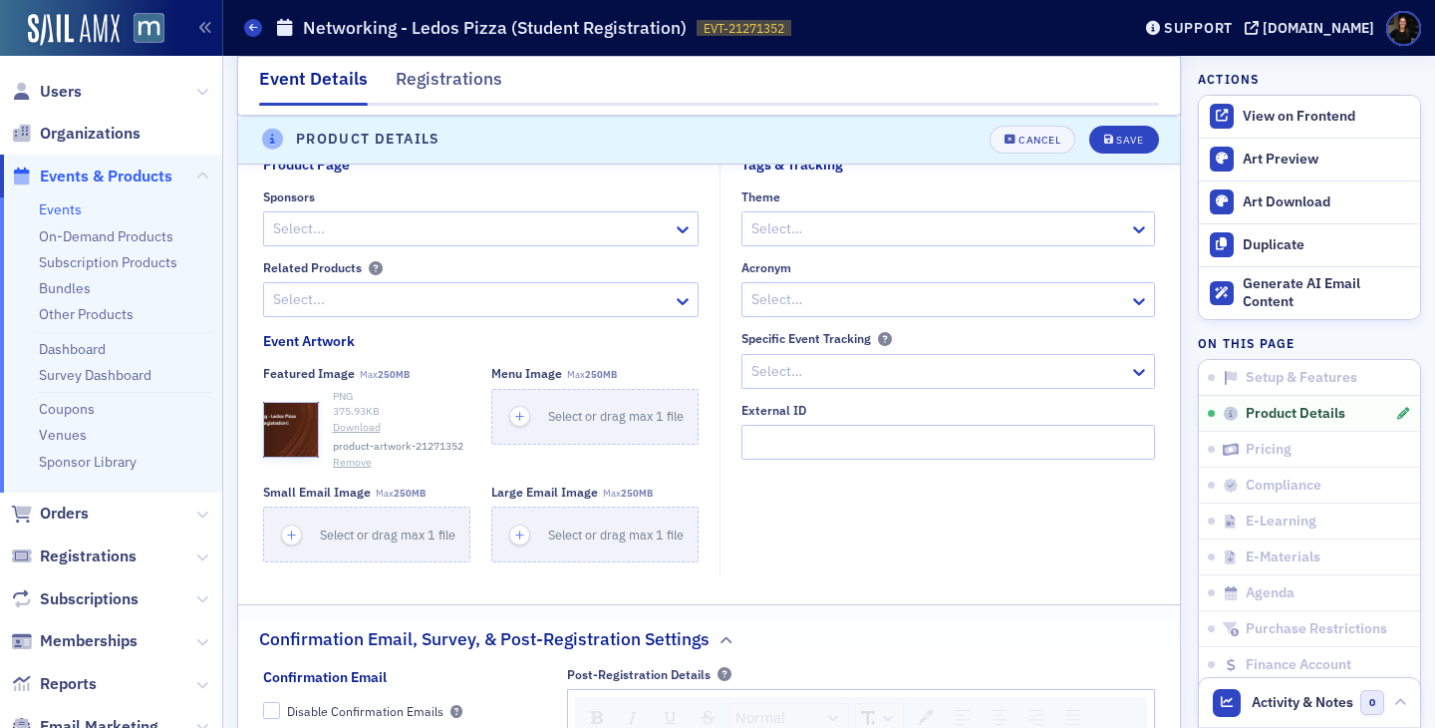
scroll to position [1698, 0]
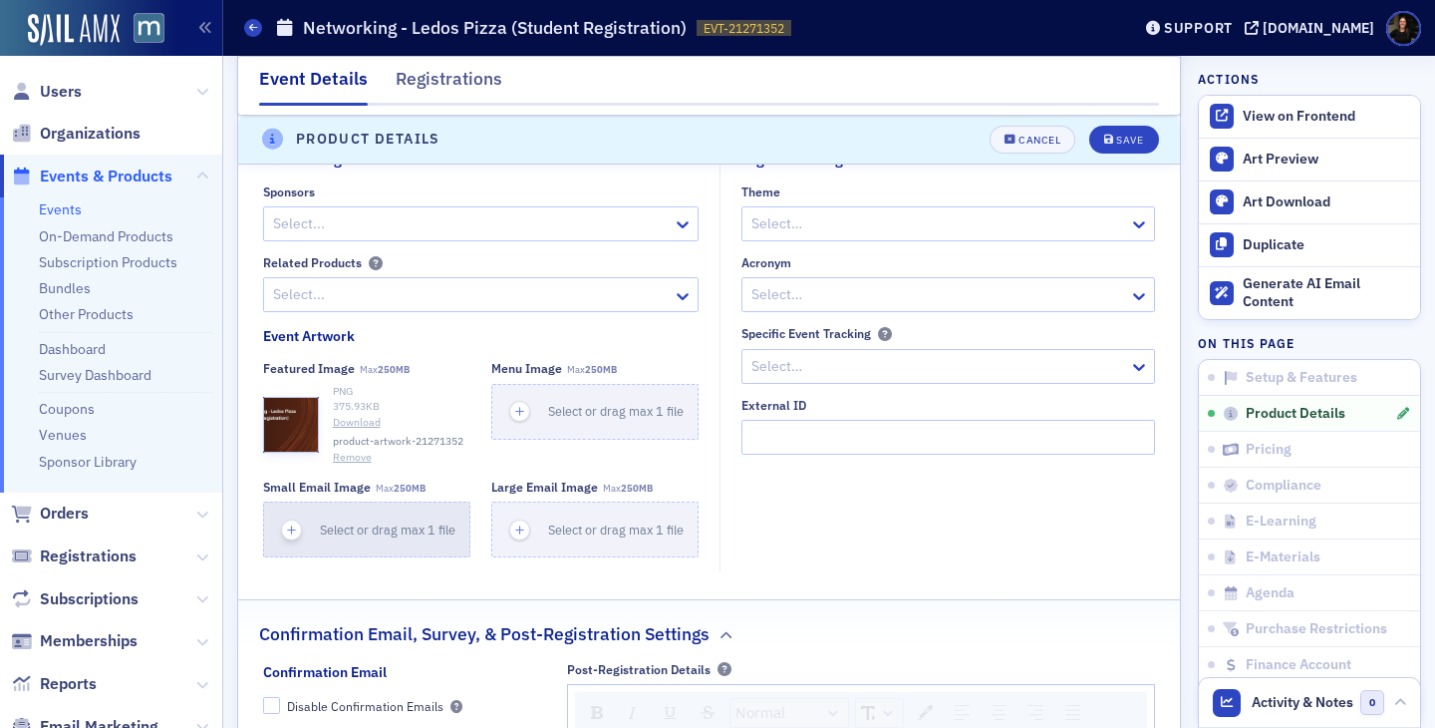
click at [305, 538] on div "button" at bounding box center [292, 529] width 56 height 54
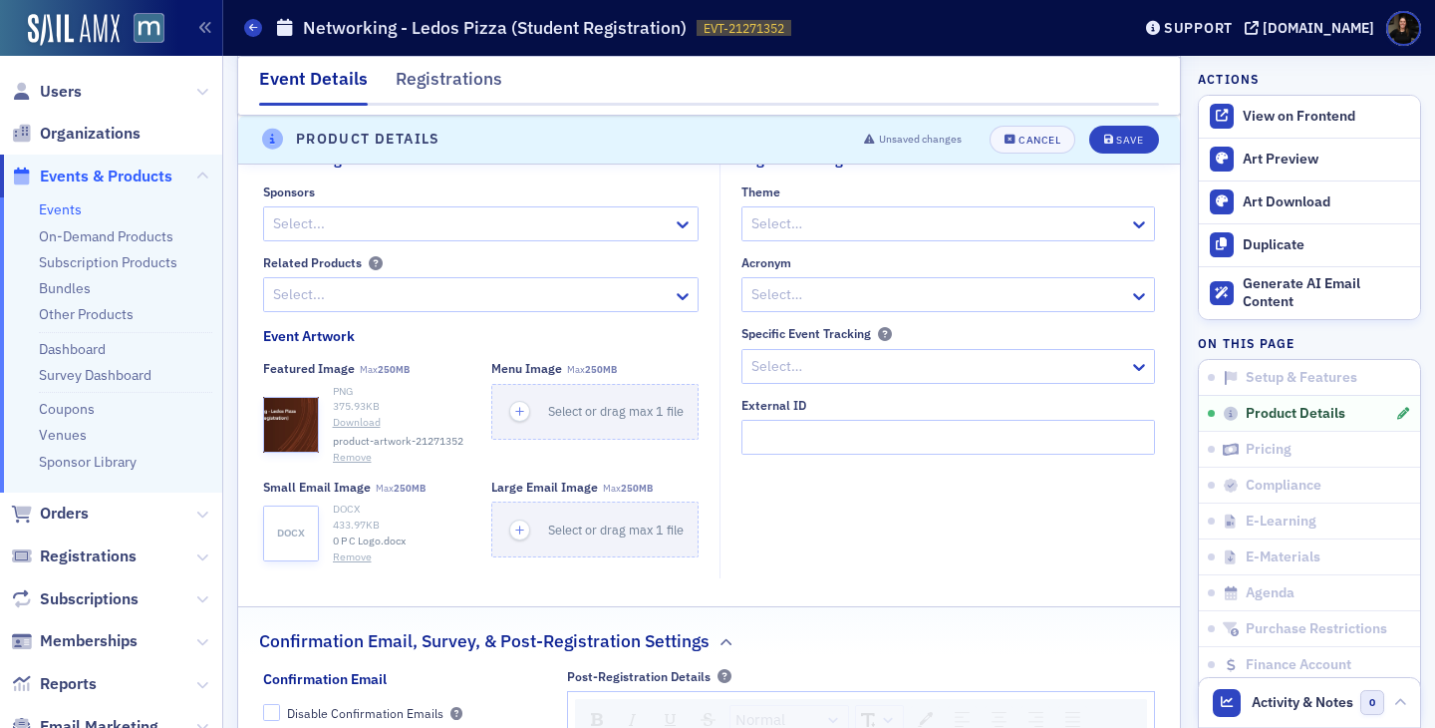
click at [354, 557] on button "Remove" at bounding box center [352, 557] width 39 height 16
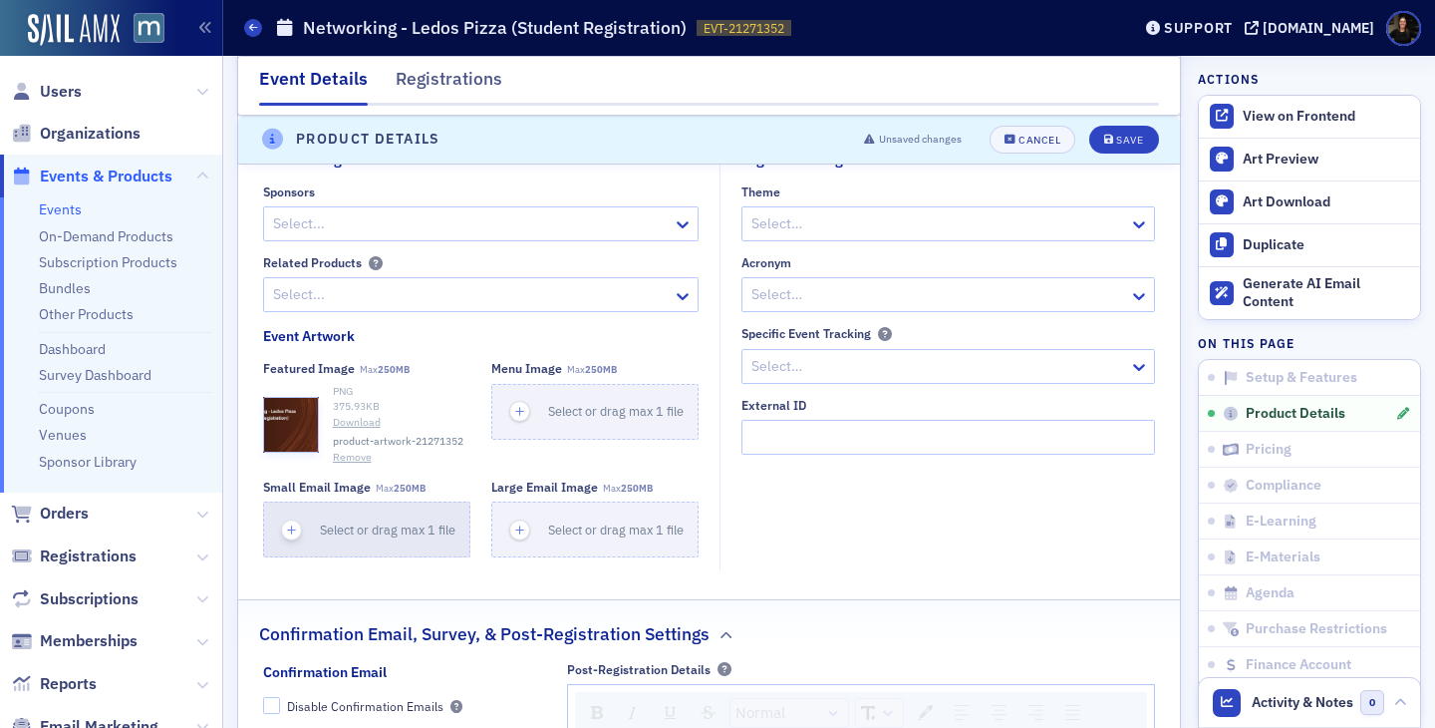
click at [286, 530] on icon "button" at bounding box center [292, 530] width 18 height 18
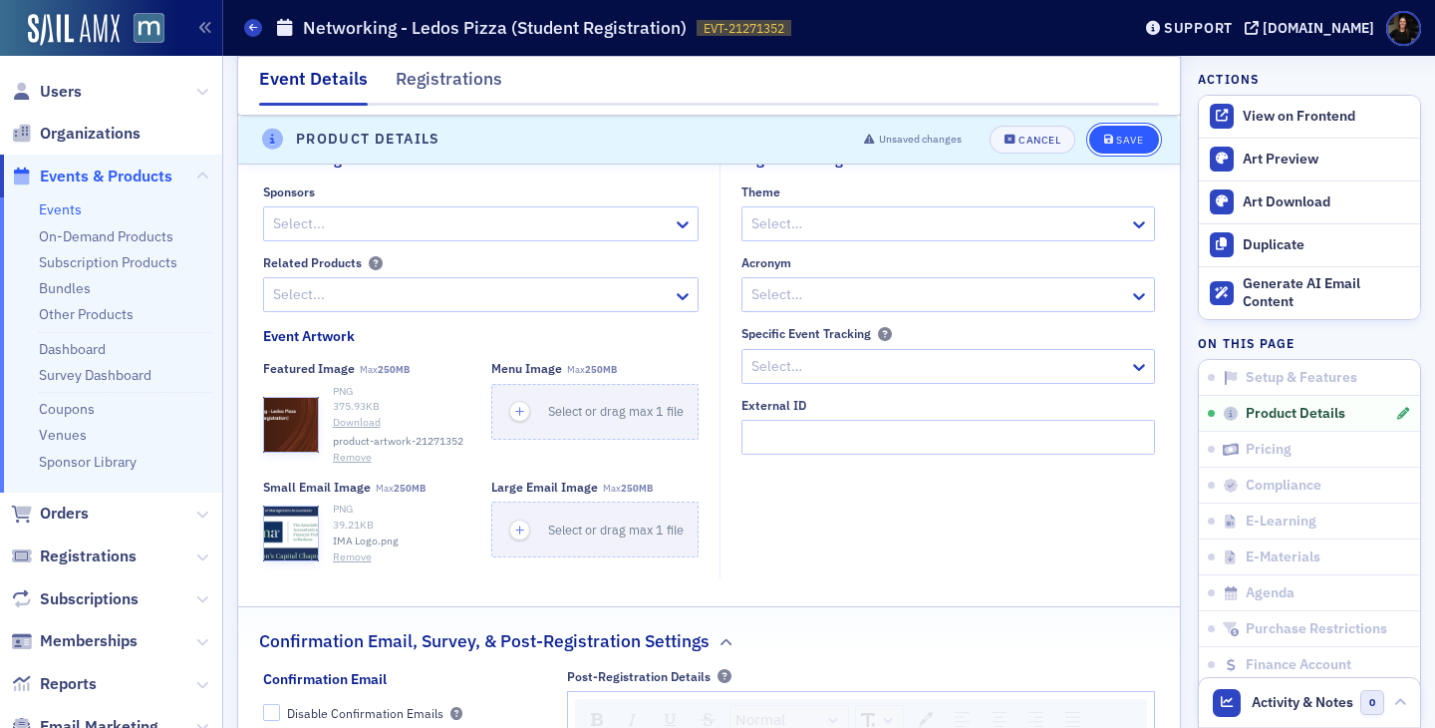
click at [1110, 142] on icon "submit" at bounding box center [1109, 140] width 10 height 11
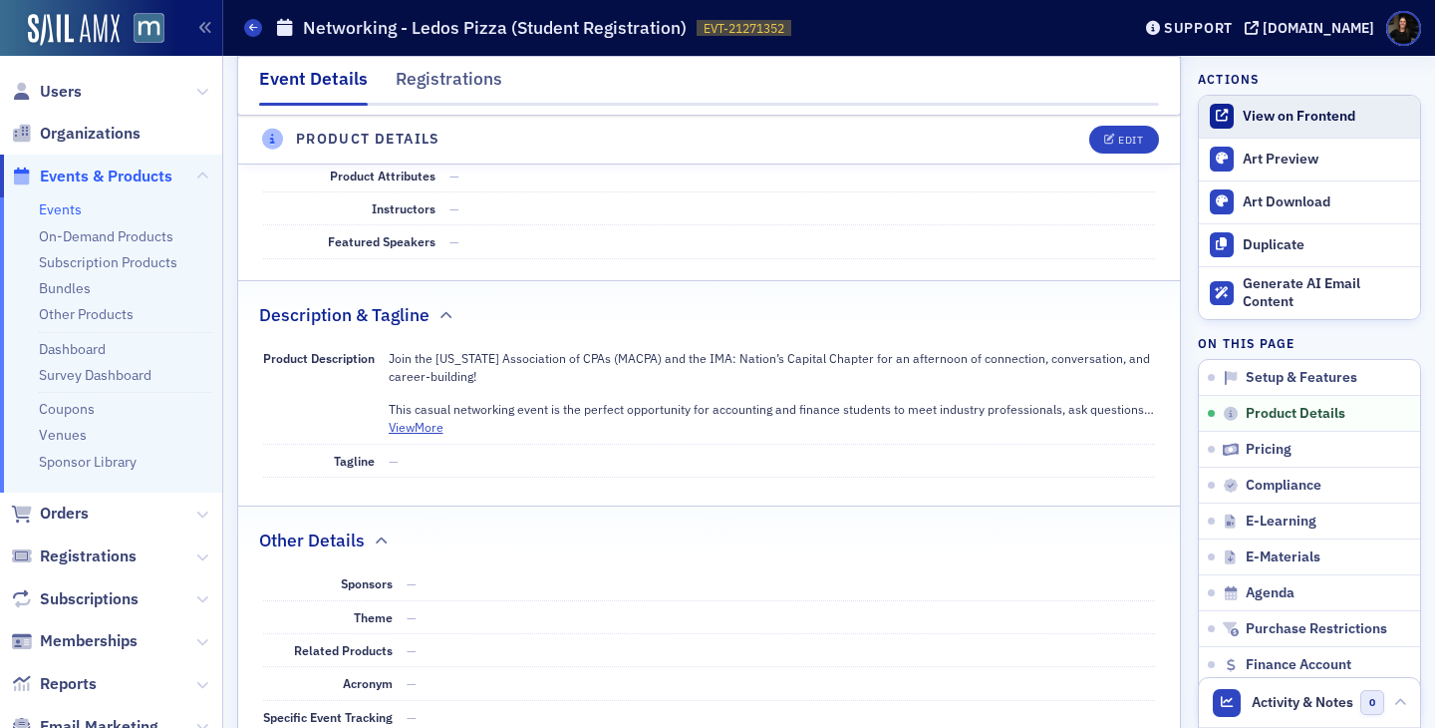
scroll to position [653, 0]
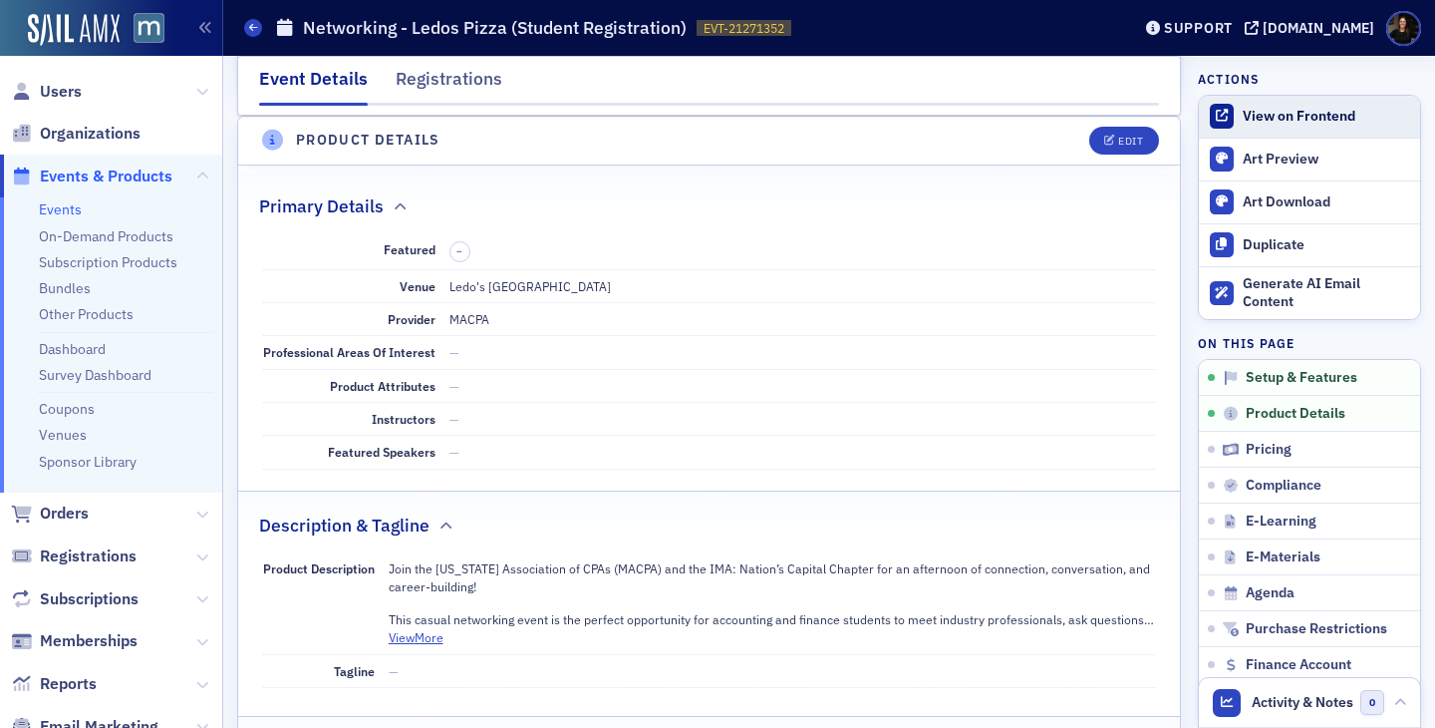
click at [1271, 114] on div "View on Frontend" at bounding box center [1326, 117] width 167 height 18
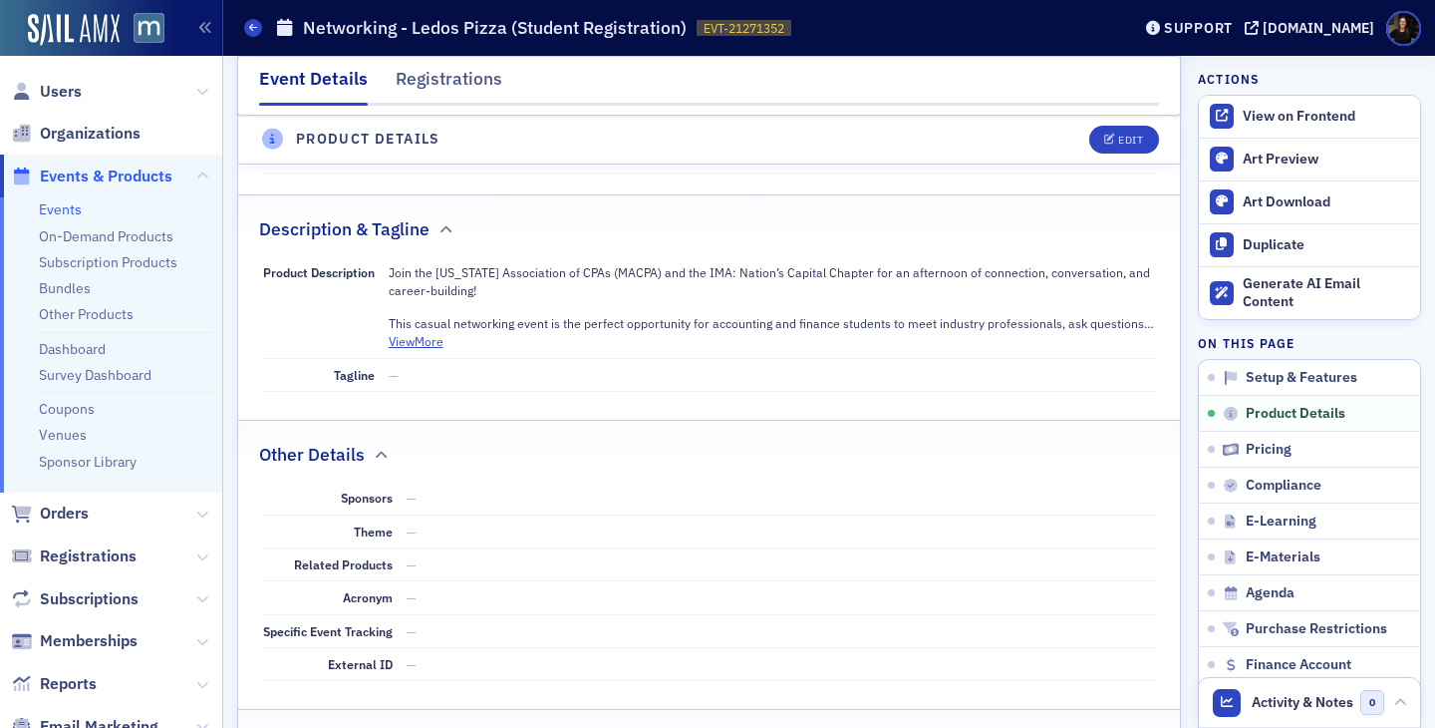
scroll to position [947, 0]
click at [1118, 142] on div "Edit" at bounding box center [1130, 140] width 25 height 11
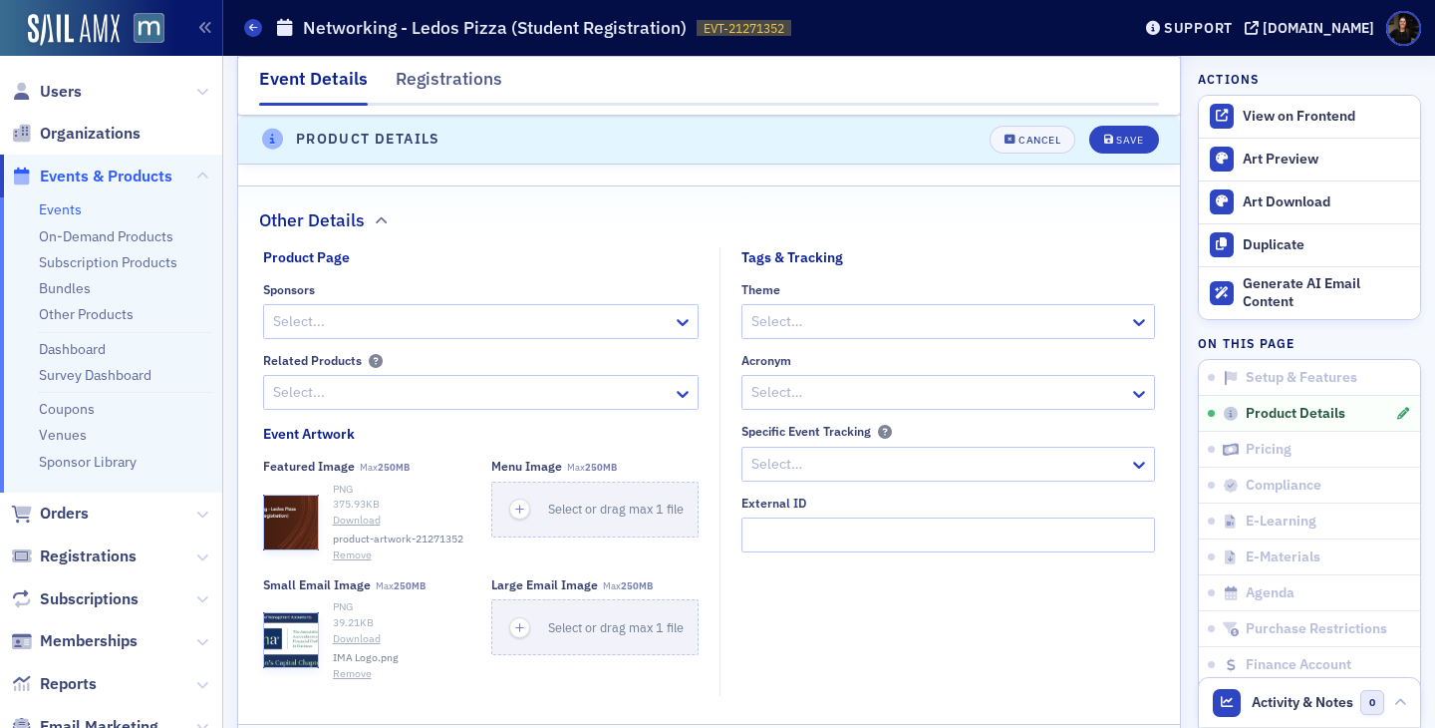
scroll to position [1598, 0]
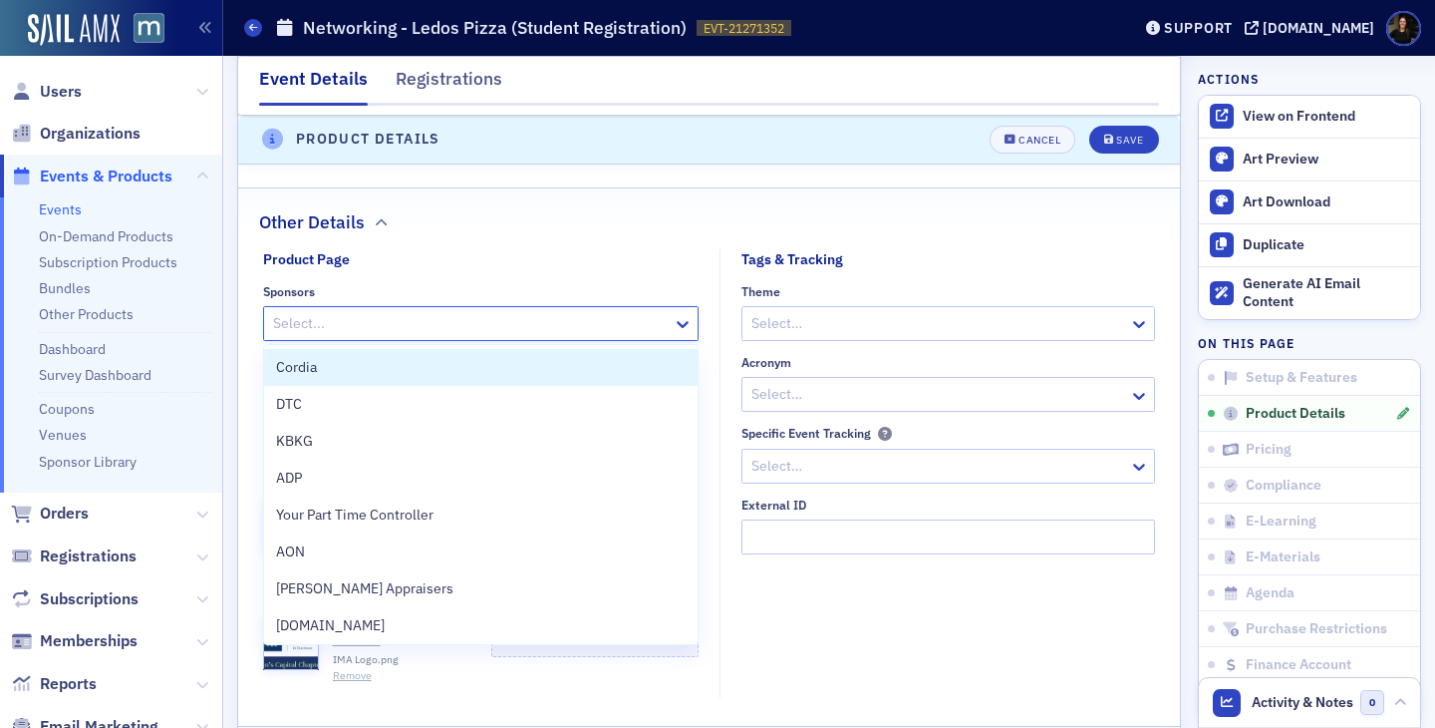
click at [652, 335] on div at bounding box center [471, 323] width 400 height 25
type input "u"
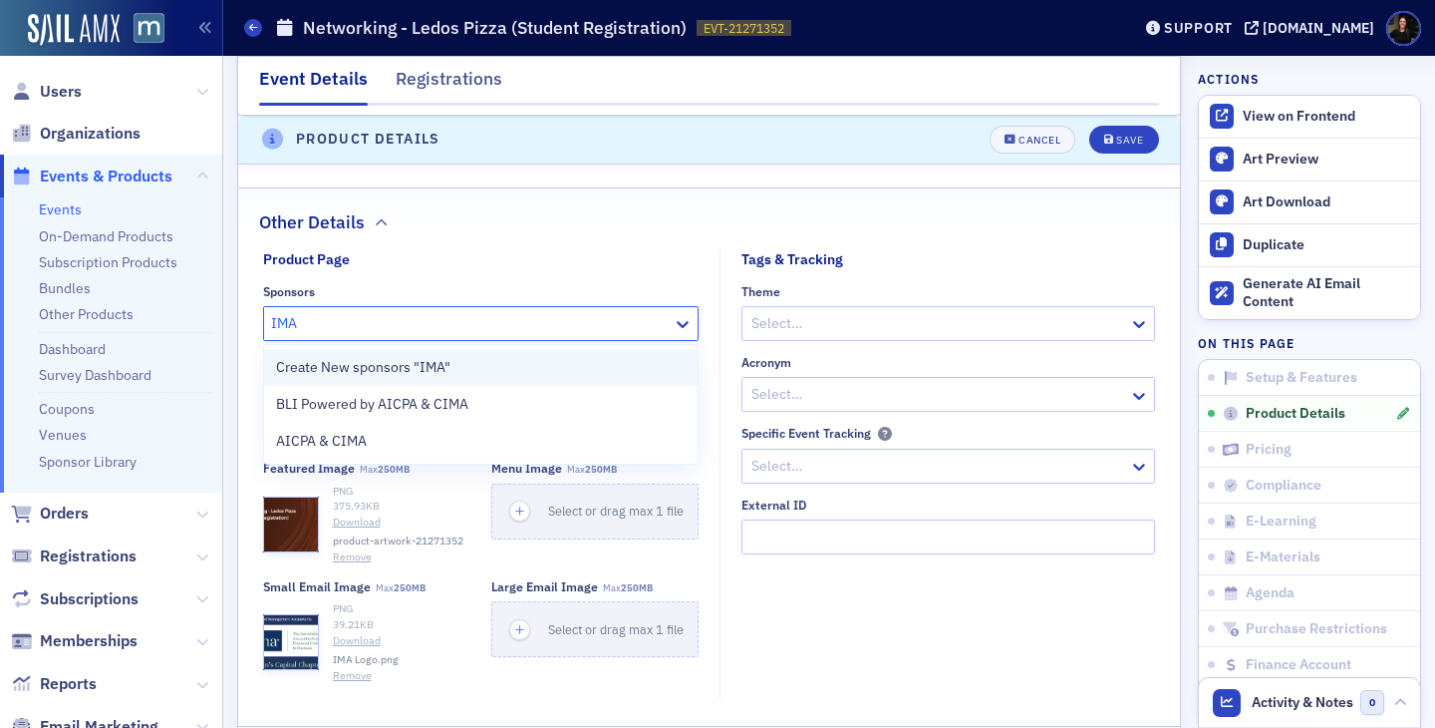
click at [395, 372] on span "Create New sponsors "IMA"" at bounding box center [363, 367] width 174 height 21
type input "IMA"
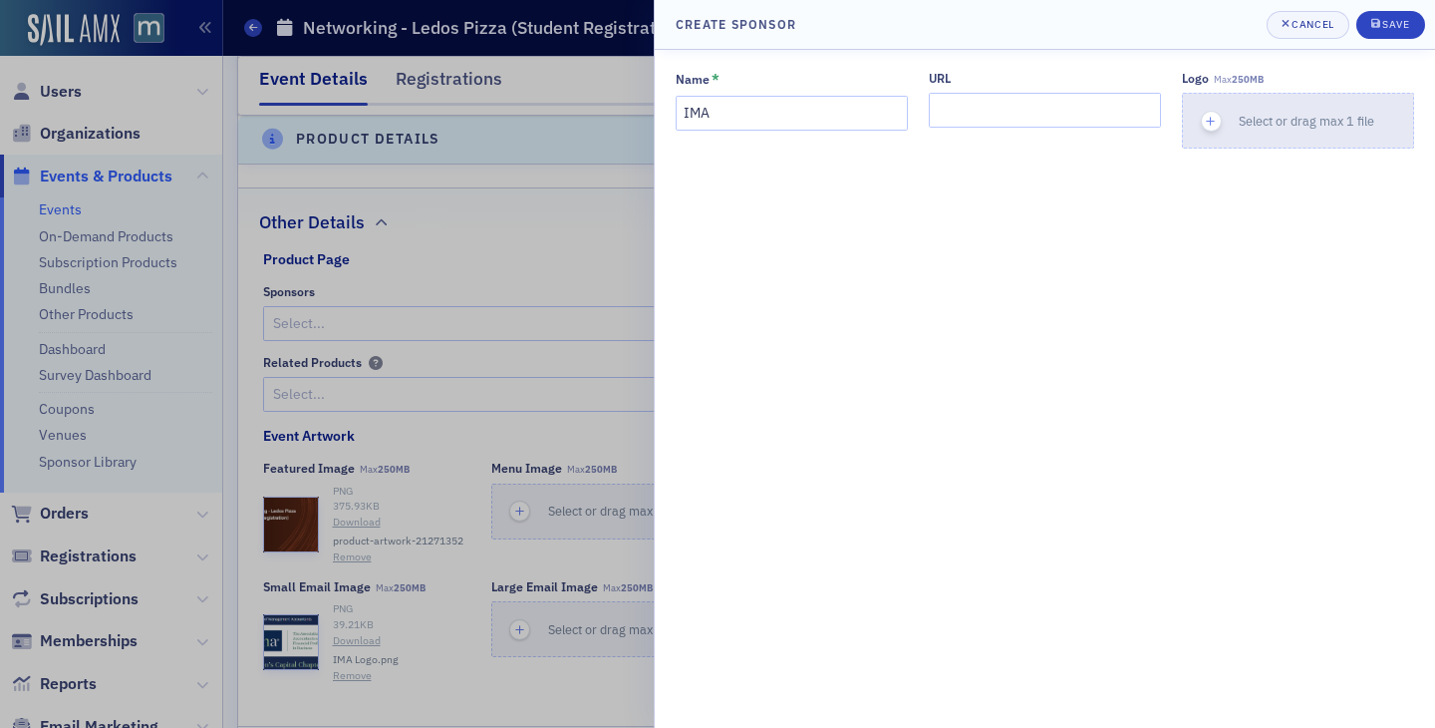
click at [1262, 115] on span "Select or drag max 1 file" at bounding box center [1307, 121] width 136 height 16
click at [844, 118] on input "IMA" at bounding box center [792, 113] width 232 height 35
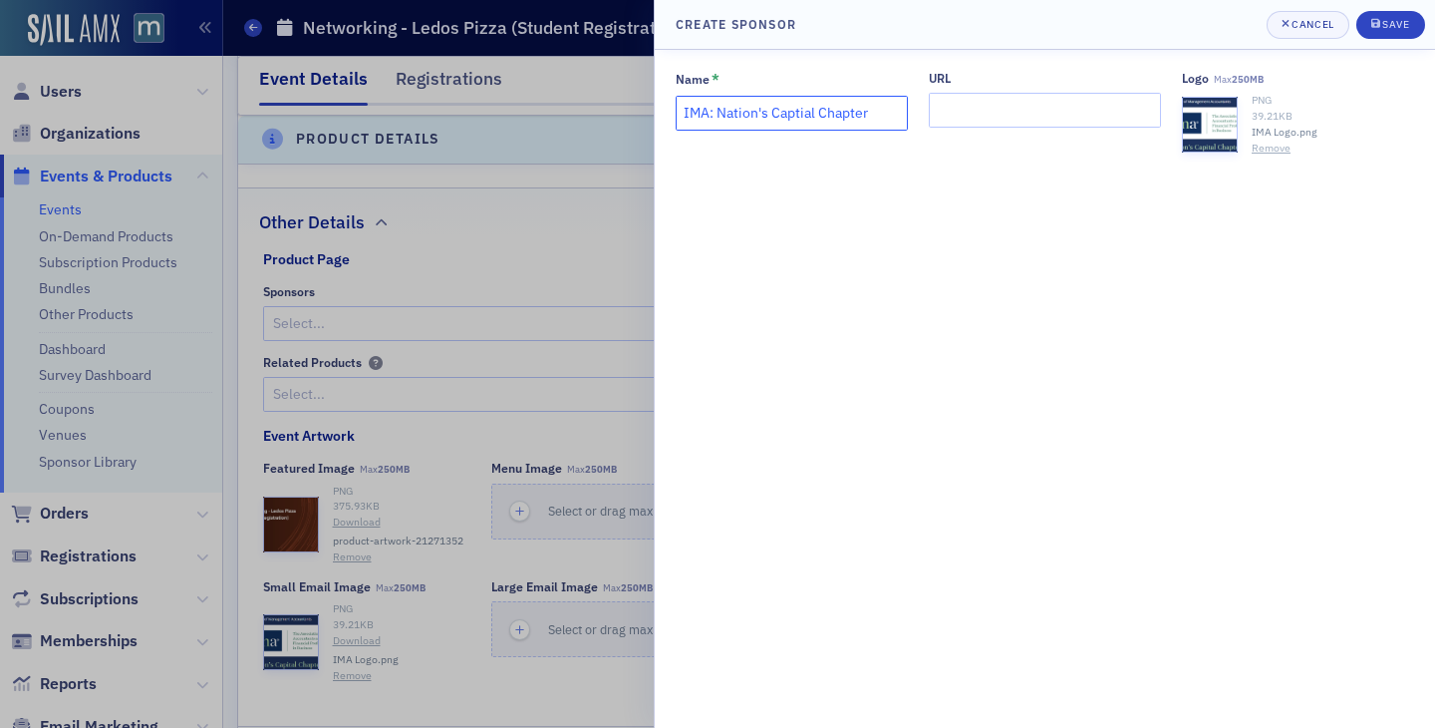
click at [801, 113] on input "IMA: Nation's Captial Chapter" at bounding box center [792, 113] width 232 height 35
type input "IMA: Nation's Capital Chapter"
click at [1386, 21] on div "Save" at bounding box center [1396, 24] width 27 height 11
click at [1400, 22] on div "Save" at bounding box center [1396, 24] width 27 height 11
click at [1398, 29] on div "Save" at bounding box center [1396, 24] width 27 height 11
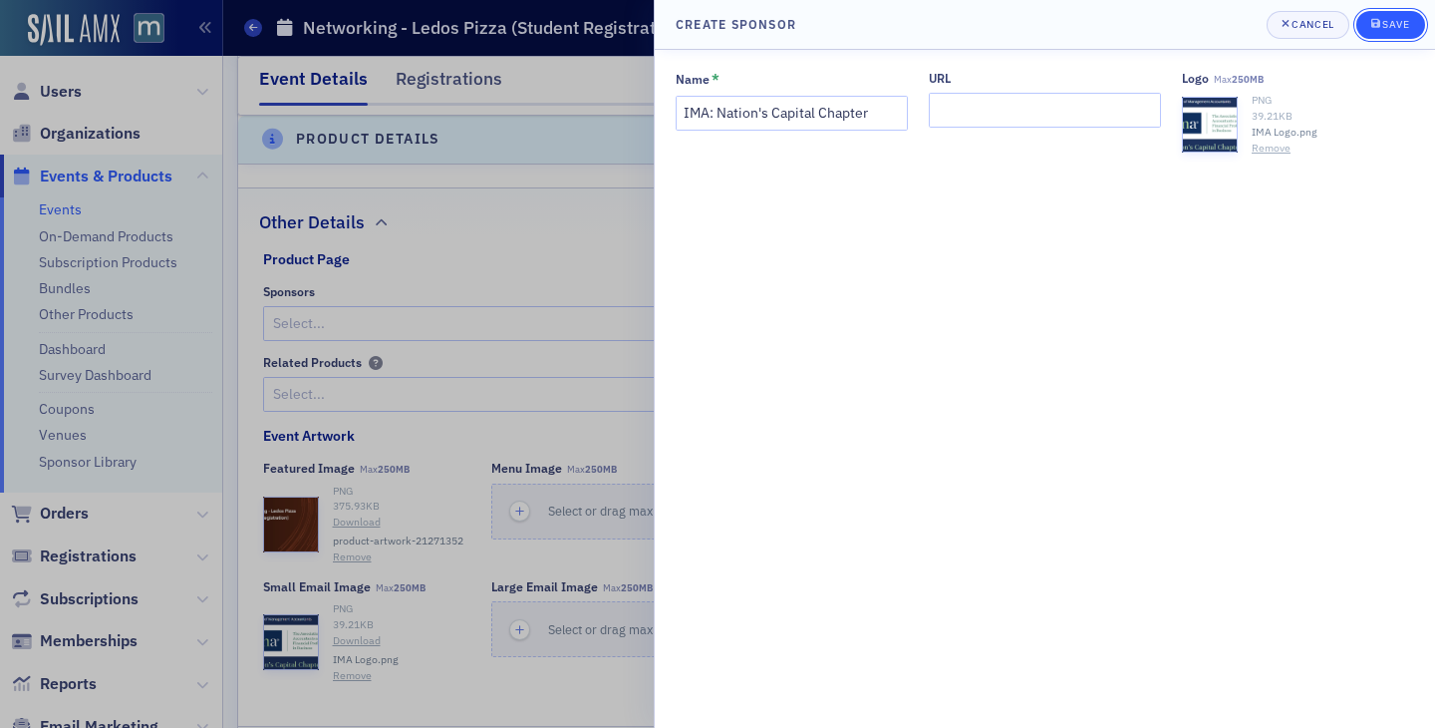
click at [1398, 29] on div "Save" at bounding box center [1396, 24] width 27 height 11
click at [1307, 28] on div "Cancel" at bounding box center [1313, 24] width 42 height 11
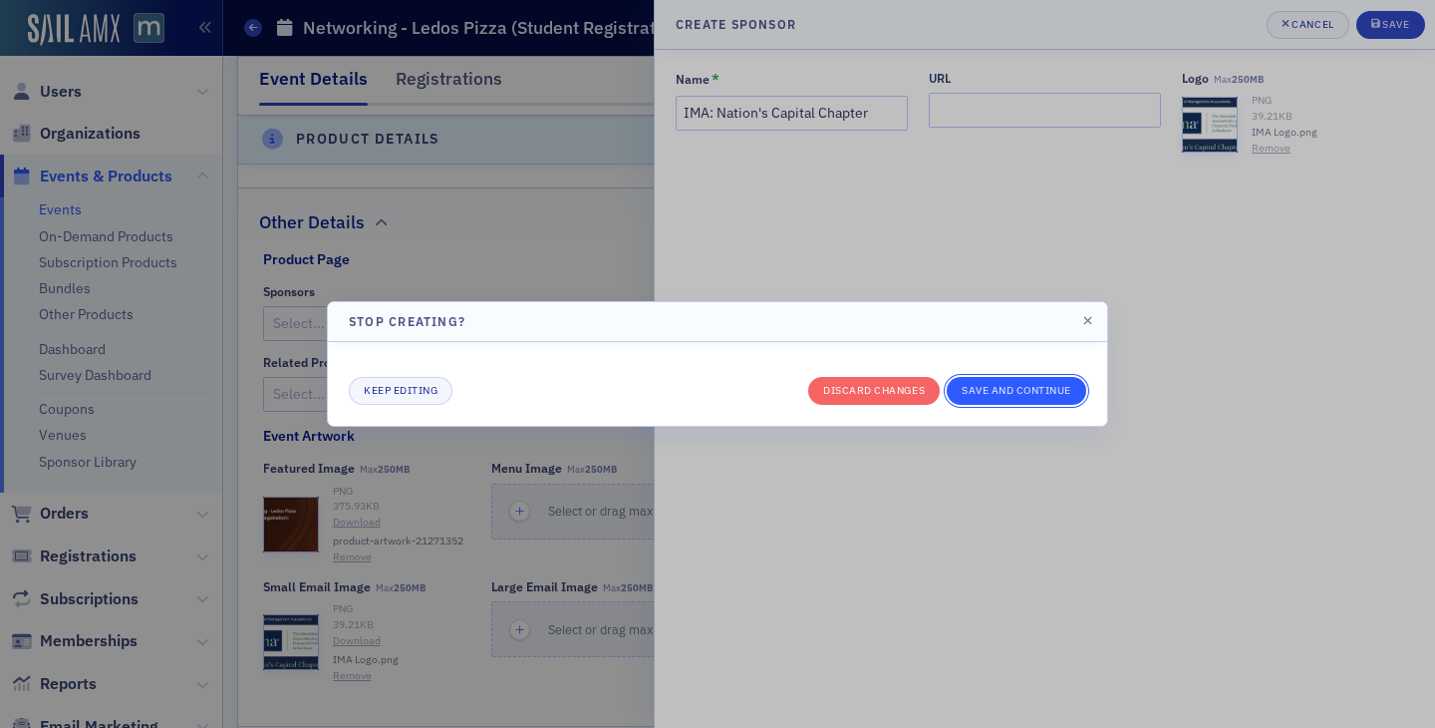
click at [997, 395] on button "Save and continue" at bounding box center [1017, 391] width 140 height 28
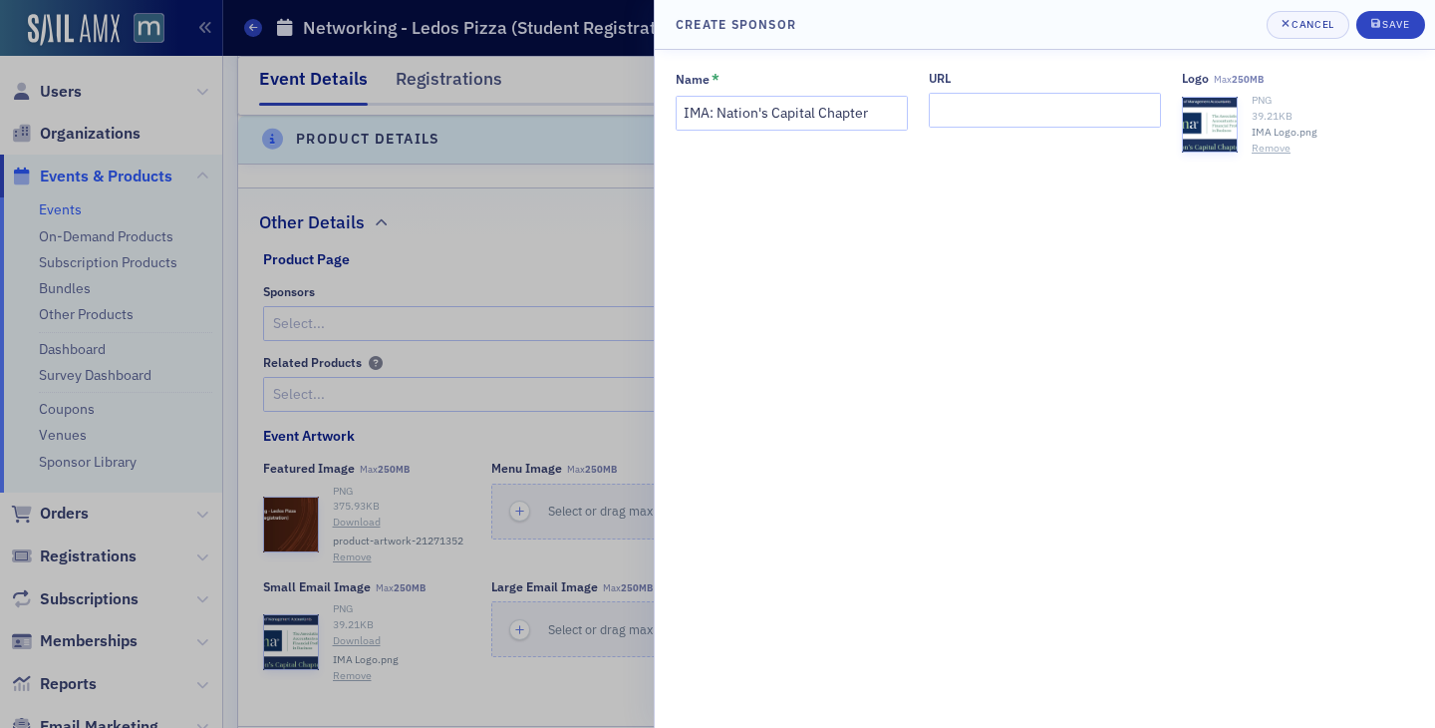
click at [1012, 410] on div "Name * IMA: Nation's Capital Chapter URL Logo Max 250MB PNG 39.21 KB IMA Logo.p…" at bounding box center [1045, 389] width 781 height 678
click at [1390, 26] on div "Save" at bounding box center [1396, 24] width 27 height 11
click at [1034, 113] on input "URL" at bounding box center [1045, 110] width 232 height 35
click at [1394, 16] on button "Save" at bounding box center [1391, 25] width 69 height 28
click at [1310, 21] on div "Cancel" at bounding box center [1313, 24] width 42 height 11
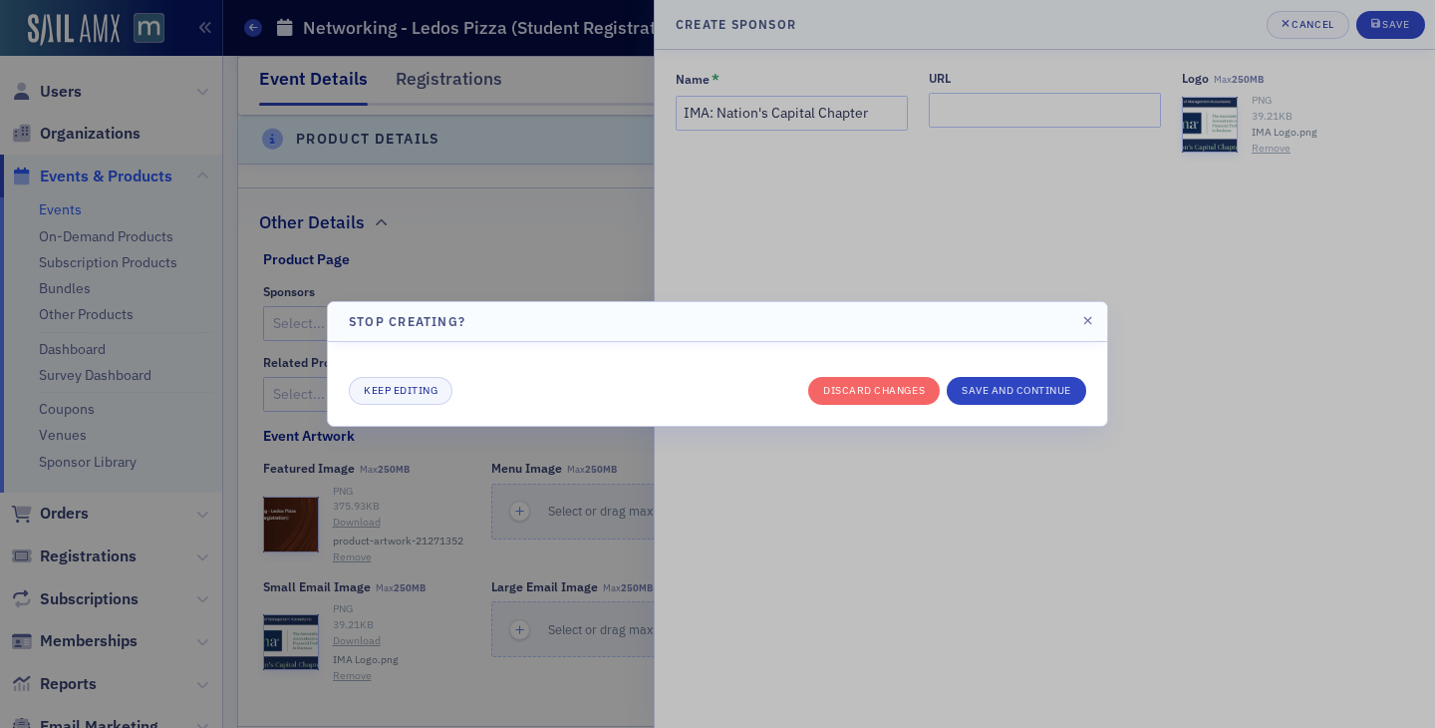
click at [1004, 371] on div "Keep editing Discard changes Save and continue" at bounding box center [718, 384] width 738 height 42
click at [1004, 390] on button "Save and continue" at bounding box center [1017, 391] width 140 height 28
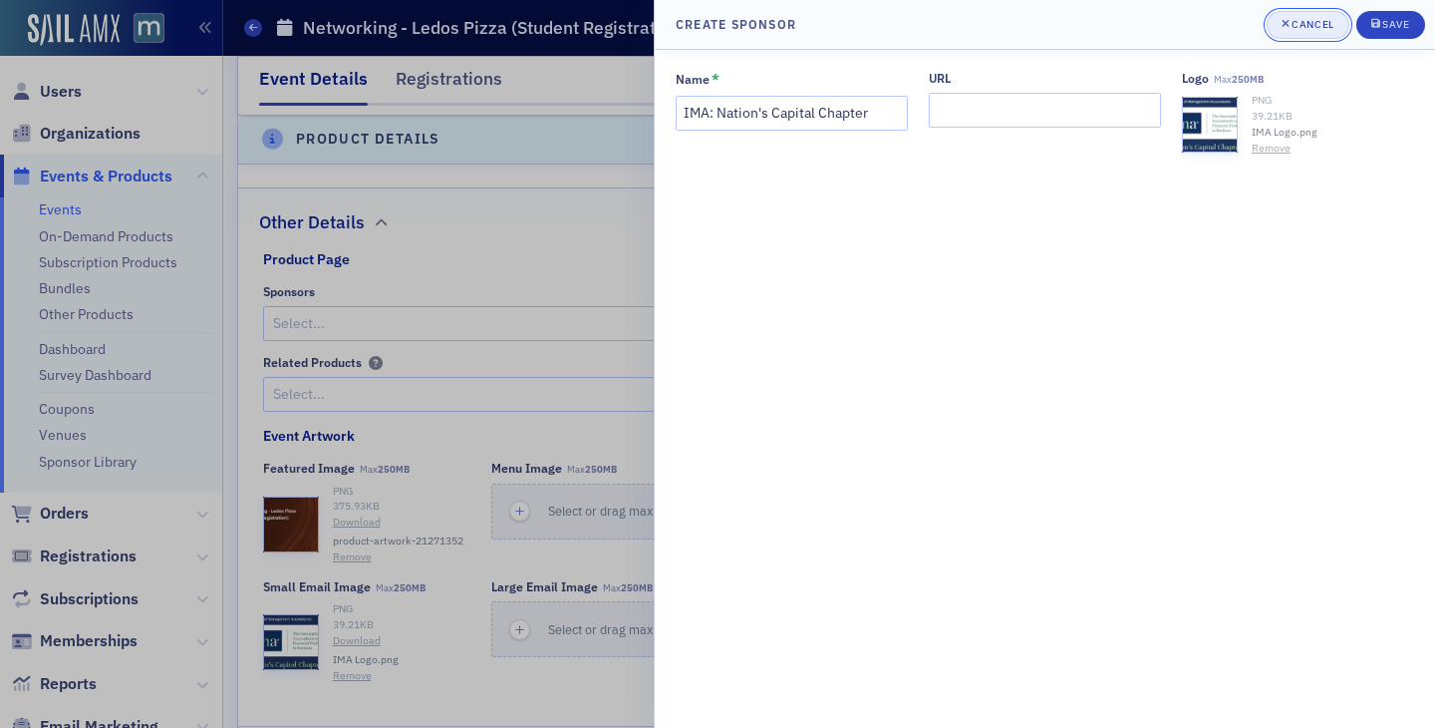
click at [1295, 22] on div "Cancel" at bounding box center [1313, 24] width 42 height 11
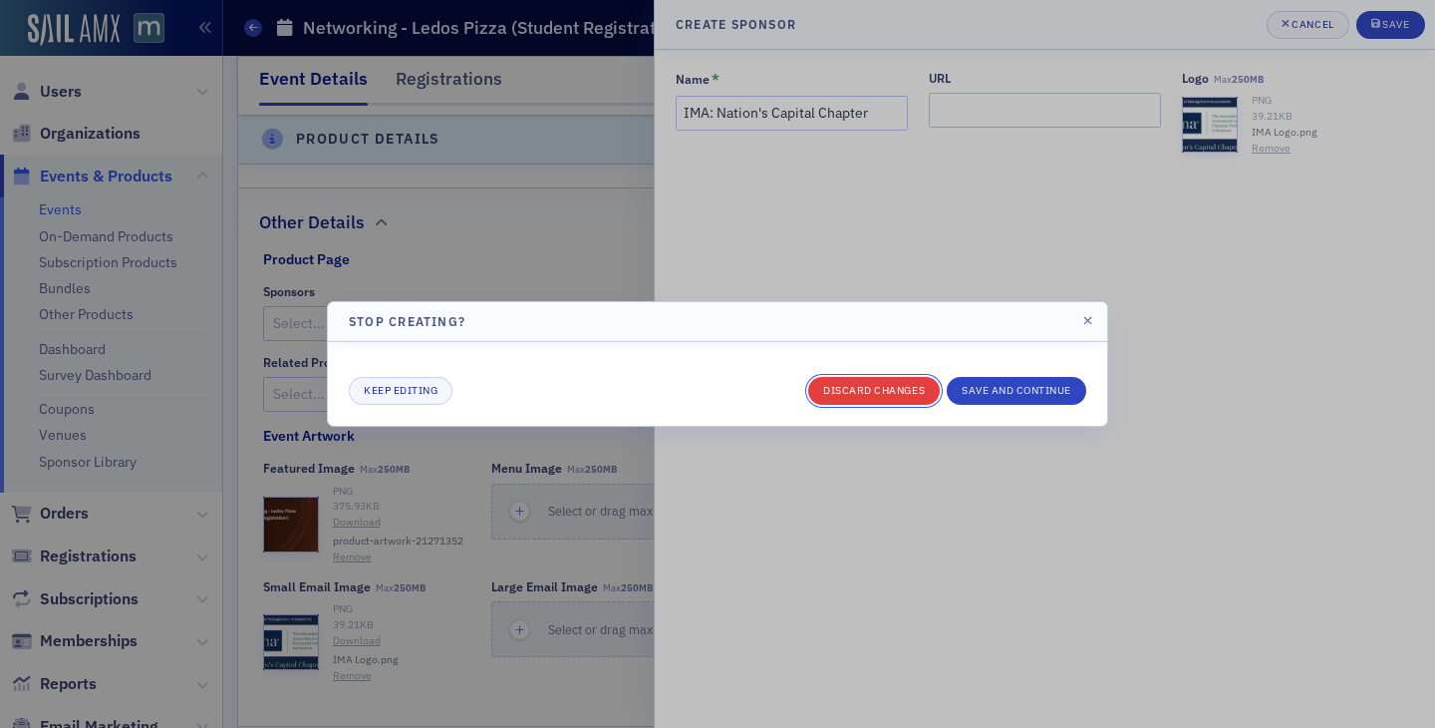
click at [849, 389] on button "Discard changes" at bounding box center [874, 391] width 132 height 28
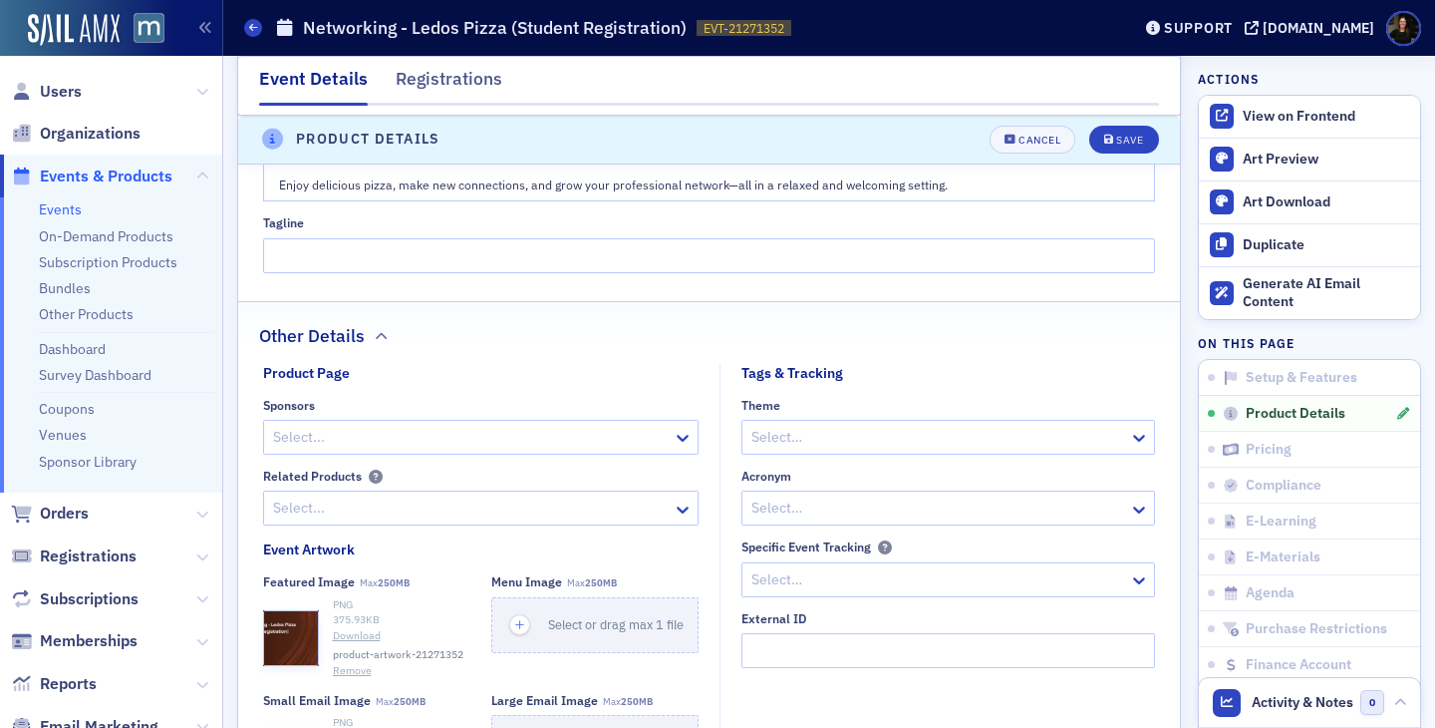
scroll to position [1480, 0]
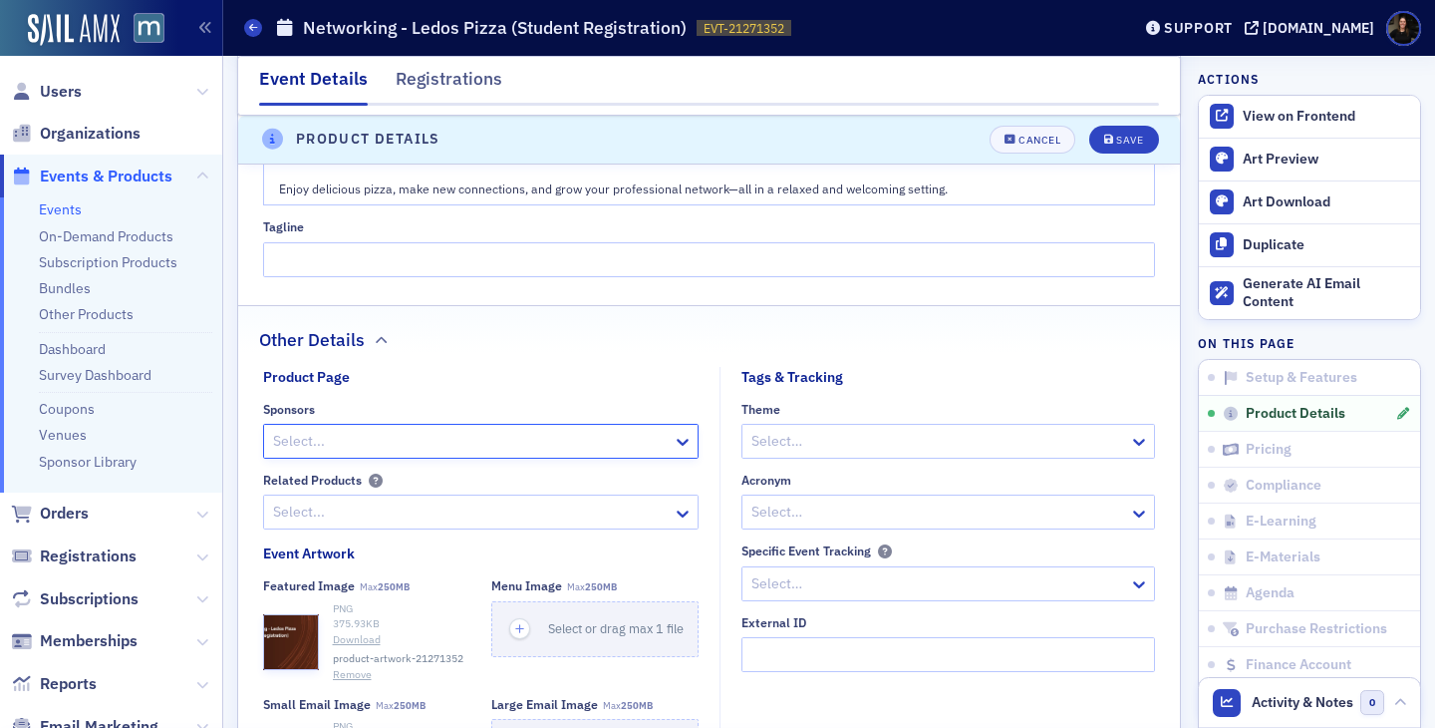
click at [466, 446] on div at bounding box center [471, 441] width 400 height 25
type input "IMA: Nation's Capital"
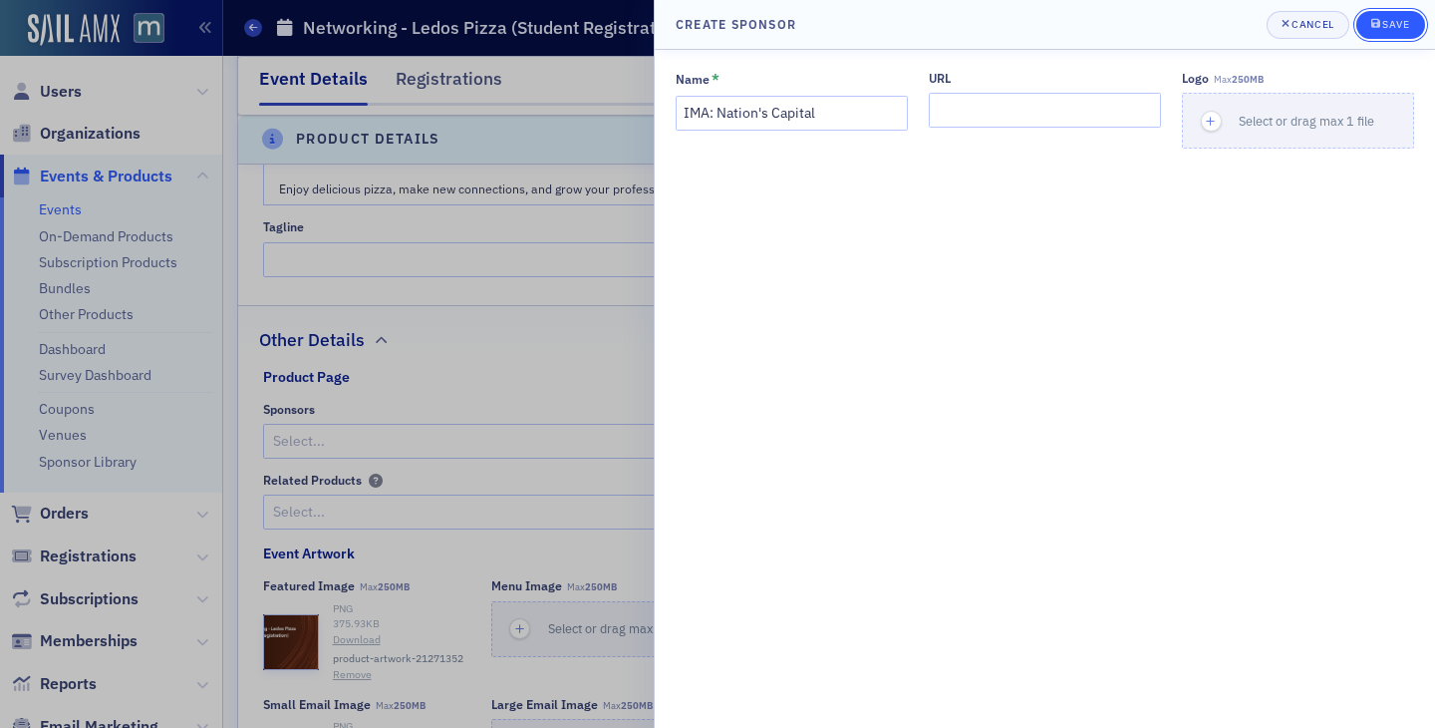
click at [1383, 25] on div "Save" at bounding box center [1396, 24] width 27 height 11
click at [1300, 33] on button "Cancel" at bounding box center [1308, 25] width 83 height 28
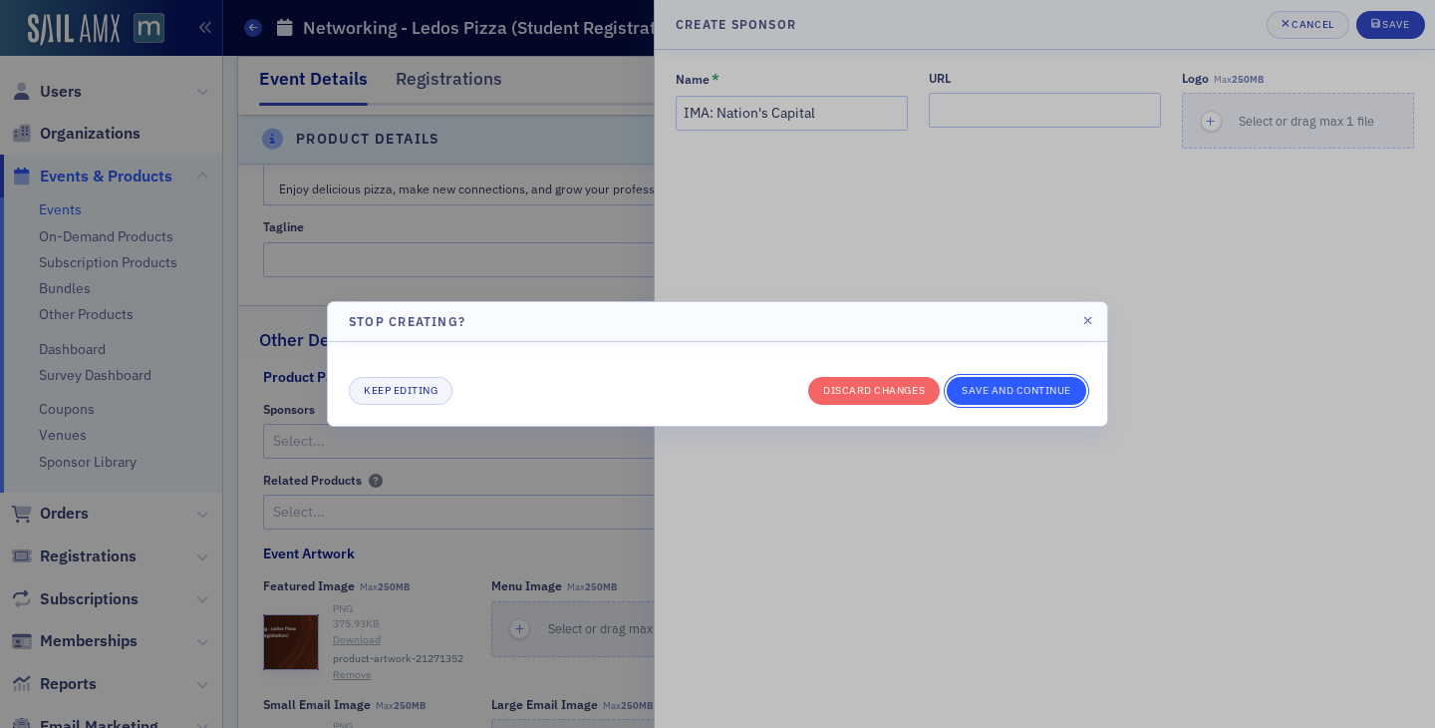
click at [1000, 396] on button "Save and continue" at bounding box center [1017, 391] width 140 height 28
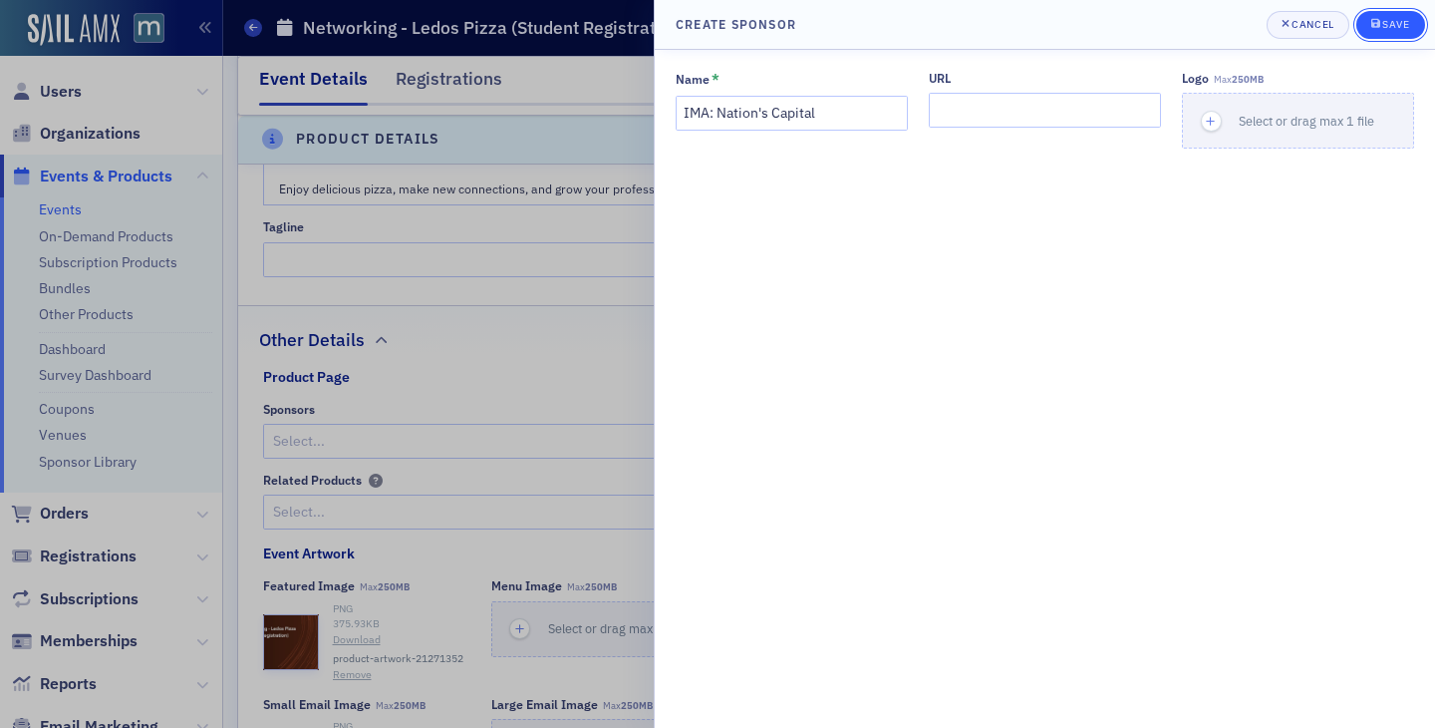
click at [1392, 26] on div "Save" at bounding box center [1396, 24] width 27 height 11
click at [1319, 29] on div "Cancel" at bounding box center [1313, 24] width 42 height 11
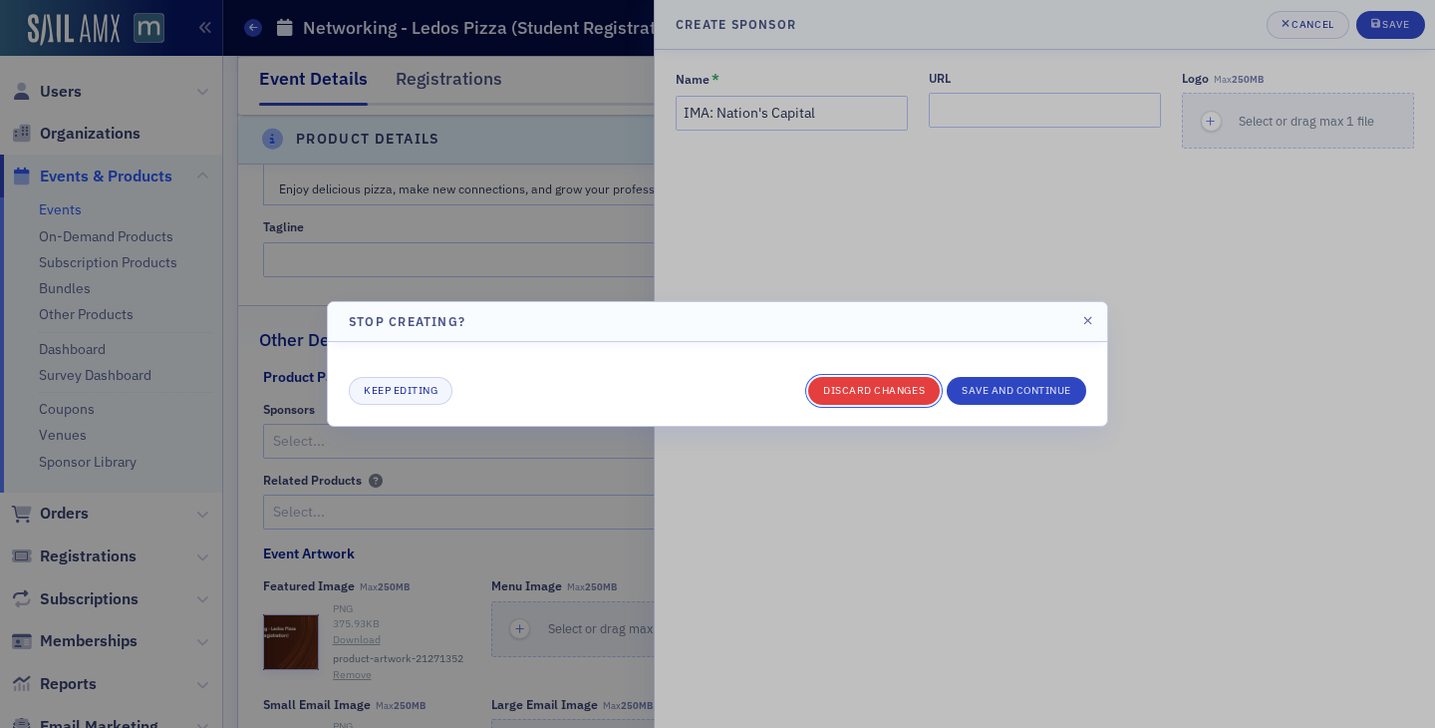
click at [831, 390] on button "Discard changes" at bounding box center [874, 391] width 132 height 28
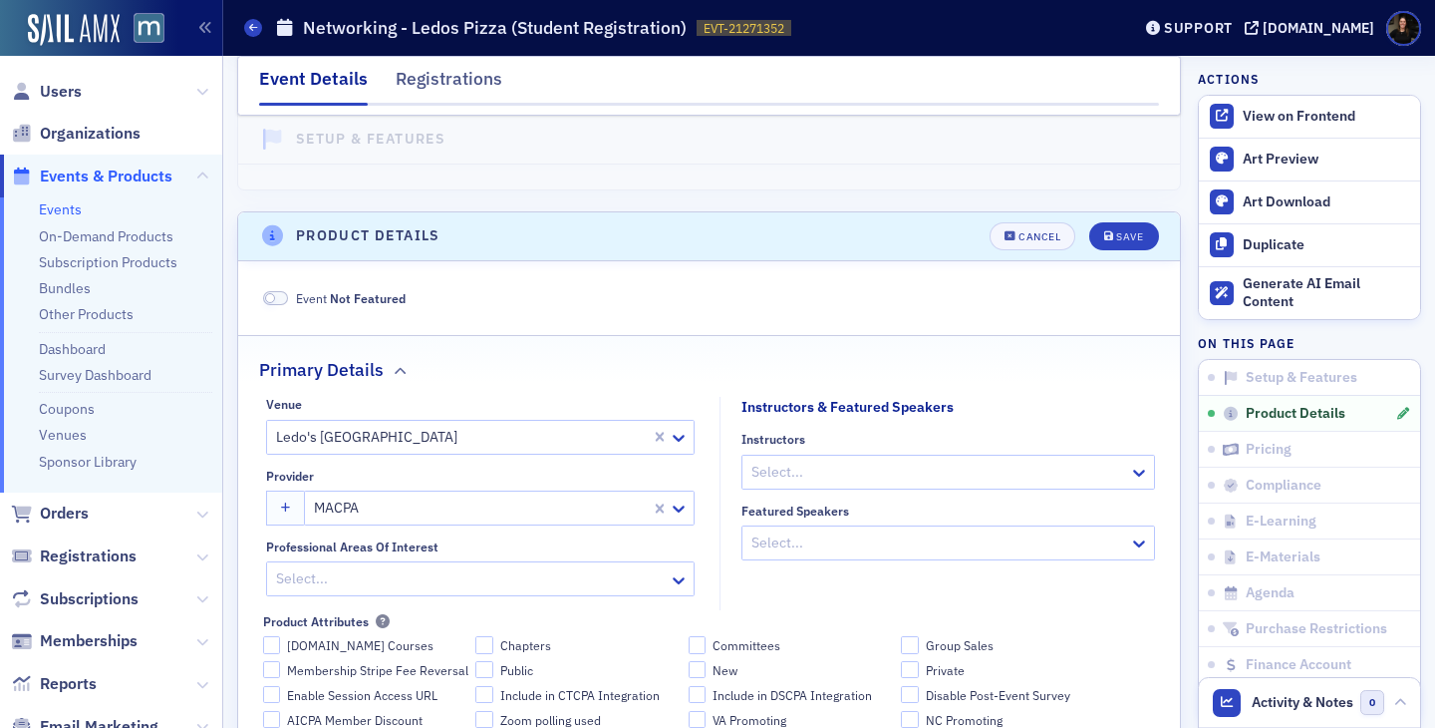
scroll to position [0, 0]
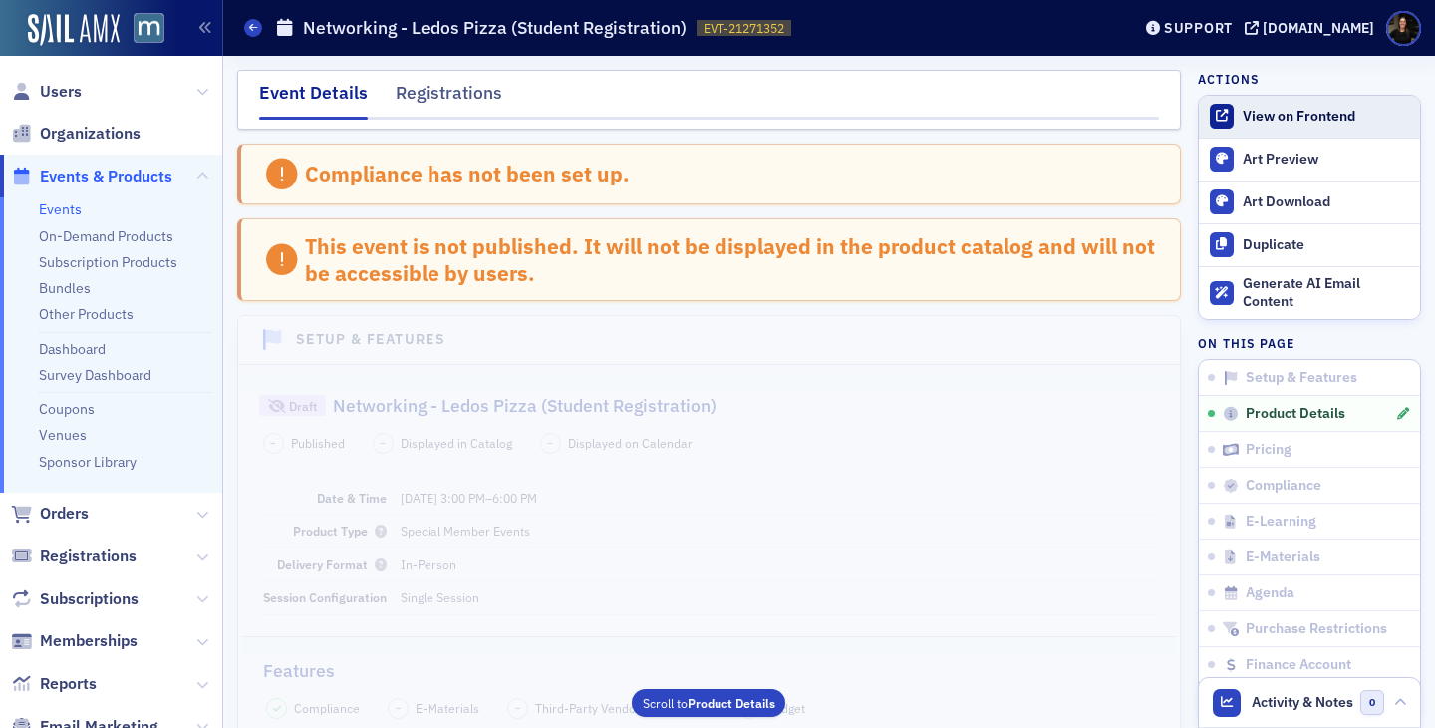
click at [1258, 121] on div "View on Frontend" at bounding box center [1326, 117] width 167 height 18
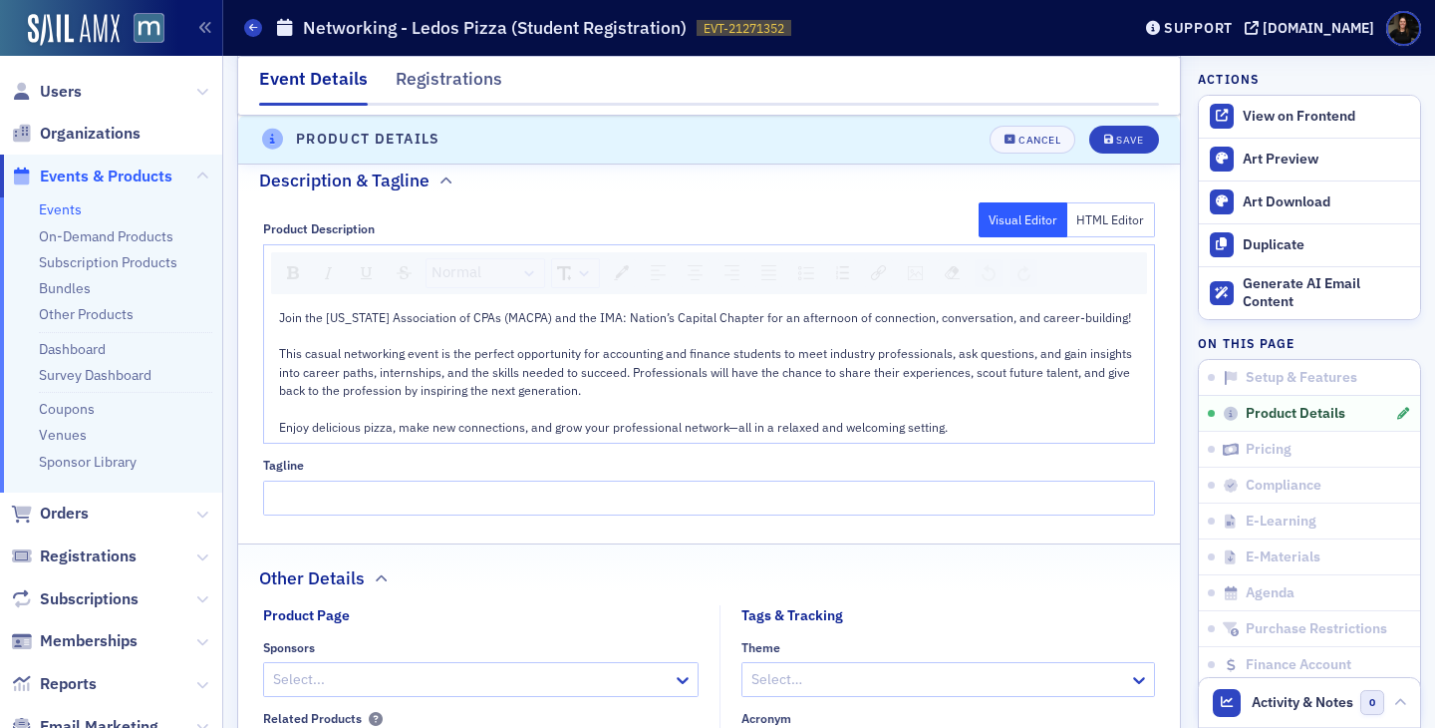
scroll to position [1248, 0]
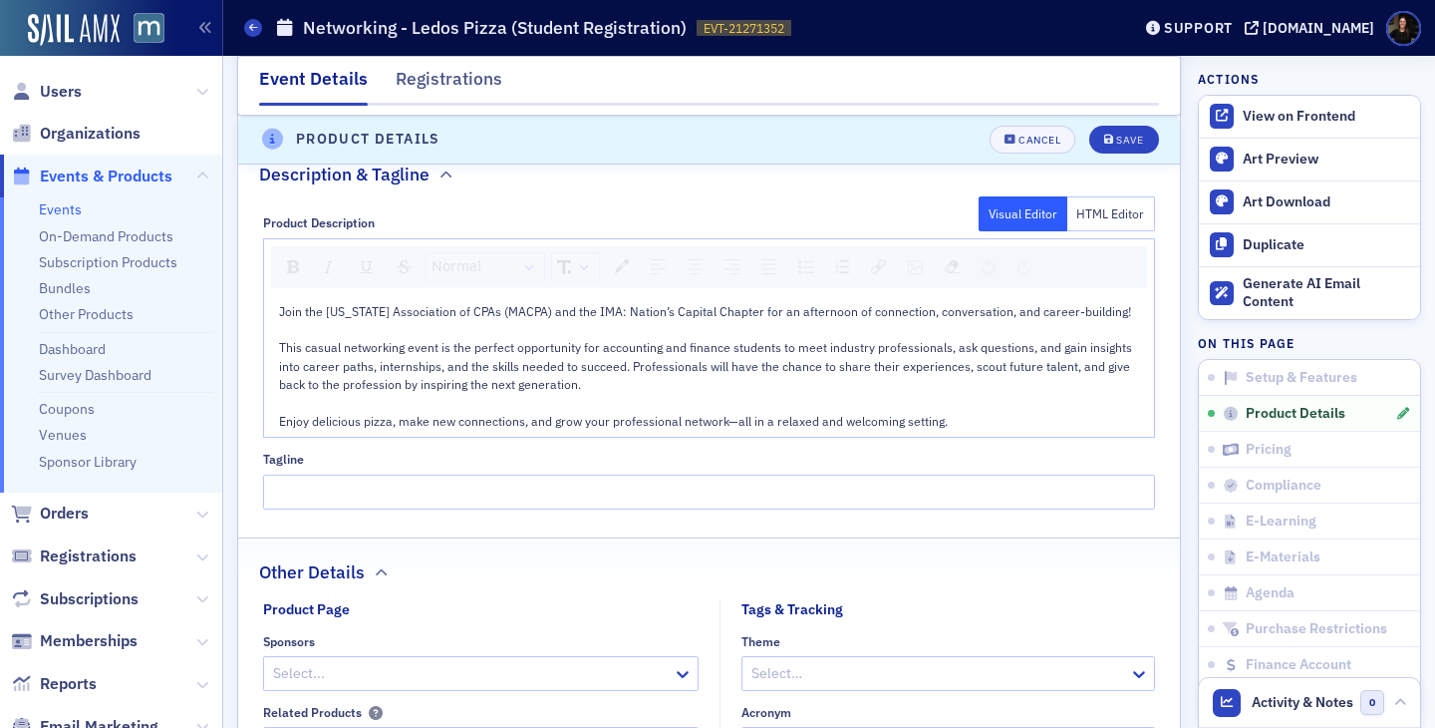
click at [999, 415] on div "Enjoy delicious pizza, make new connections, and grow your professional network…" at bounding box center [710, 421] width 862 height 18
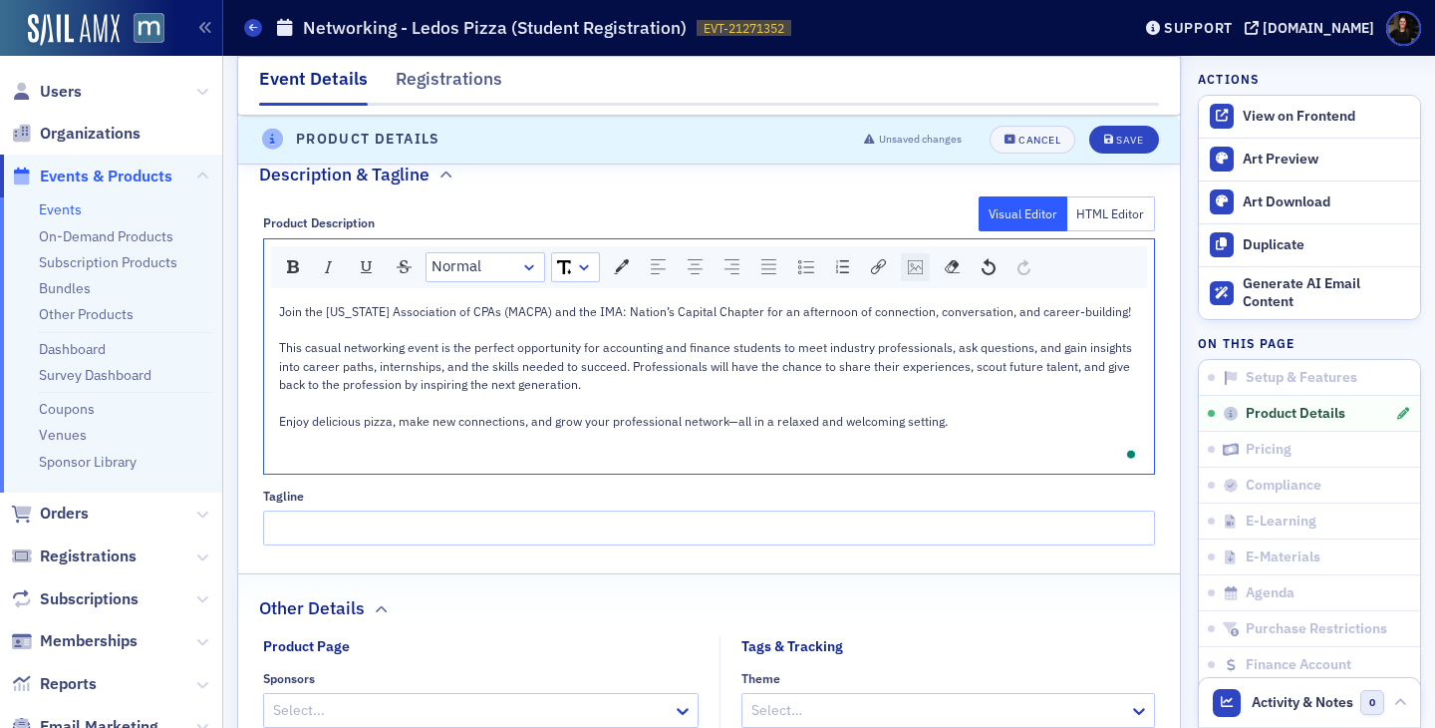
click at [912, 262] on img "rdw-image-control" at bounding box center [915, 267] width 15 height 14
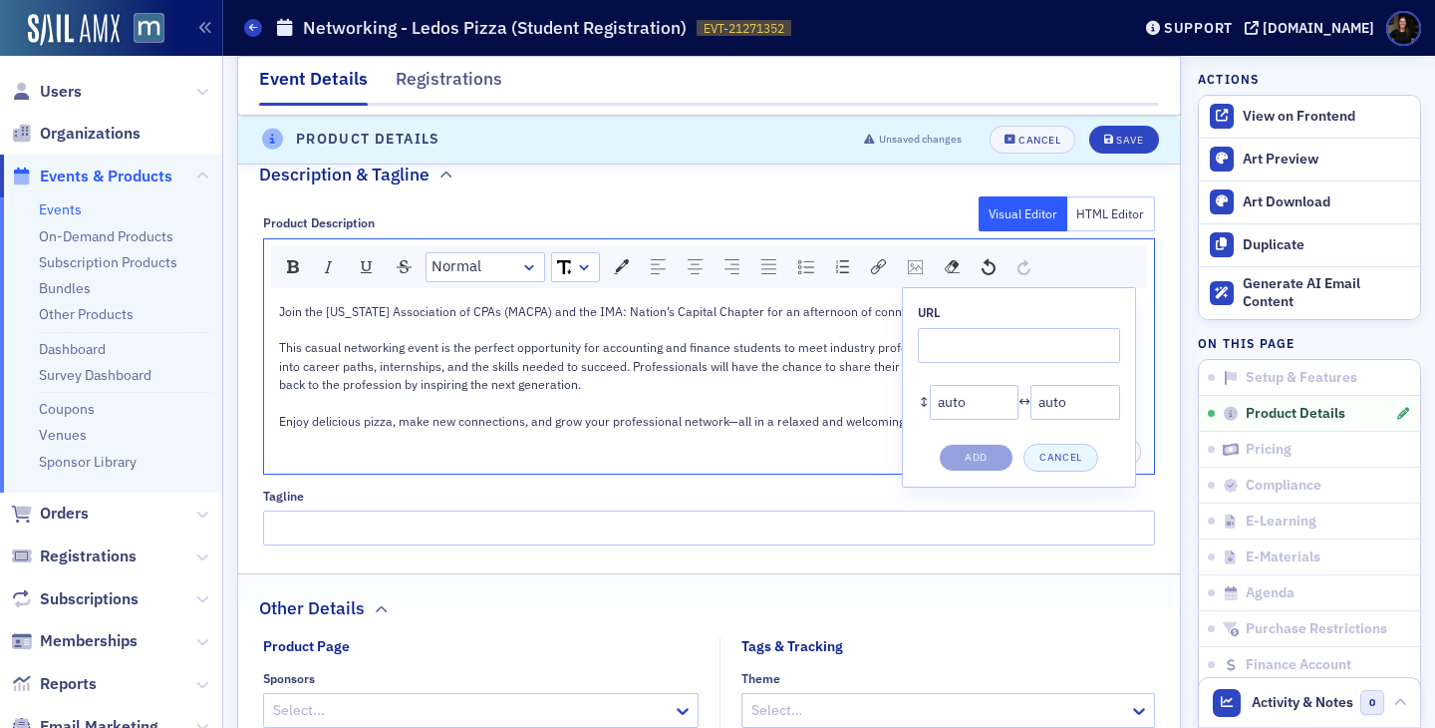
click at [986, 461] on div "Normal URL * ↕ auto * ↔ auto * Add Cancel Join the Maryland Association of CPAs…" at bounding box center [709, 356] width 893 height 236
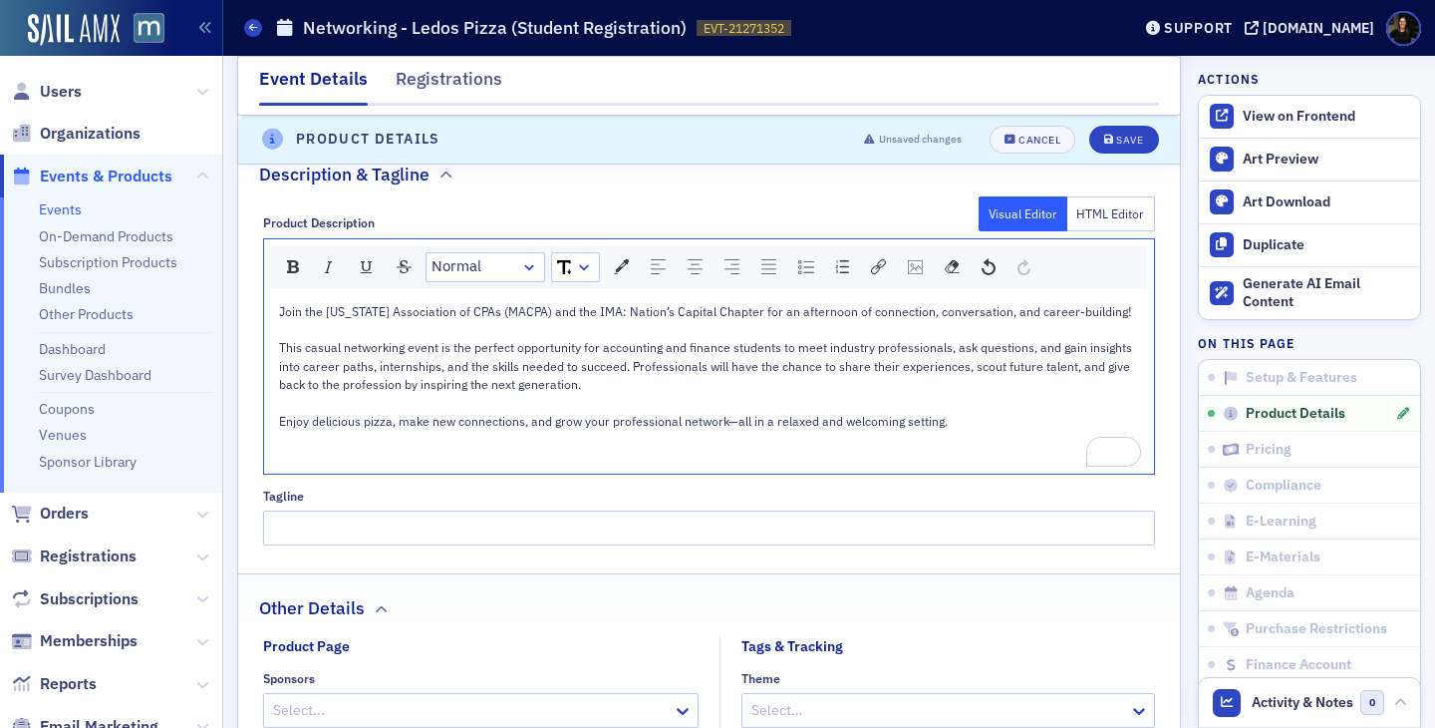
click at [990, 460] on div "To enrich screen reader interactions, please activate Accessibility in Grammarl…" at bounding box center [710, 458] width 862 height 18
click at [911, 270] on img "rdw-image-control" at bounding box center [915, 267] width 15 height 14
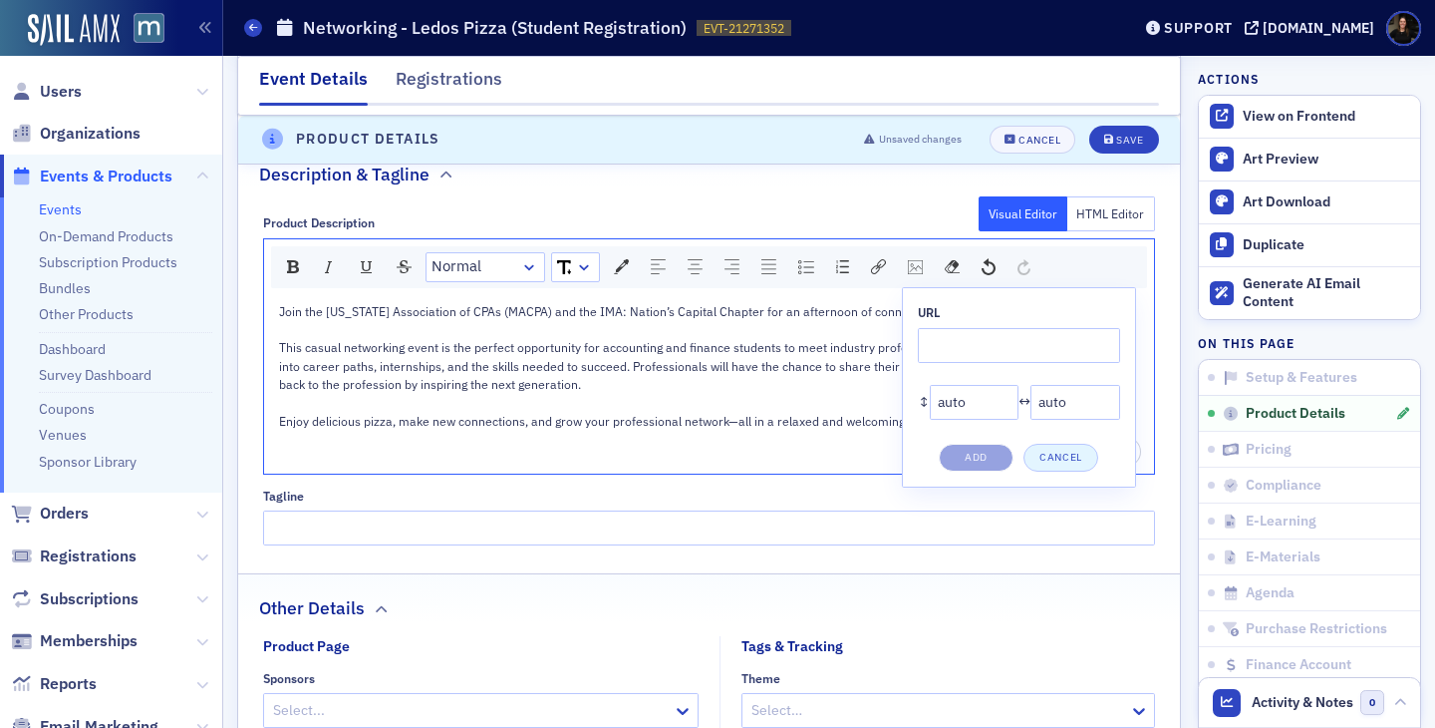
click at [1063, 455] on button "Cancel" at bounding box center [1061, 458] width 75 height 28
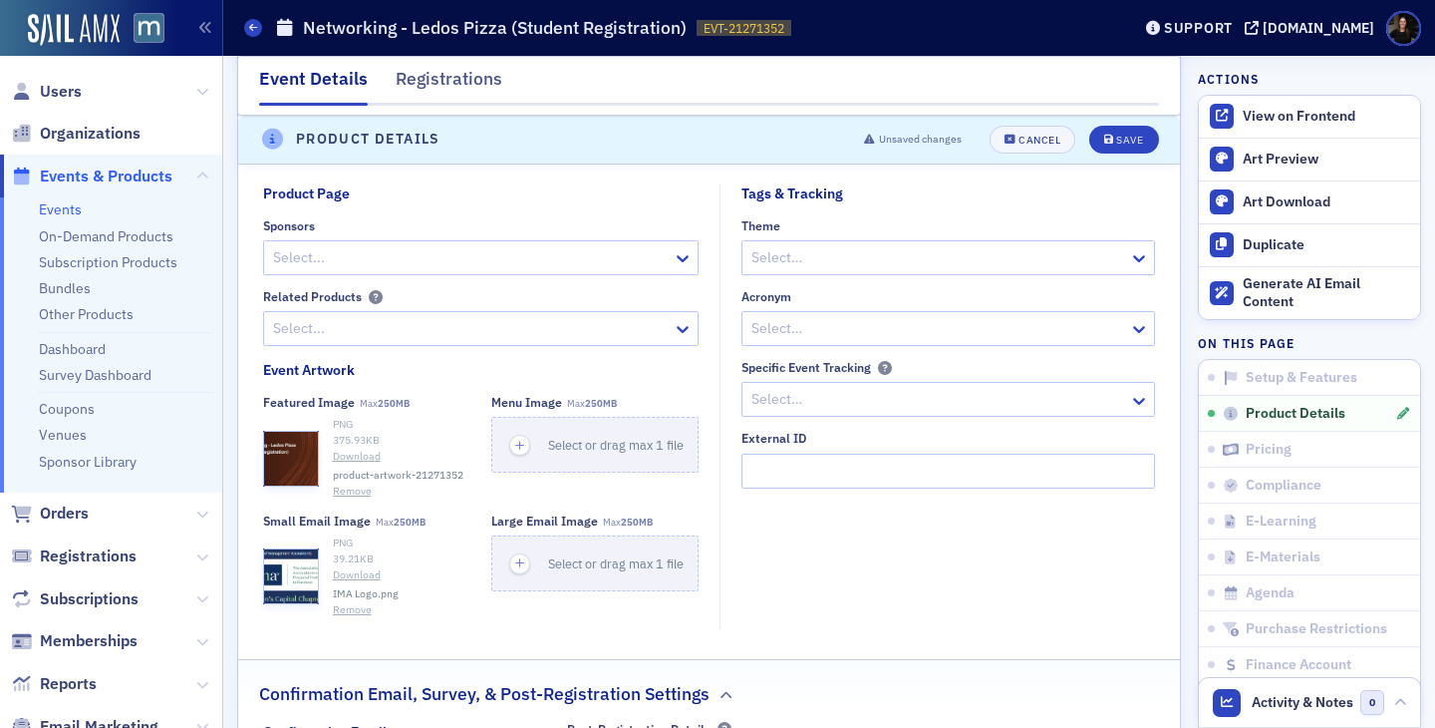
scroll to position [1705, 0]
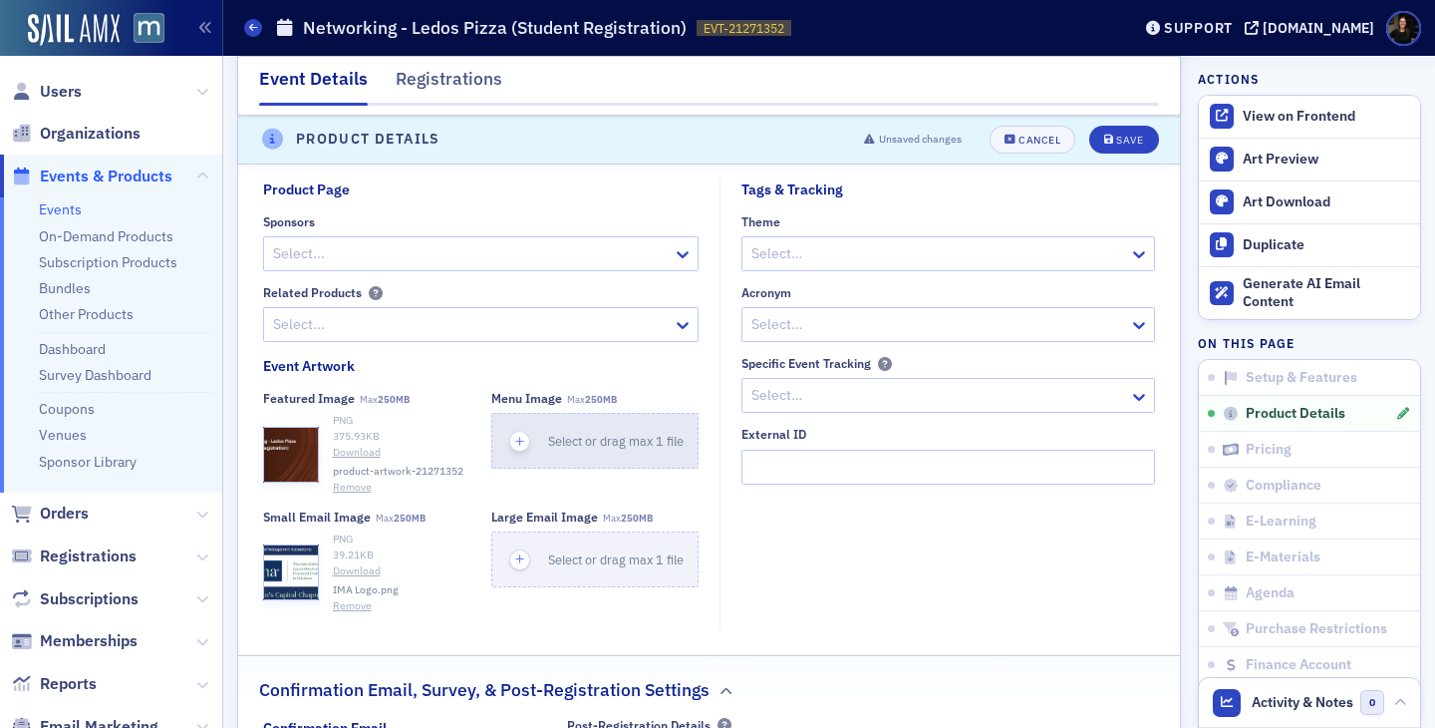
click at [527, 449] on icon "button" at bounding box center [520, 442] width 18 height 18
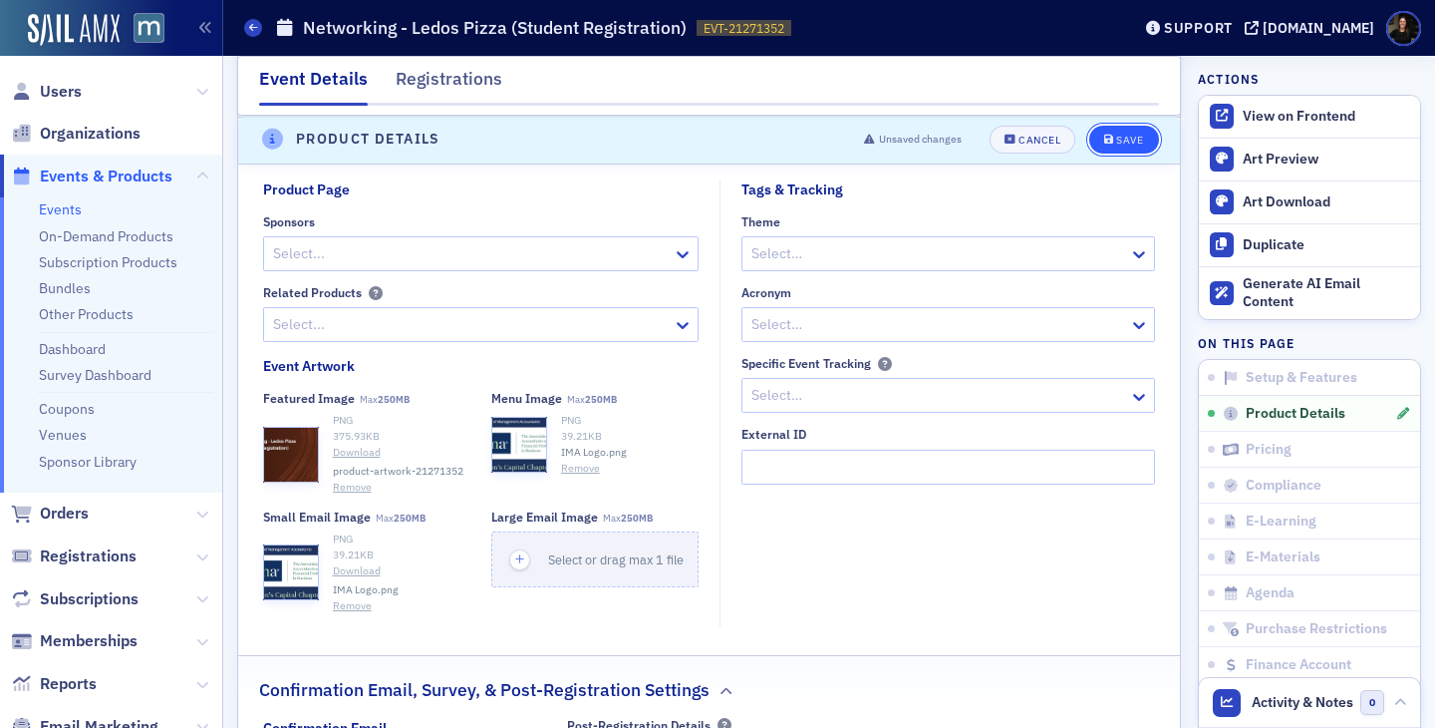
click at [1132, 137] on div "Save" at bounding box center [1129, 140] width 27 height 11
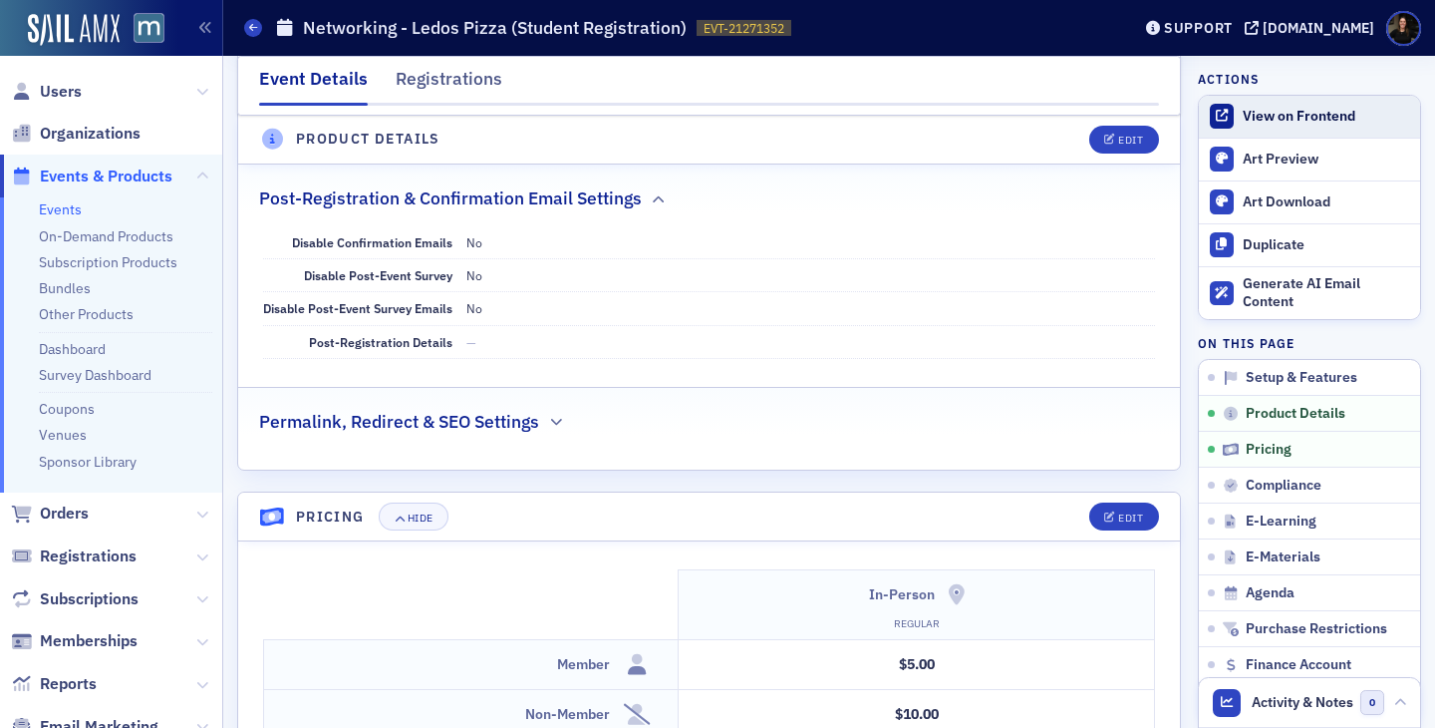
scroll to position [896, 0]
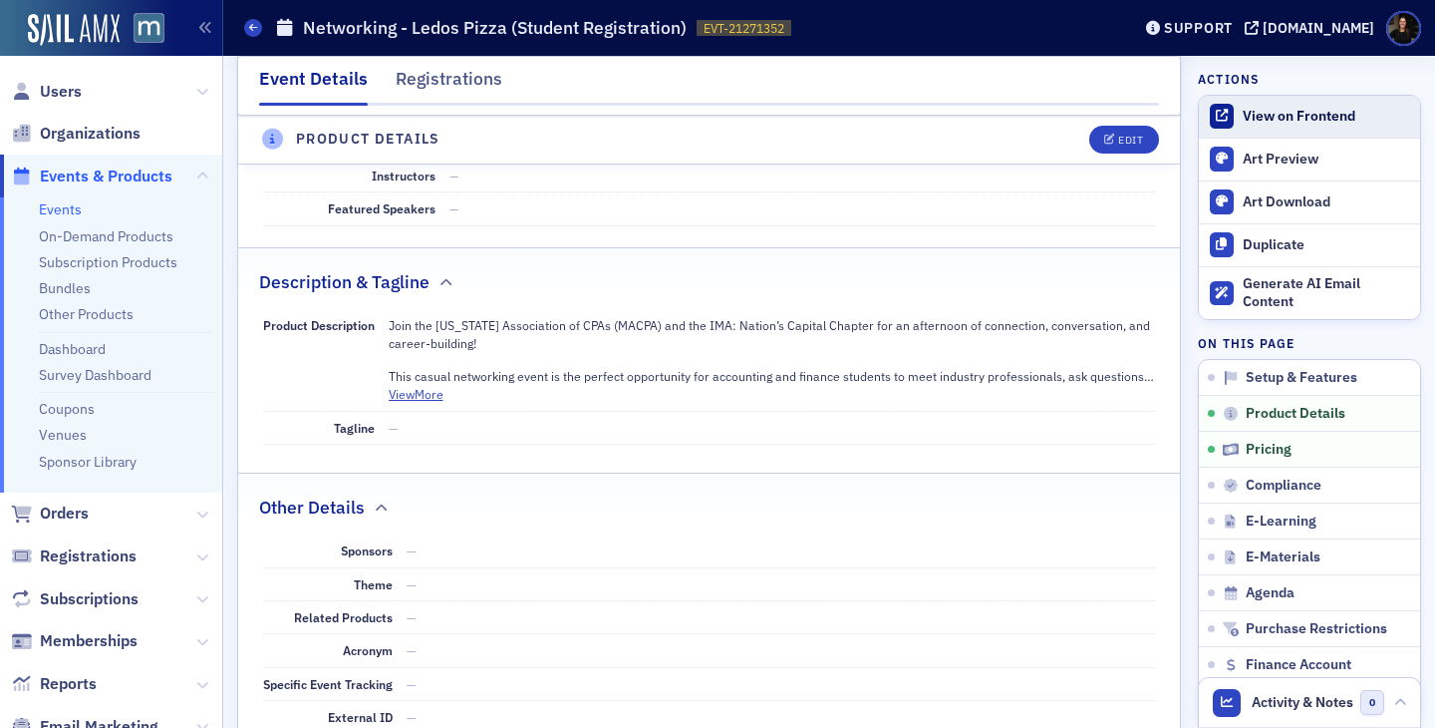
click at [1282, 127] on link "View on Frontend" at bounding box center [1309, 117] width 221 height 42
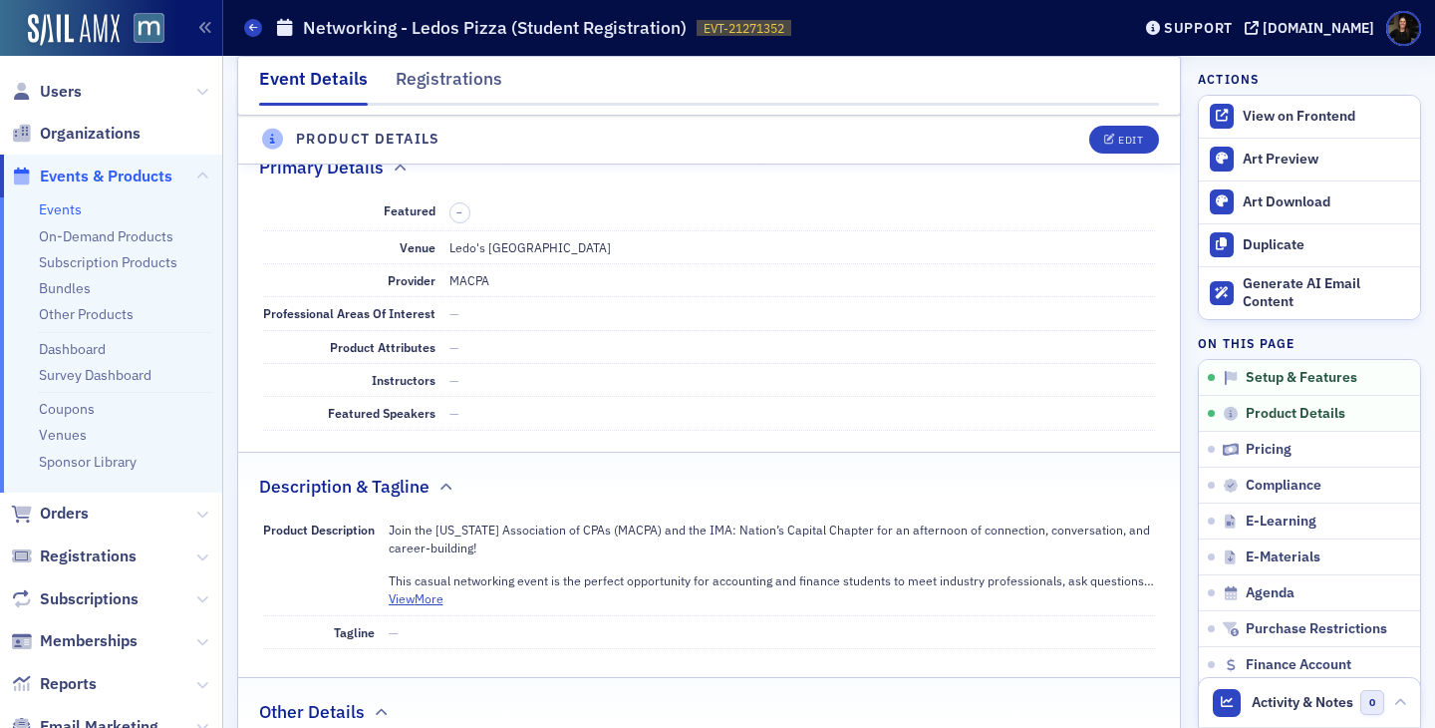
scroll to position [693, 0]
click at [1108, 141] on icon "button" at bounding box center [1110, 140] width 12 height 11
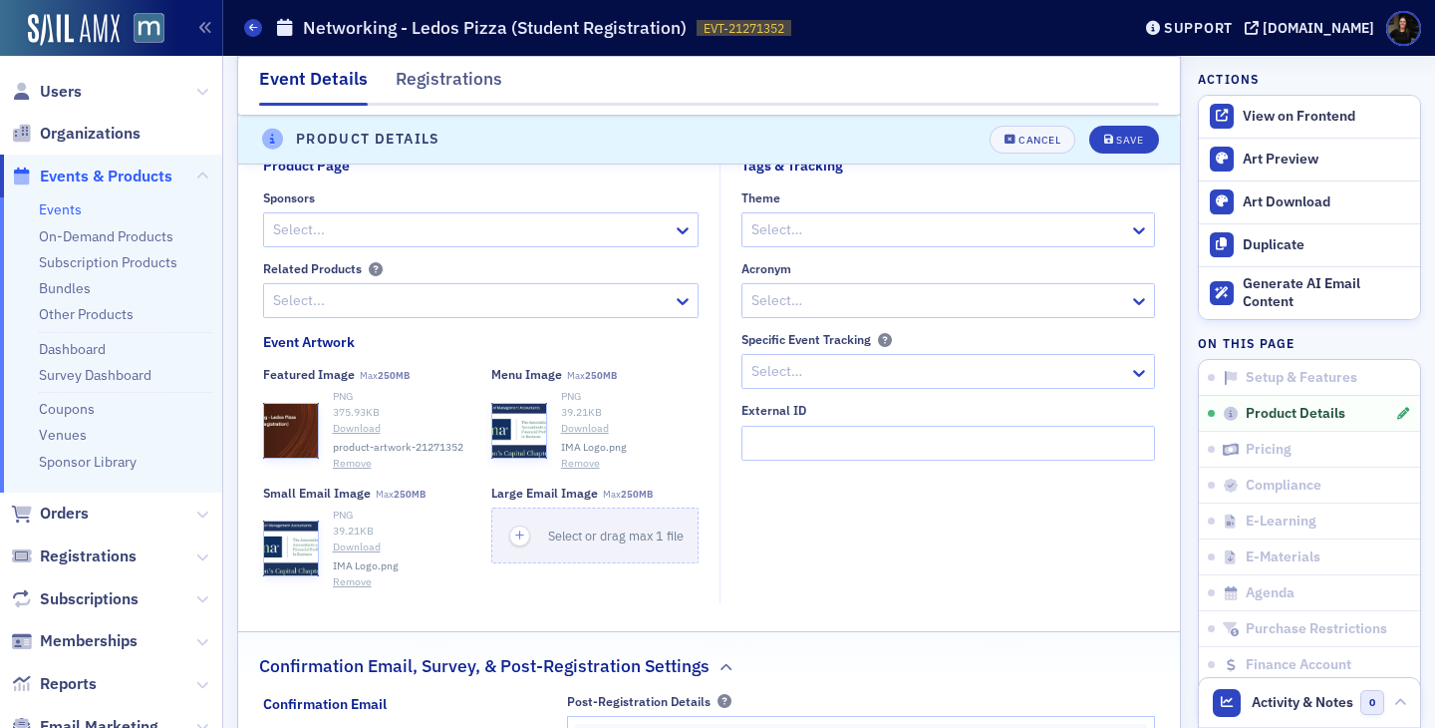
scroll to position [1733, 0]
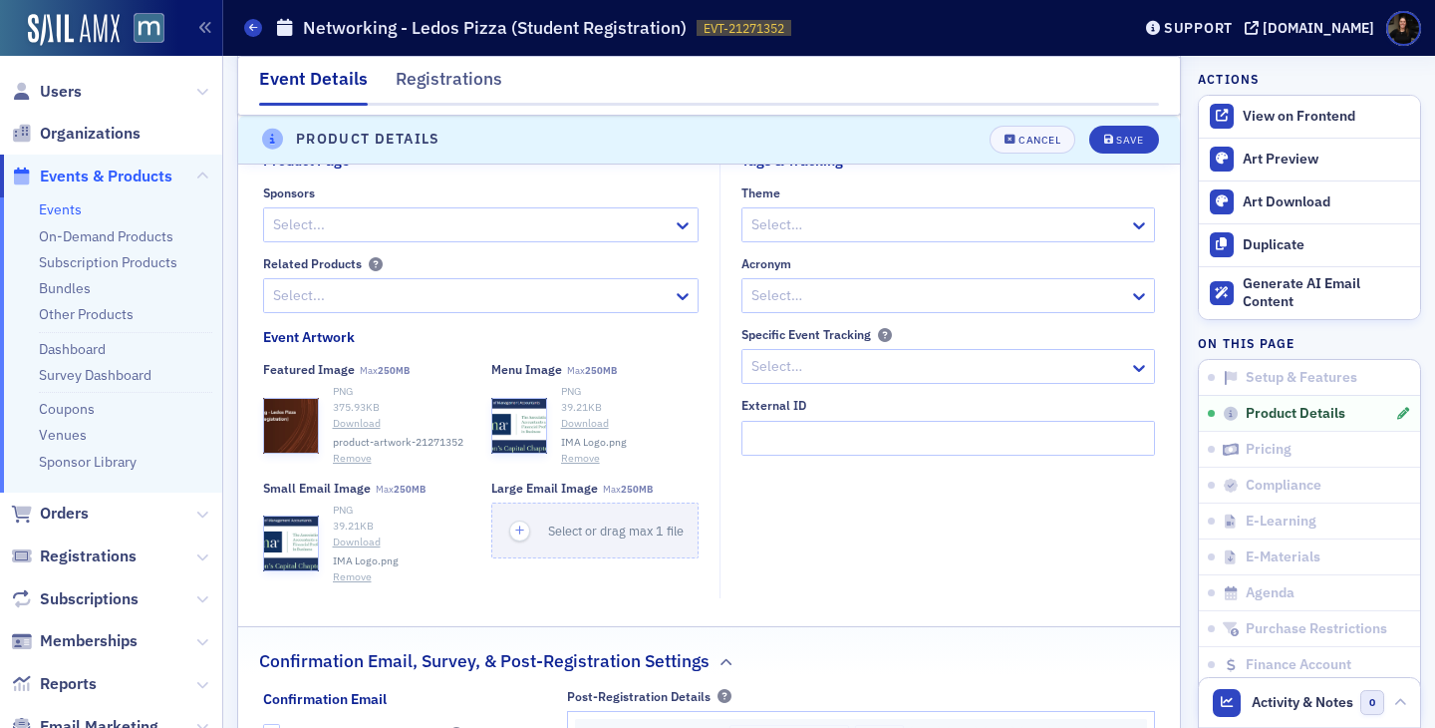
click at [579, 462] on button "Remove" at bounding box center [580, 459] width 39 height 16
click at [344, 580] on button "Remove" at bounding box center [352, 577] width 39 height 16
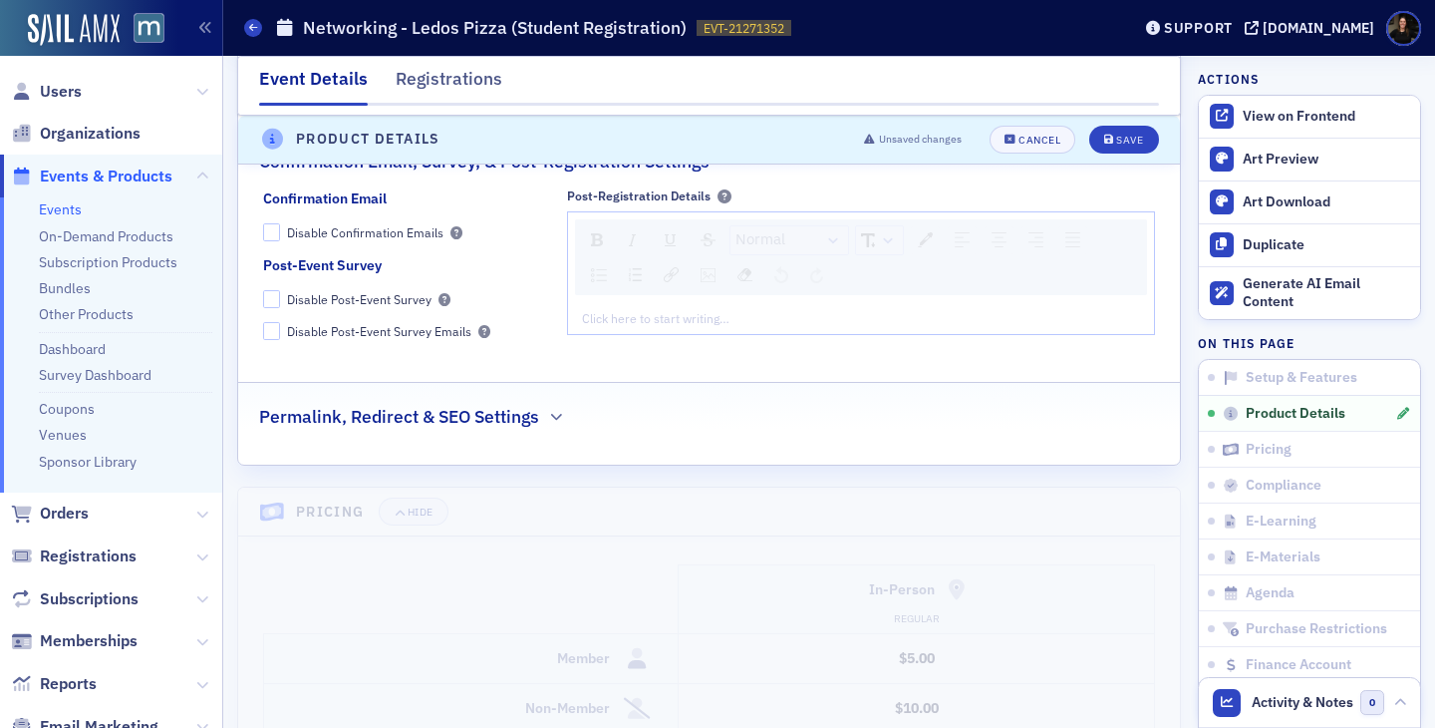
scroll to position [2141, 0]
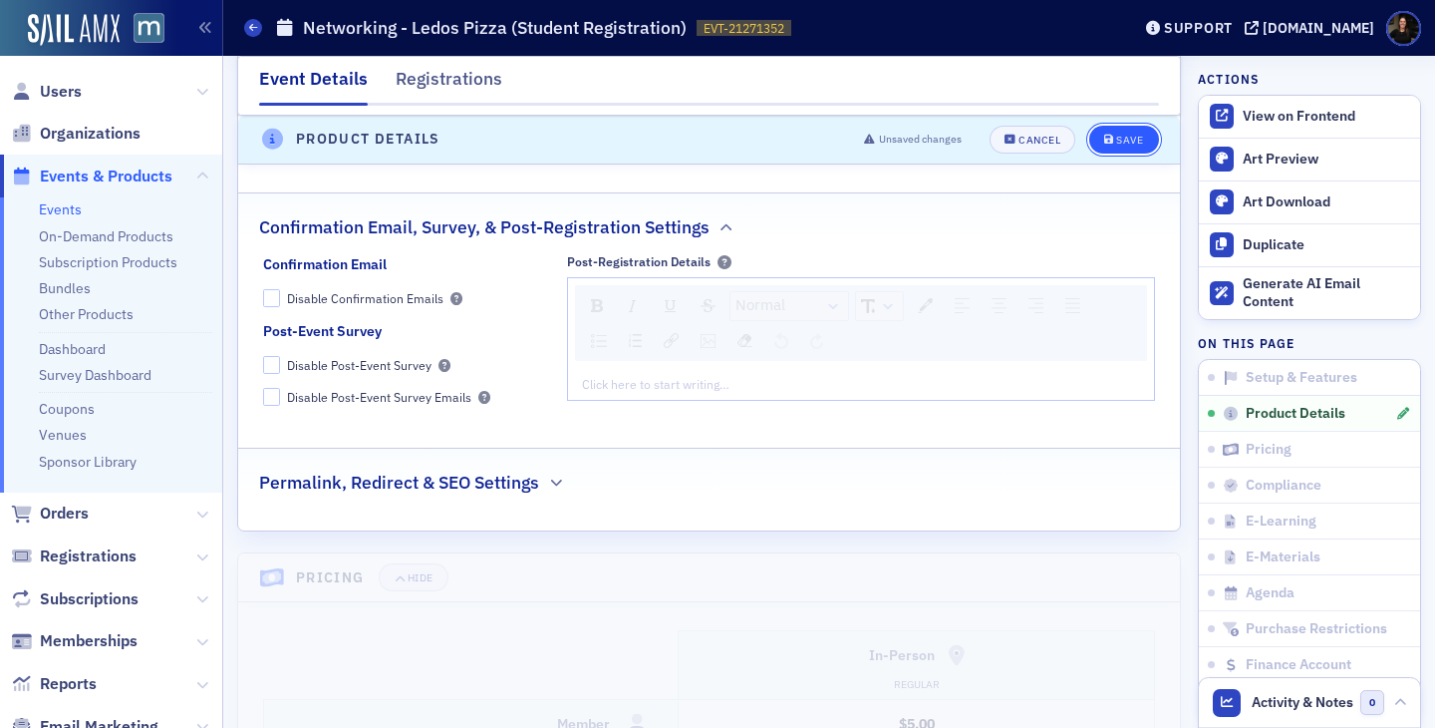
click at [1123, 139] on div "Save" at bounding box center [1129, 140] width 27 height 11
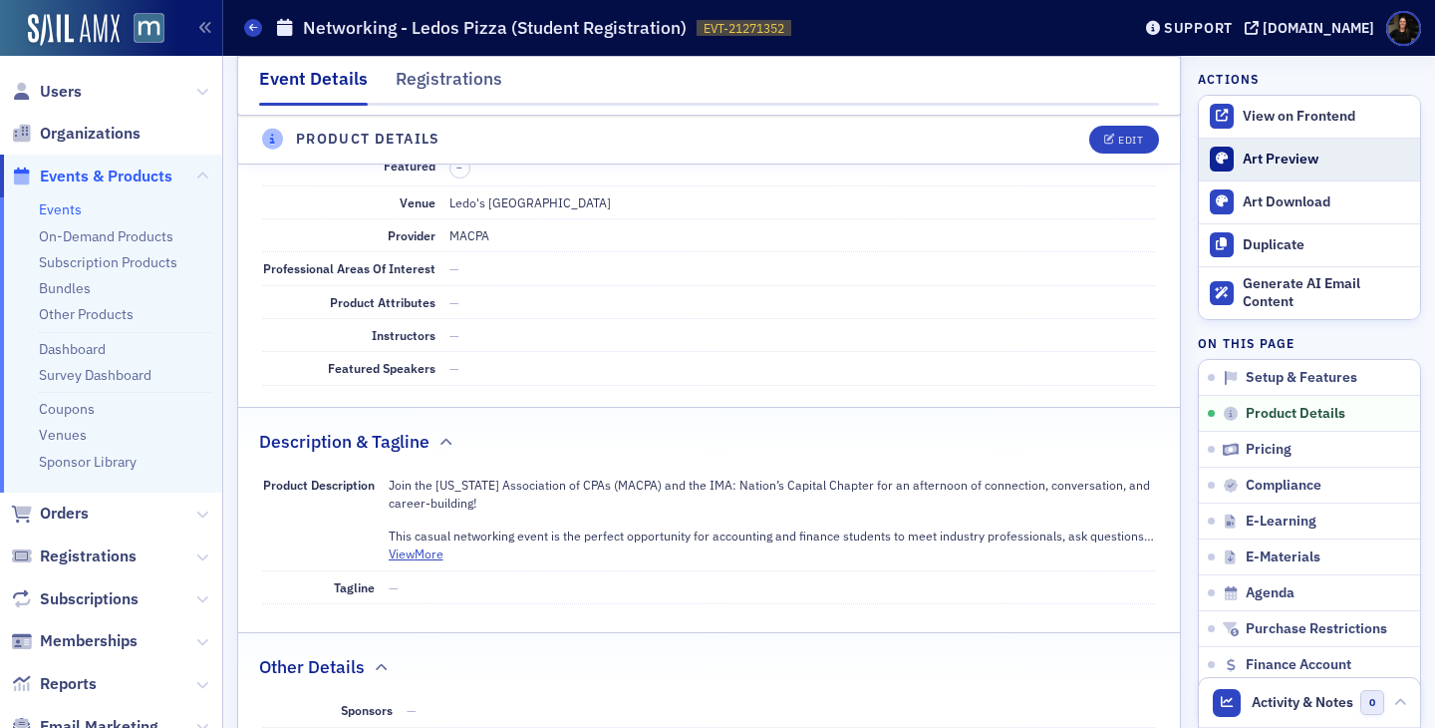
scroll to position [653, 0]
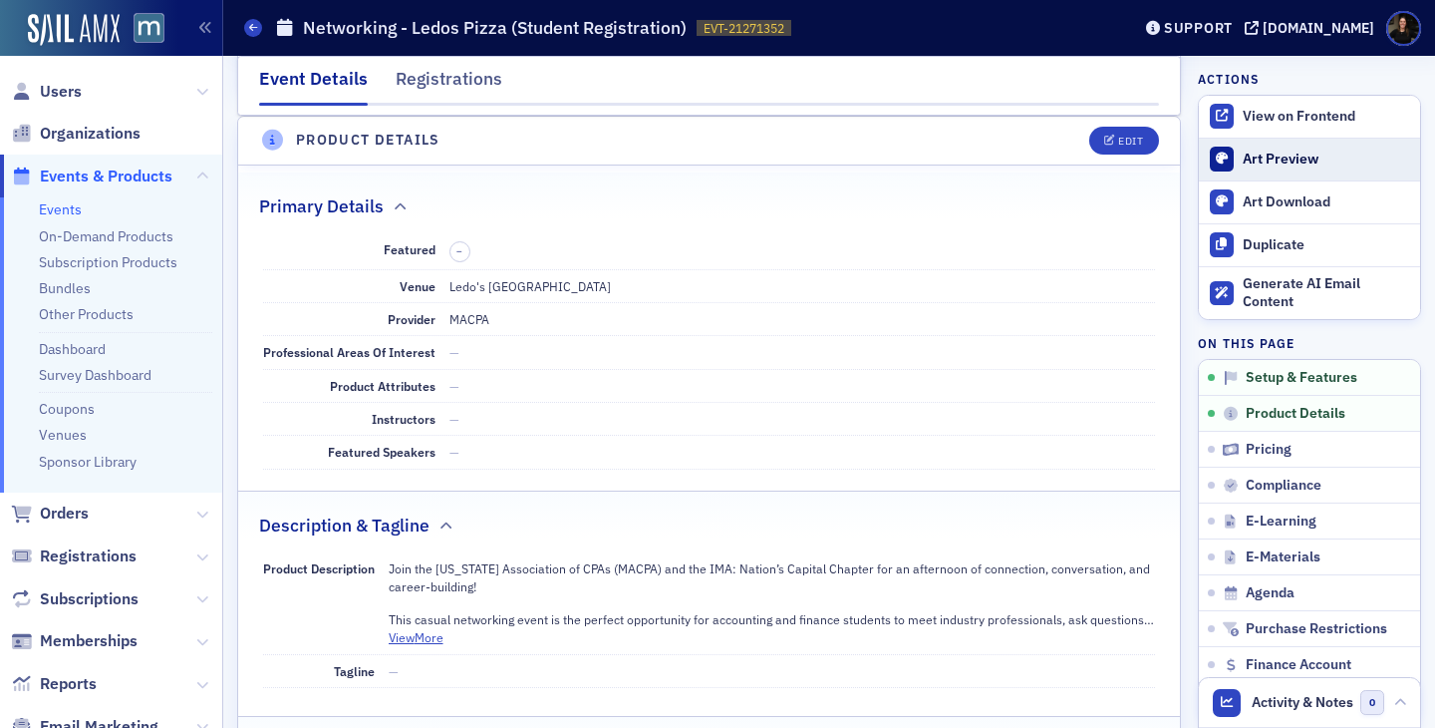
click at [1271, 161] on div "Art Preview" at bounding box center [1326, 160] width 167 height 18
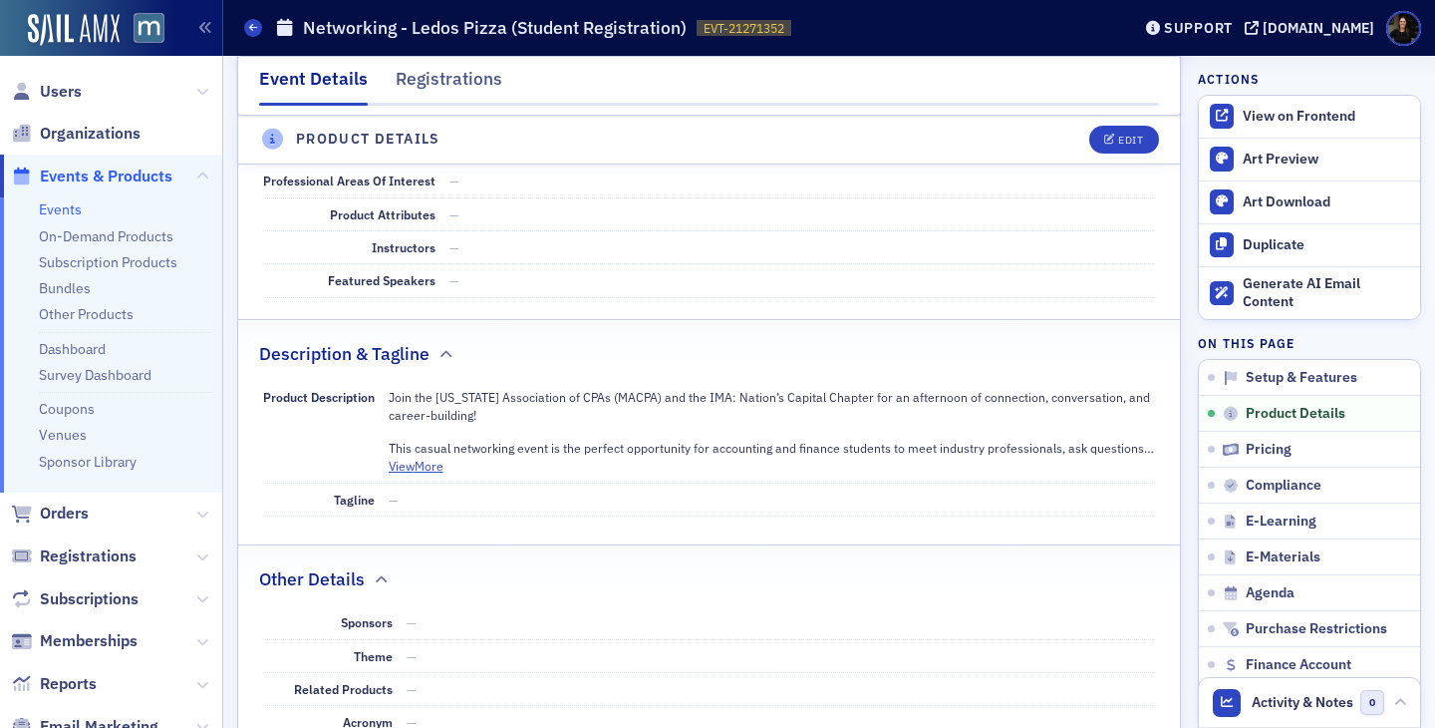
scroll to position [886, 0]
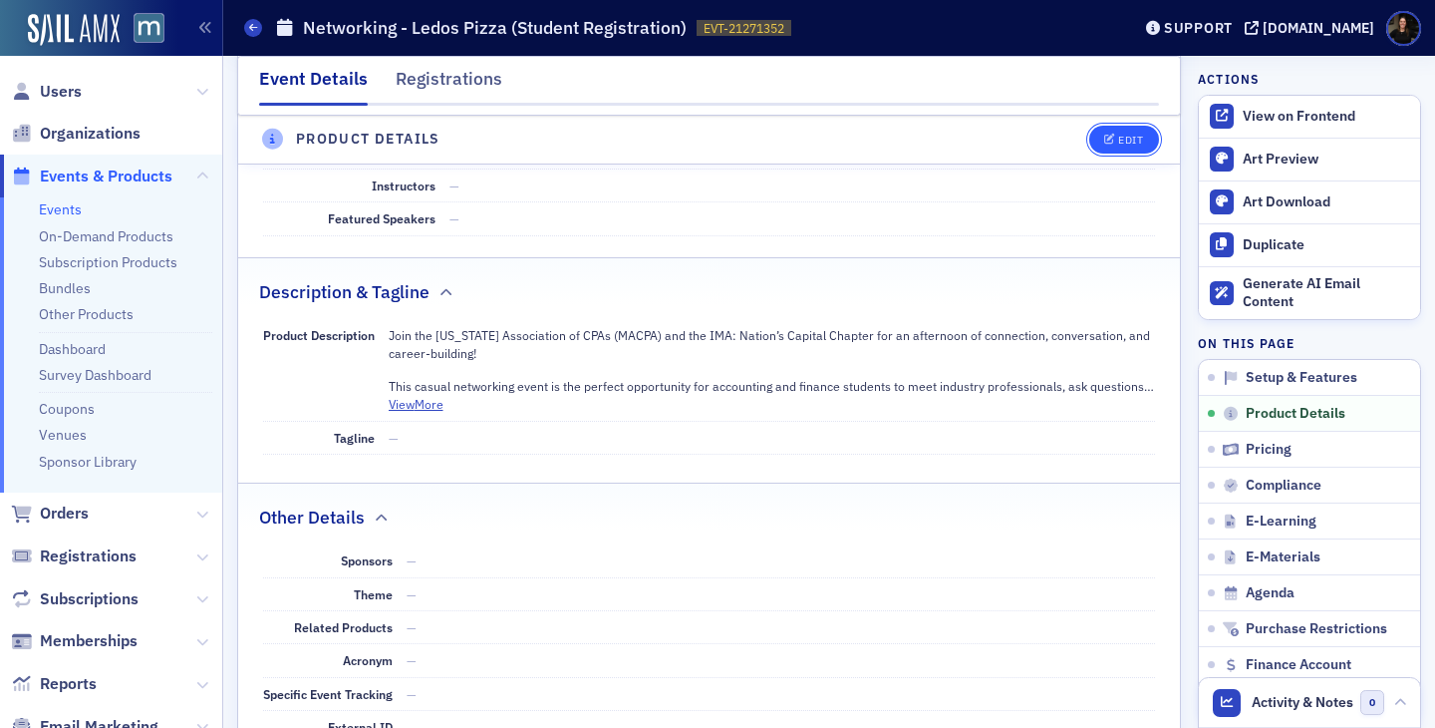
click at [1126, 131] on button "Edit" at bounding box center [1124, 140] width 69 height 28
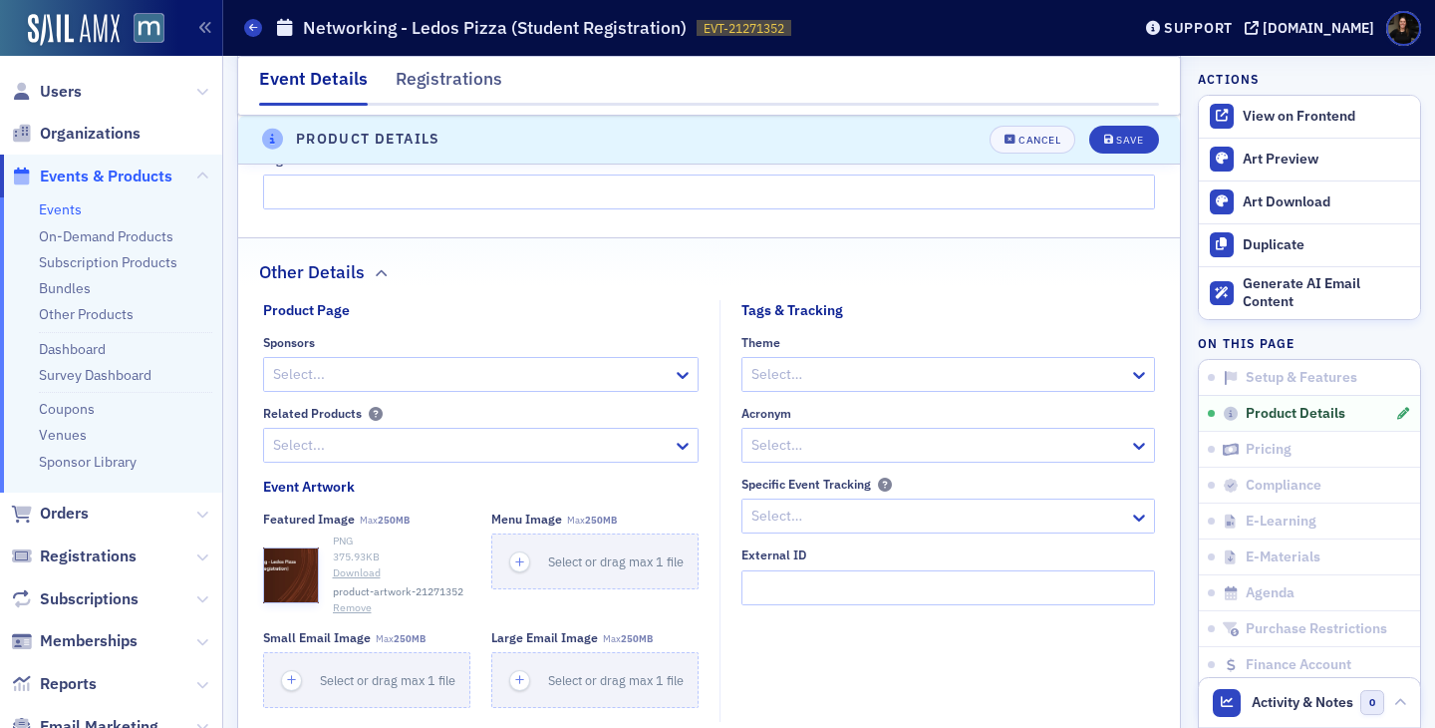
scroll to position [1592, 0]
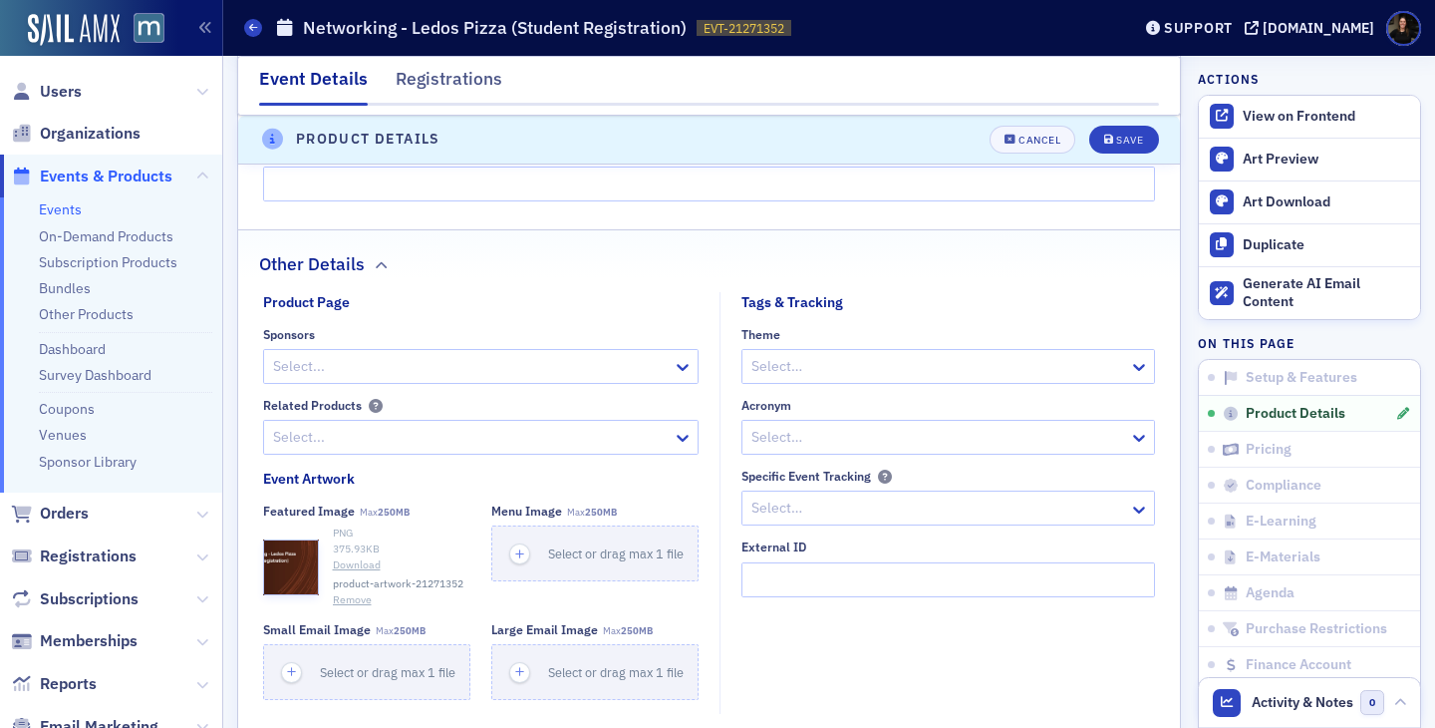
click at [500, 369] on div at bounding box center [471, 366] width 400 height 25
click at [435, 368] on div at bounding box center [471, 366] width 400 height 25
type input "IMA: Nation's Capital Chapter"
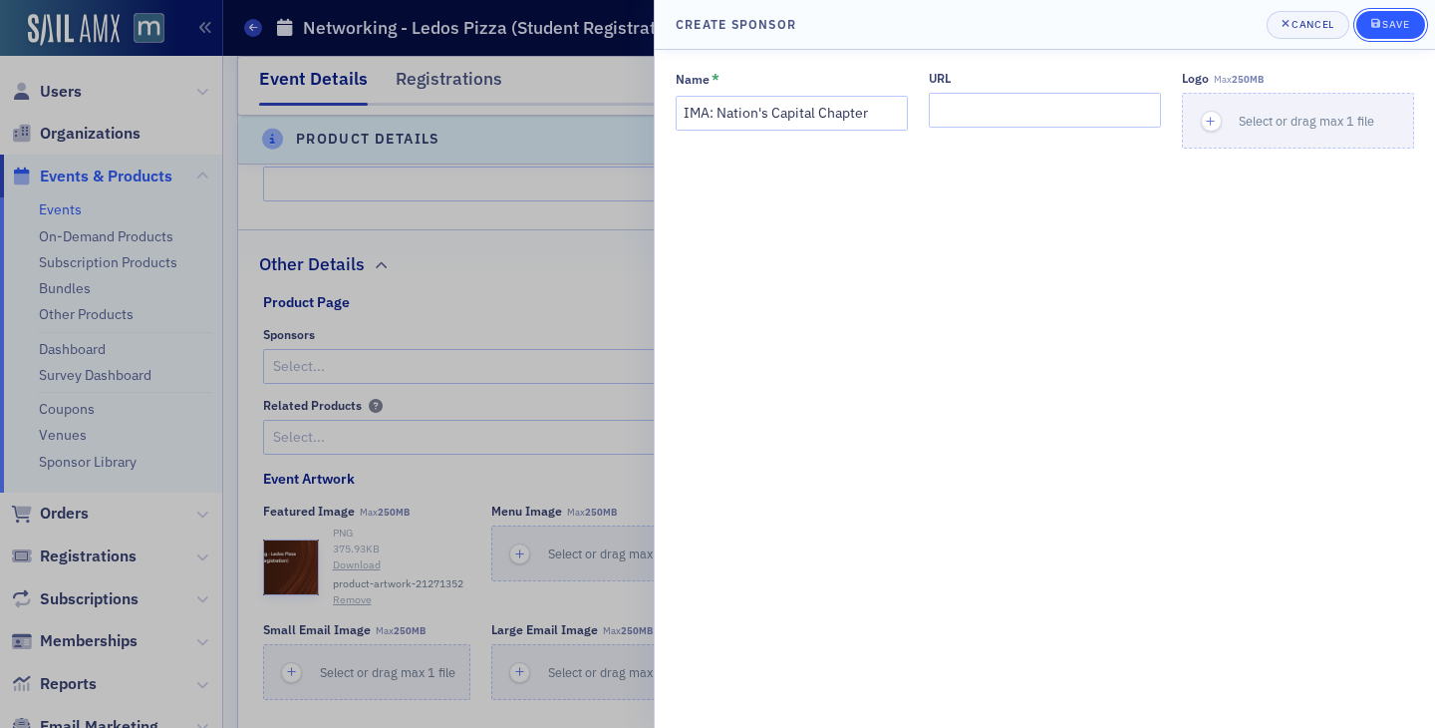
click at [1380, 30] on div "submit" at bounding box center [1378, 25] width 12 height 16
click at [1380, 31] on div "submit" at bounding box center [1378, 25] width 12 height 16
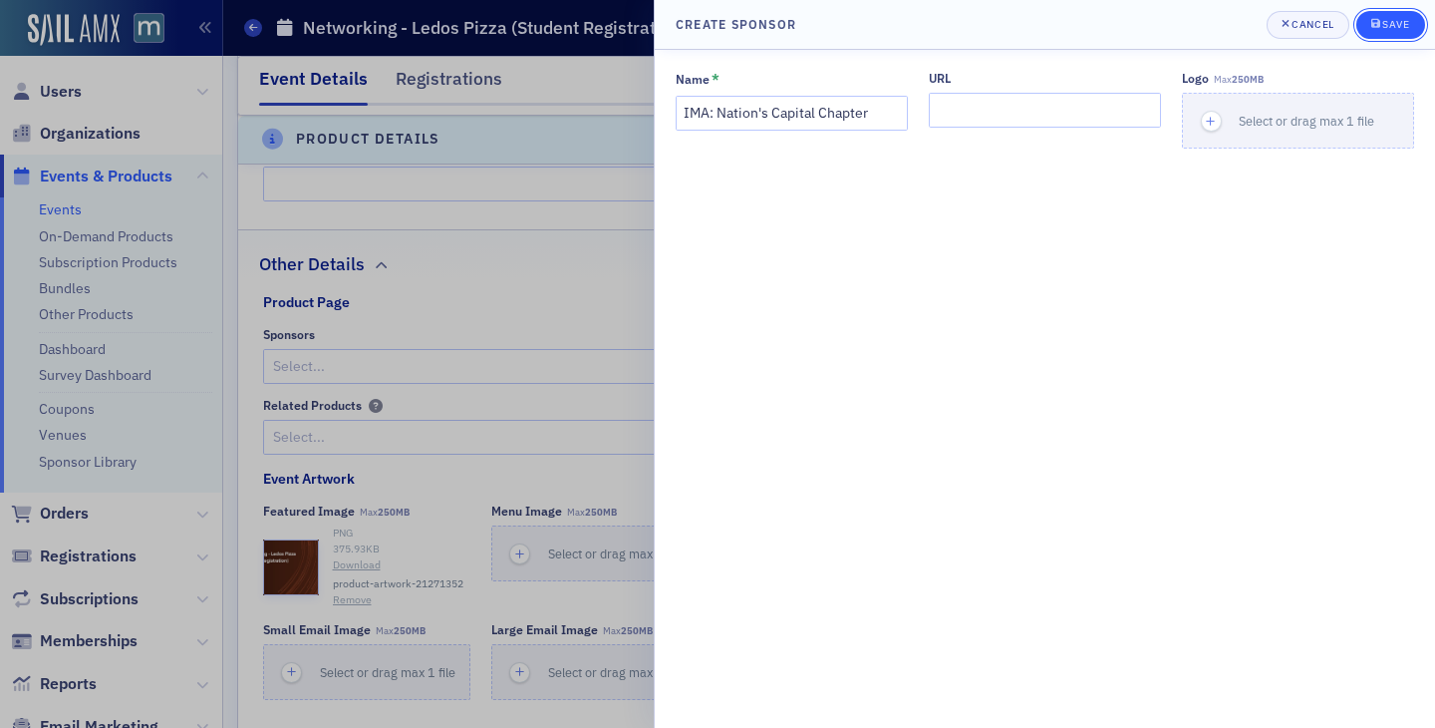
click at [1380, 31] on div "submit" at bounding box center [1378, 25] width 12 height 16
click at [1310, 14] on button "Cancel" at bounding box center [1308, 25] width 83 height 28
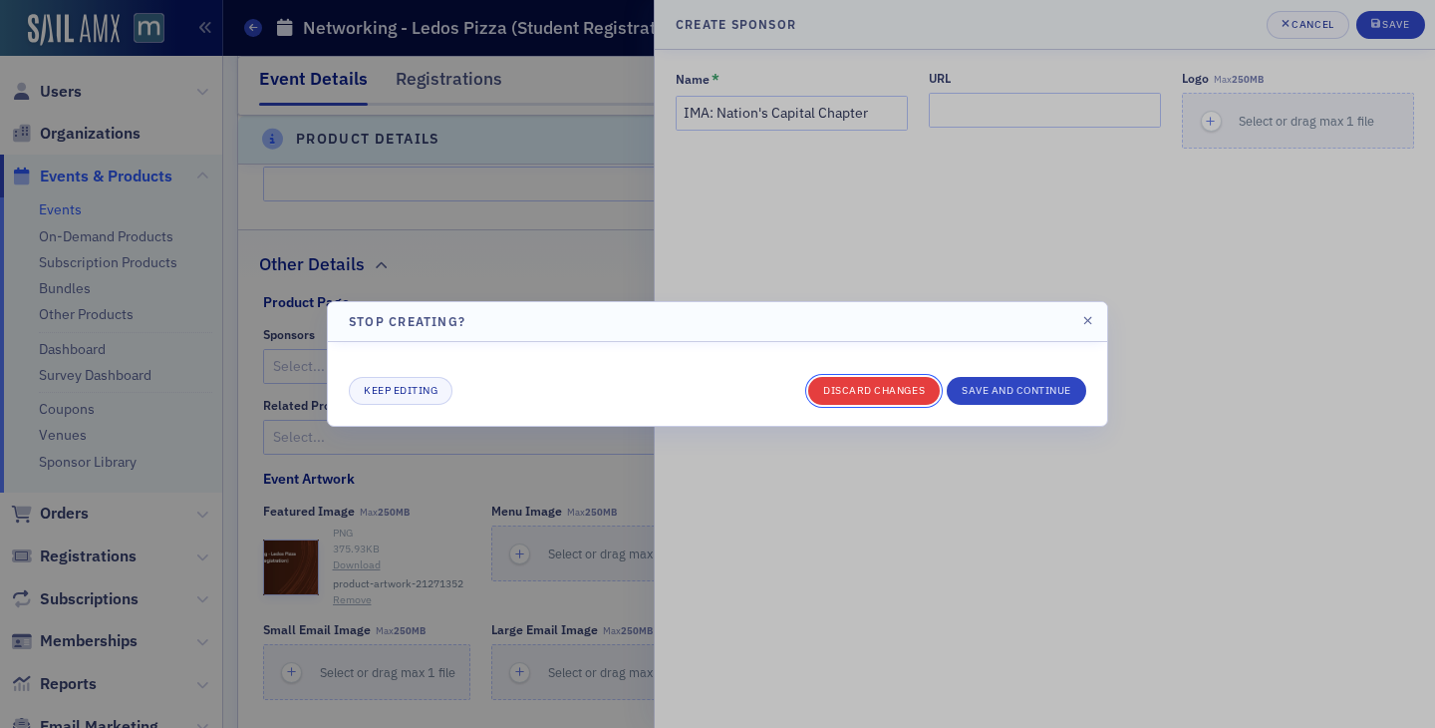
click at [892, 388] on button "Discard changes" at bounding box center [874, 391] width 132 height 28
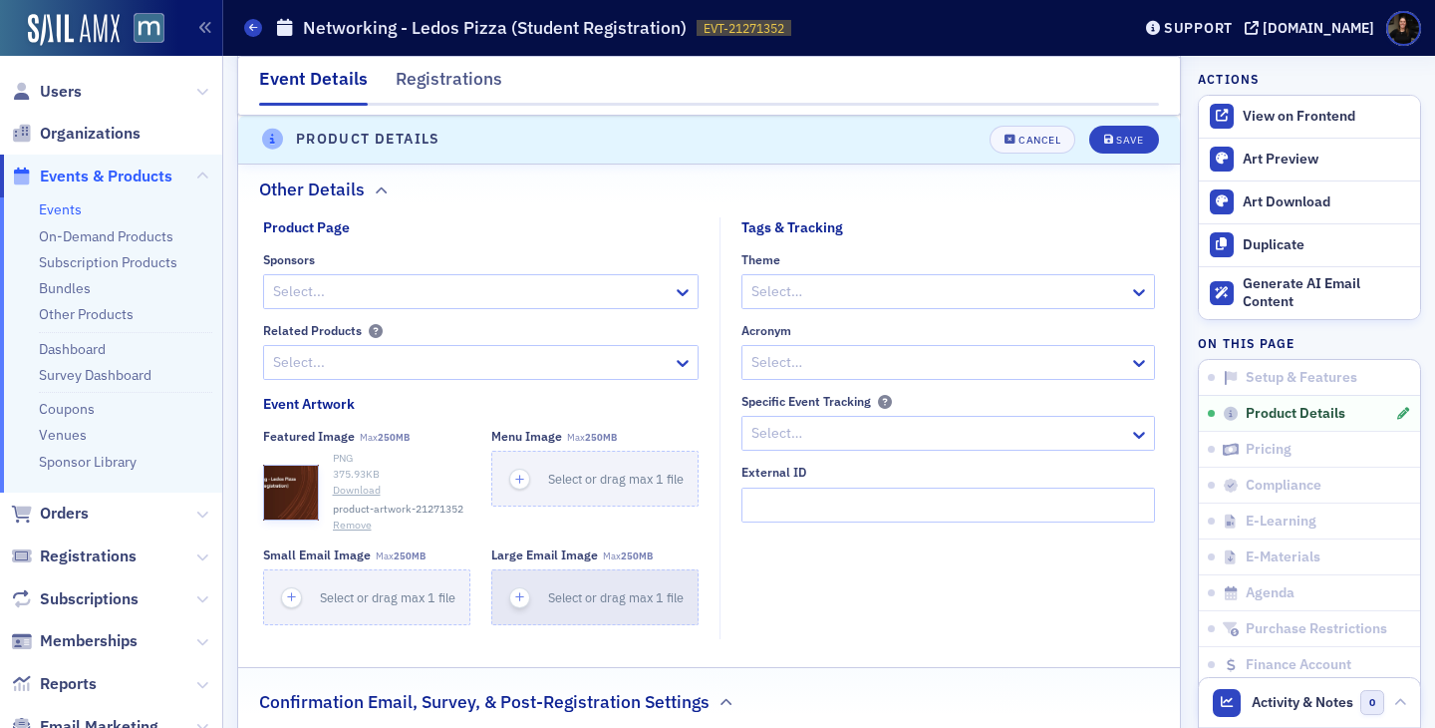
scroll to position [1668, 0]
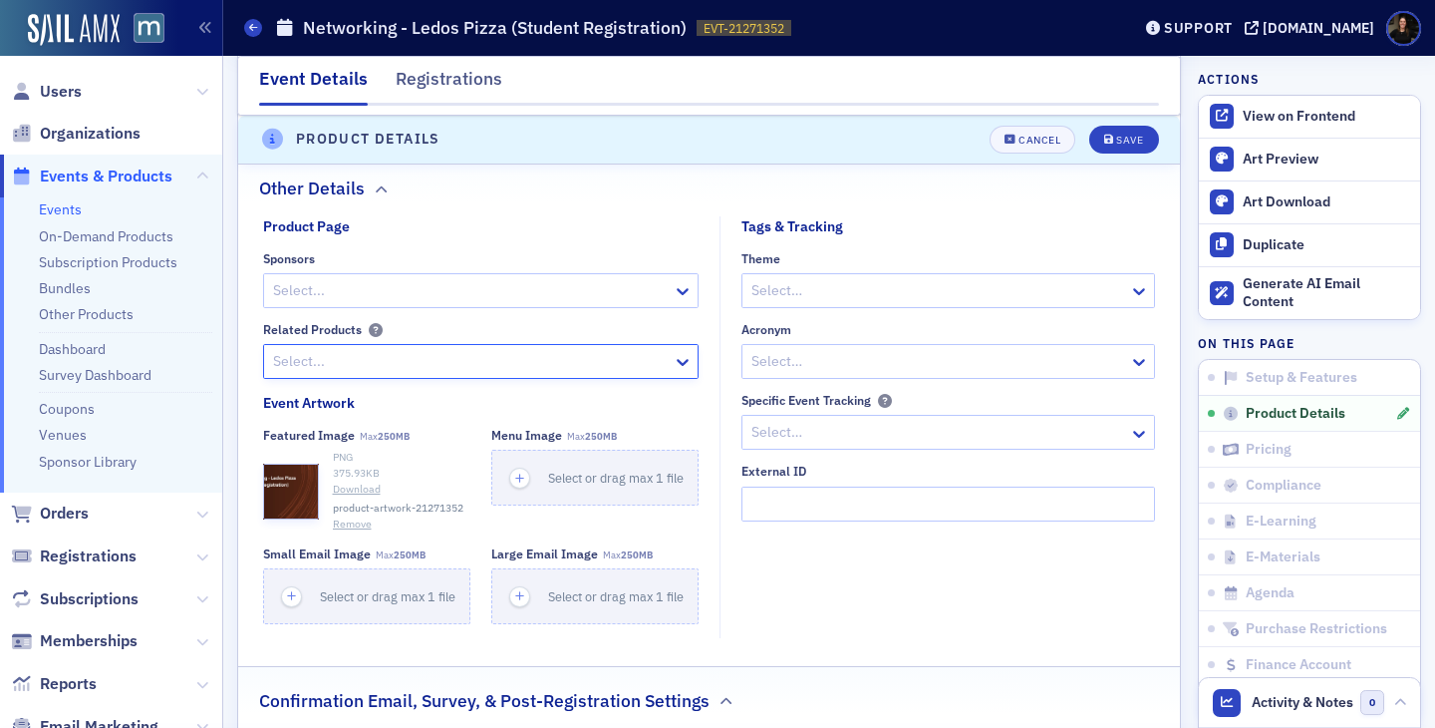
click at [371, 365] on div at bounding box center [471, 361] width 400 height 25
click at [512, 242] on fieldset "Product Page Sponsors Select... Related Products MACPA PAC [One Time Donation] …" at bounding box center [486, 304] width 447 height 177
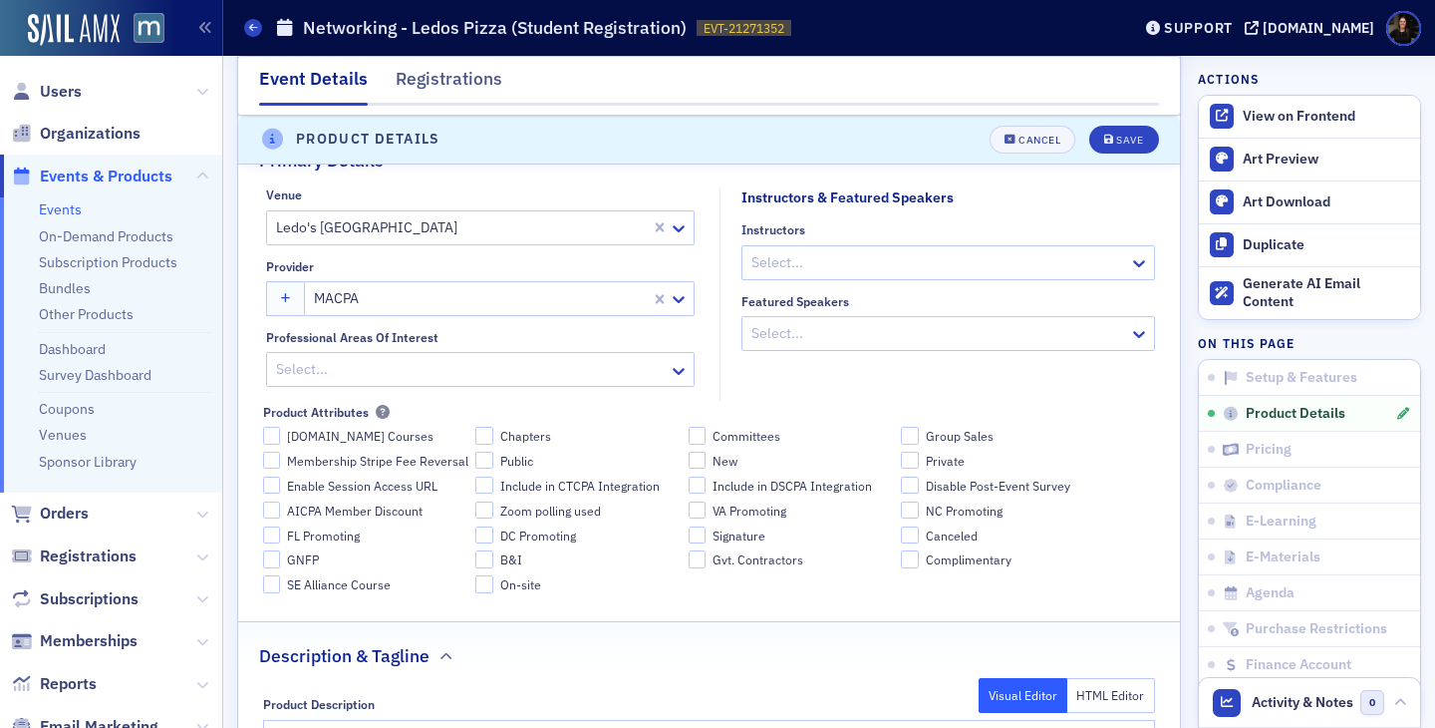
scroll to position [769, 0]
click at [286, 300] on icon "button" at bounding box center [286, 297] width 10 height 11
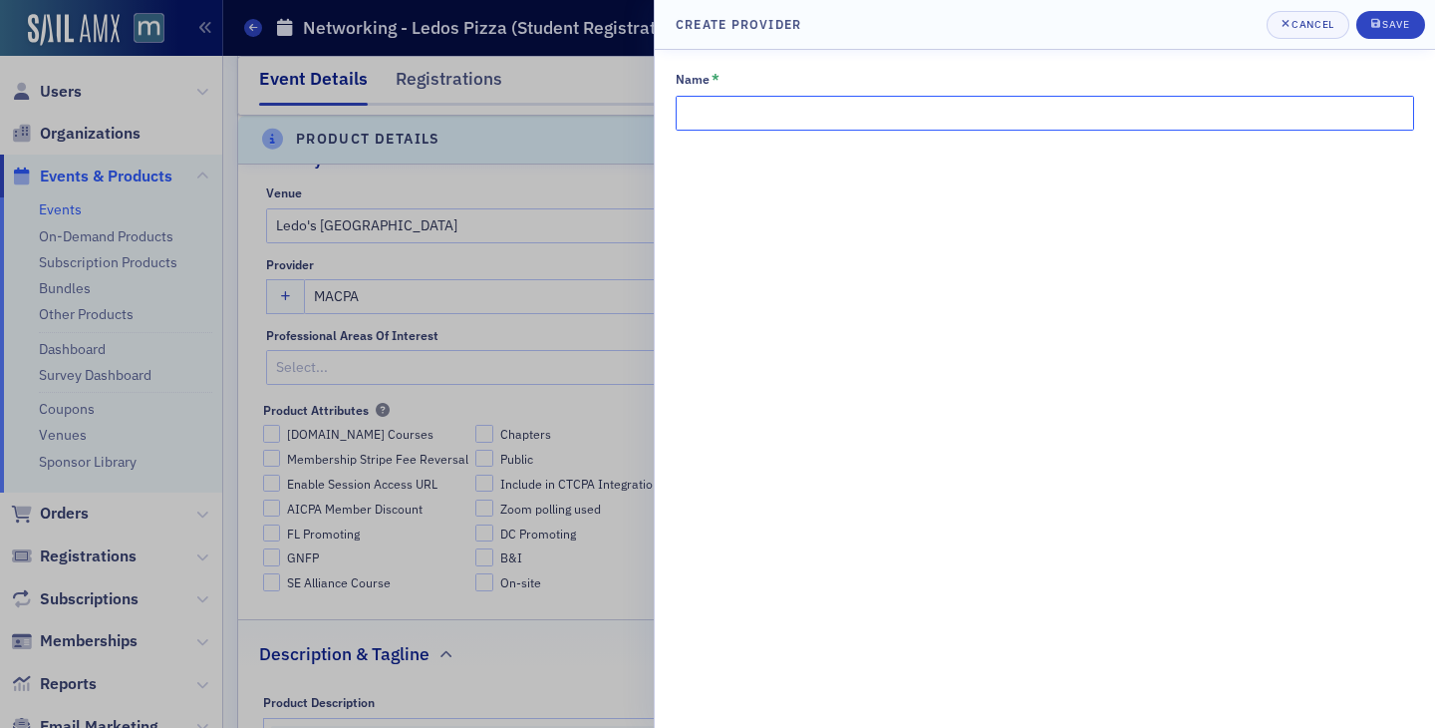
click at [806, 114] on input "Name *" at bounding box center [1045, 113] width 739 height 35
type input "IMA: Nation's Capital Chapter"
click at [1398, 31] on span "Save" at bounding box center [1391, 25] width 39 height 16
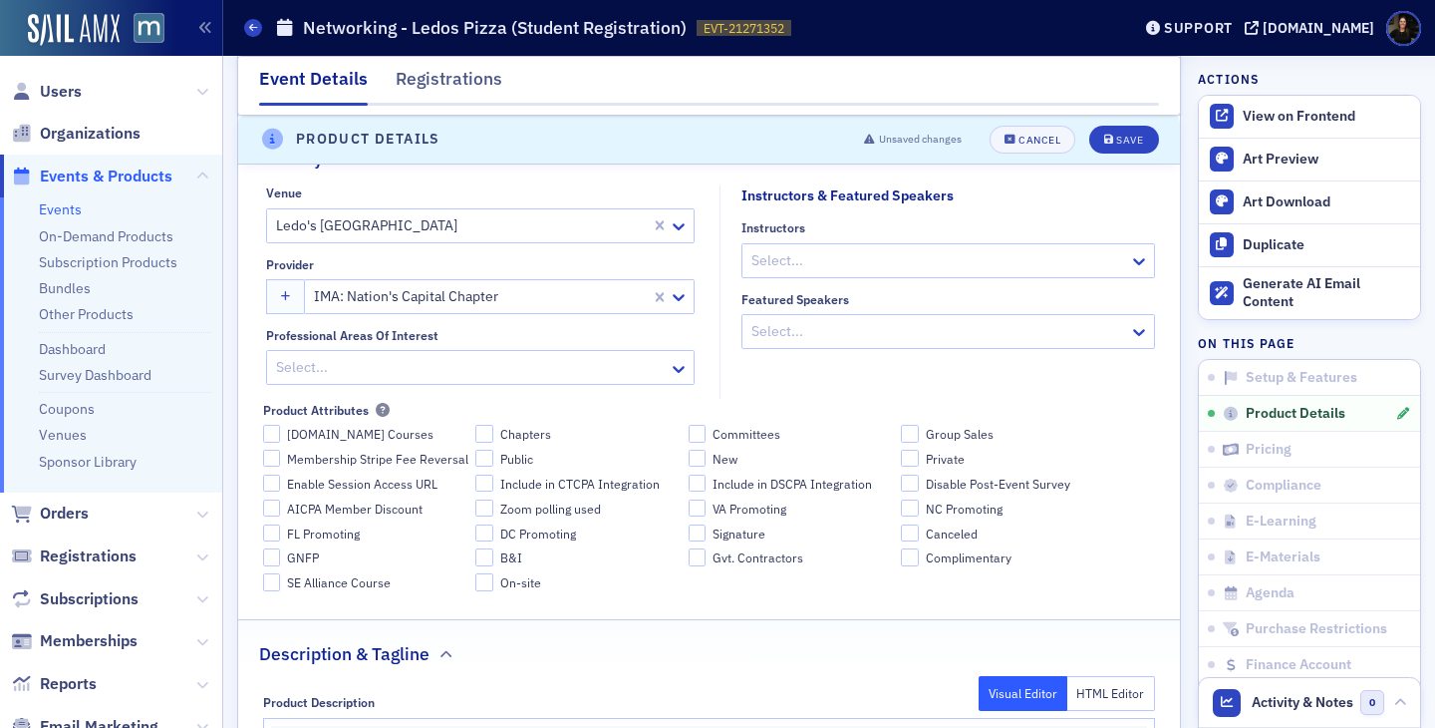
click at [412, 298] on div at bounding box center [481, 296] width 338 height 25
drag, startPoint x: 771, startPoint y: 198, endPoint x: 858, endPoint y: 198, distance: 87.7
click at [855, 198] on div "Instructors & Featured Speakers" at bounding box center [848, 195] width 212 height 21
click at [858, 198] on div "Instructors & Featured Speakers" at bounding box center [848, 195] width 212 height 21
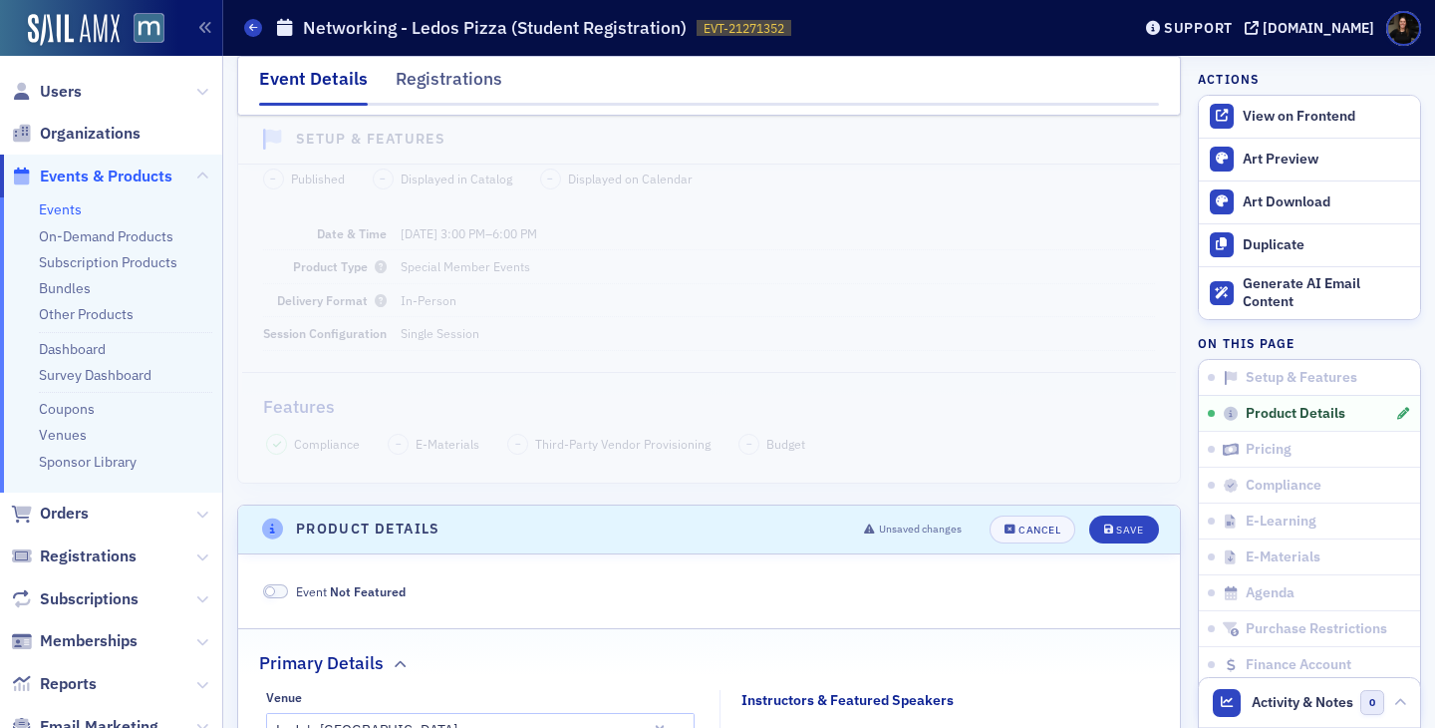
scroll to position [366, 0]
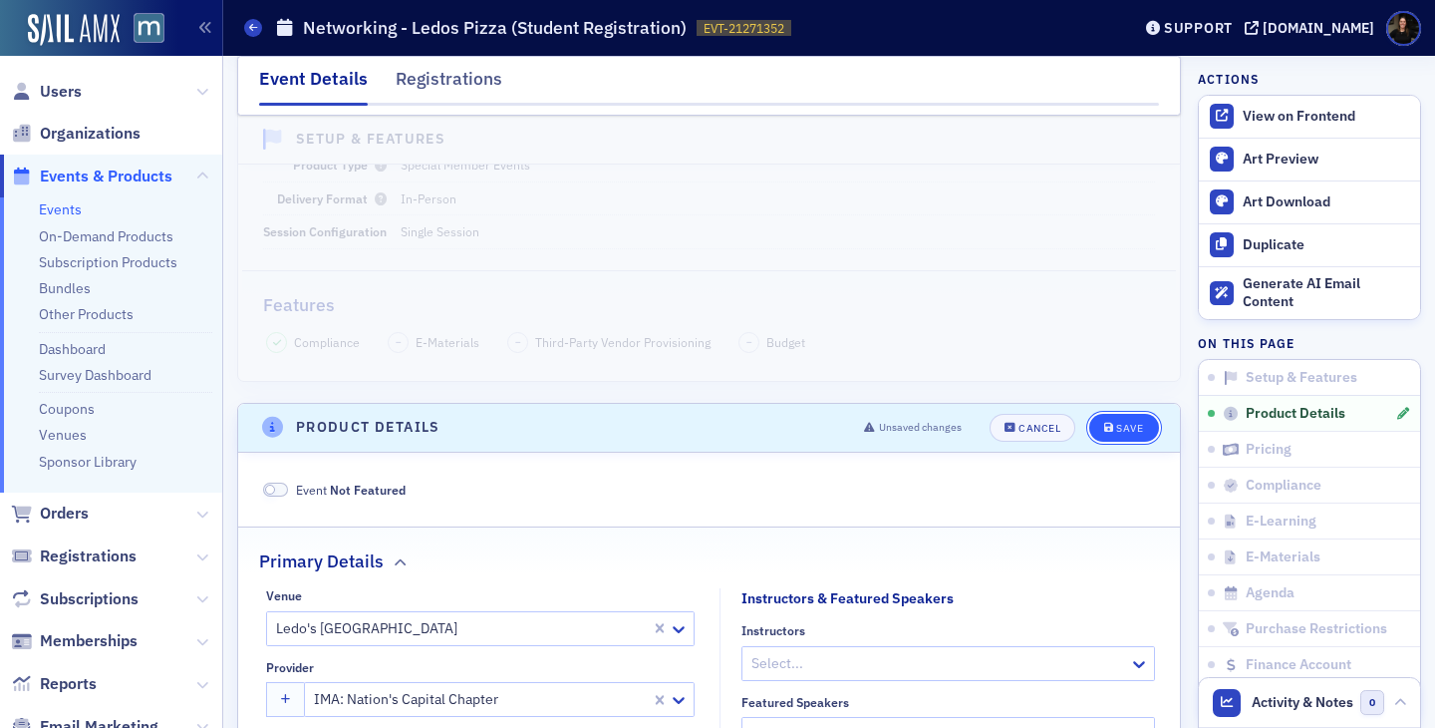
click at [1109, 436] on button "Save" at bounding box center [1124, 428] width 69 height 28
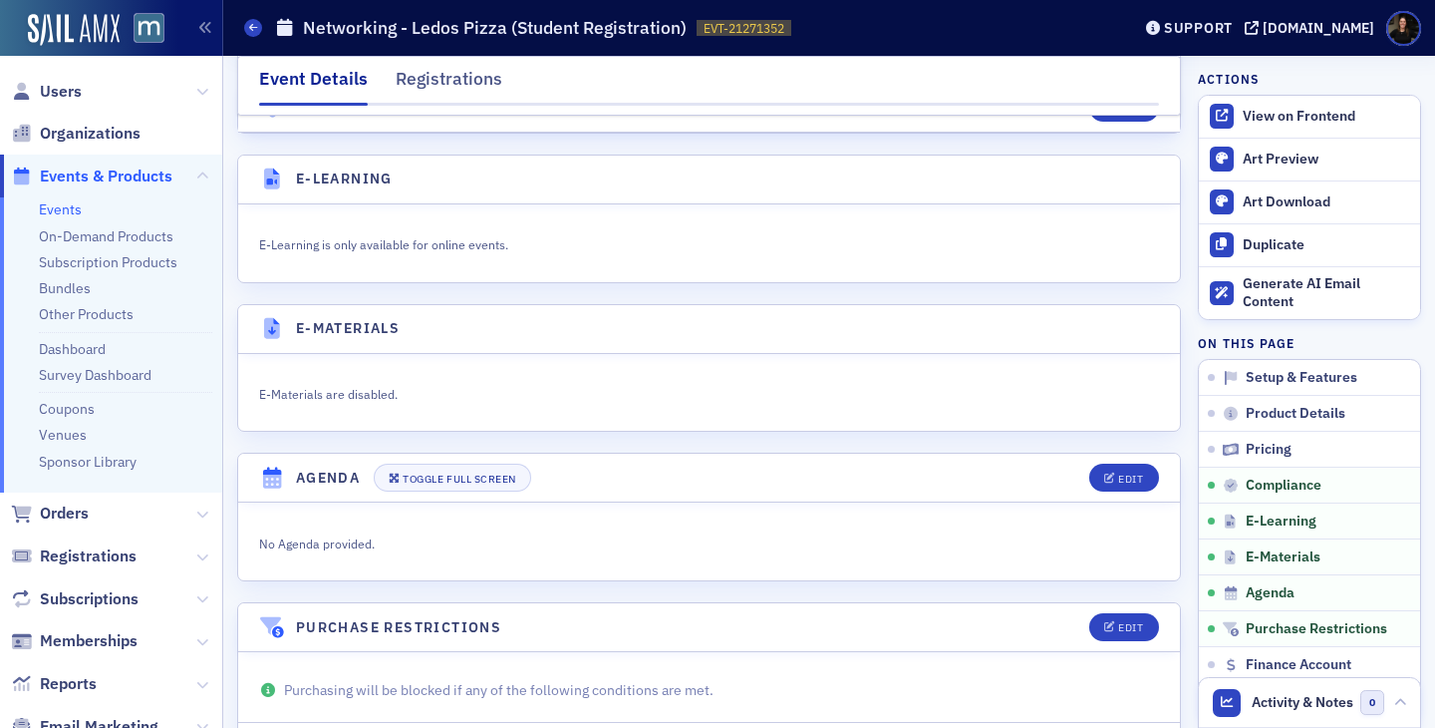
scroll to position [2711, 0]
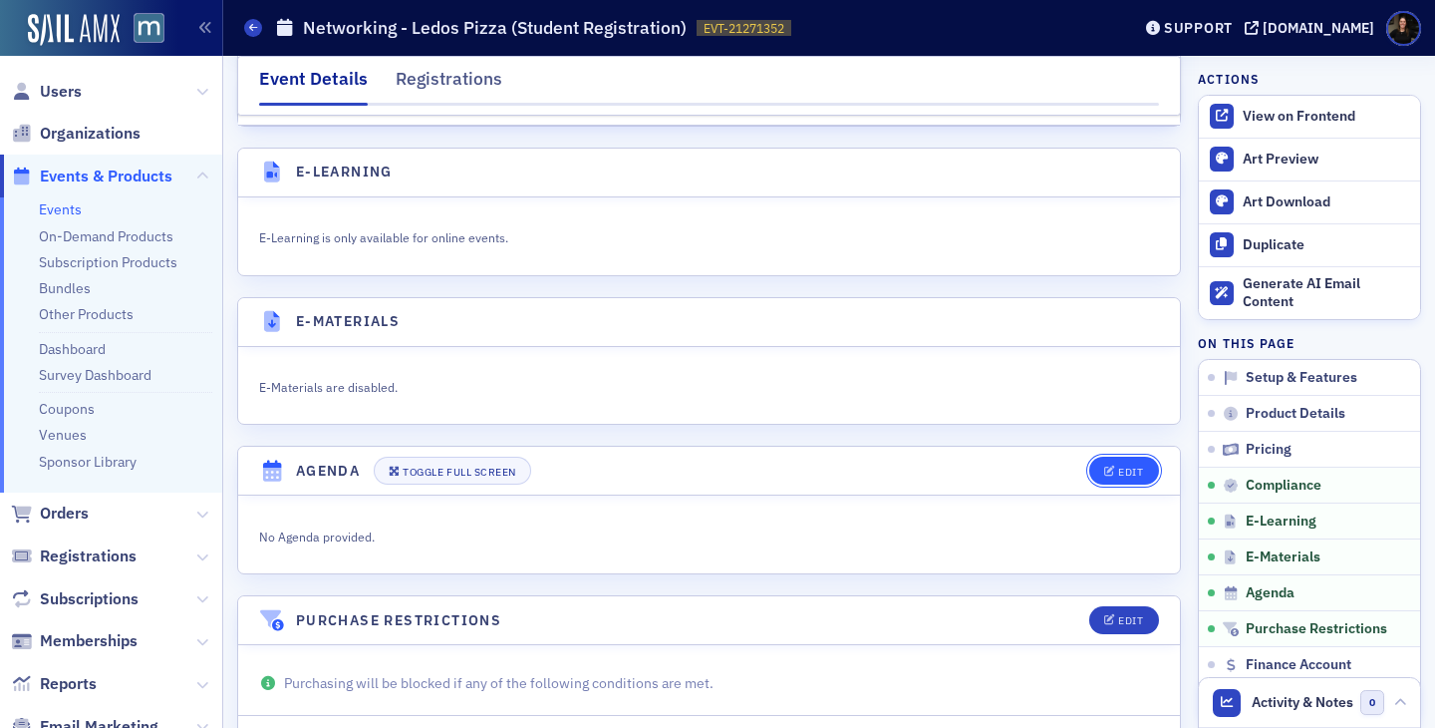
click at [1115, 472] on span "Edit" at bounding box center [1123, 472] width 39 height 11
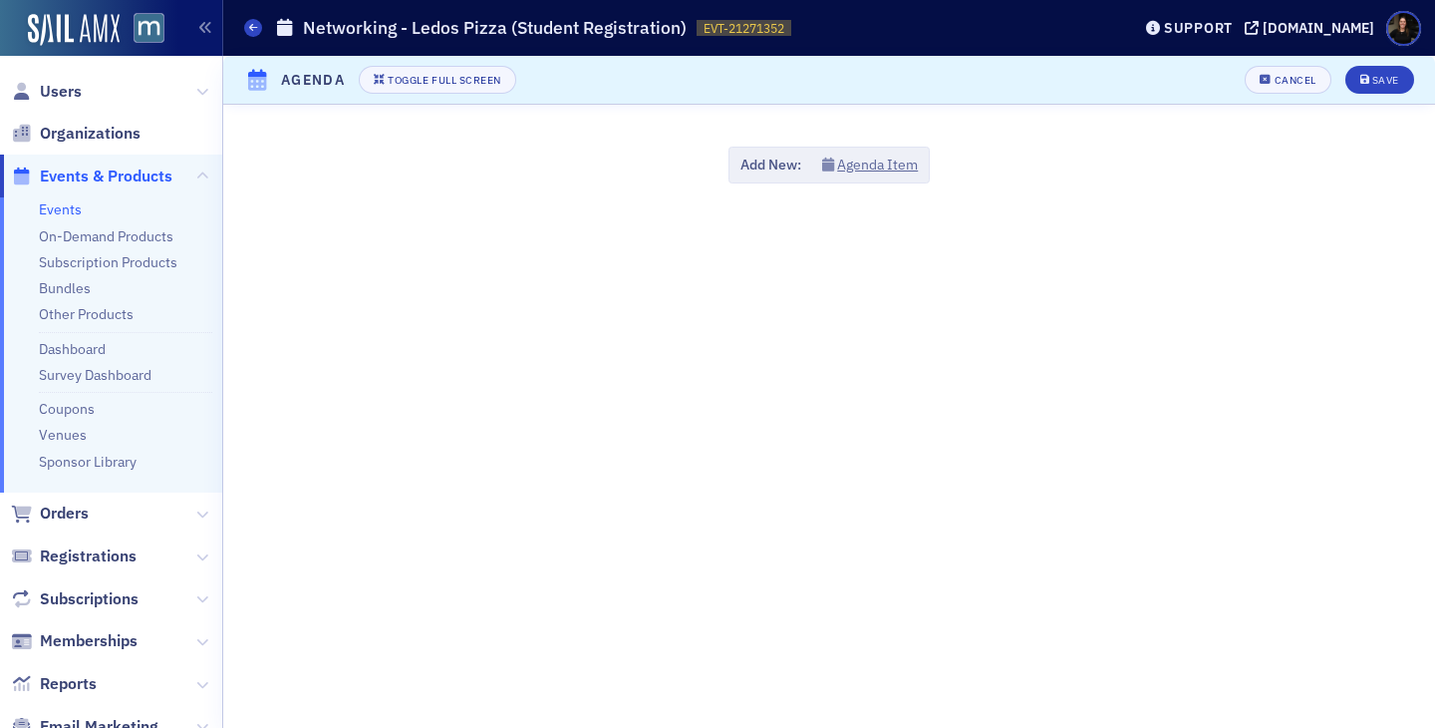
scroll to position [3041, 0]
click at [862, 162] on button "Agenda Item" at bounding box center [870, 165] width 97 height 21
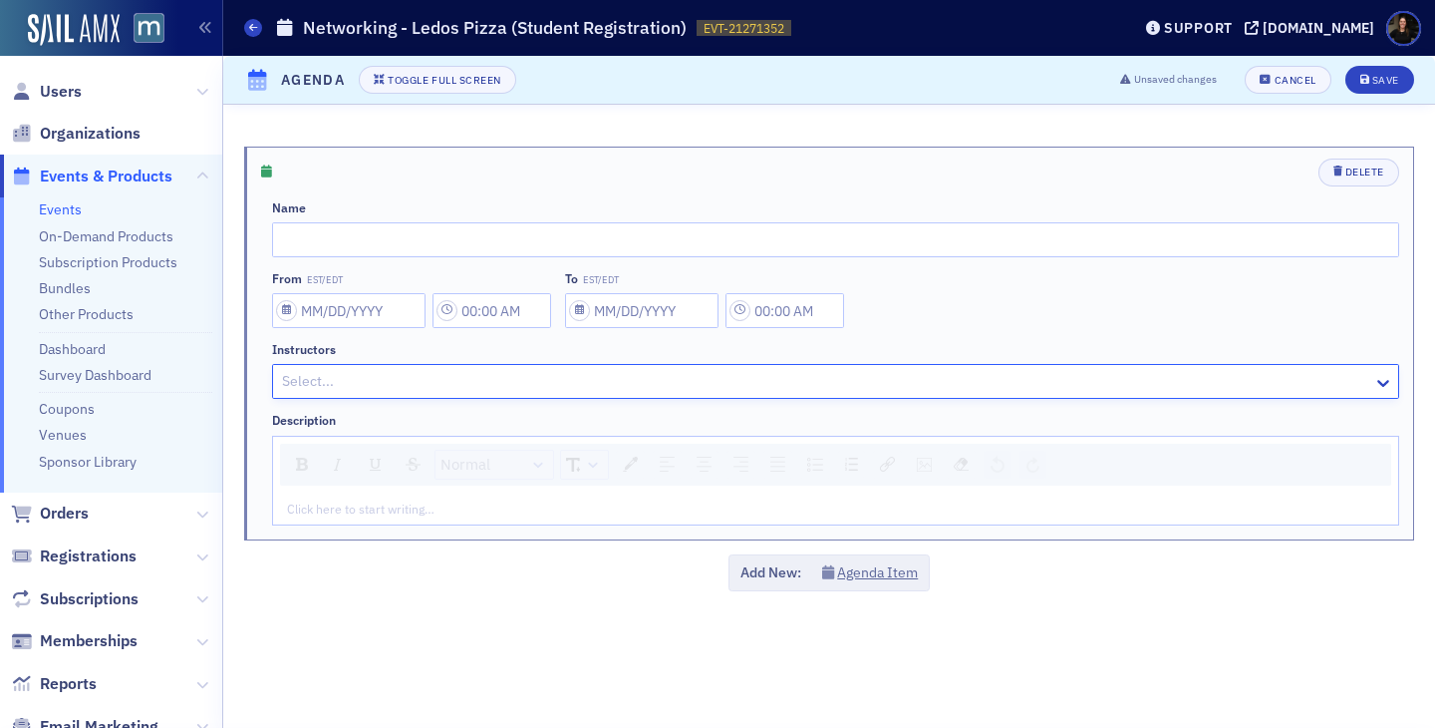
click at [561, 378] on div at bounding box center [826, 381] width 1092 height 25
click at [661, 353] on div "Instructors" at bounding box center [835, 349] width 1127 height 15
click at [636, 488] on div "Normal Click here to start writing…" at bounding box center [835, 481] width 1127 height 90
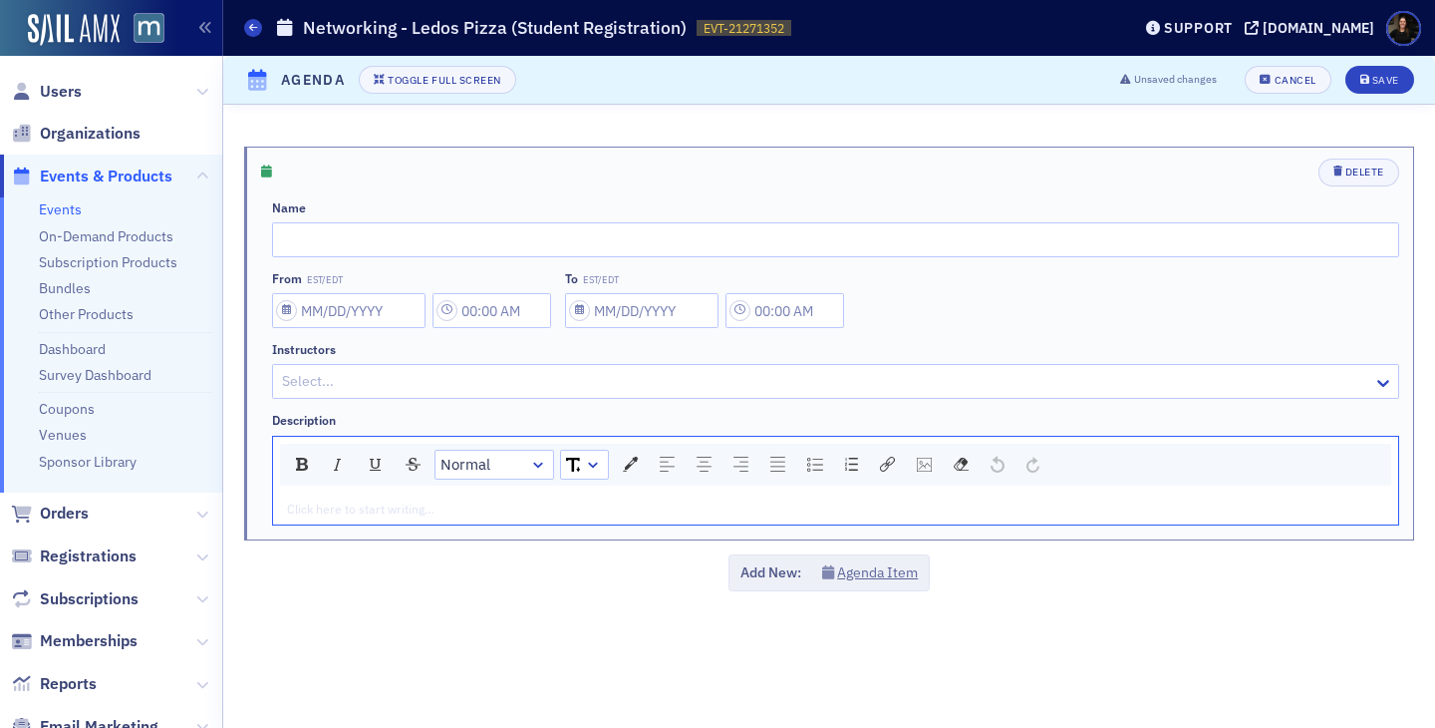
click at [635, 509] on div "rdw-editor" at bounding box center [836, 508] width 1096 height 18
click at [914, 462] on div "rdw-image-control" at bounding box center [924, 465] width 29 height 28
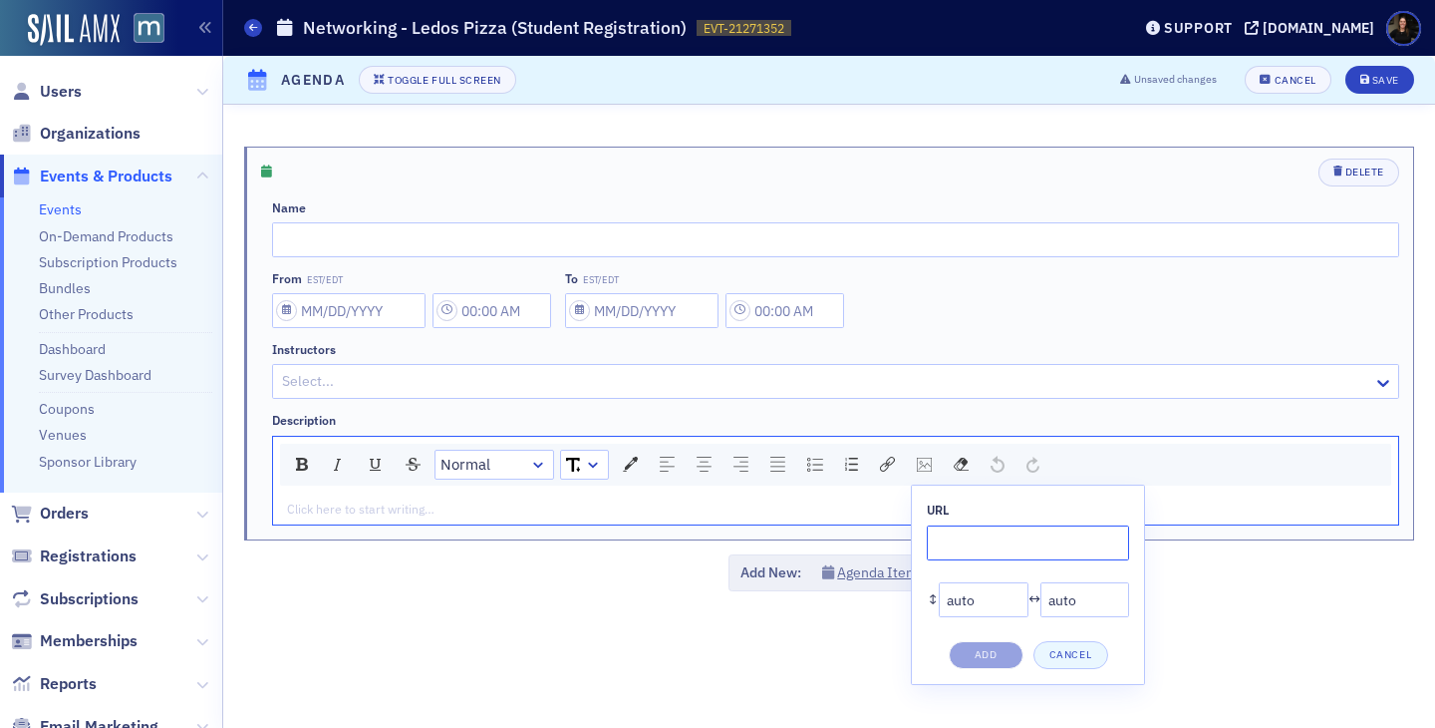
click at [962, 530] on input "rdw-image-control" at bounding box center [1028, 542] width 202 height 35
click at [978, 595] on input "auto" at bounding box center [984, 599] width 90 height 35
click at [938, 595] on div "↕ auto * ↔ auto *" at bounding box center [1028, 599] width 202 height 35
click at [1056, 647] on button "Cancel" at bounding box center [1071, 655] width 75 height 28
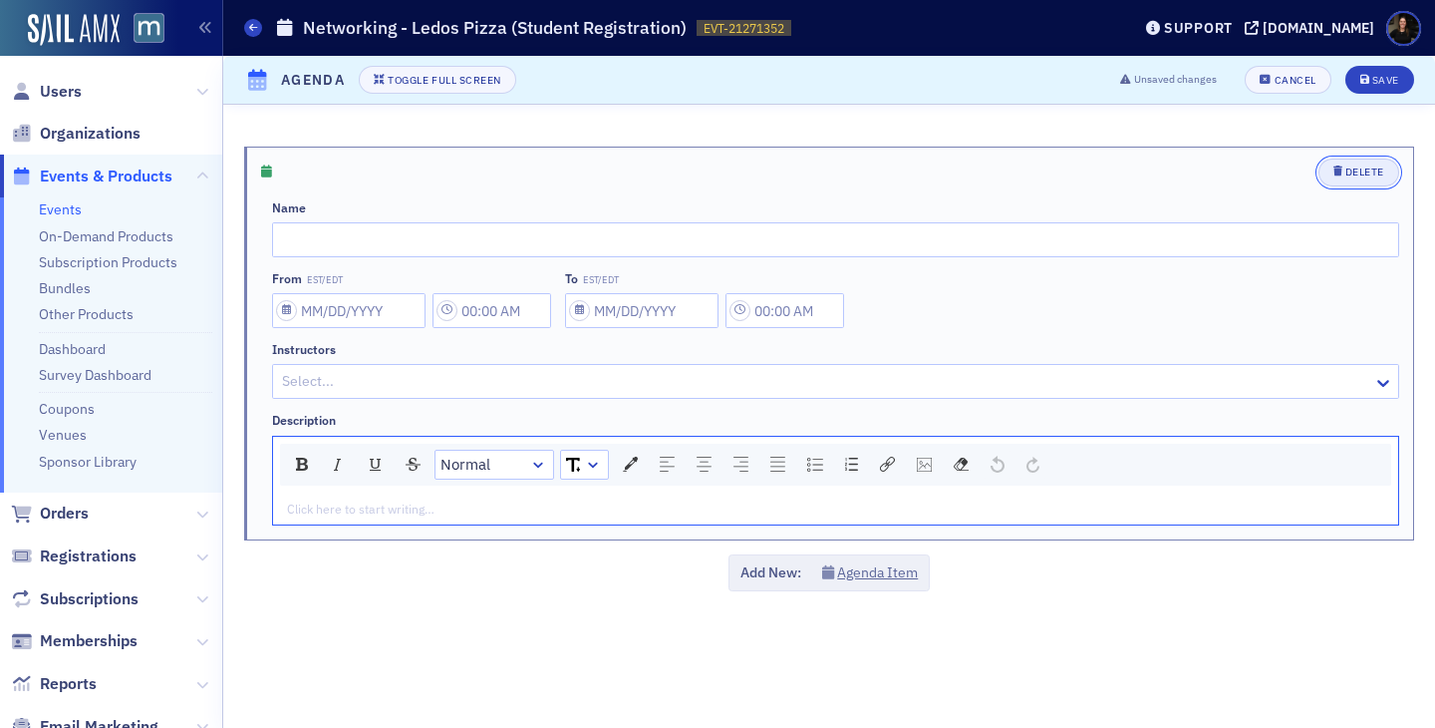
click at [1346, 176] on div "Delete" at bounding box center [1365, 171] width 39 height 11
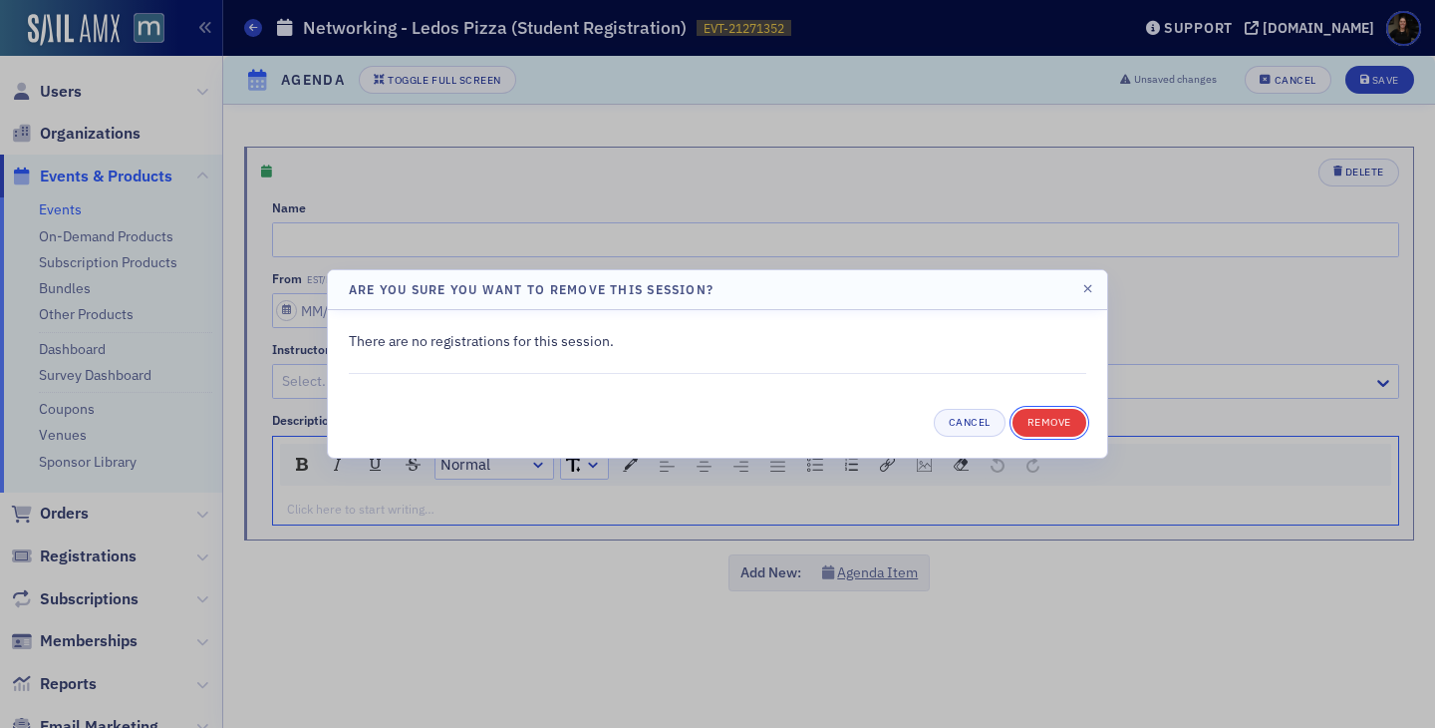
click at [1031, 421] on button "Remove" at bounding box center [1050, 423] width 74 height 28
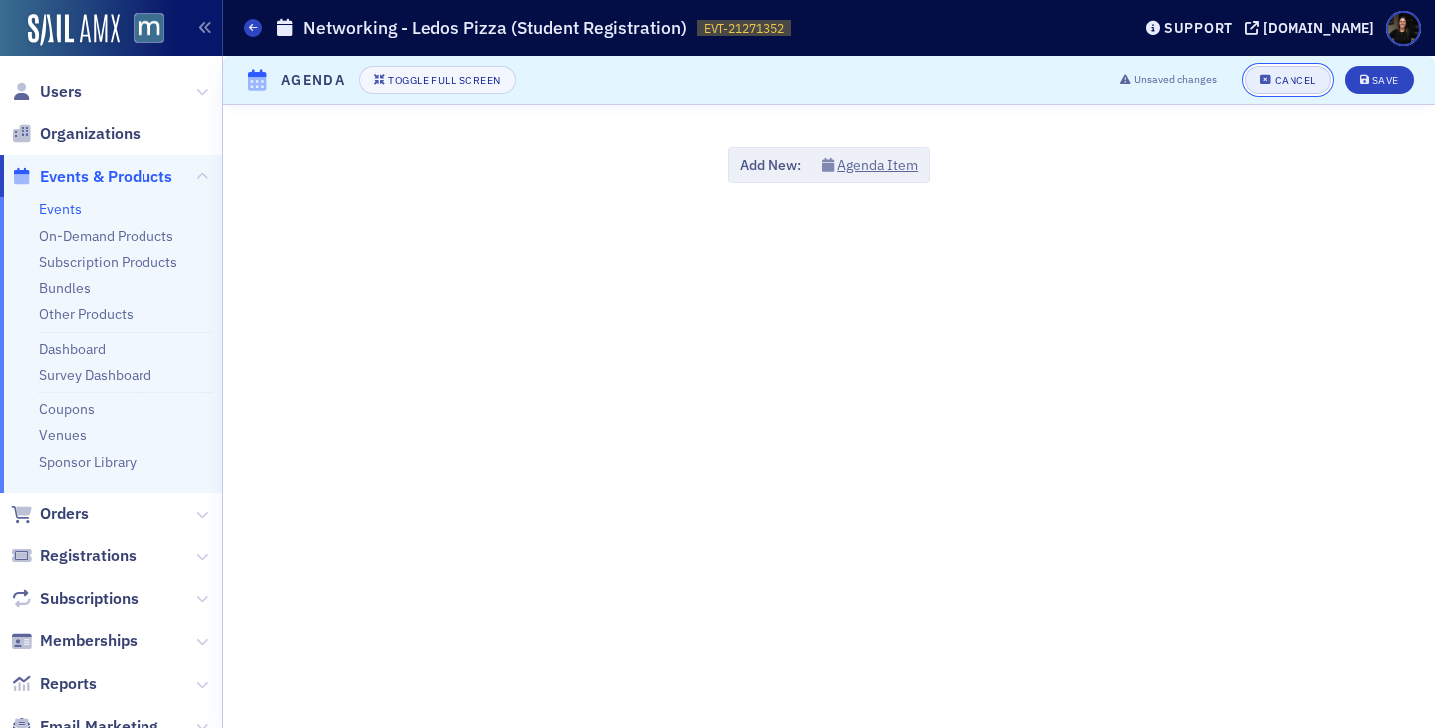
click at [1269, 90] on button "Cancel" at bounding box center [1288, 80] width 86 height 28
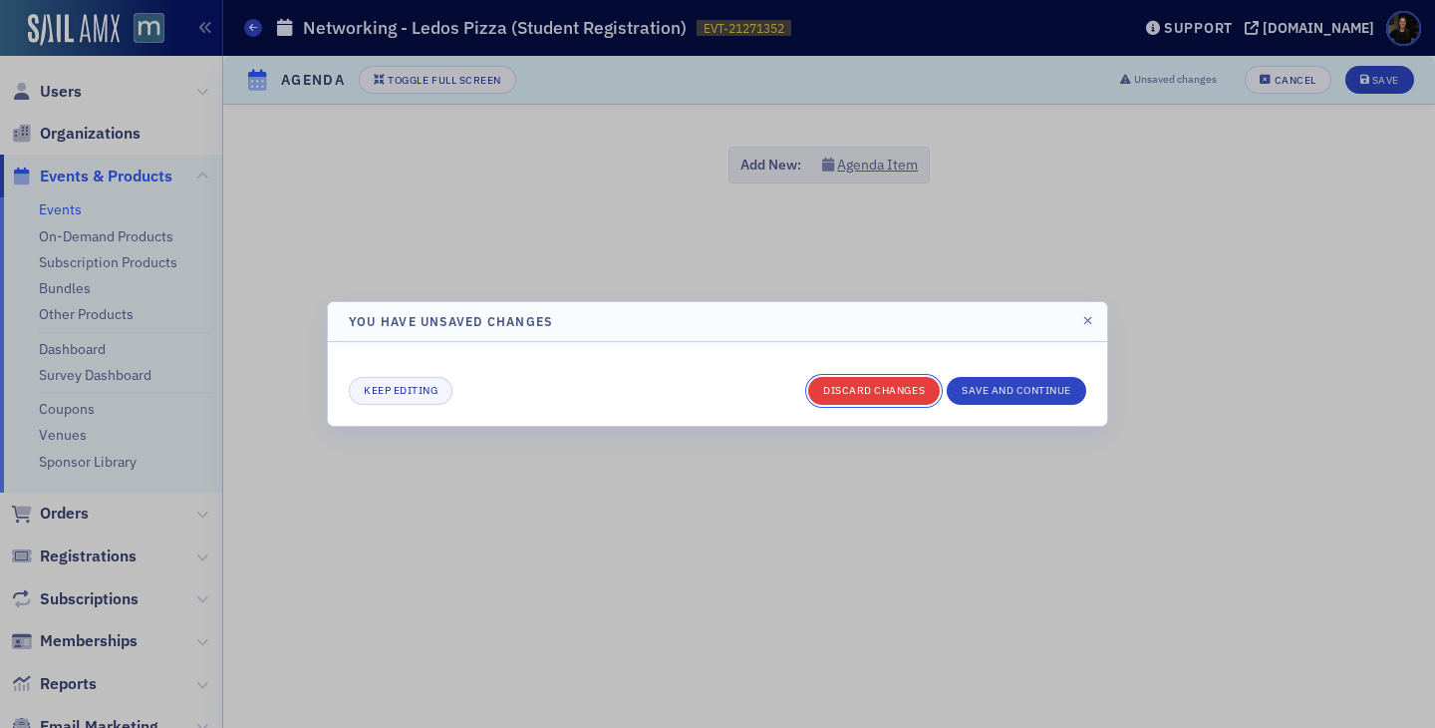
click at [869, 398] on button "Discard changes" at bounding box center [874, 391] width 132 height 28
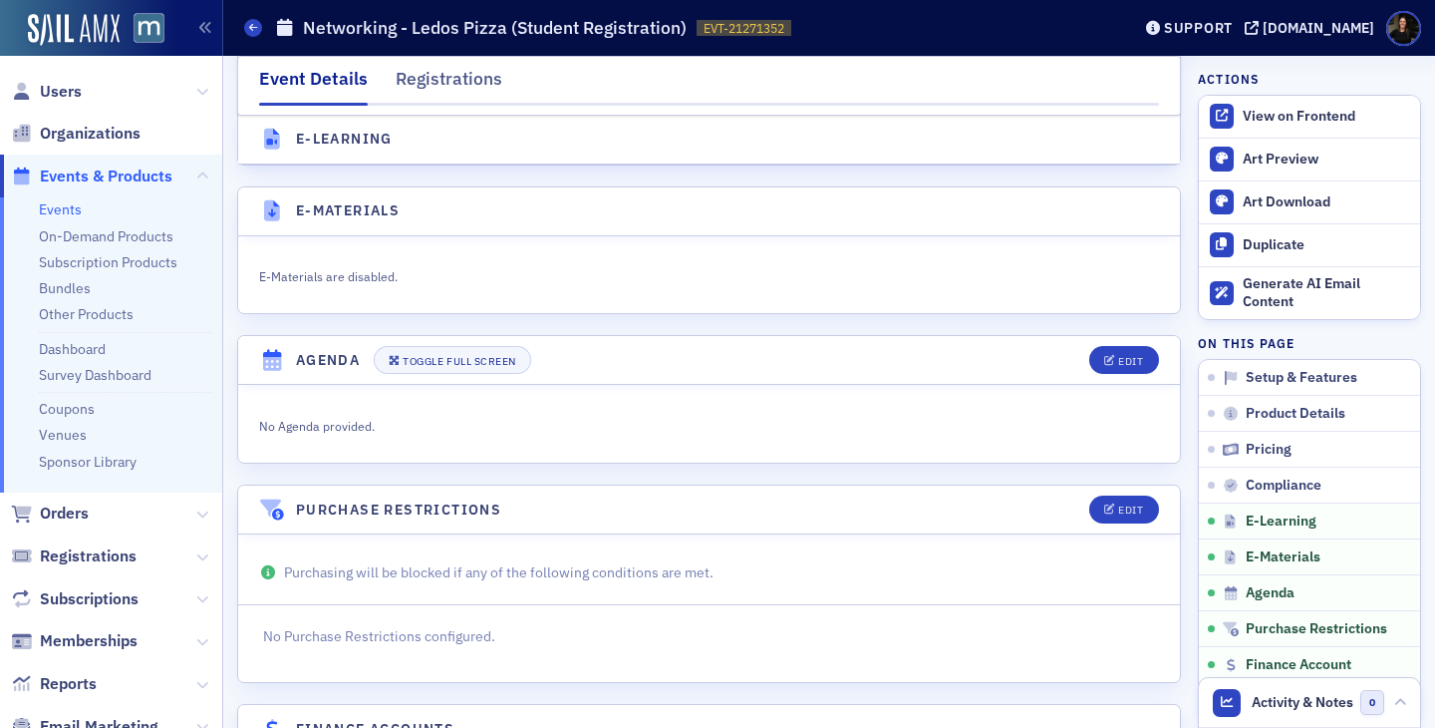
scroll to position [2809, 0]
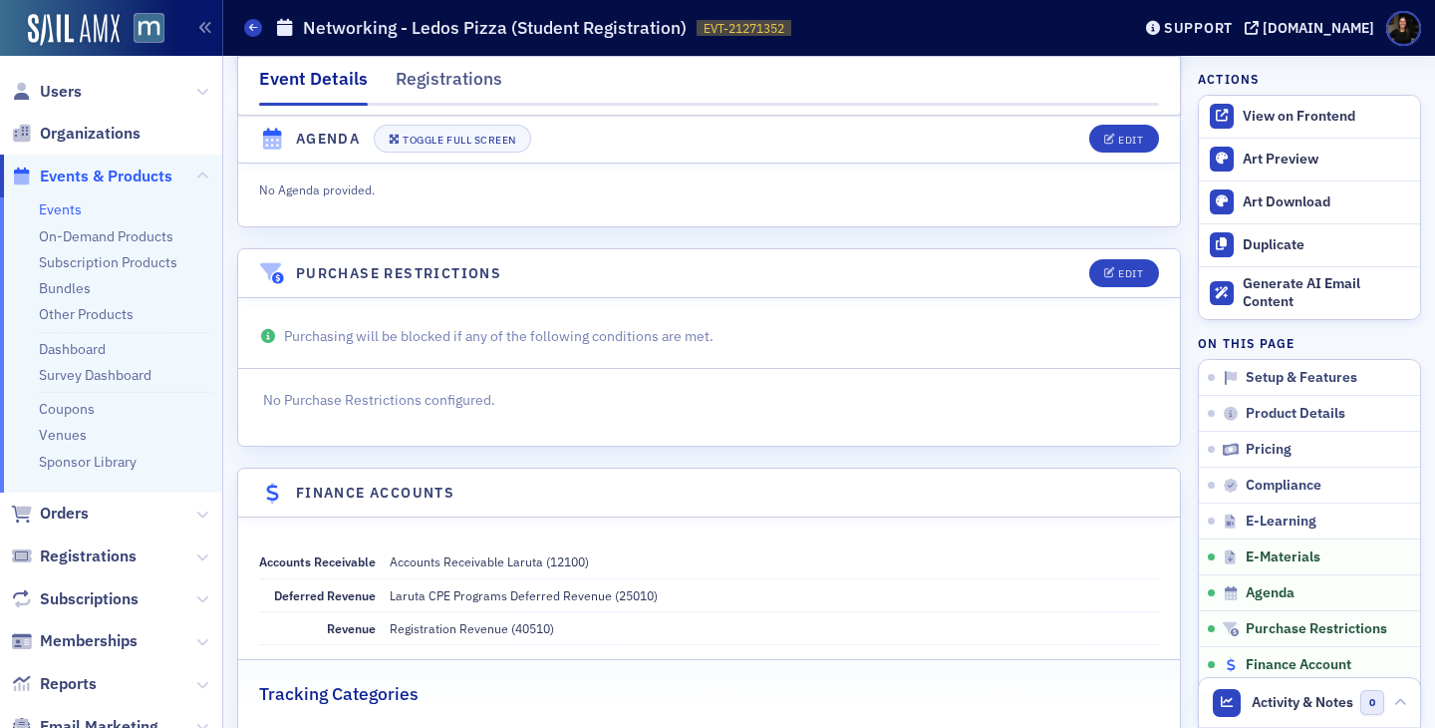
click at [1279, 665] on span "Finance Account" at bounding box center [1299, 665] width 106 height 18
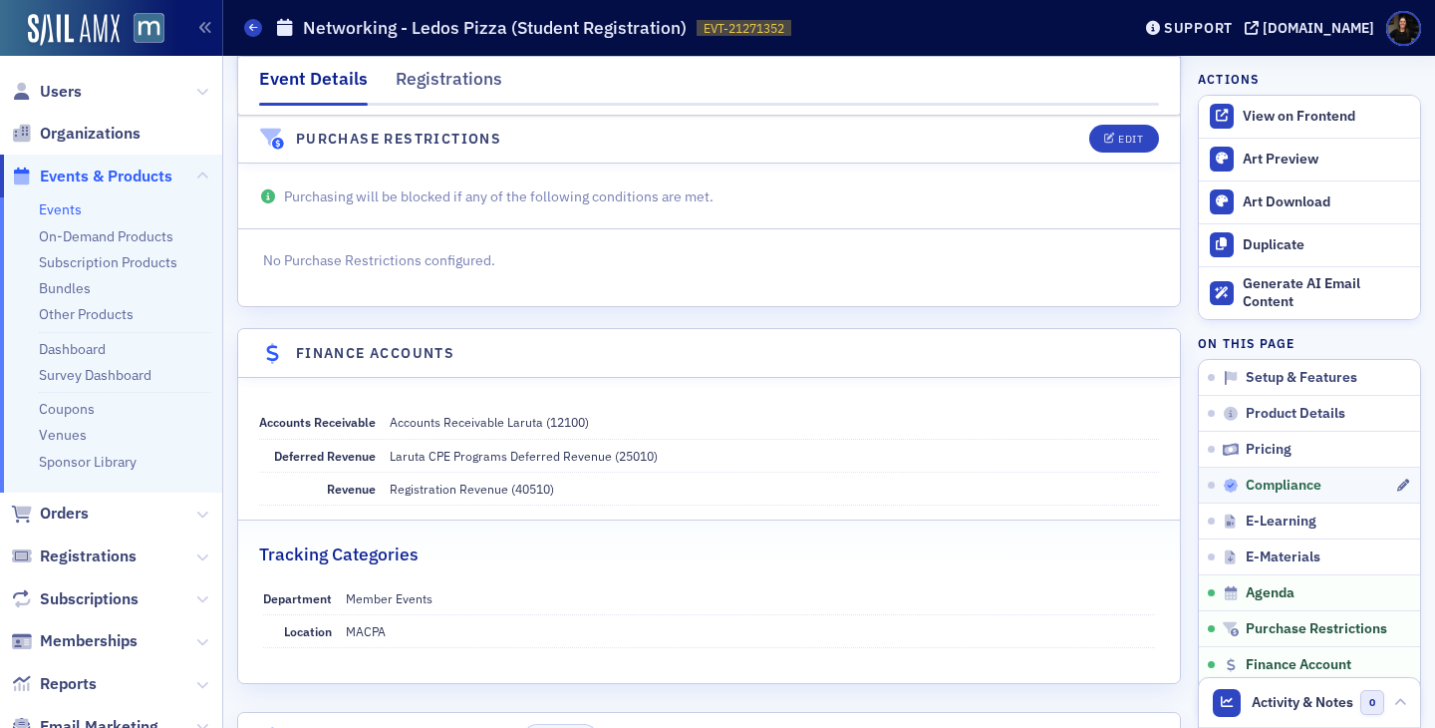
scroll to position [3192, 0]
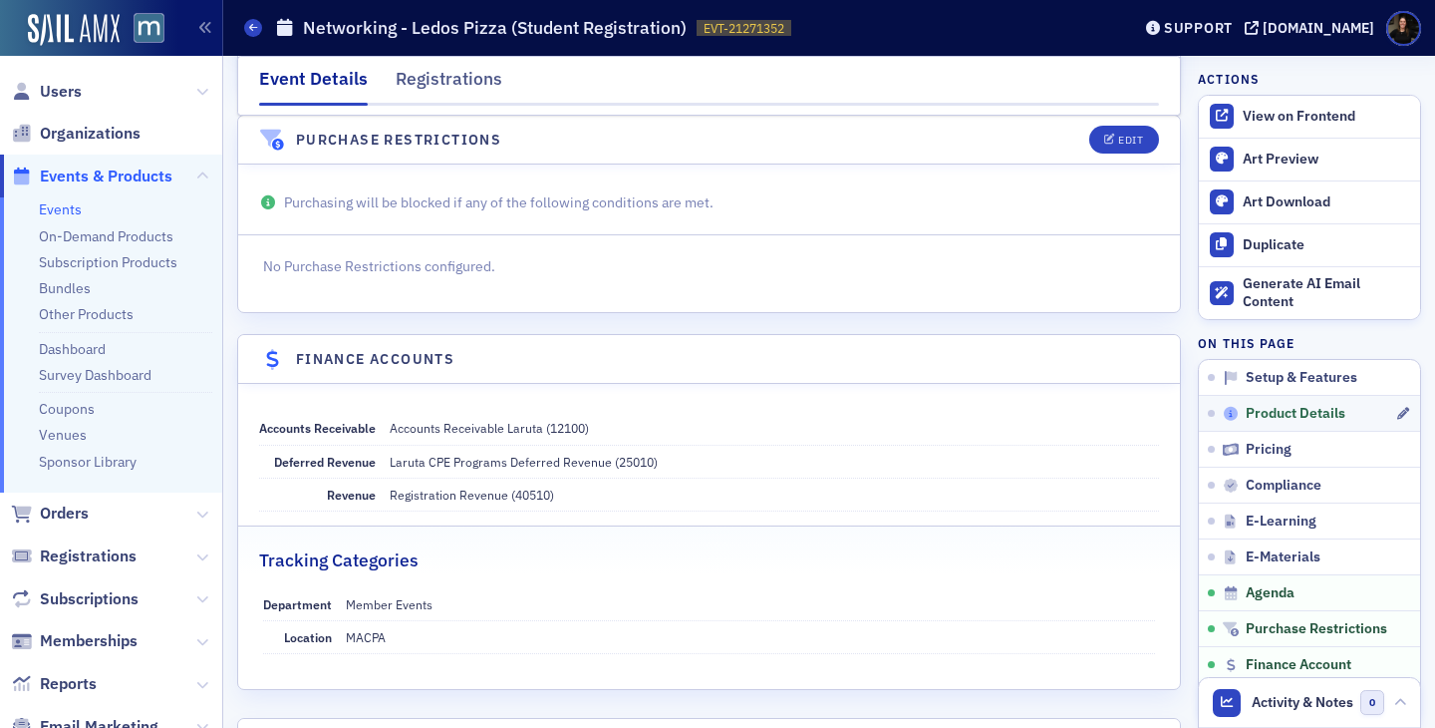
click at [1279, 416] on span "Product Details" at bounding box center [1296, 414] width 100 height 18
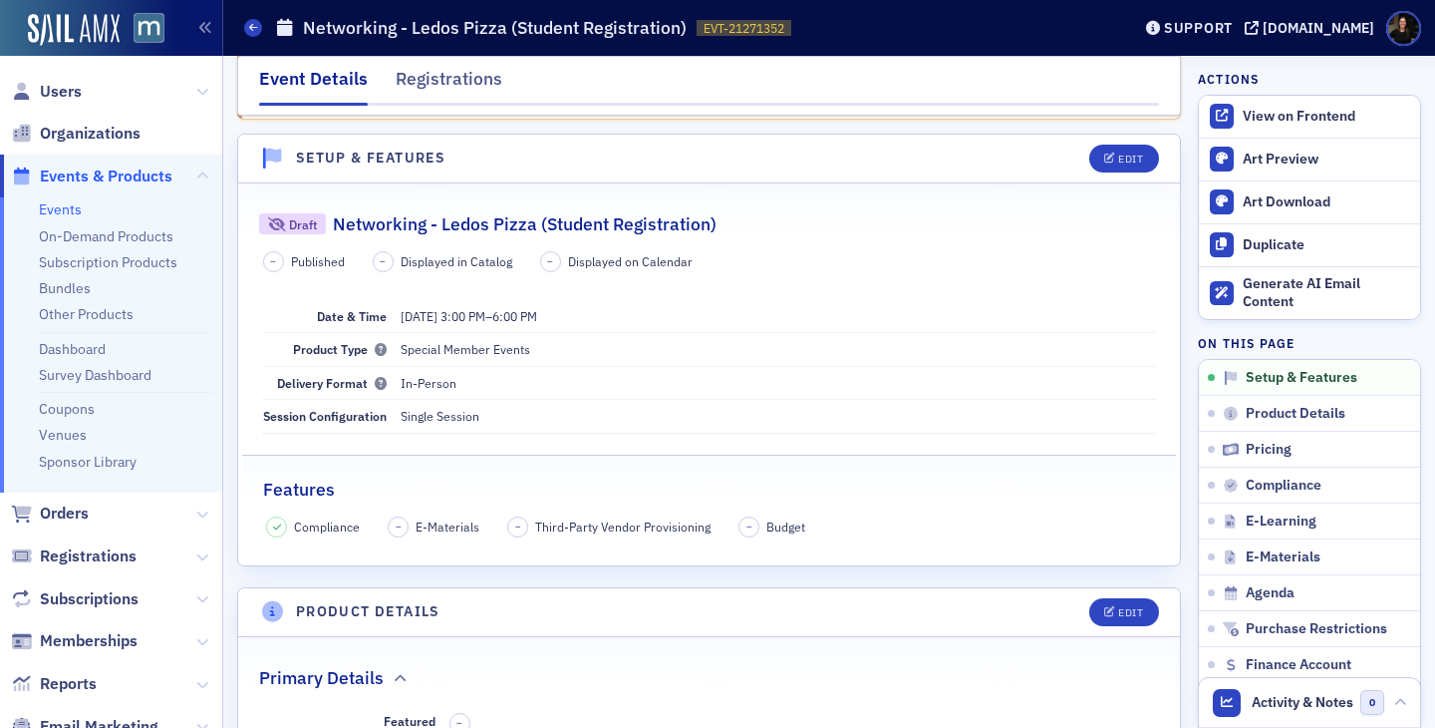
scroll to position [0, 0]
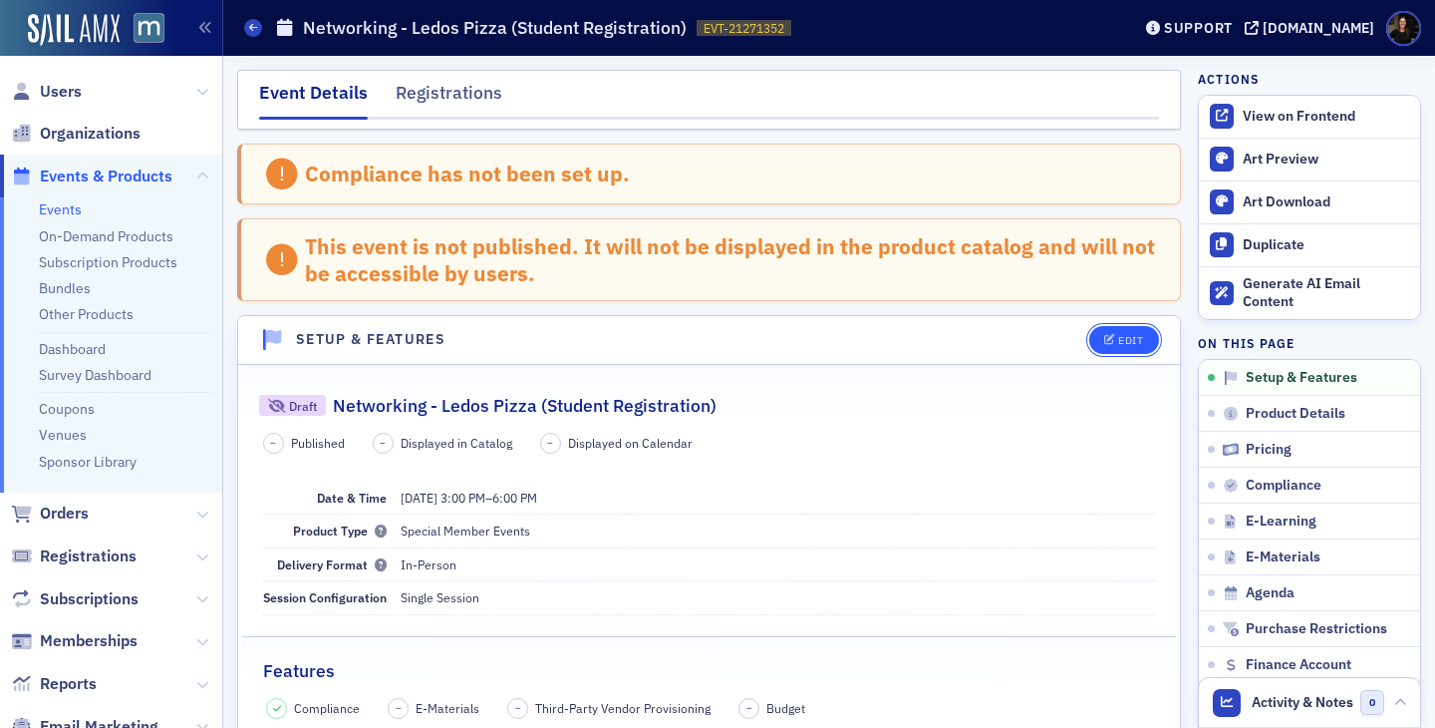
click at [1137, 346] on button "Edit" at bounding box center [1124, 340] width 69 height 28
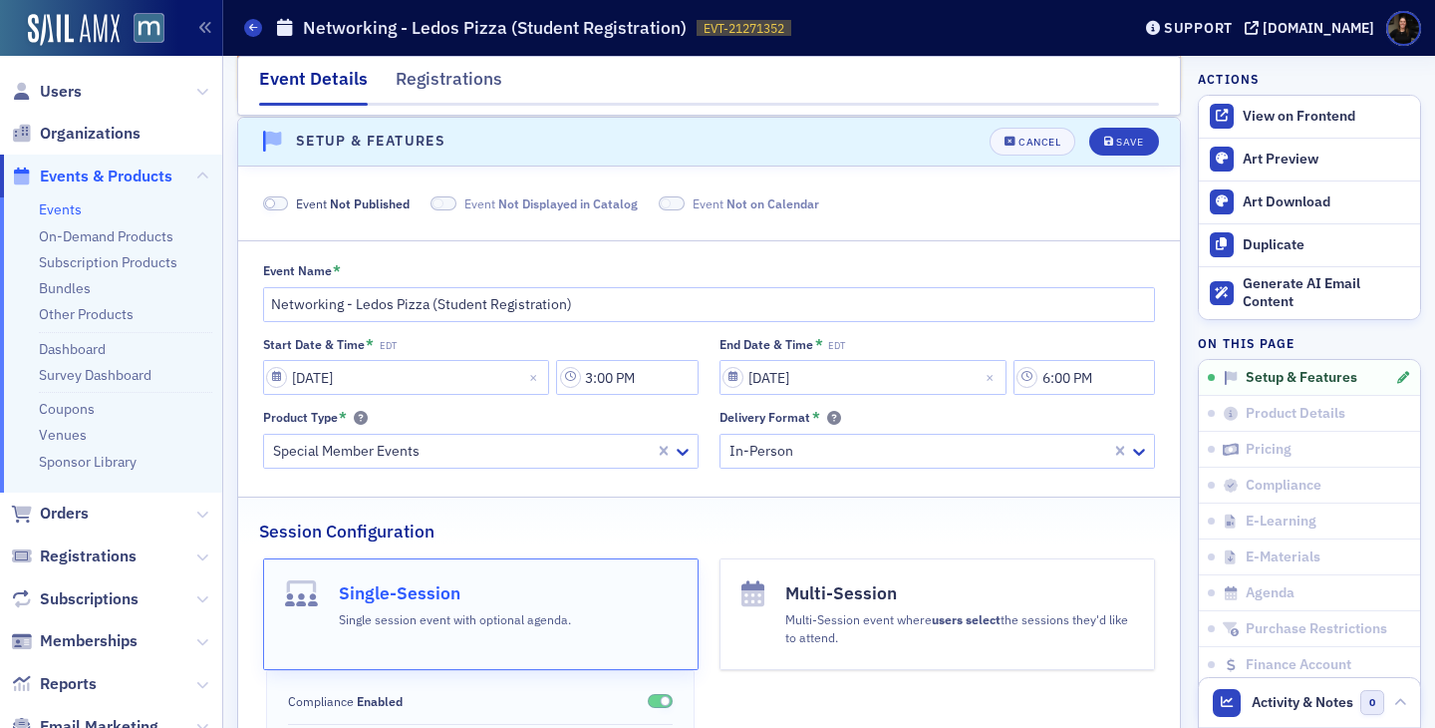
scroll to position [199, 0]
click at [280, 207] on span at bounding box center [276, 202] width 26 height 15
click at [1117, 133] on button "Save" at bounding box center [1124, 141] width 69 height 28
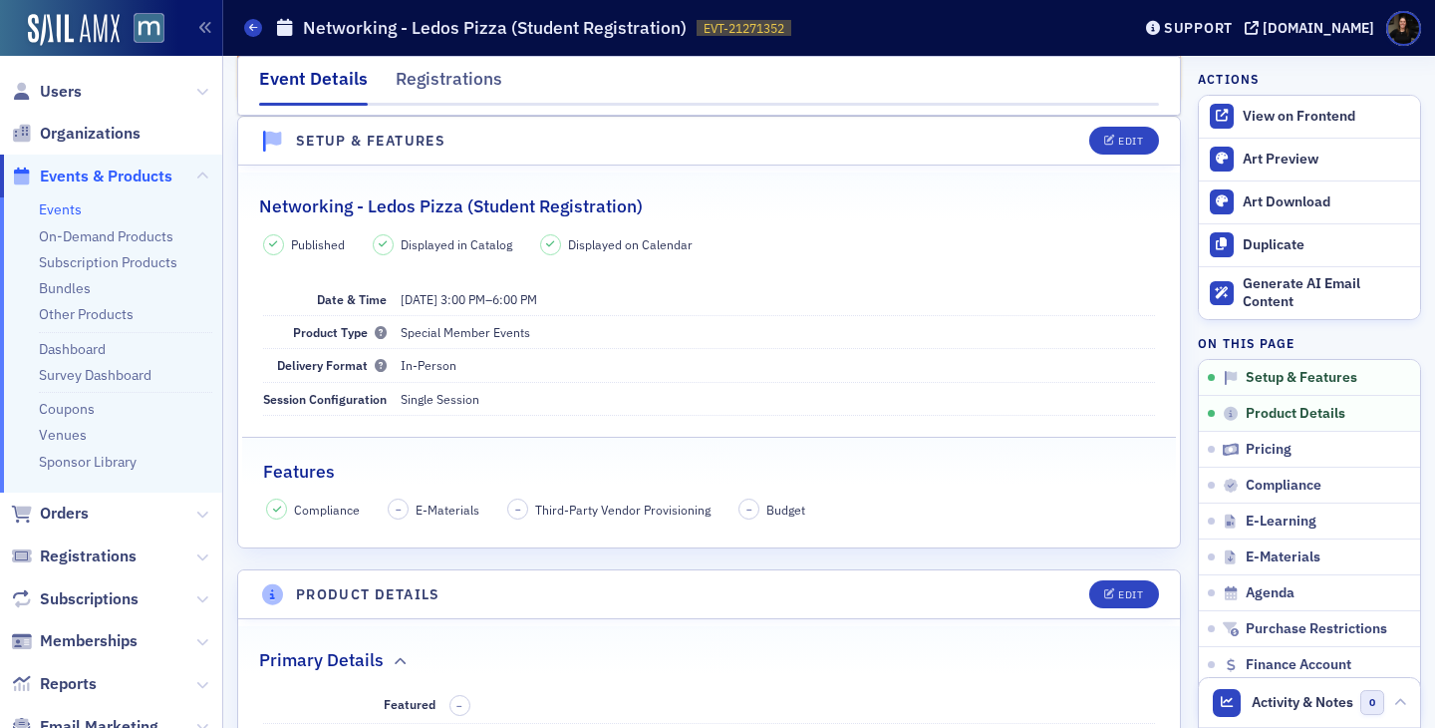
scroll to position [0, 0]
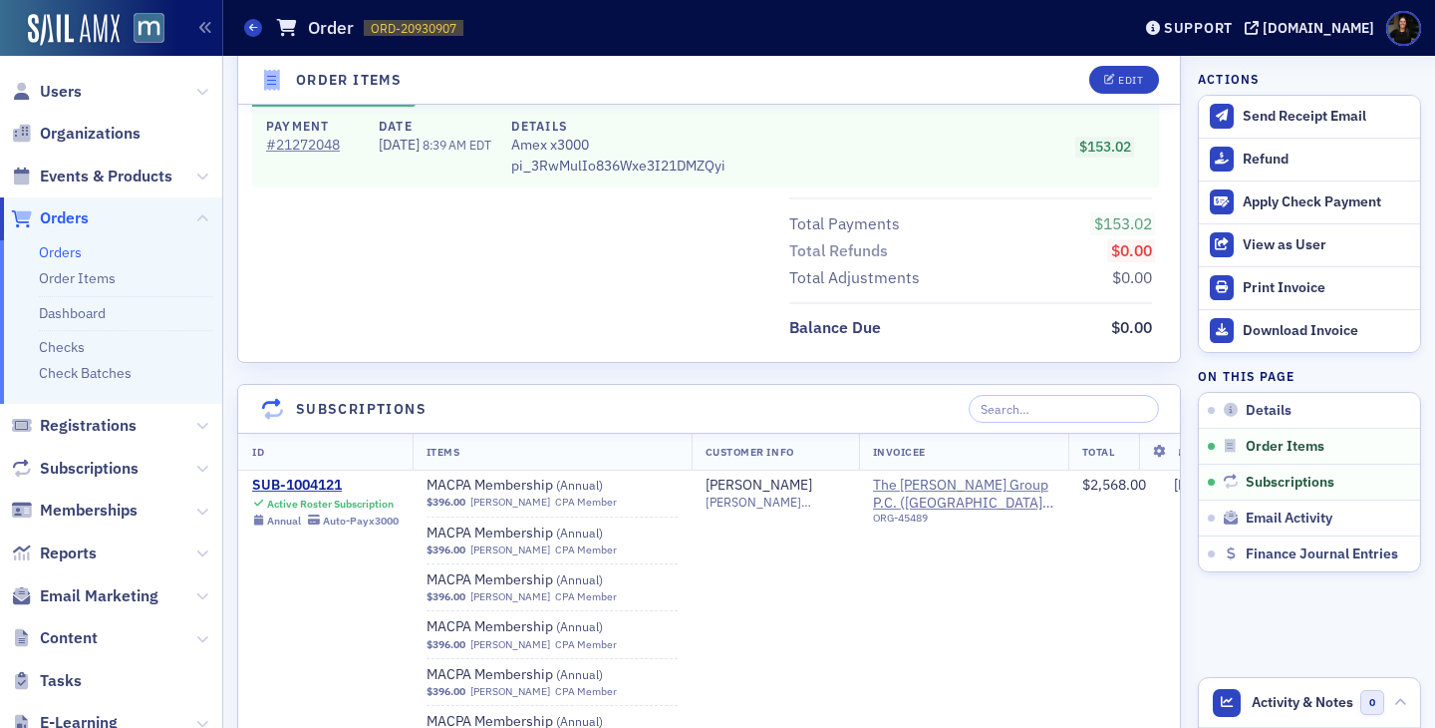
scroll to position [1055, 0]
